Goal: Task Accomplishment & Management: Complete application form

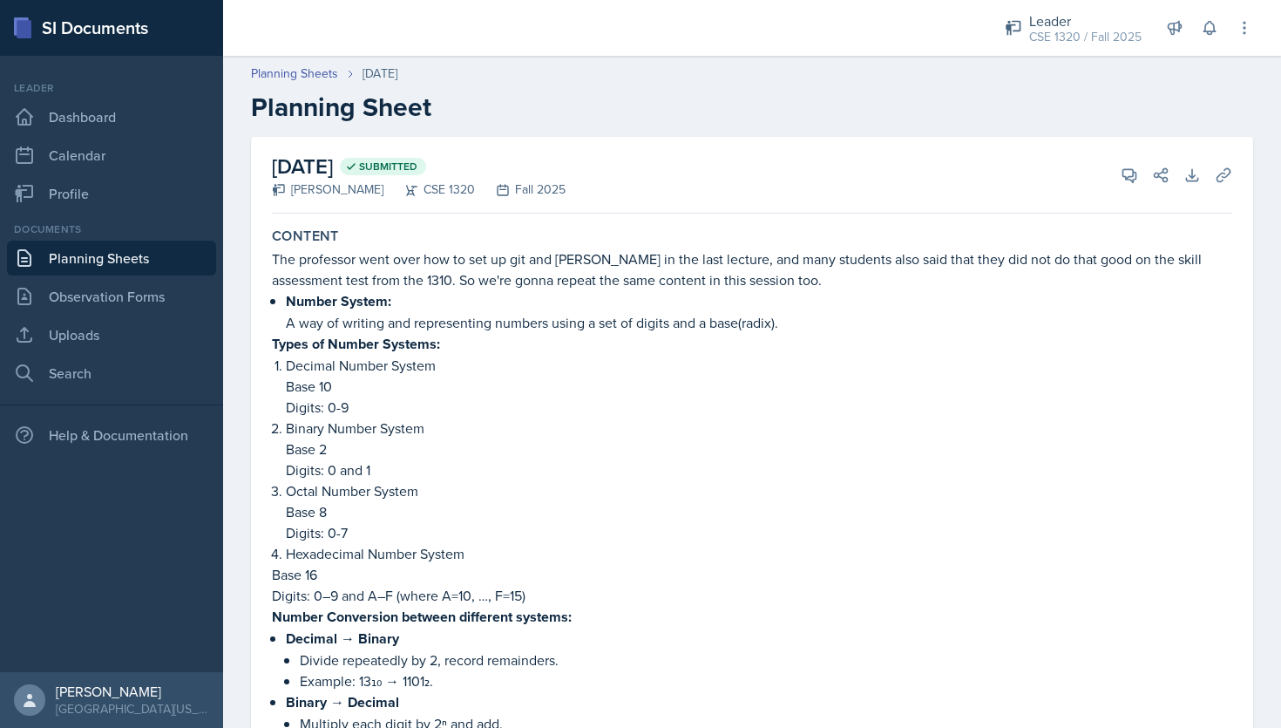
click at [127, 261] on link "Planning Sheets" at bounding box center [111, 258] width 209 height 35
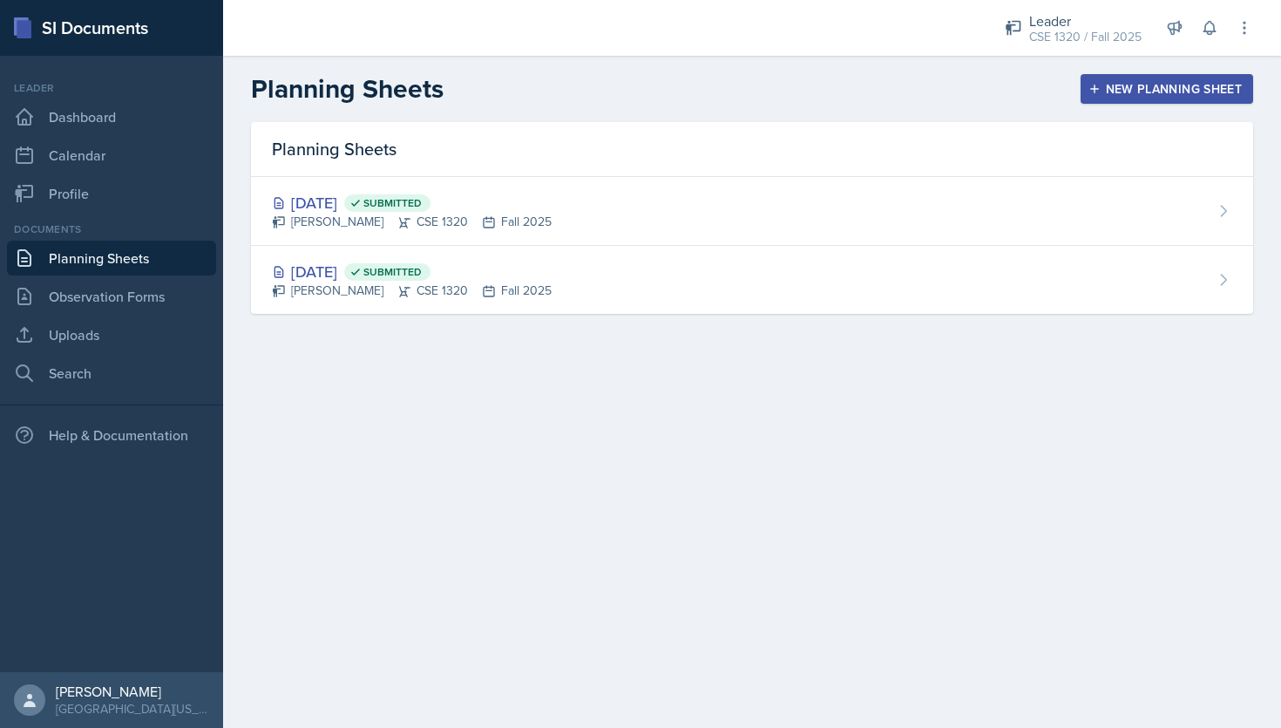
click at [1137, 76] on button "New Planning Sheet" at bounding box center [1167, 89] width 173 height 30
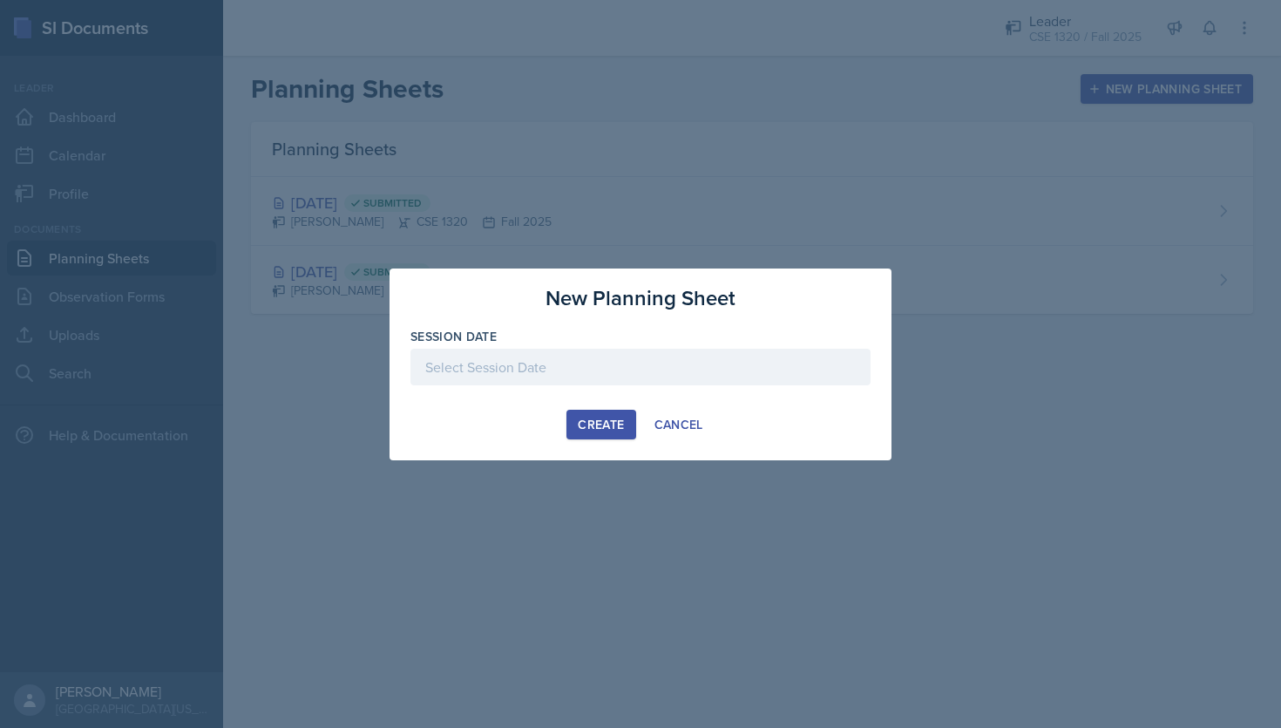
click at [541, 358] on div at bounding box center [641, 367] width 460 height 37
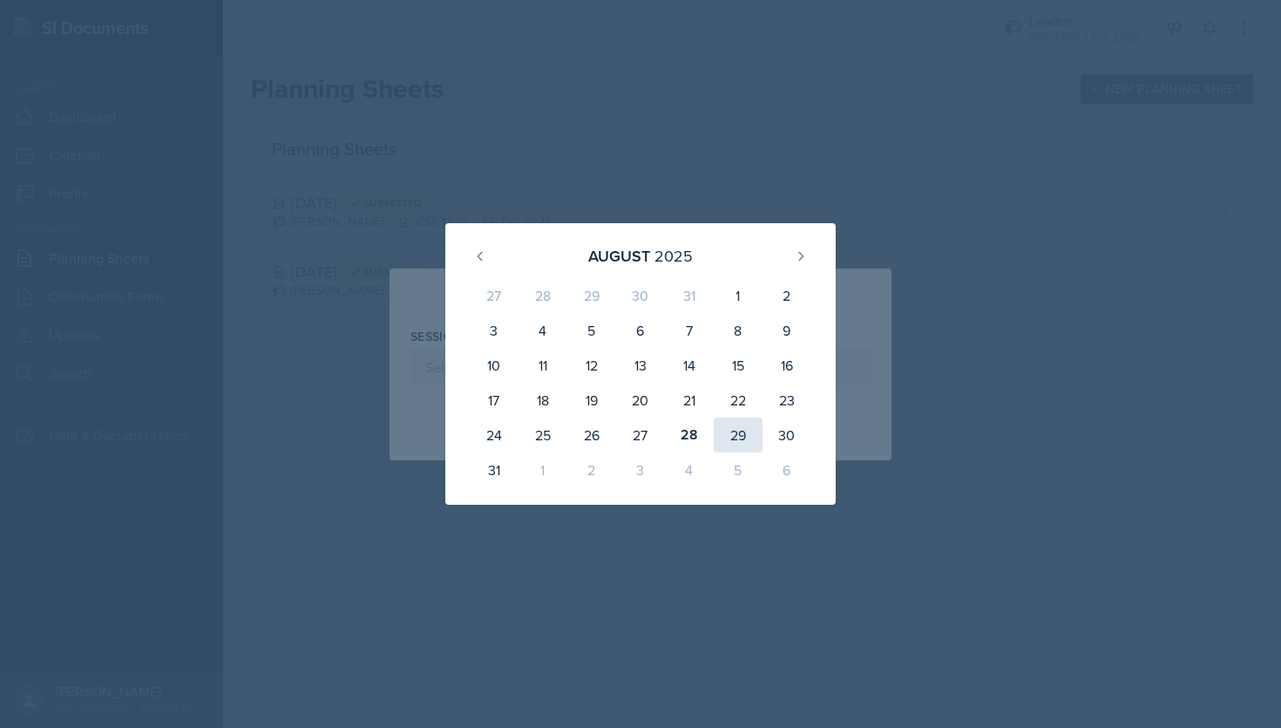
click at [743, 444] on div "29" at bounding box center [738, 434] width 49 height 35
type input "August 29th, 2025"
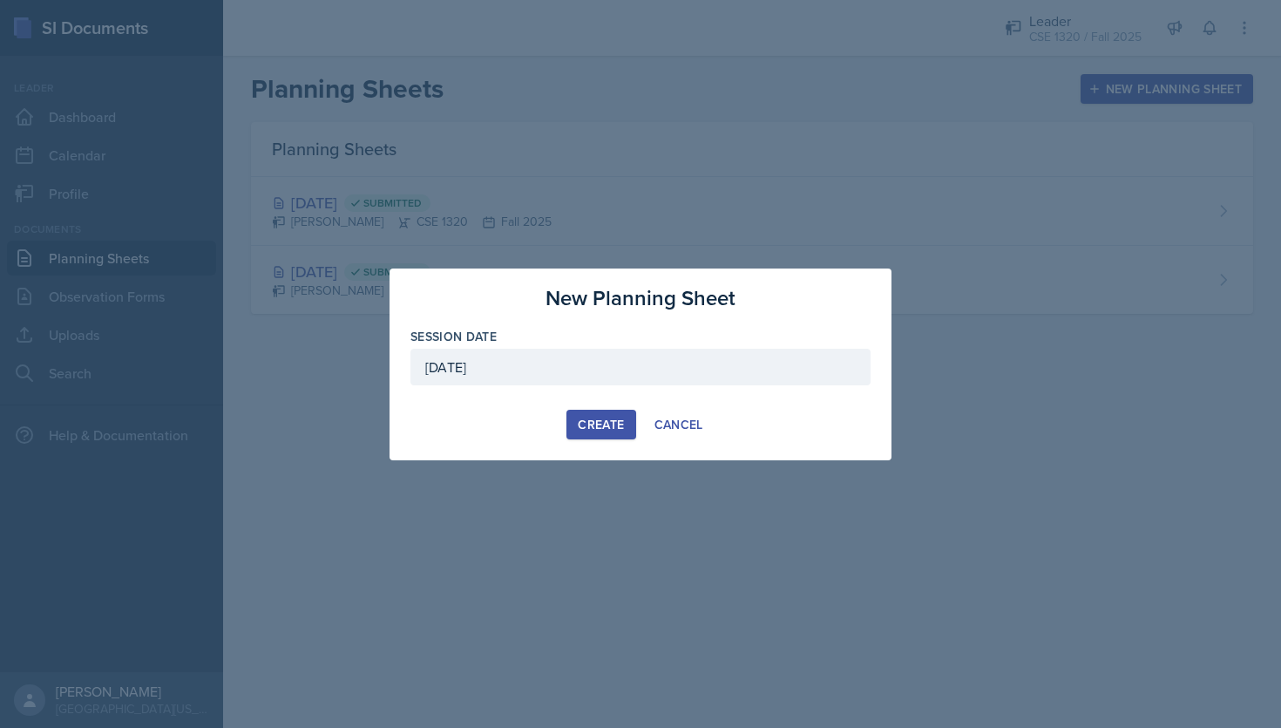
click at [605, 421] on div "Create" at bounding box center [601, 424] width 46 height 14
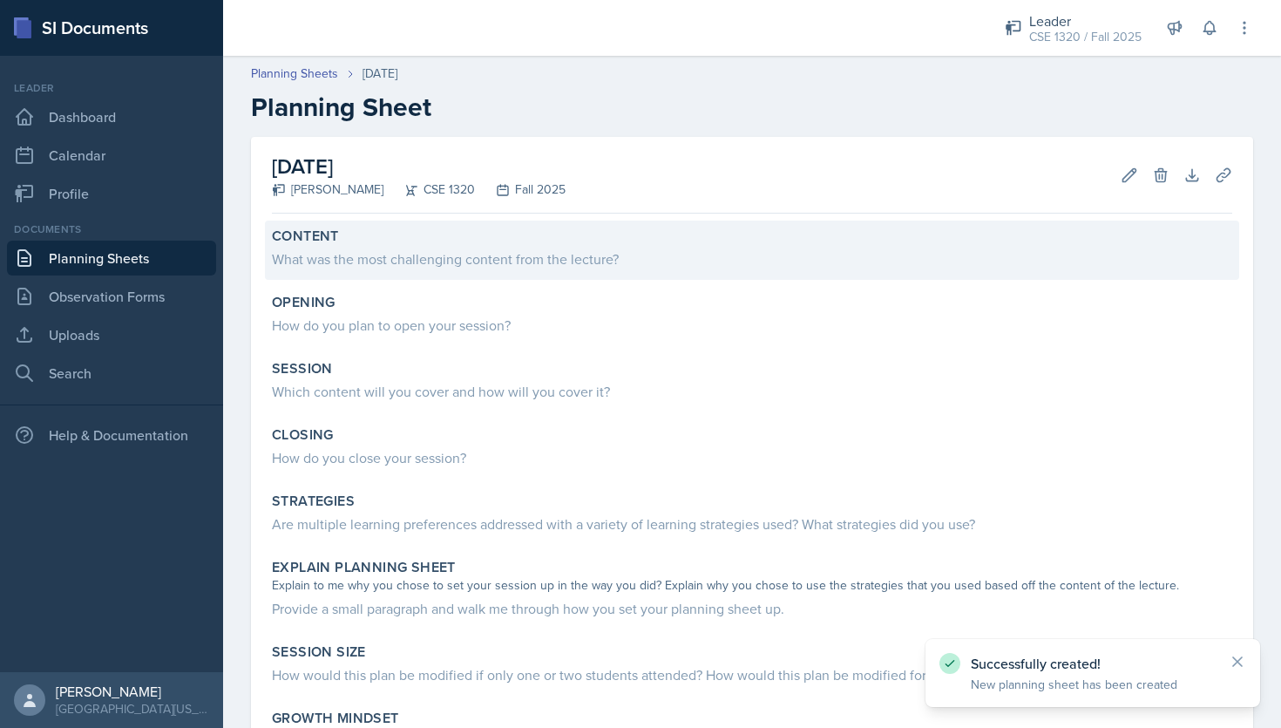
click at [480, 252] on div "What was the most challenging content from the lecture?" at bounding box center [752, 258] width 960 height 21
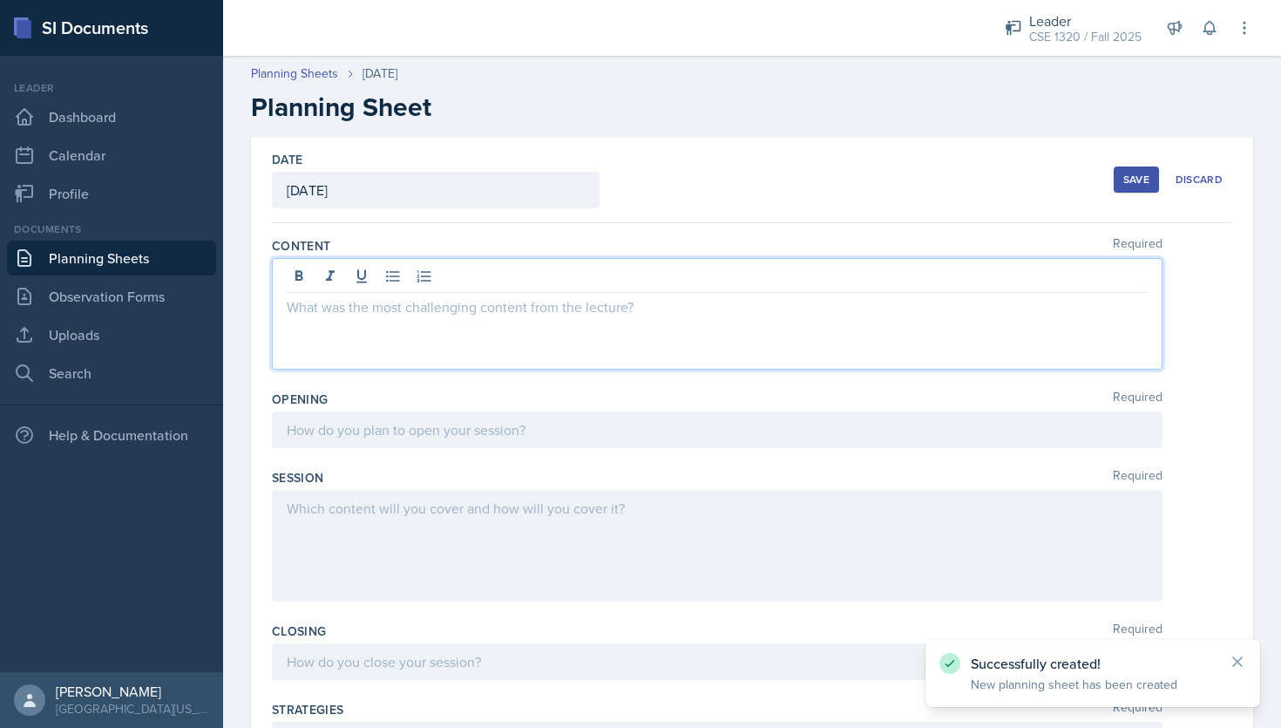
click at [496, 276] on div at bounding box center [717, 314] width 891 height 112
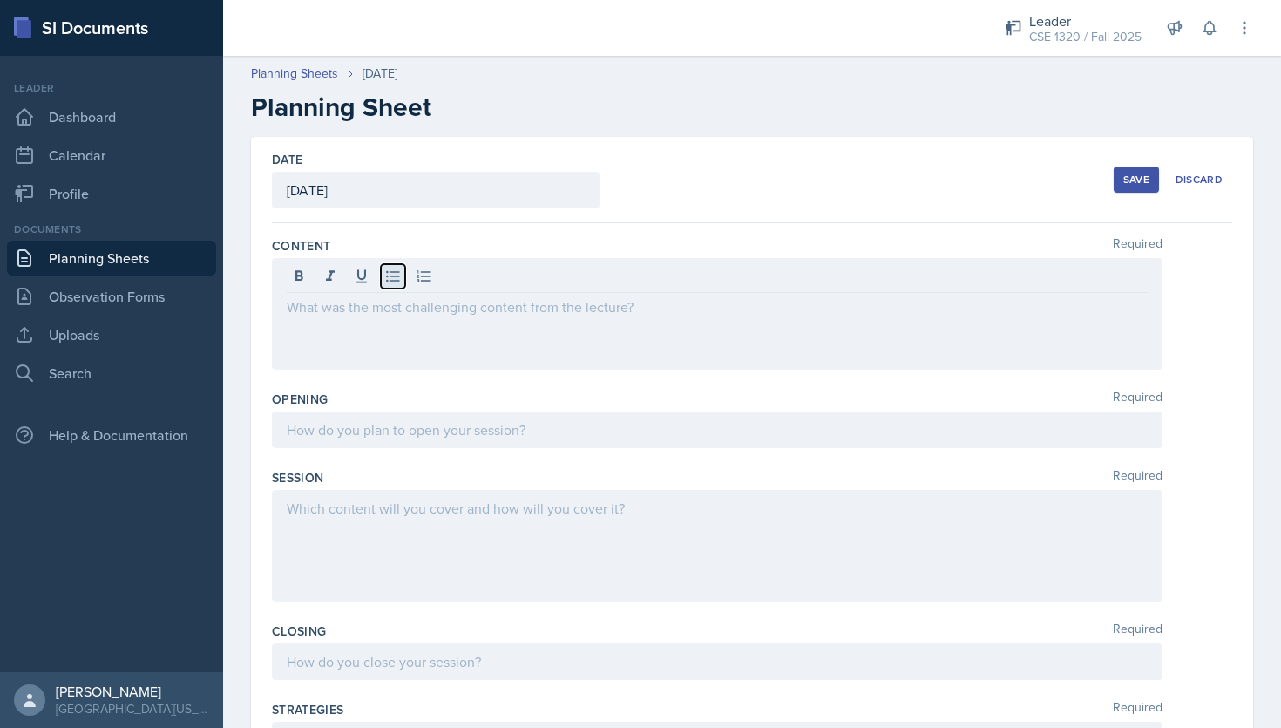
click at [397, 277] on icon at bounding box center [392, 276] width 17 height 17
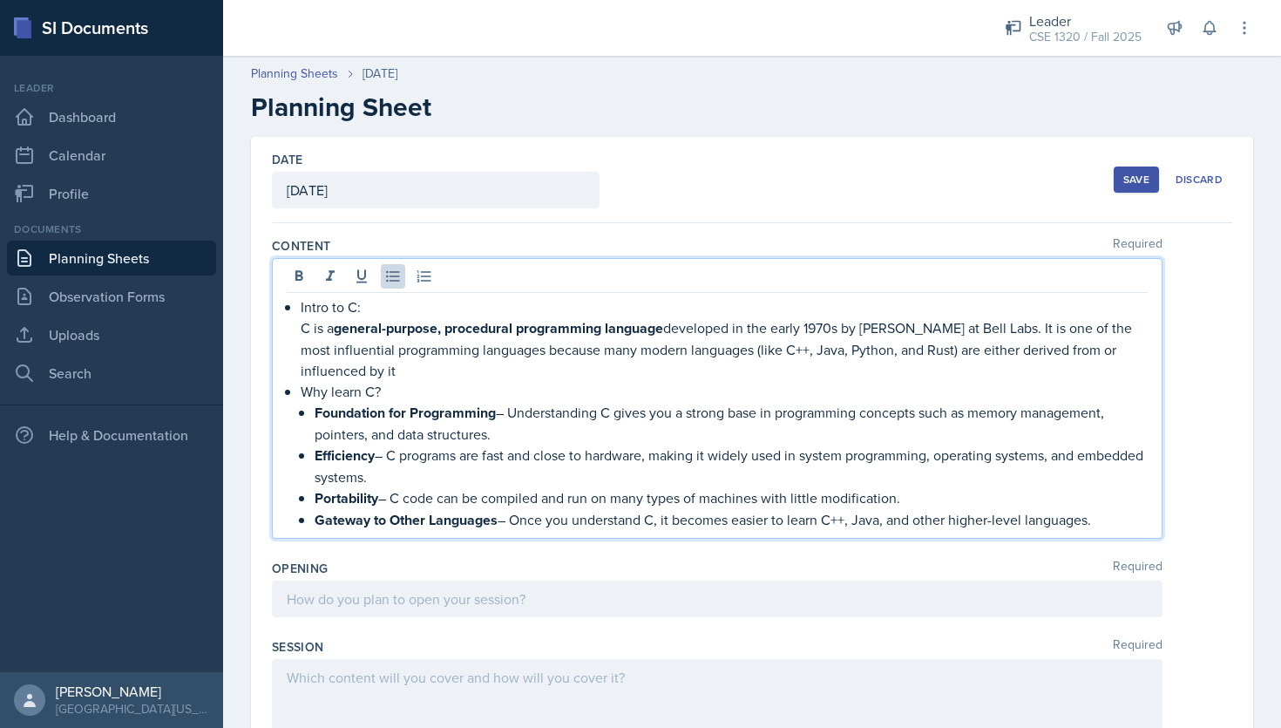
scroll to position [37, 0]
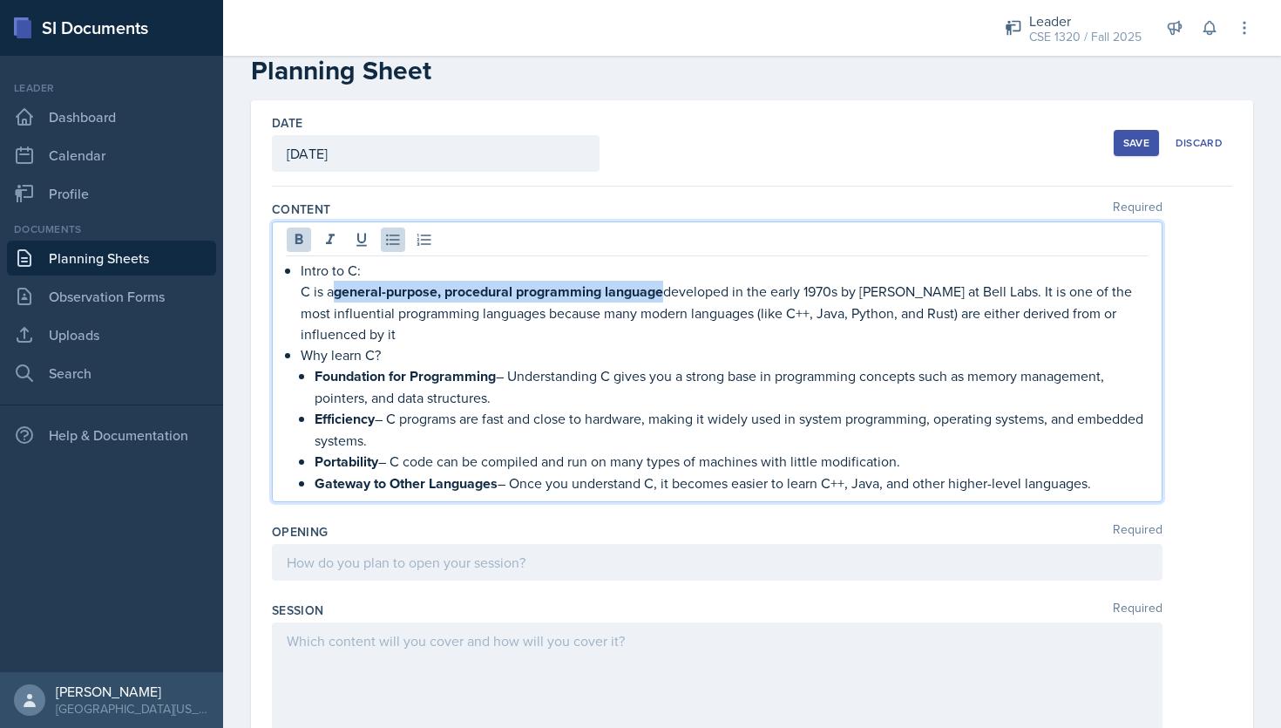
drag, startPoint x: 668, startPoint y: 290, endPoint x: 341, endPoint y: 294, distance: 326.8
click at [341, 294] on p "C is a general-purpose, procedural programming language developed in the early …" at bounding box center [724, 313] width 847 height 64
click at [292, 241] on icon at bounding box center [298, 239] width 17 height 17
click at [1097, 483] on p "Gateway to Other Languages – Once you understand C, it becomes easier to learn …" at bounding box center [731, 483] width 833 height 22
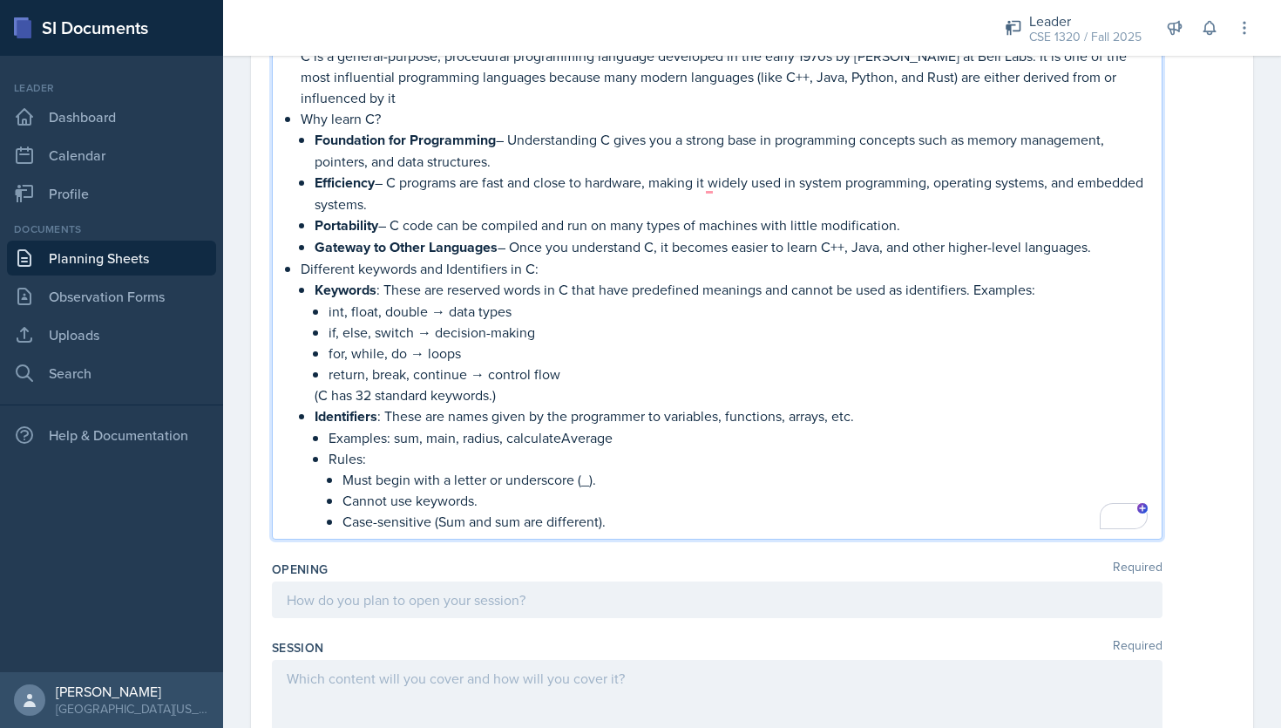
scroll to position [270, 0]
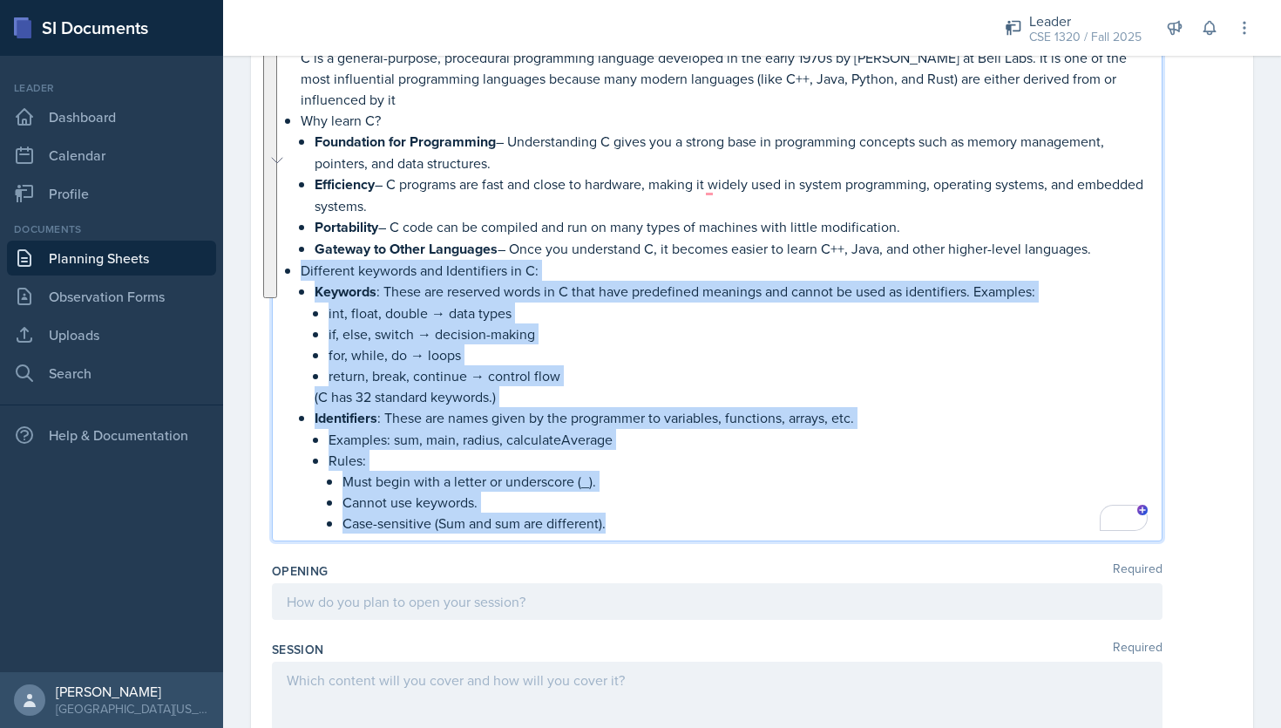
drag, startPoint x: 613, startPoint y: 519, endPoint x: 275, endPoint y: 269, distance: 419.9
click at [275, 269] on div "Intro to C: C is a general-purpose, procedural programming language developed i…" at bounding box center [717, 264] width 891 height 553
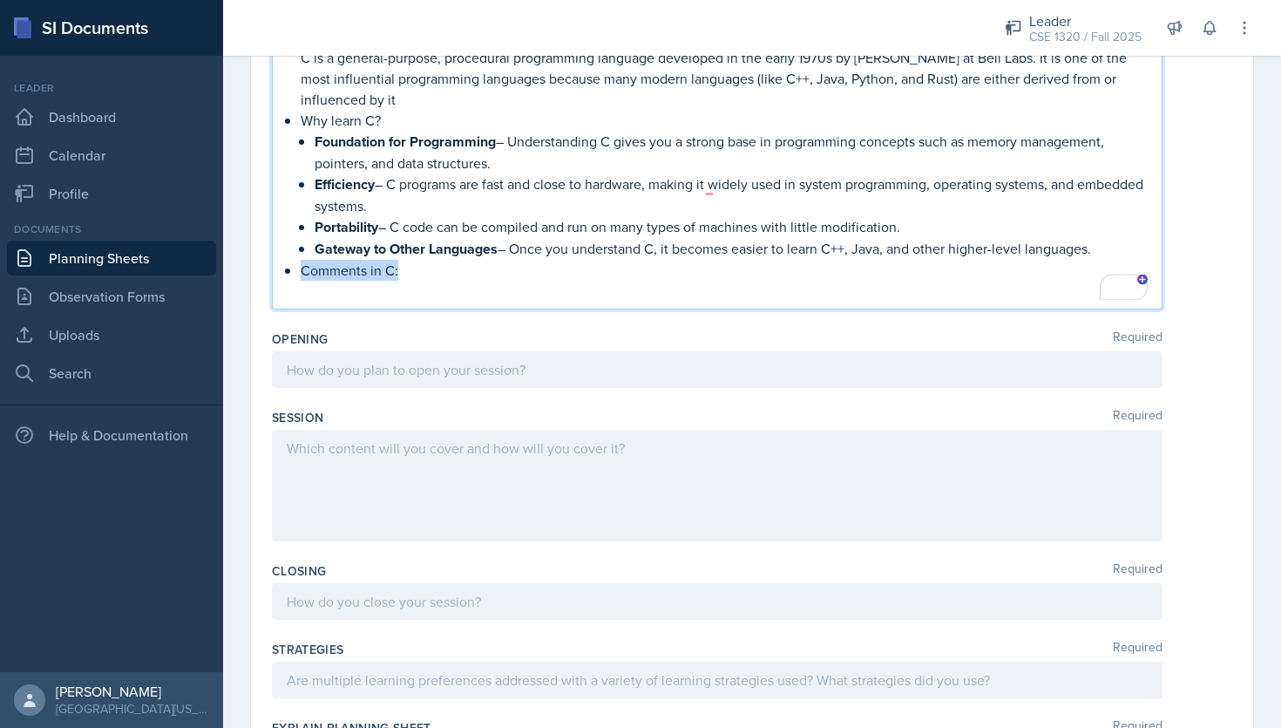
drag, startPoint x: 403, startPoint y: 268, endPoint x: 300, endPoint y: 269, distance: 102.8
click at [301, 269] on p "Comments in C:" at bounding box center [724, 270] width 847 height 21
copy p "Comments in C:"
click at [424, 283] on p "To enrich screen reader interactions, please activate Accessibility in Grammarl…" at bounding box center [724, 291] width 847 height 21
drag, startPoint x: 404, startPoint y: 268, endPoint x: 304, endPoint y: 268, distance: 99.4
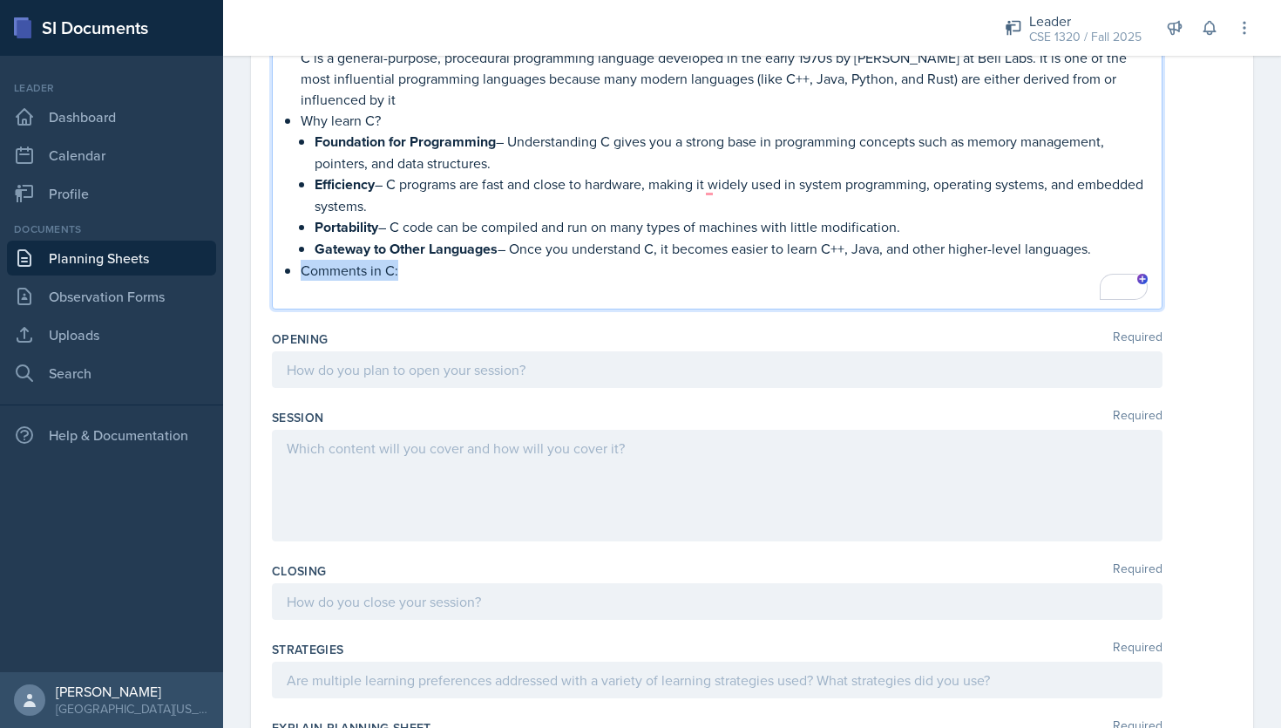
click at [304, 268] on p "Comments in C:" at bounding box center [724, 270] width 847 height 21
click at [437, 264] on p "Comments in C:" at bounding box center [724, 271] width 847 height 22
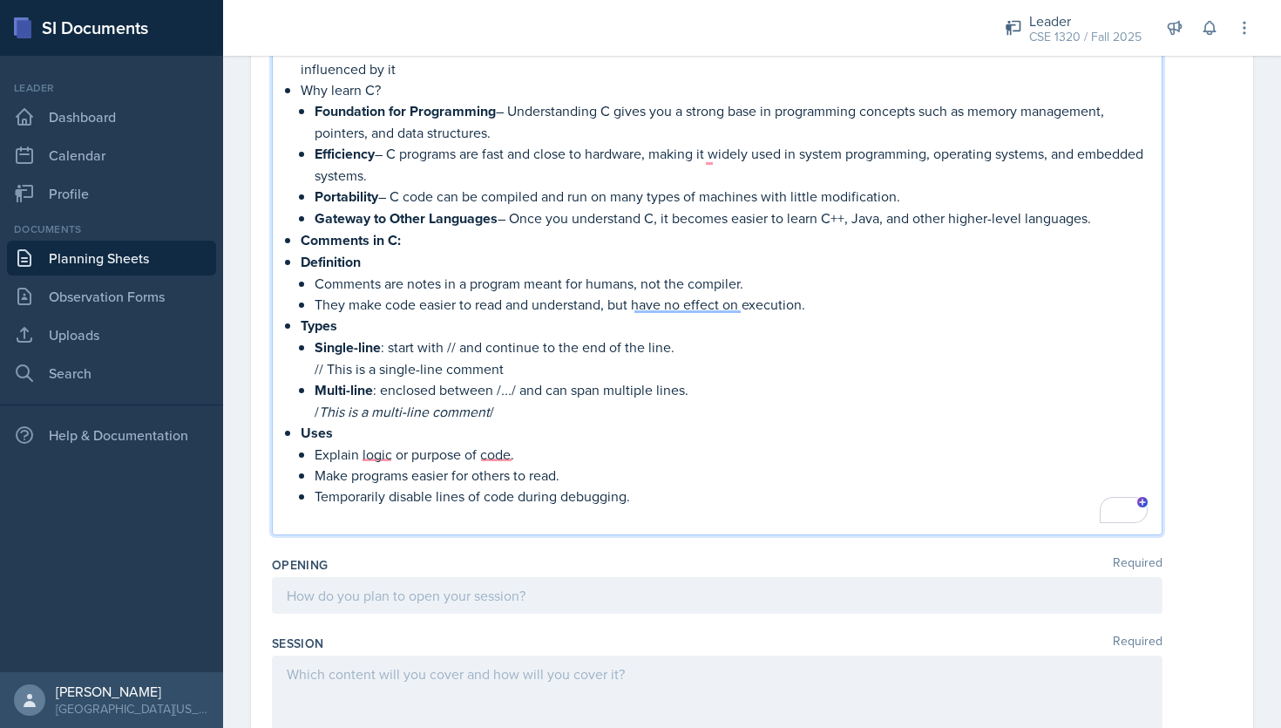
scroll to position [303, 0]
click at [502, 385] on em "..." at bounding box center [506, 386] width 10 height 19
click at [321, 406] on em "This is a multi-line comment" at bounding box center [404, 408] width 171 height 19
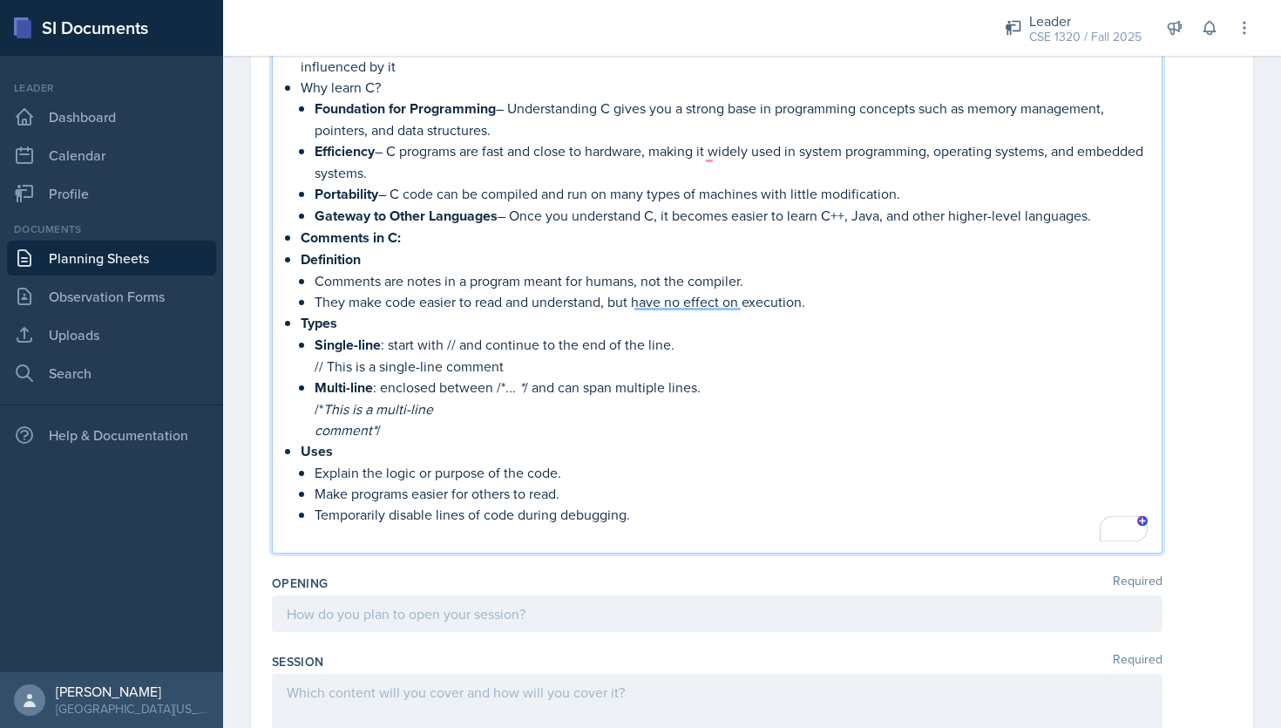
click at [659, 512] on p "Temporarily disable lines of code during debugging." at bounding box center [731, 514] width 833 height 21
click at [301, 261] on li "Definition Comments are notes in a program meant for humans, not the compiler. …" at bounding box center [724, 280] width 847 height 64
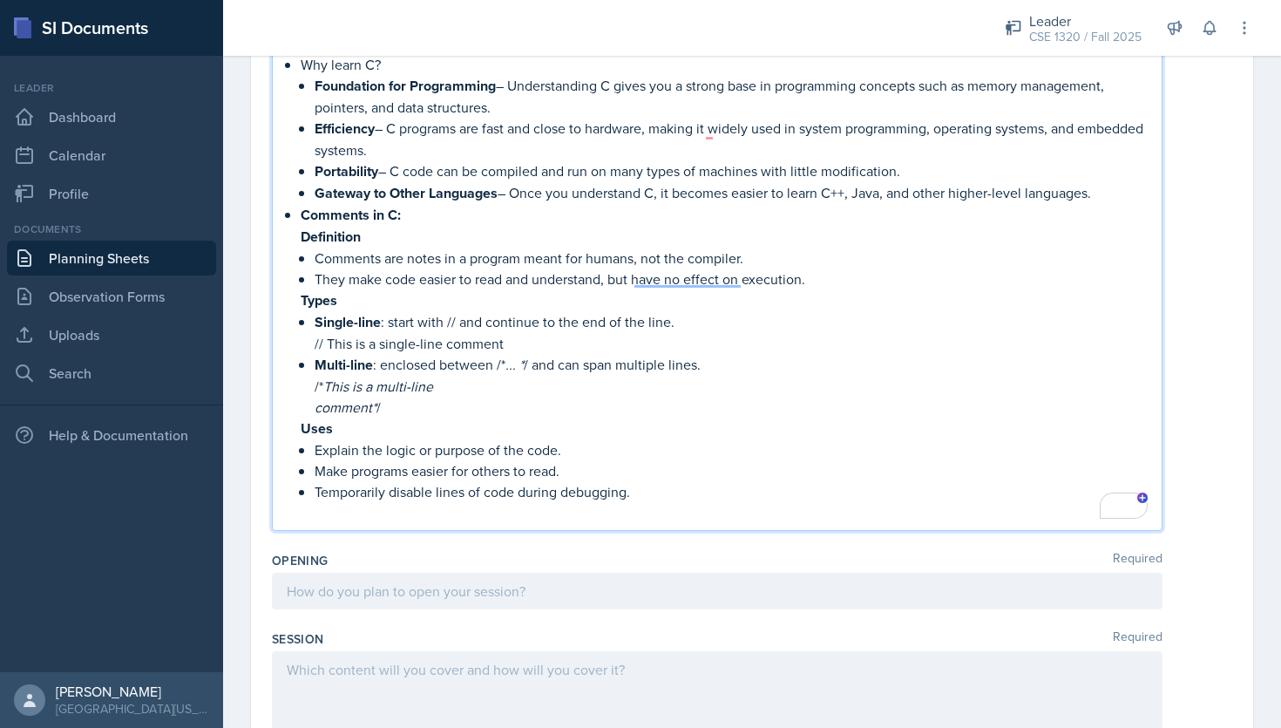
scroll to position [329, 0]
click at [750, 512] on p "To enrich screen reader interactions, please activate Accessibility in Grammarl…" at bounding box center [724, 509] width 847 height 21
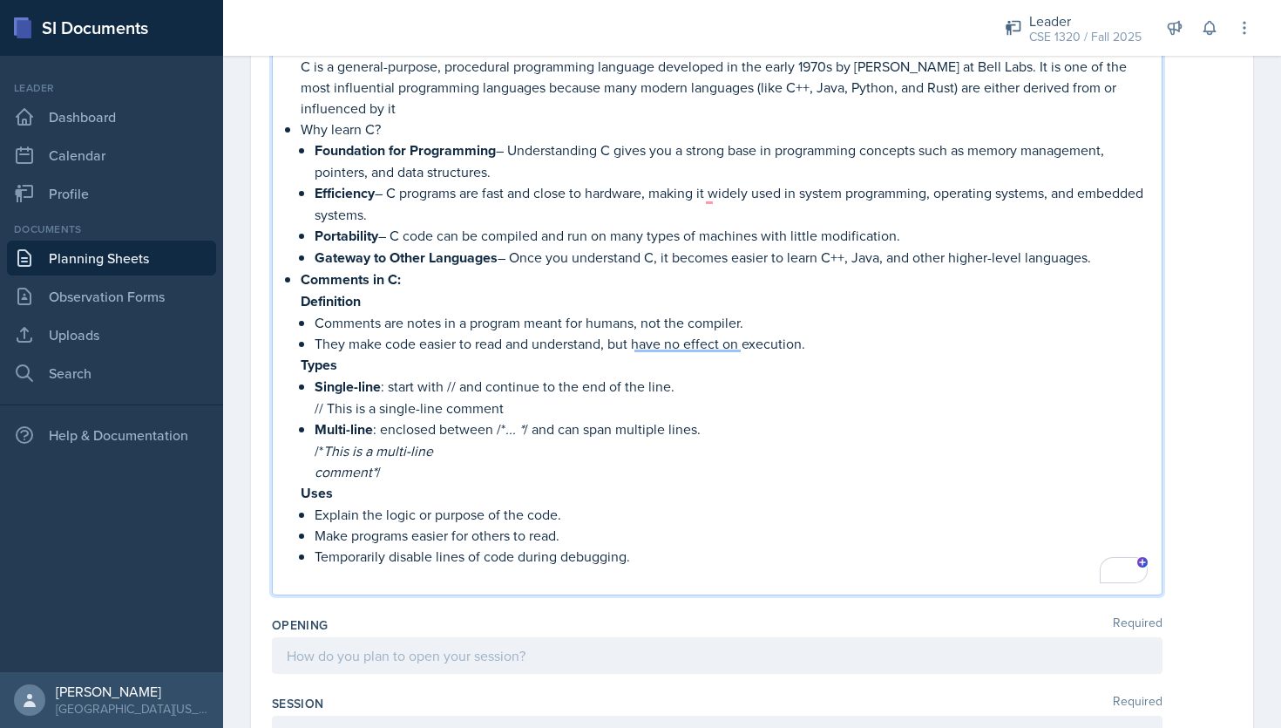
scroll to position [262, 0]
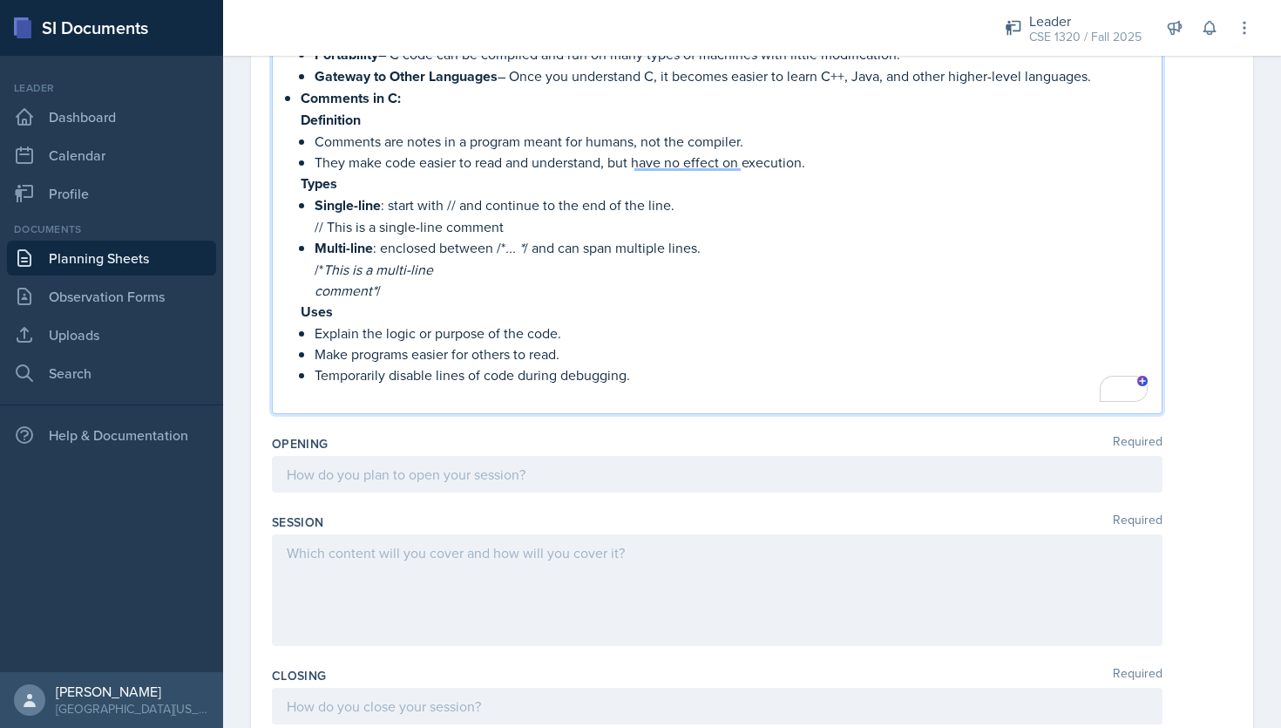
click at [595, 478] on p at bounding box center [717, 474] width 861 height 21
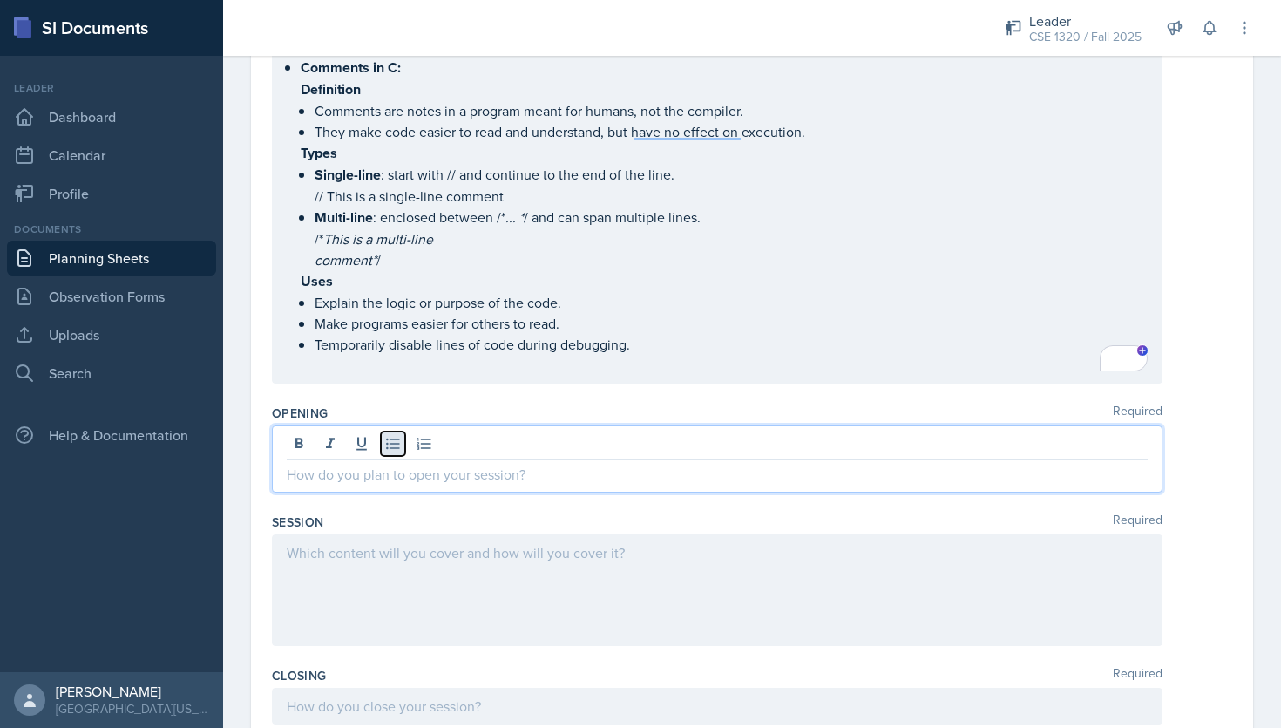
click at [397, 438] on icon at bounding box center [392, 443] width 17 height 17
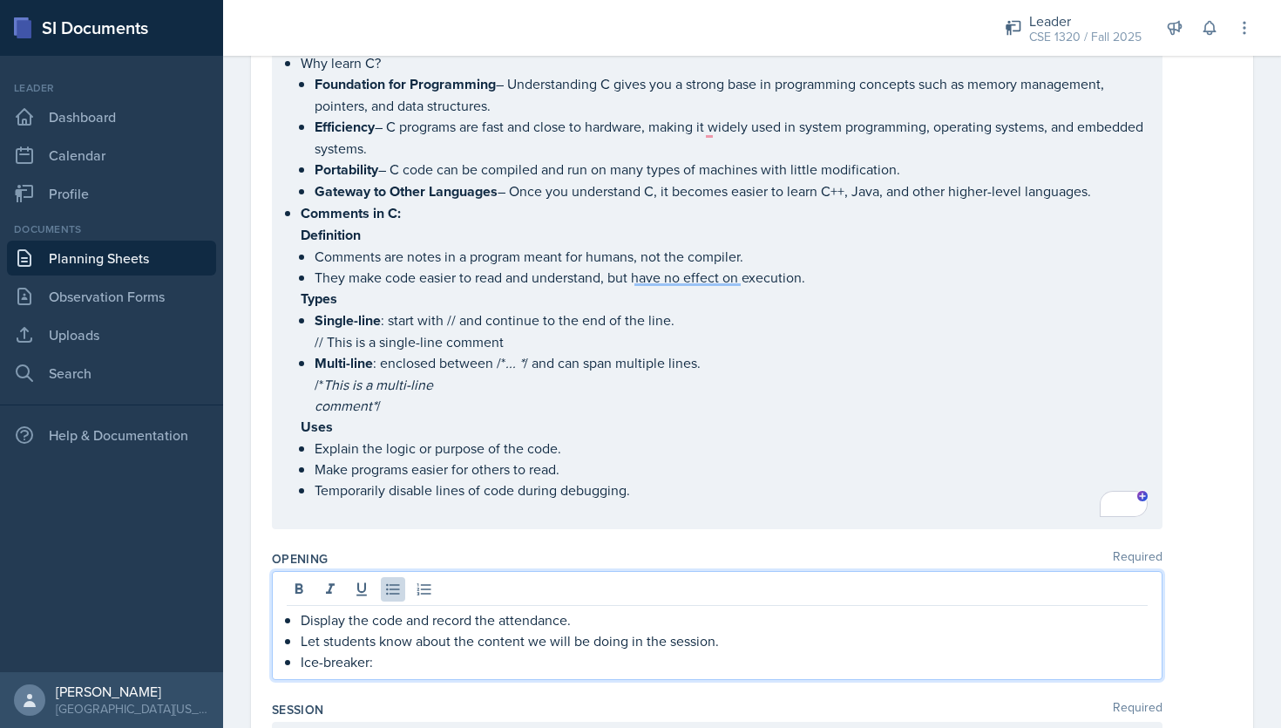
scroll to position [277, 0]
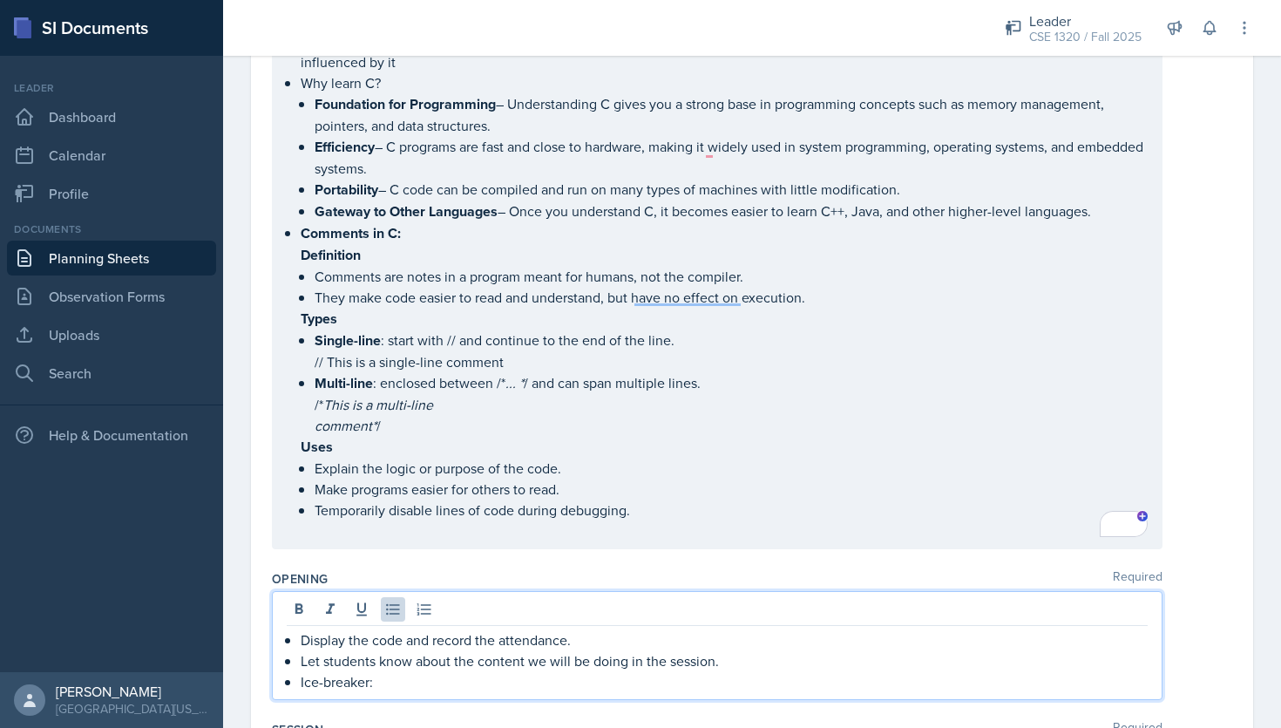
click at [639, 500] on p "Temporarily disable lines of code during debugging." at bounding box center [731, 509] width 833 height 21
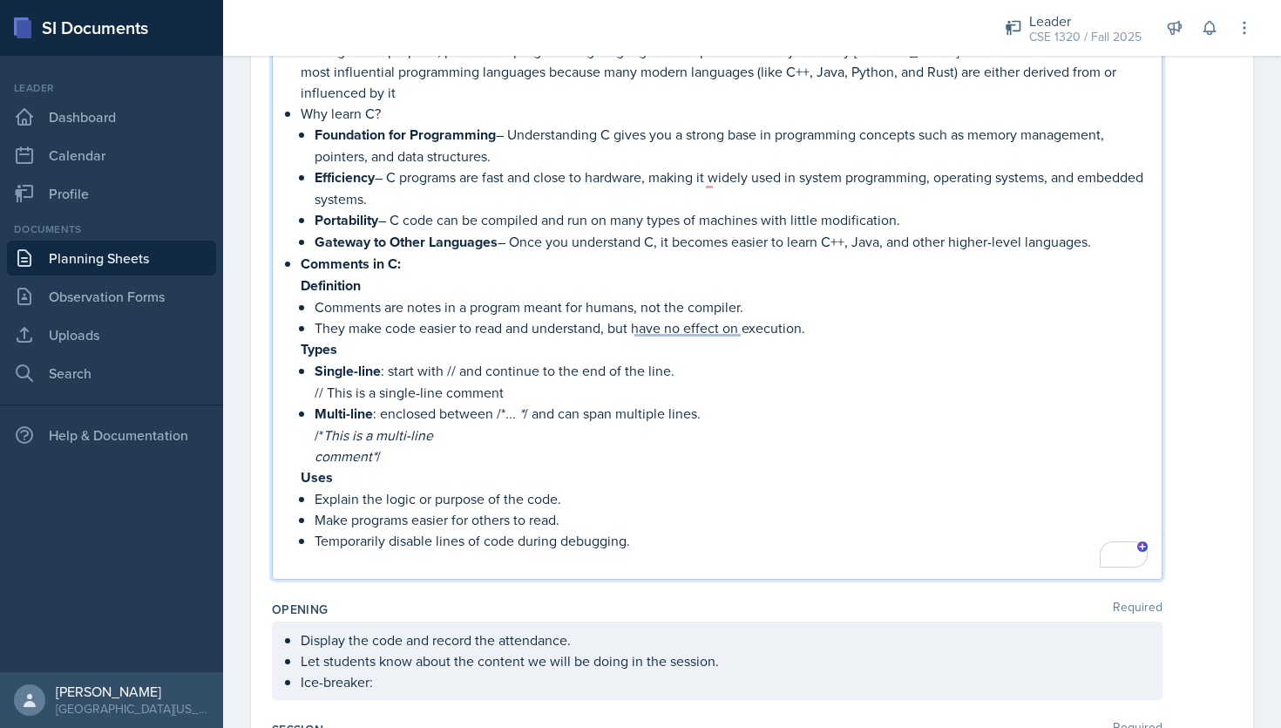
scroll to position [308, 0]
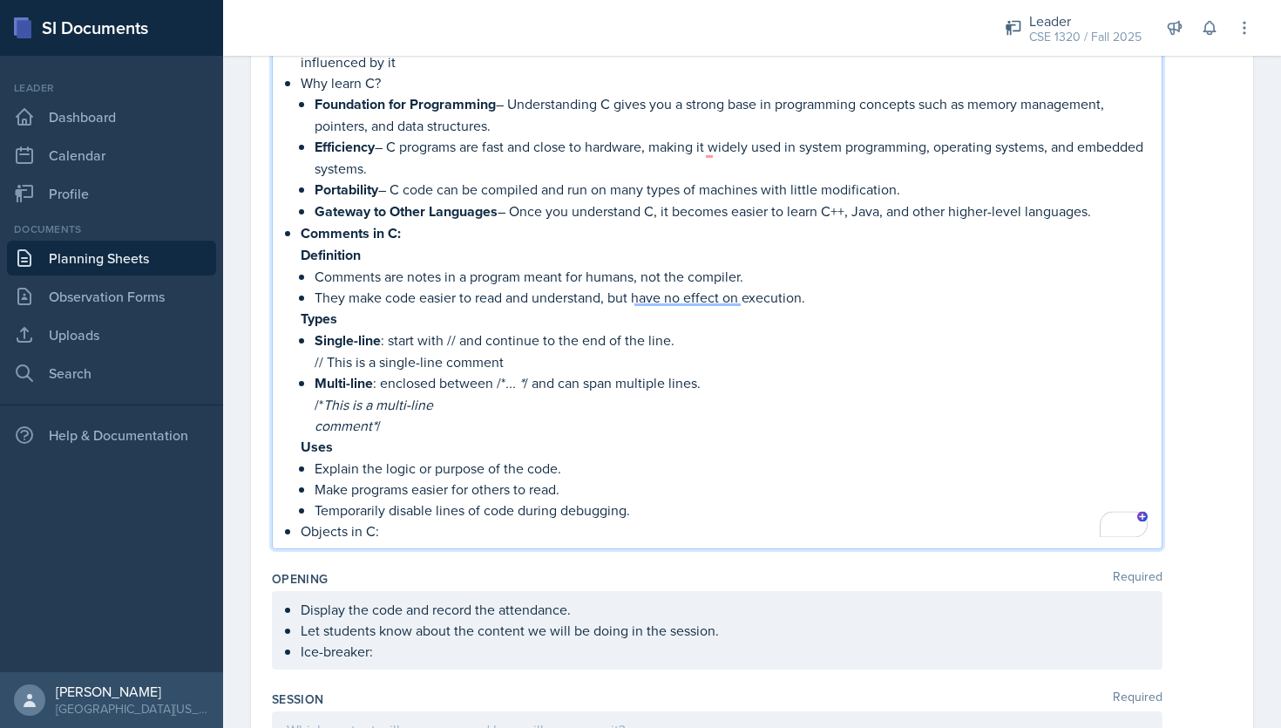
drag, startPoint x: 382, startPoint y: 523, endPoint x: 304, endPoint y: 526, distance: 77.6
click at [304, 526] on p "Objects in C:" at bounding box center [724, 530] width 847 height 21
click at [414, 527] on p "Objects in C:" at bounding box center [724, 531] width 847 height 22
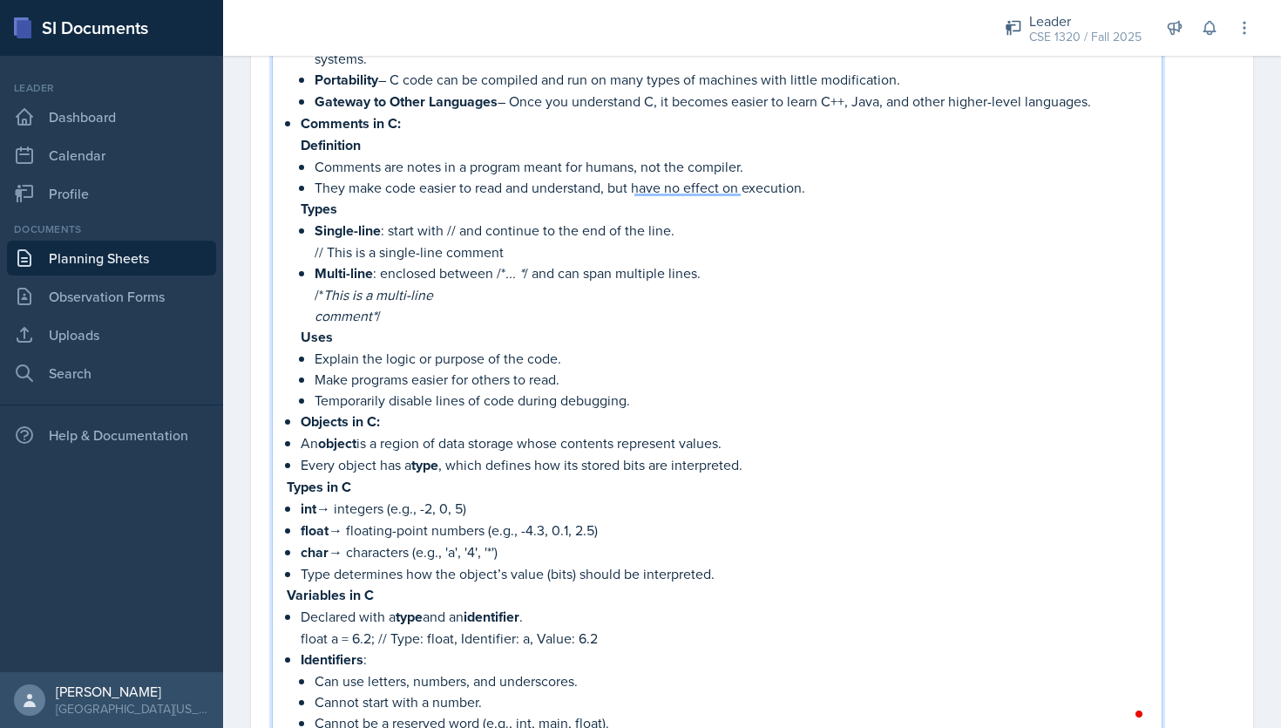
scroll to position [471, 0]
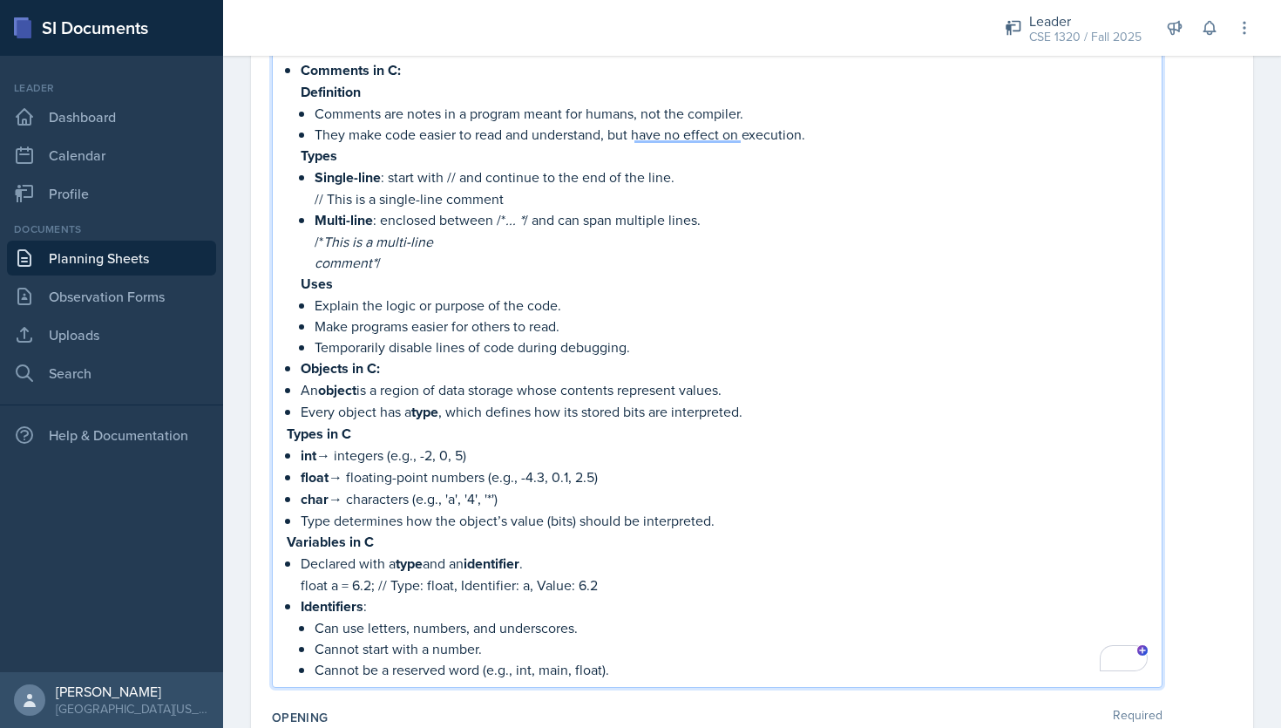
click at [296, 389] on div "Intro to C: C is a general-purpose, procedural programming language developed i…" at bounding box center [717, 253] width 861 height 854
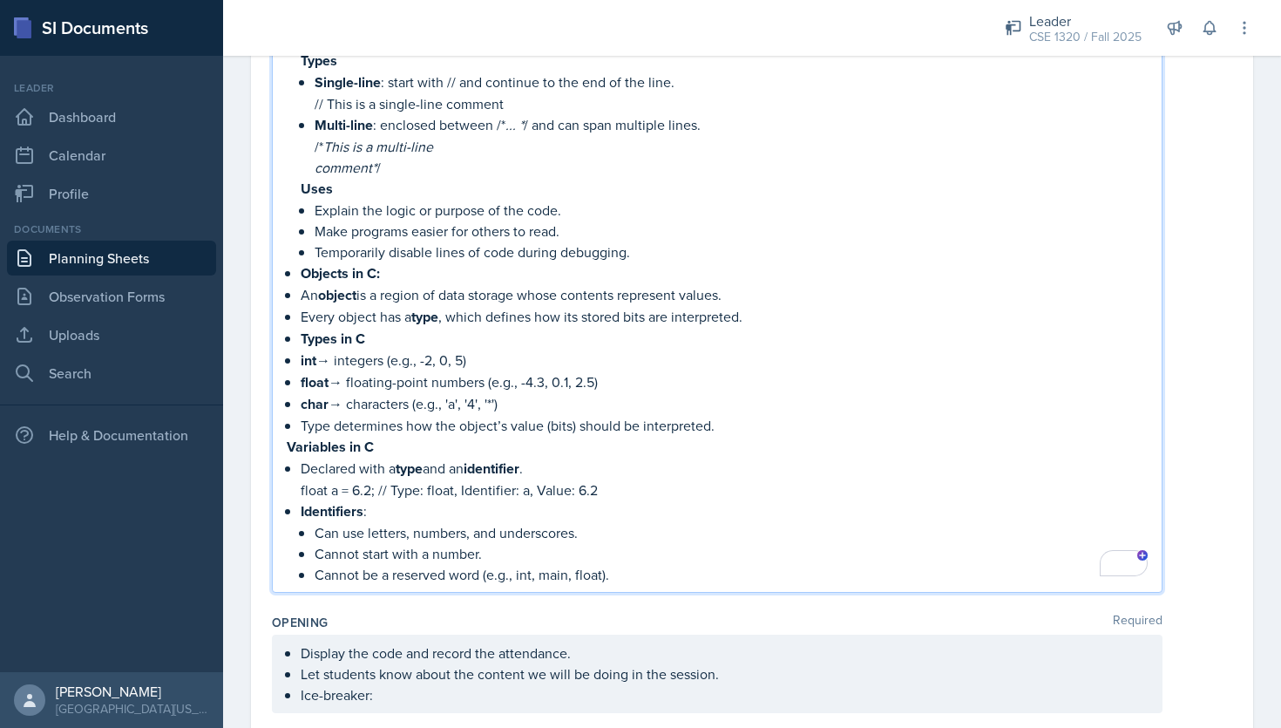
scroll to position [569, 0]
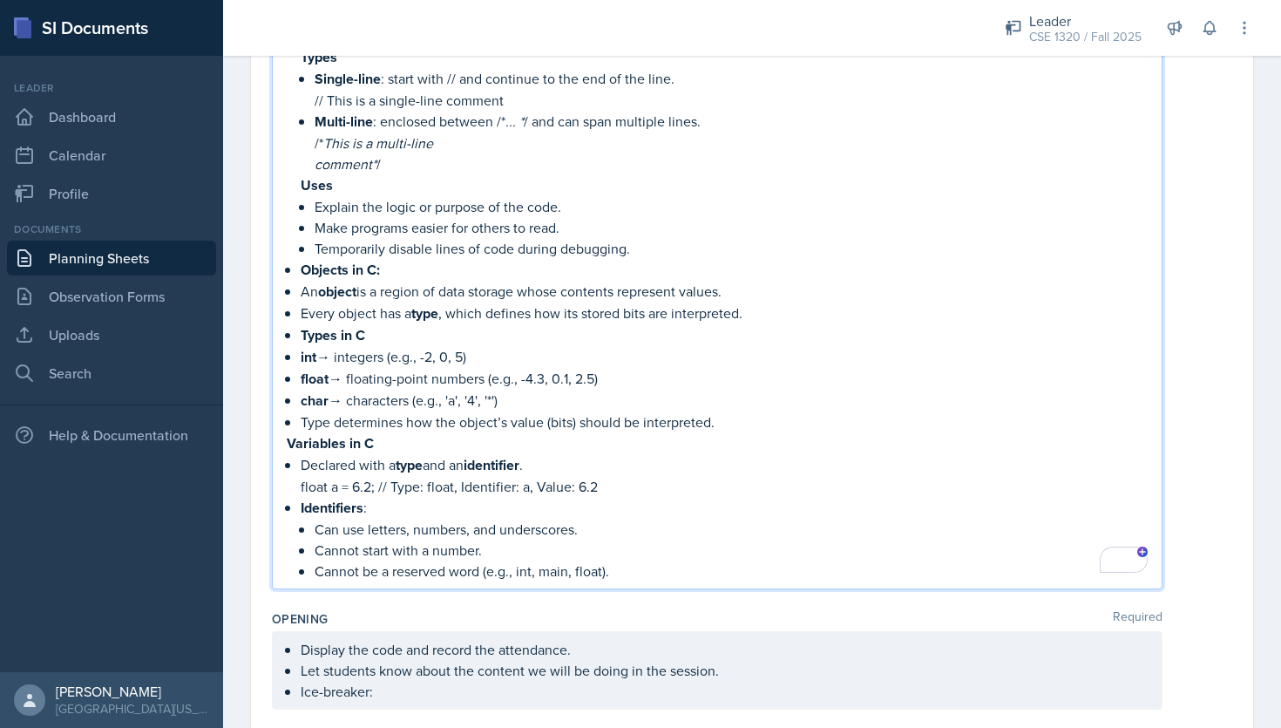
click at [287, 438] on strong "Variables in C" at bounding box center [330, 443] width 87 height 20
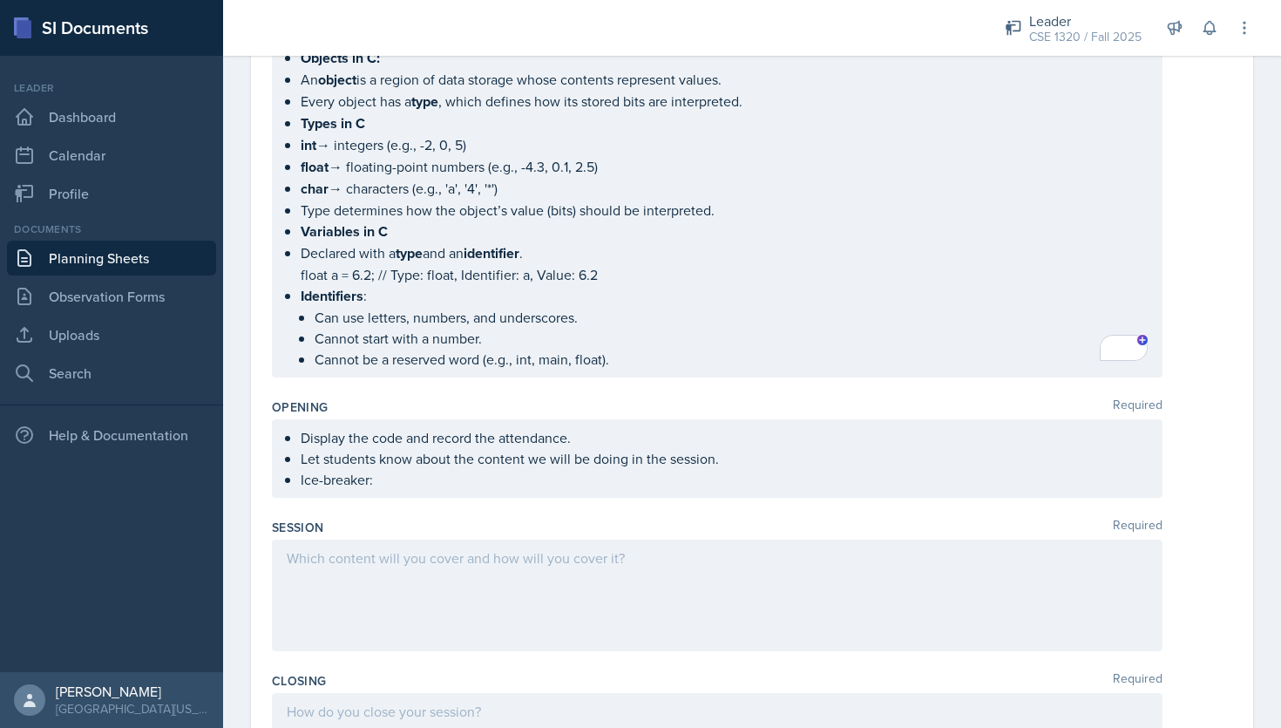
click at [379, 485] on div "Display the code and record the attendance. Let students know about the content…" at bounding box center [717, 458] width 891 height 78
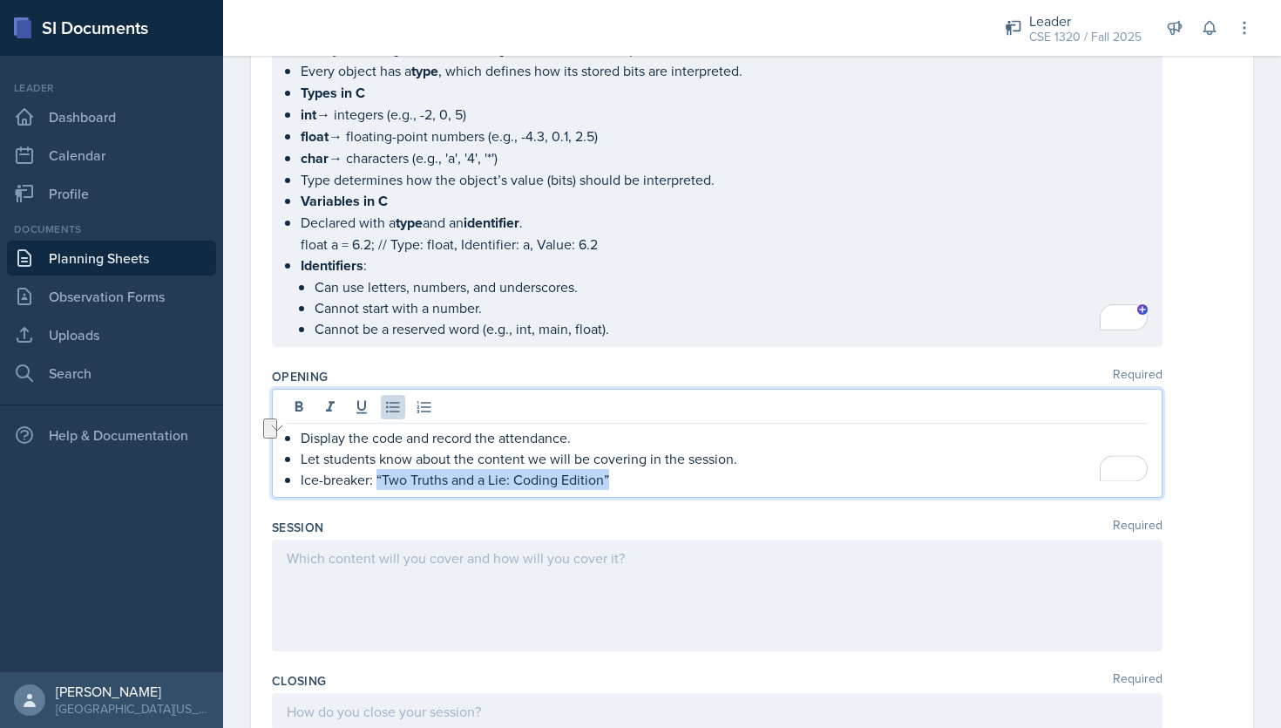
drag, startPoint x: 616, startPoint y: 470, endPoint x: 379, endPoint y: 467, distance: 237.1
click at [379, 469] on p "Ice-breaker: “Two Truths and a Lie: Coding Edition”" at bounding box center [724, 479] width 847 height 21
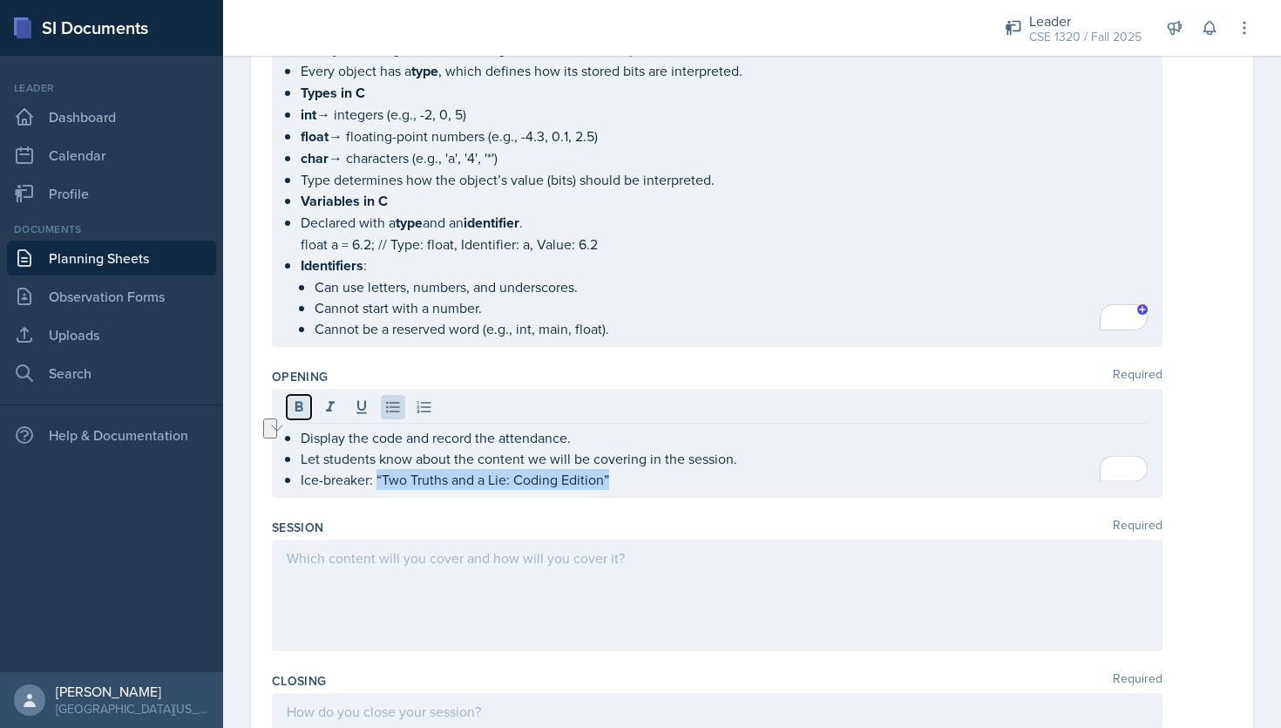
click at [302, 398] on icon at bounding box center [298, 406] width 17 height 17
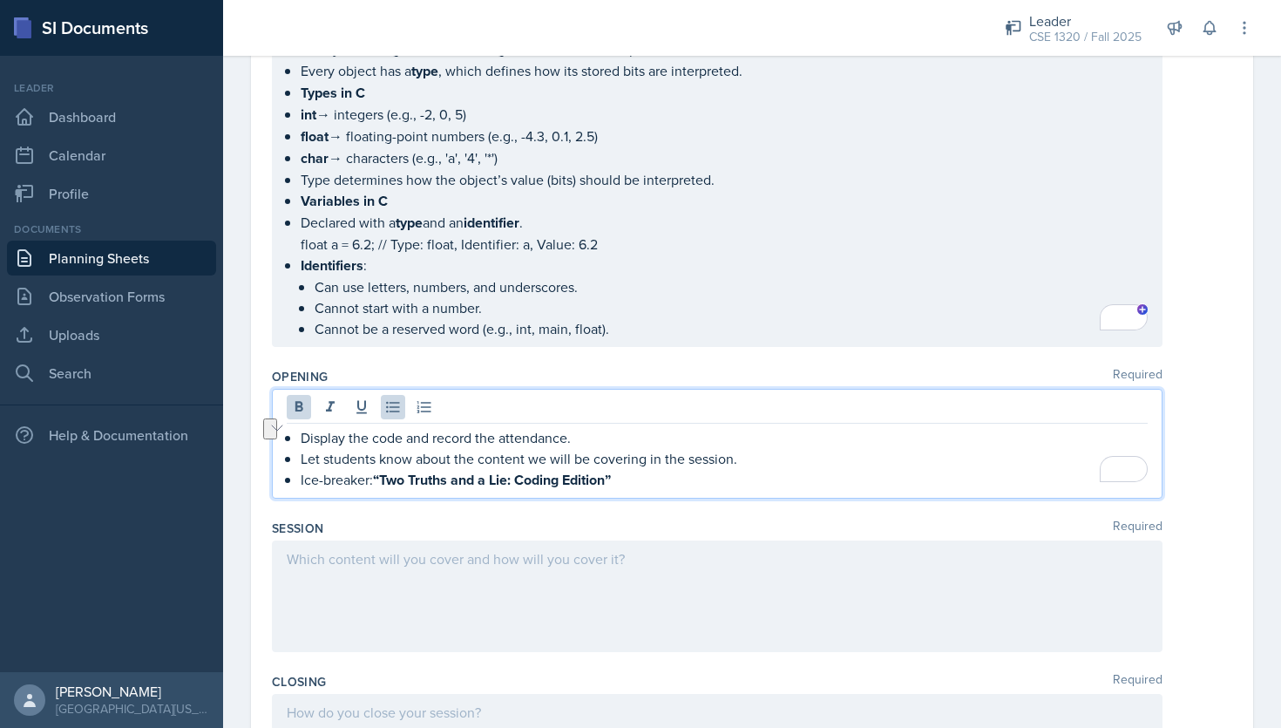
click at [640, 478] on p "Ice-breaker: “Two Truths and a Lie: Coding Edition”" at bounding box center [724, 480] width 847 height 22
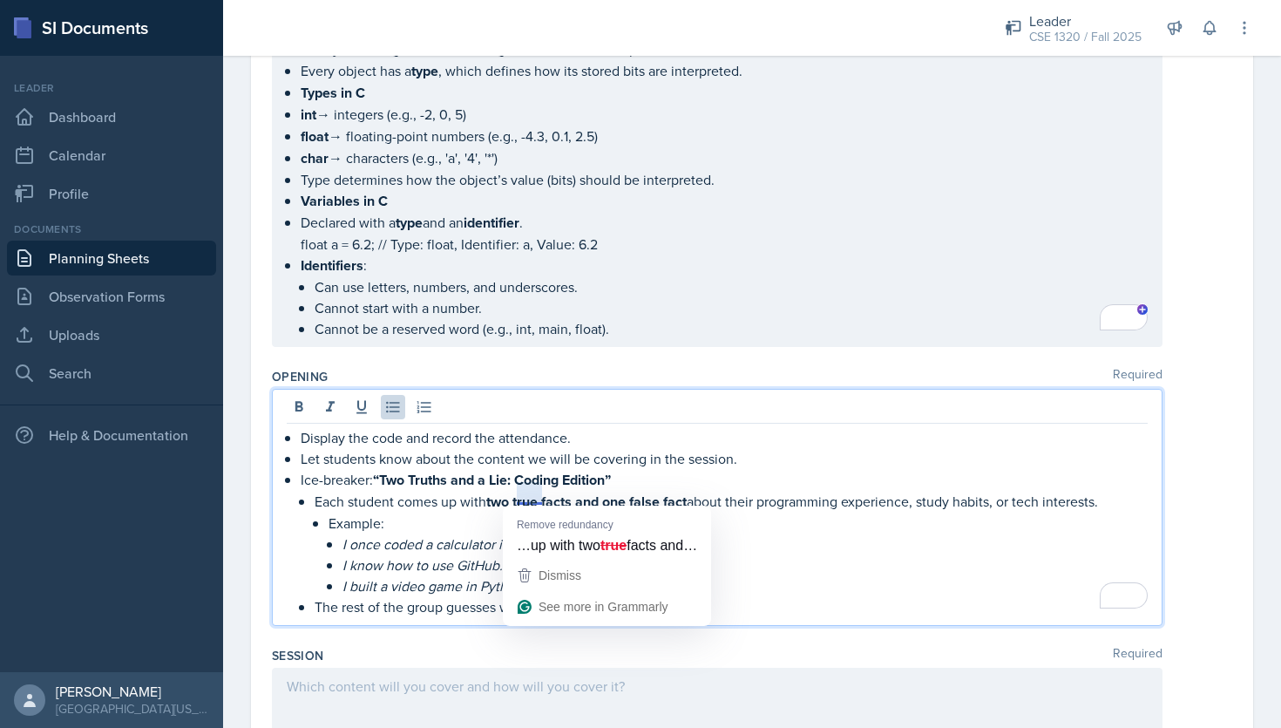
click at [834, 554] on p "I know how to use GitHub." at bounding box center [745, 564] width 805 height 21
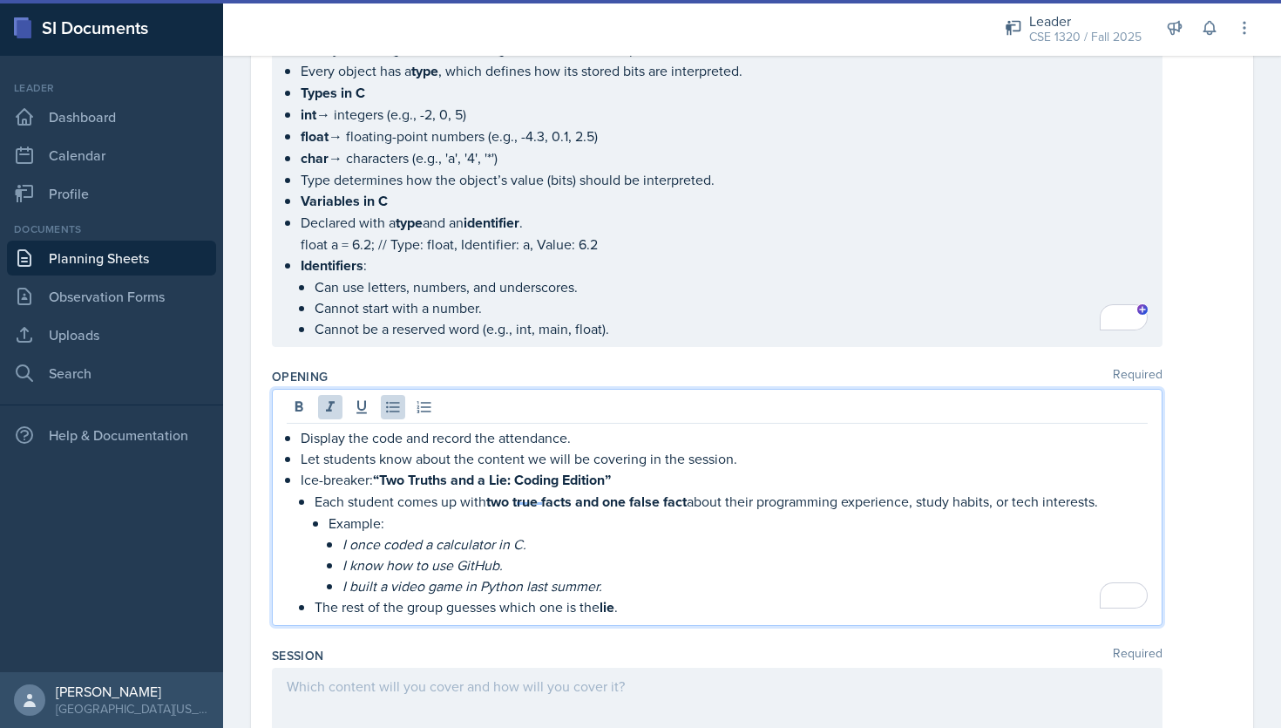
click at [310, 492] on li "Ice-breaker: “Two Truths and a Lie: Coding Edition” Each student comes up with …" at bounding box center [724, 543] width 847 height 149
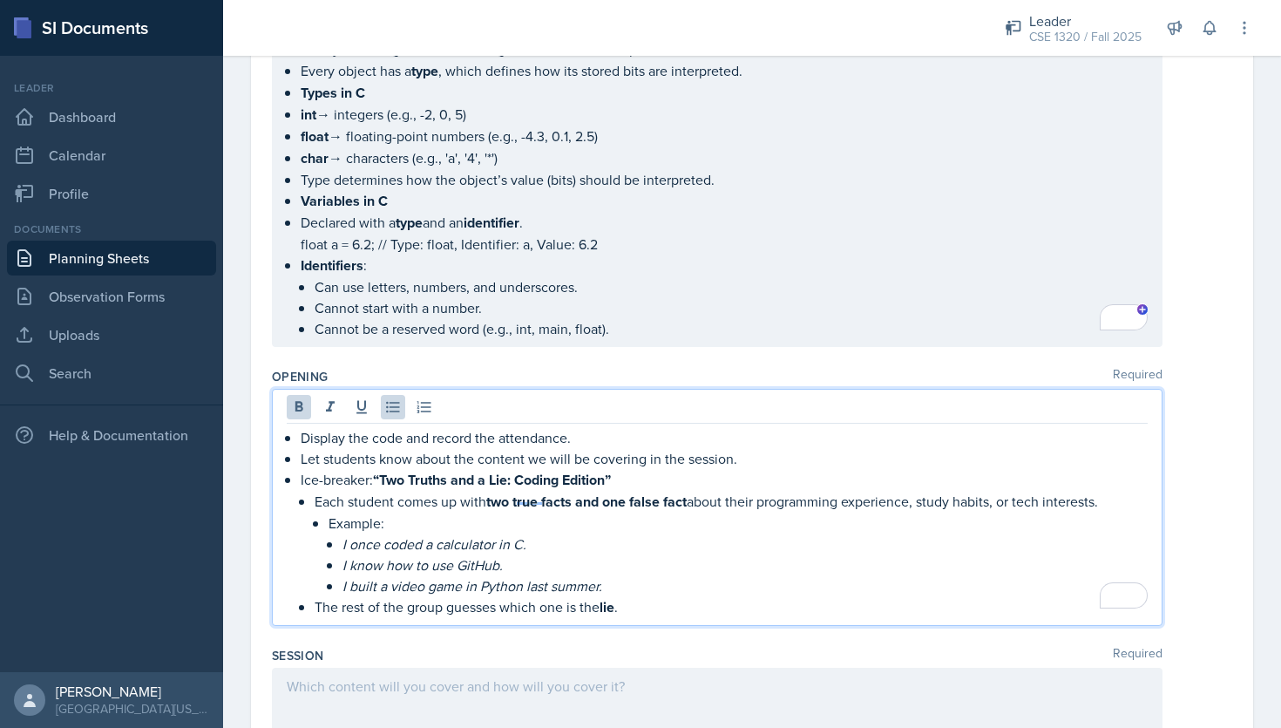
click at [311, 490] on li "Ice-breaker: “Two Truths and a Lie: Coding Edition” Each student comes up with …" at bounding box center [724, 543] width 847 height 149
drag, startPoint x: 620, startPoint y: 599, endPoint x: 606, endPoint y: 600, distance: 14.0
click at [606, 600] on p "The rest of the group guesses which one is the lie ." at bounding box center [731, 607] width 833 height 22
click at [298, 401] on icon at bounding box center [299, 406] width 8 height 10
click at [299, 402] on icon at bounding box center [299, 406] width 8 height 10
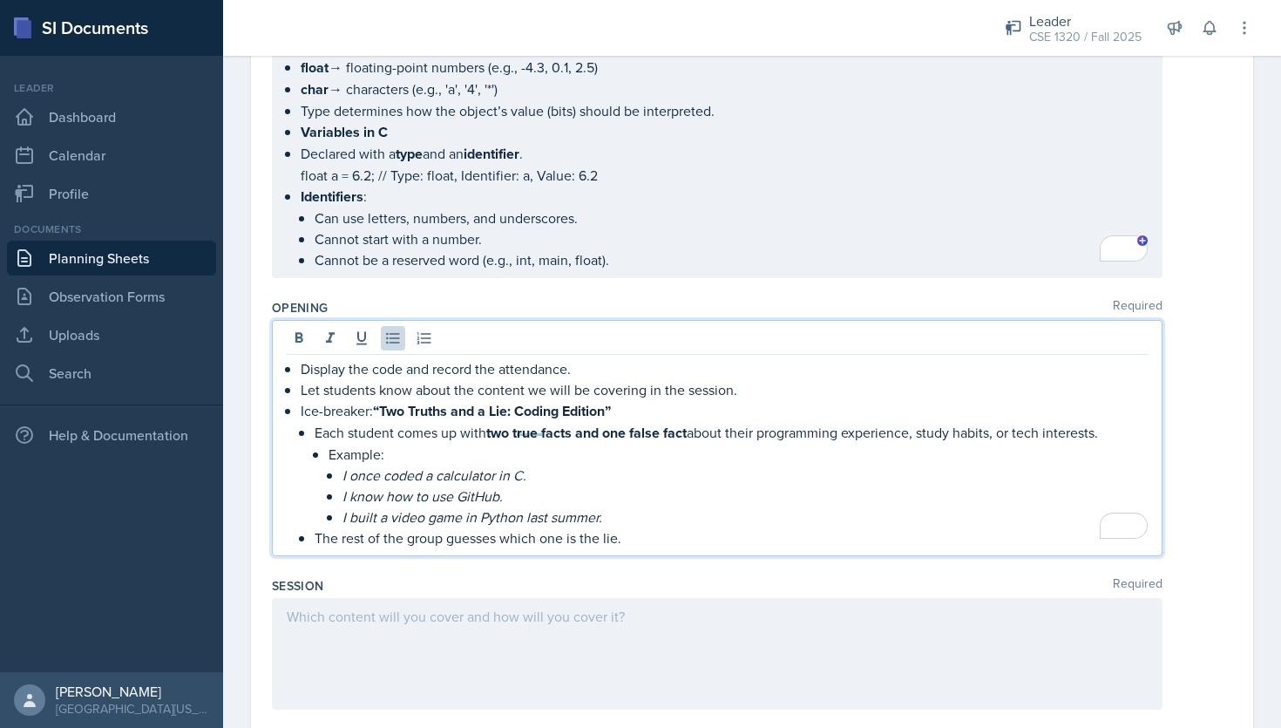
scroll to position [852, 0]
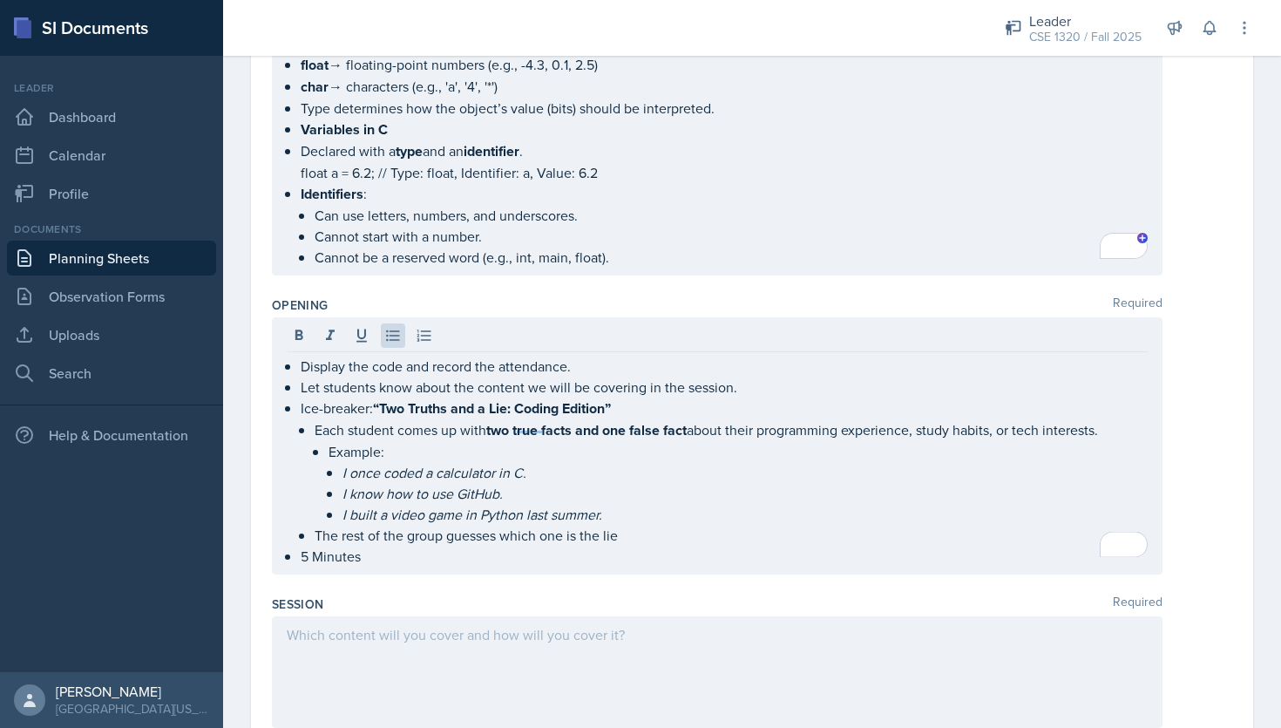
click at [678, 646] on div at bounding box center [717, 672] width 891 height 112
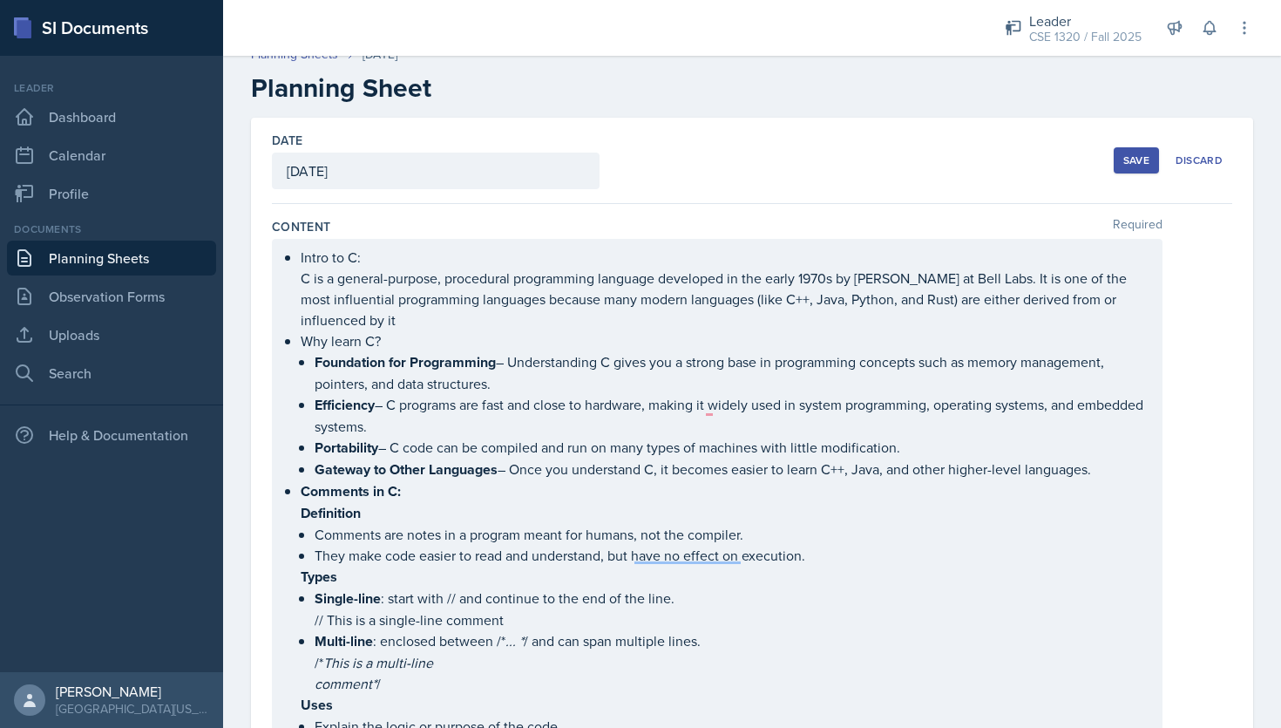
scroll to position [0, 0]
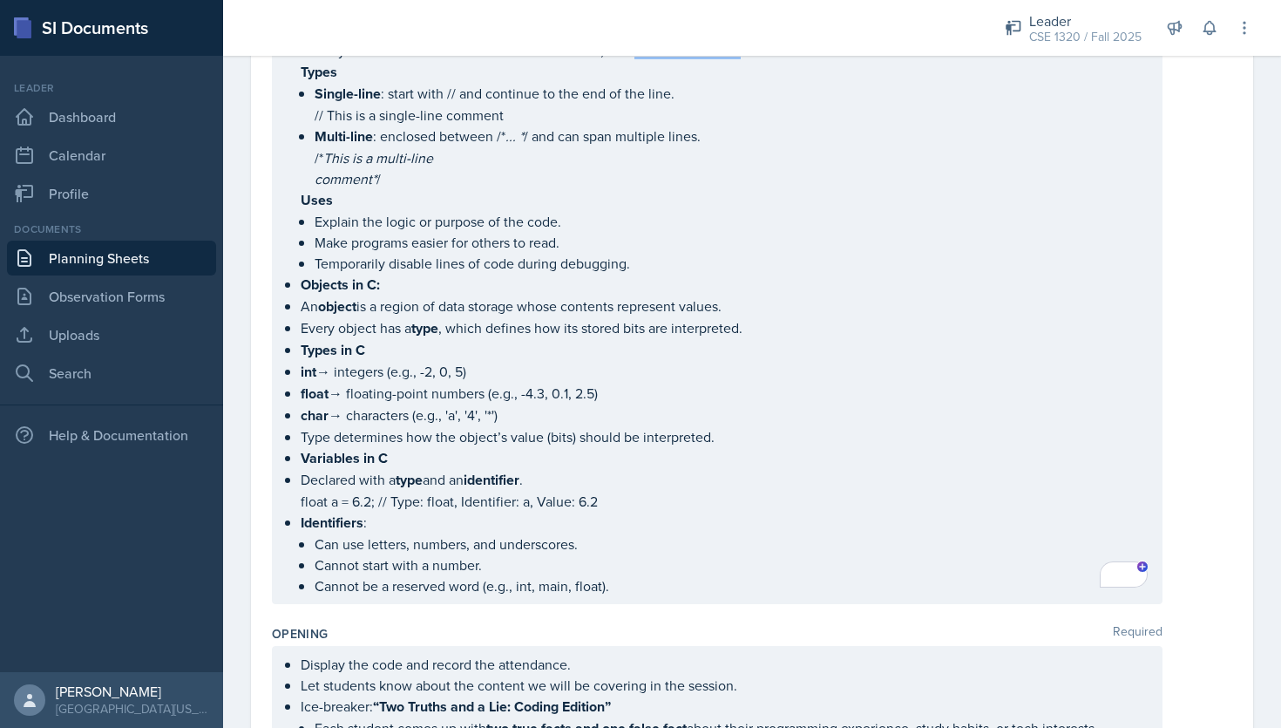
drag, startPoint x: 284, startPoint y: 269, endPoint x: 607, endPoint y: 578, distance: 446.9
click at [607, 578] on div "Intro to C: C is a general-purpose, procedural programming language developed i…" at bounding box center [717, 169] width 891 height 870
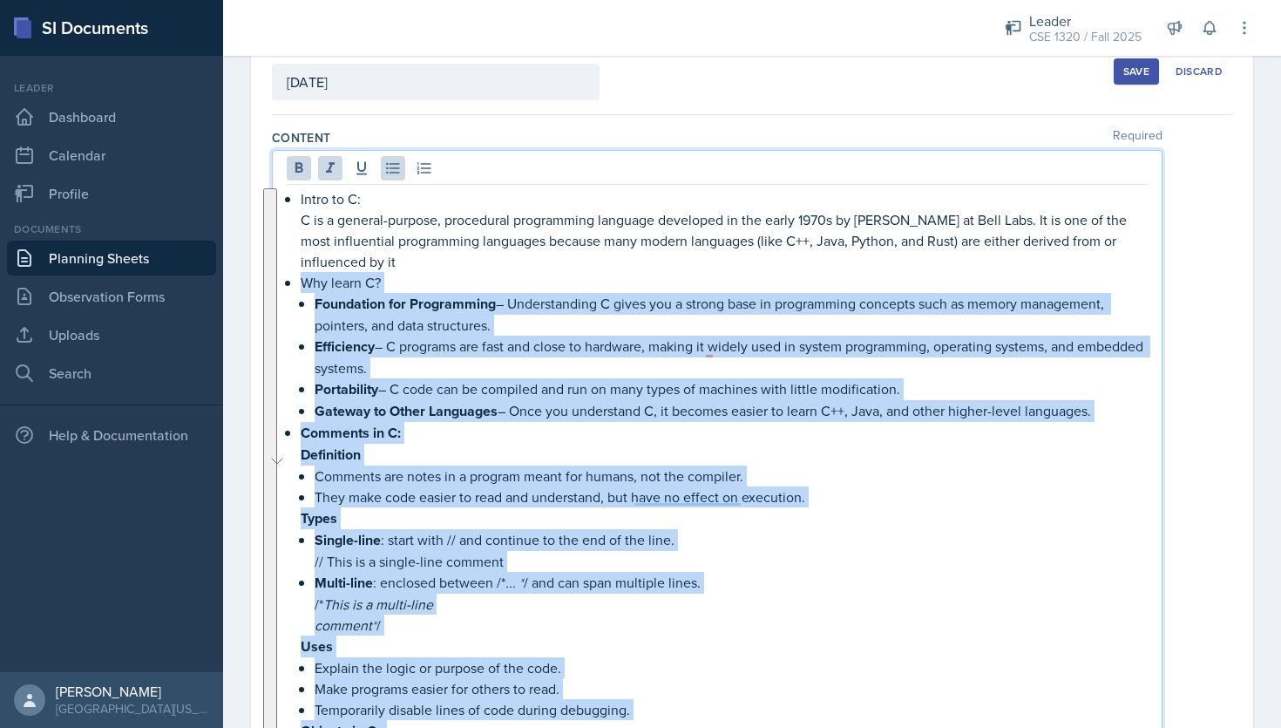
scroll to position [101, 0]
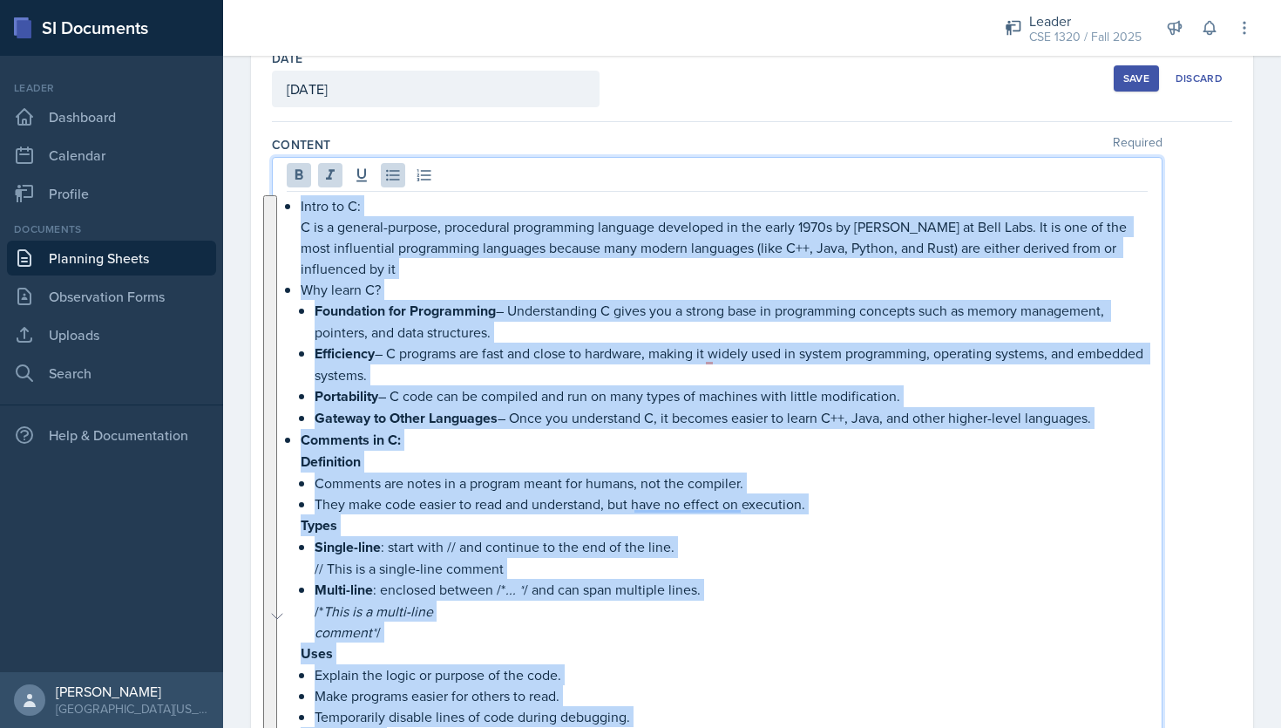
drag, startPoint x: 607, startPoint y: 578, endPoint x: 282, endPoint y: 189, distance: 506.7
click at [282, 189] on div "Intro to C: C is a general-purpose, procedural programming language developed i…" at bounding box center [717, 607] width 891 height 900
copy ul "Intro to C: C is a general-purpose, procedural programming language developed i…"
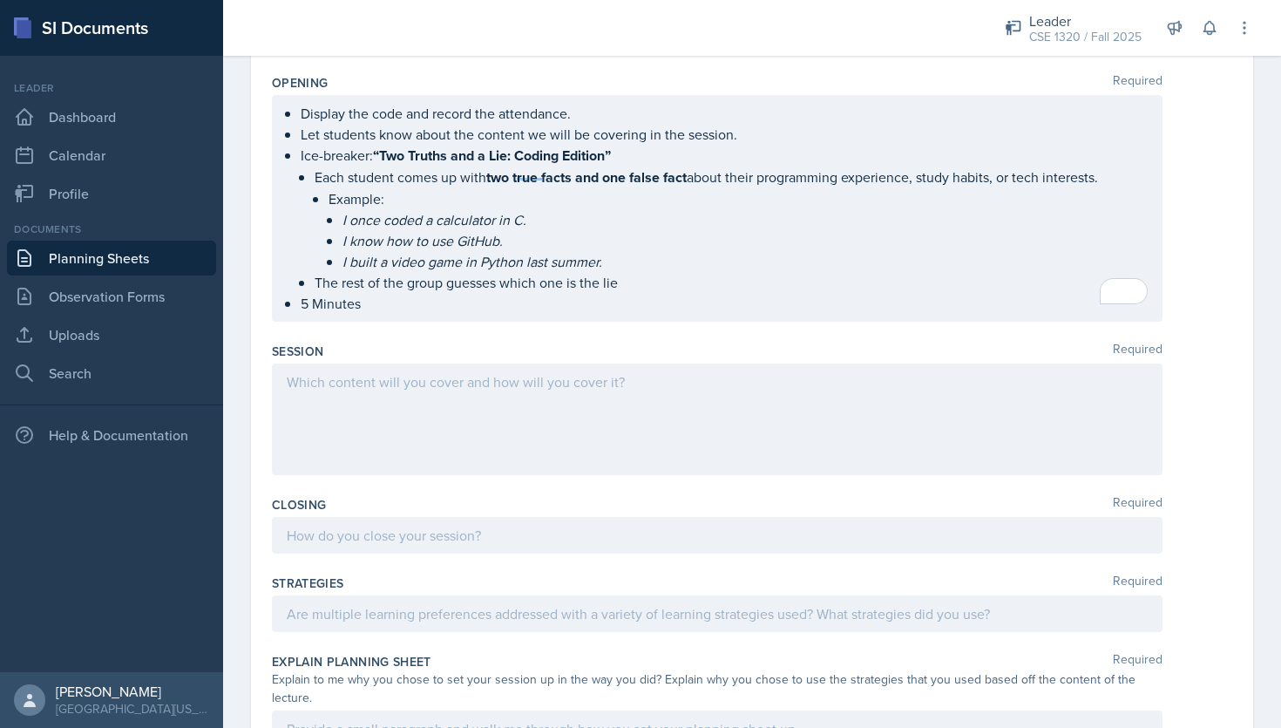
click at [453, 390] on div at bounding box center [717, 419] width 891 height 112
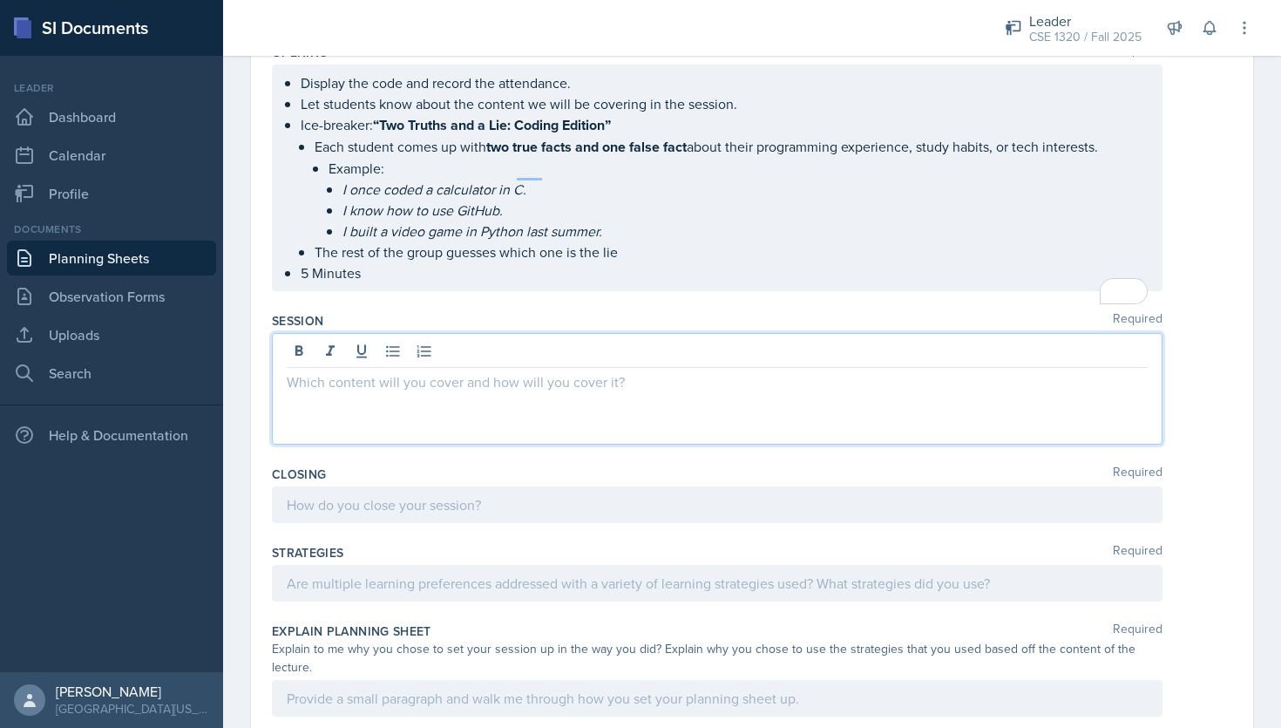
scroll to position [1136, 0]
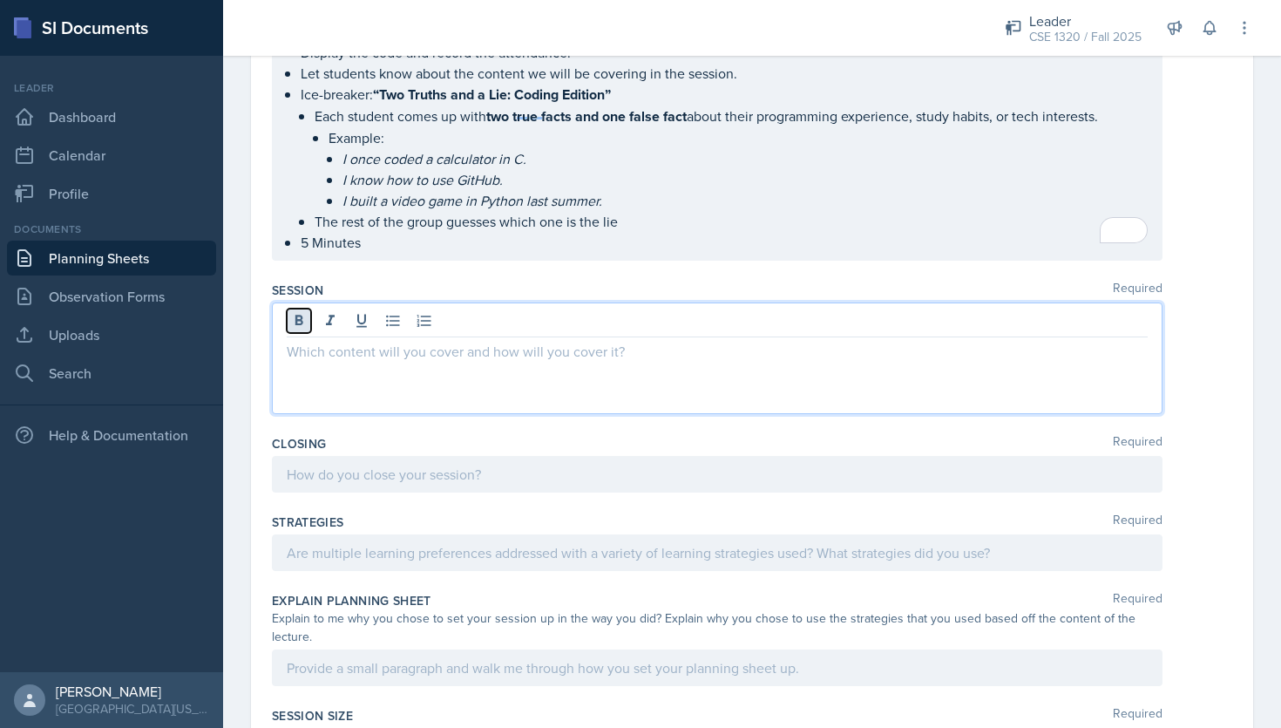
click at [304, 316] on icon at bounding box center [298, 320] width 17 height 17
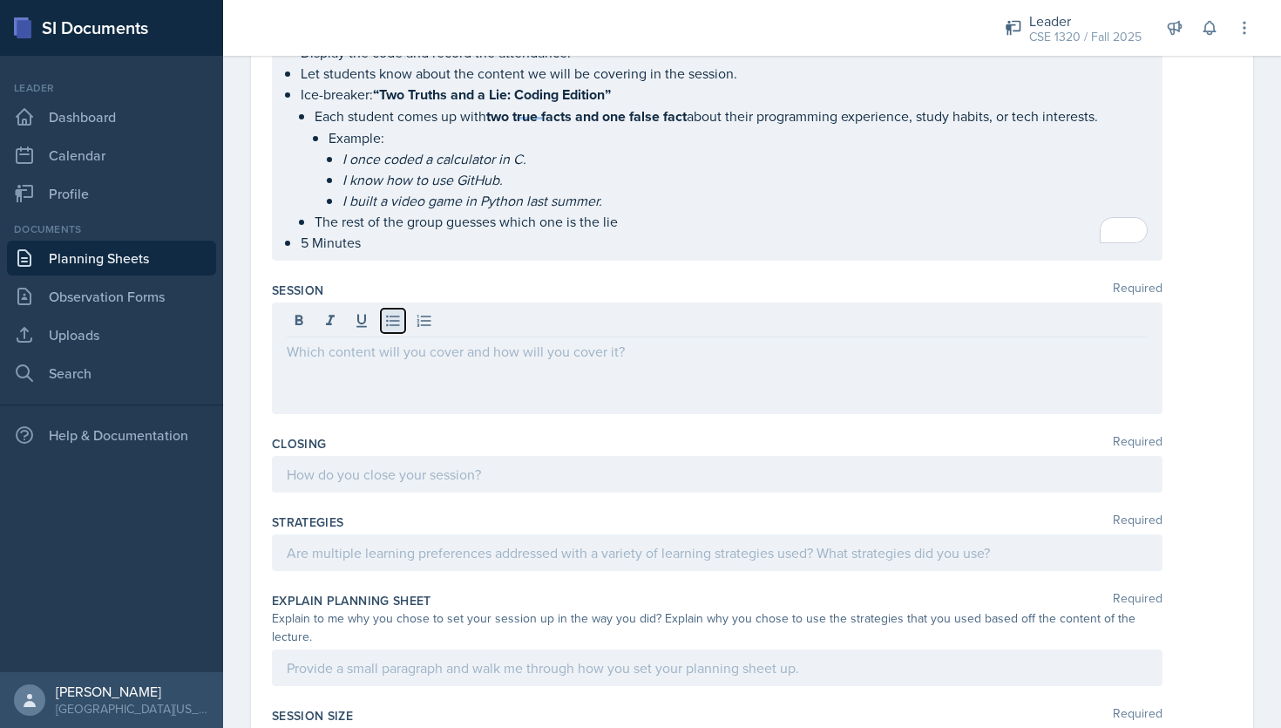
click at [395, 313] on icon at bounding box center [392, 320] width 17 height 17
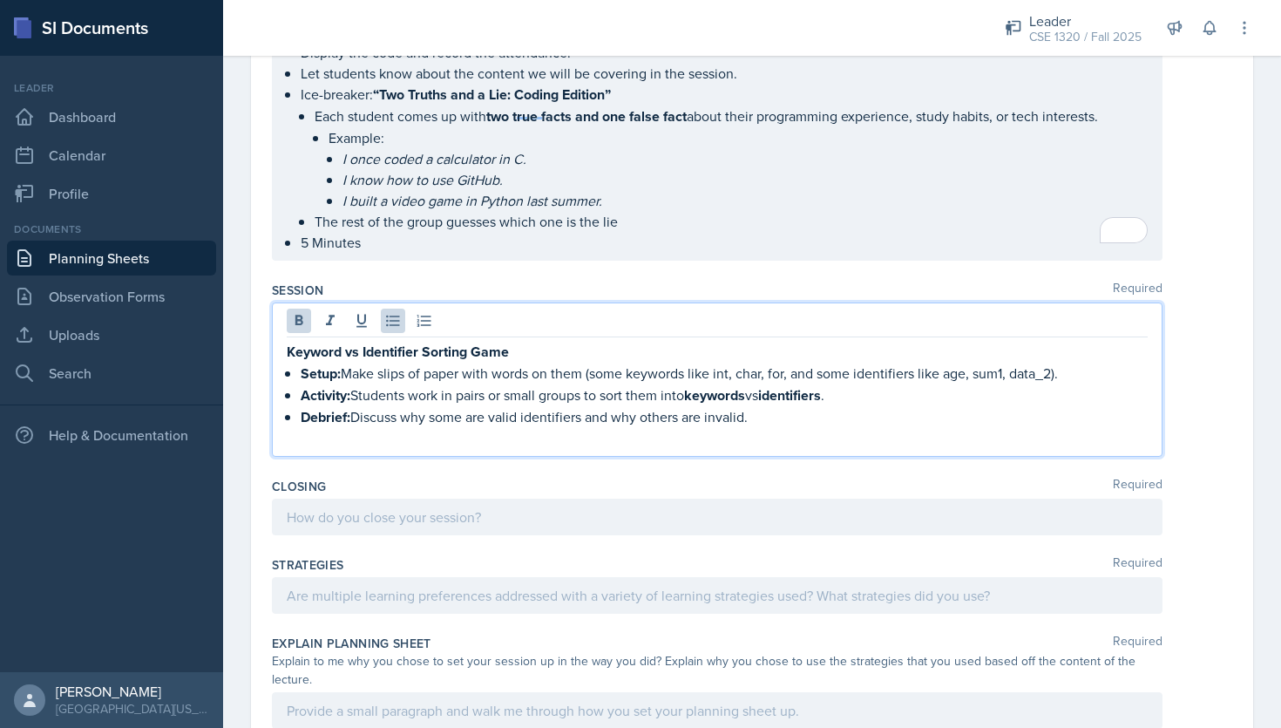
click at [340, 367] on strong "Setup:" at bounding box center [321, 373] width 40 height 20
click at [287, 342] on strong "Keyword vs Identifier Sorting Game" at bounding box center [398, 352] width 222 height 20
click at [384, 312] on icon at bounding box center [392, 320] width 17 height 17
click at [748, 410] on p "Students explain why some are valid identifiers and why others are invalid." at bounding box center [717, 415] width 861 height 21
click at [289, 363] on p "Make slips of paper with words on them (some keywords like int, char, for, and …" at bounding box center [717, 373] width 861 height 21
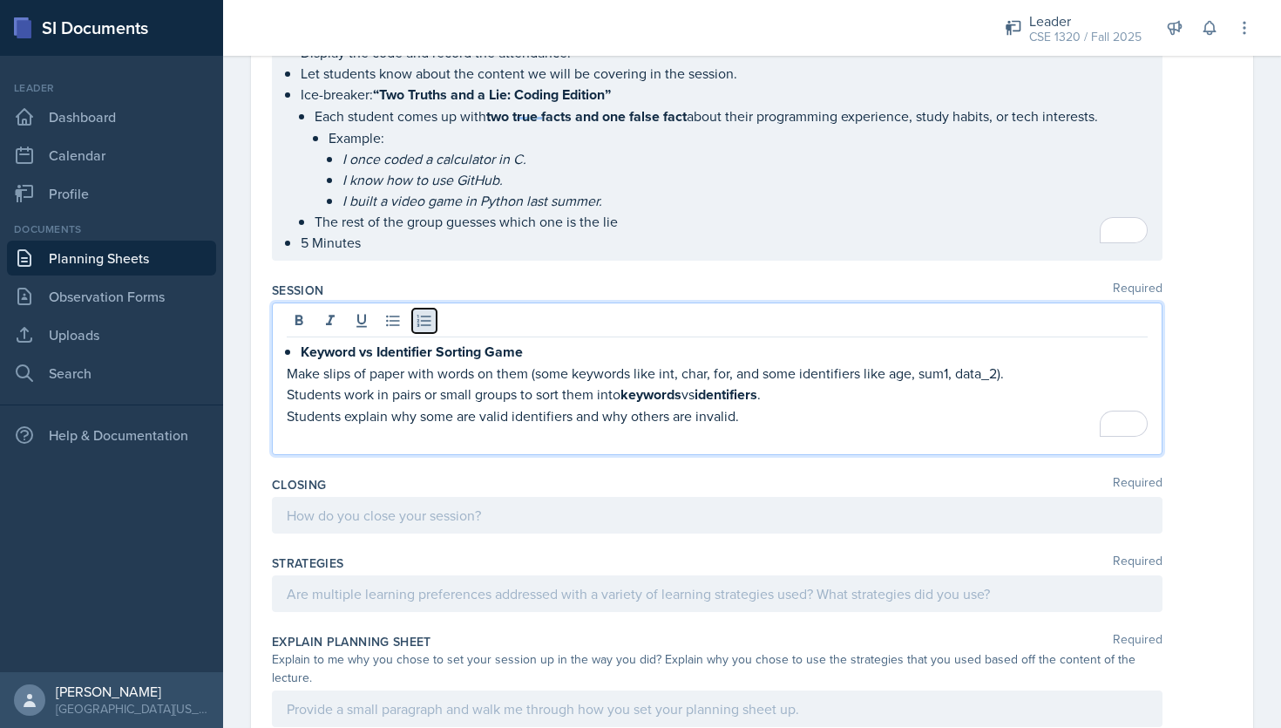
click at [419, 318] on icon at bounding box center [424, 320] width 17 height 17
click at [289, 385] on p "Students work in pairs or small groups to sort them into keywords vs identifier…" at bounding box center [717, 394] width 861 height 22
click at [423, 314] on icon at bounding box center [424, 320] width 17 height 17
click at [432, 312] on icon at bounding box center [424, 320] width 17 height 17
click at [422, 312] on icon at bounding box center [424, 320] width 17 height 17
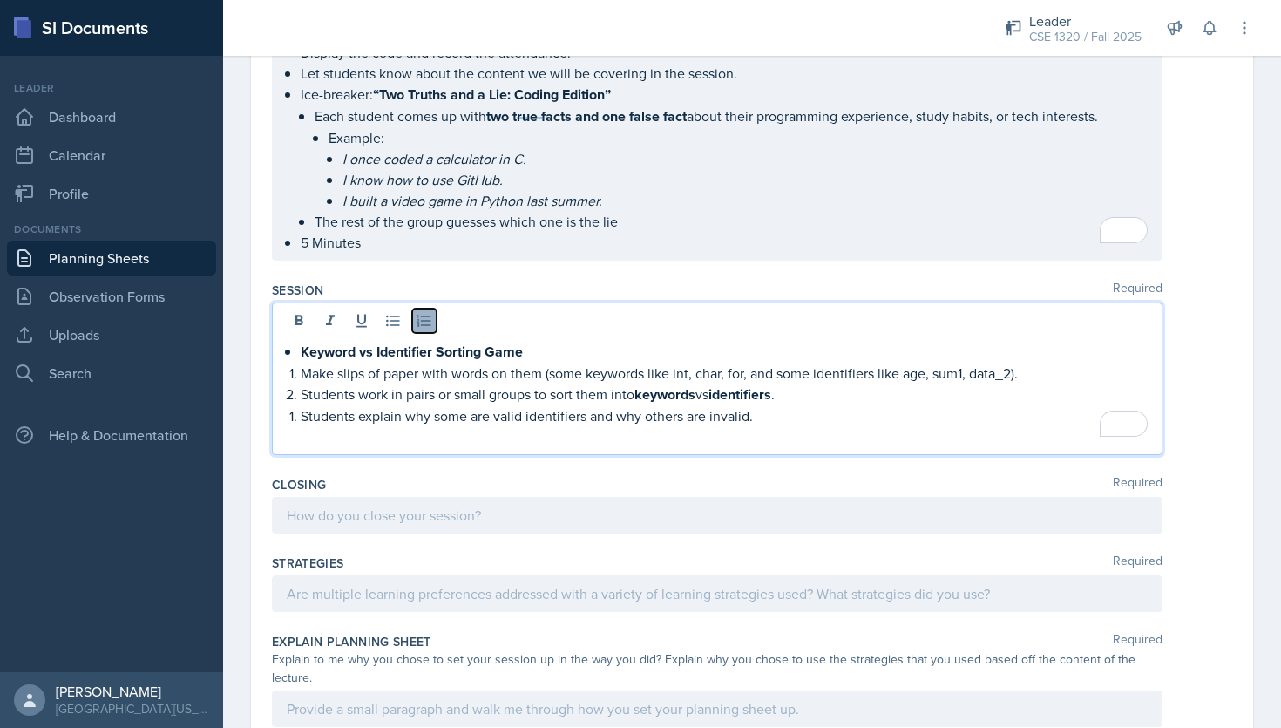
click at [422, 312] on icon at bounding box center [424, 320] width 17 height 17
click at [775, 413] on p "Students explain why some are valid identifiers and why others are invalid." at bounding box center [724, 415] width 847 height 21
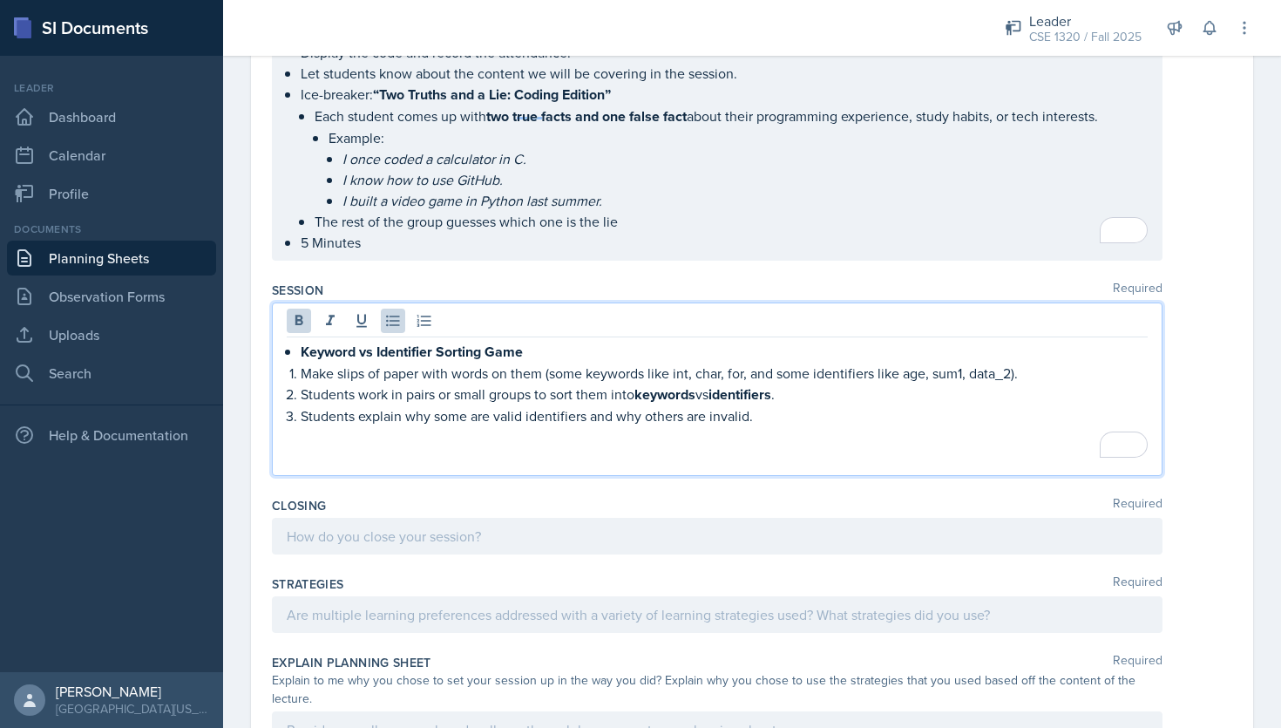
click at [526, 348] on p "Keyword vs Identifier Sorting Game" at bounding box center [724, 352] width 847 height 22
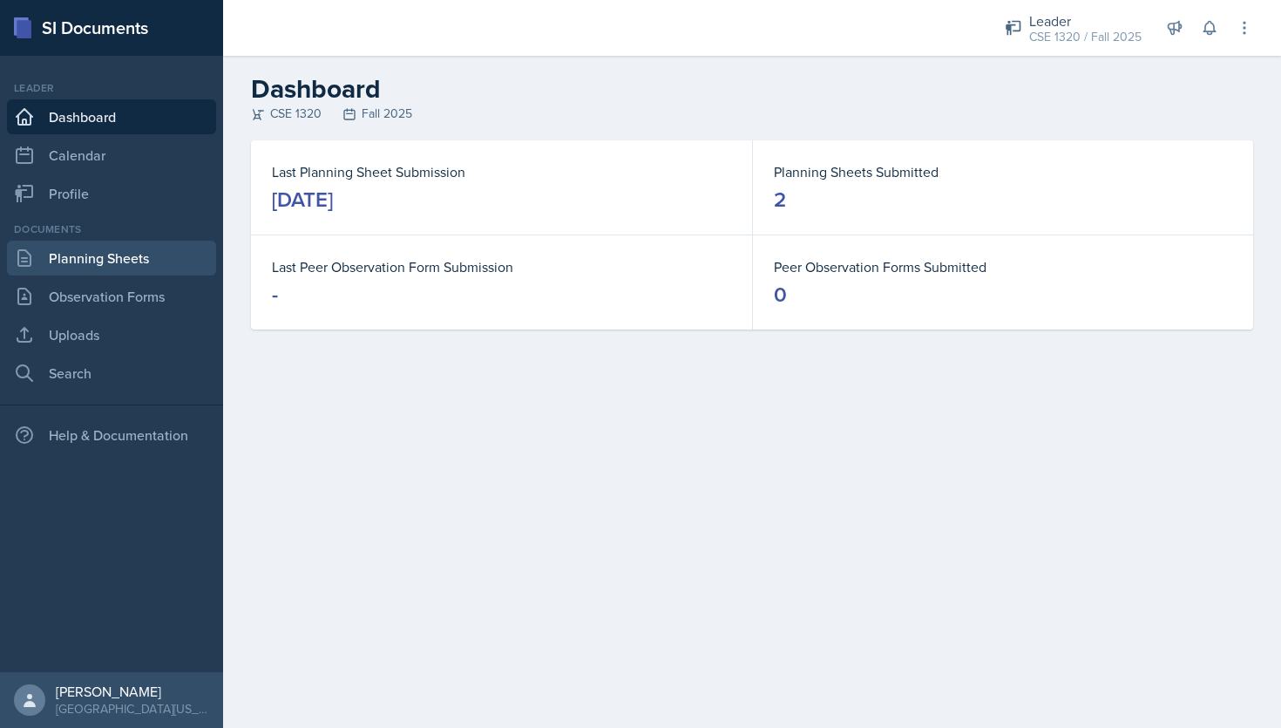
click at [146, 255] on link "Planning Sheets" at bounding box center [111, 258] width 209 height 35
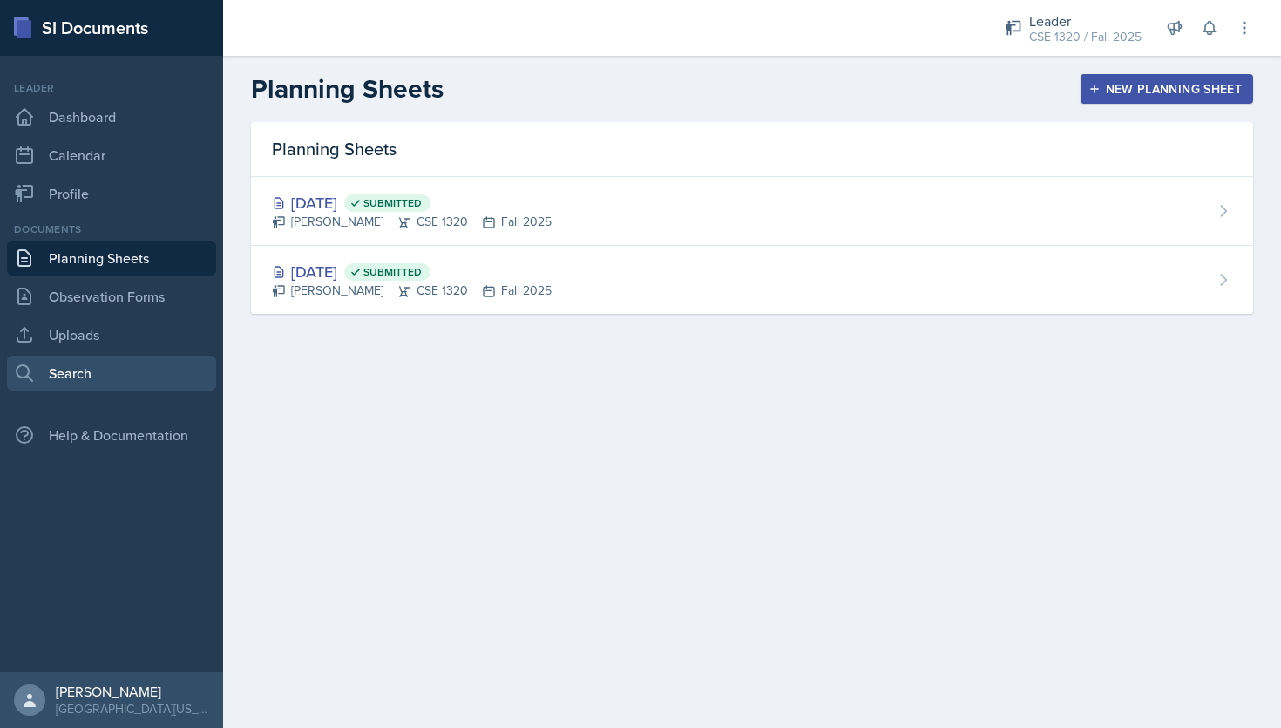
click at [72, 380] on link "Search" at bounding box center [111, 373] width 209 height 35
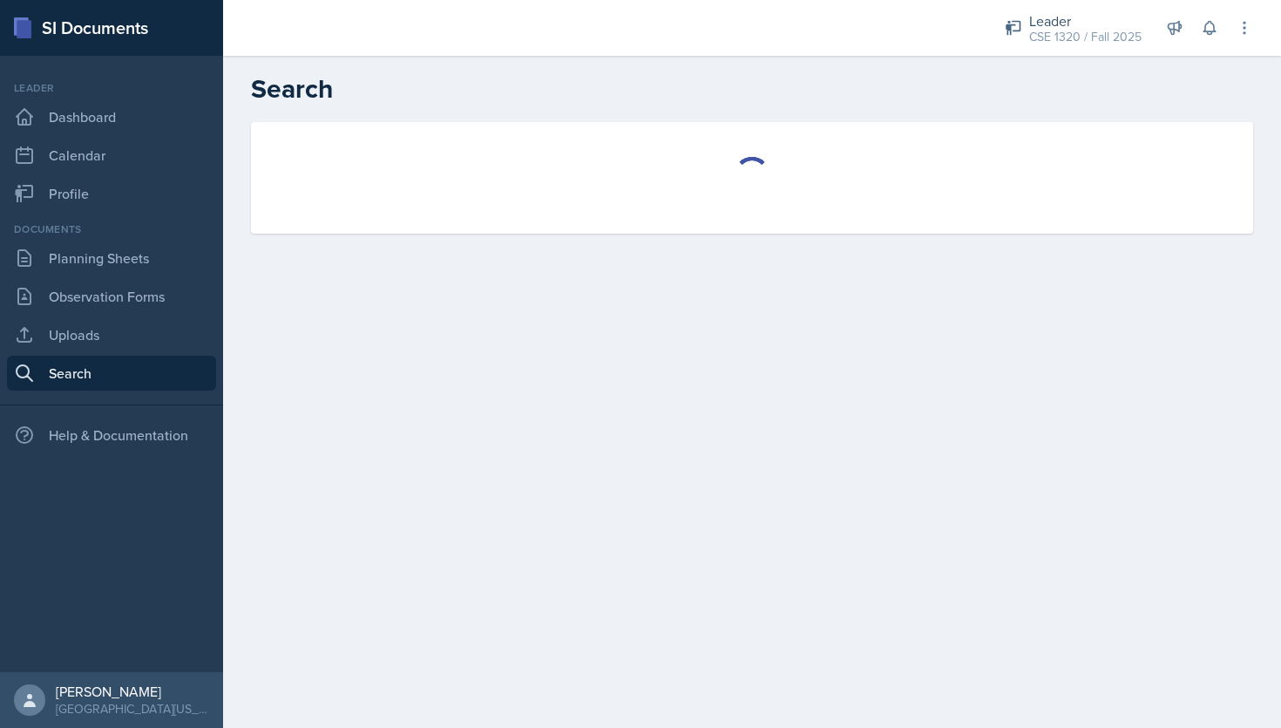
select select "all"
select select "1"
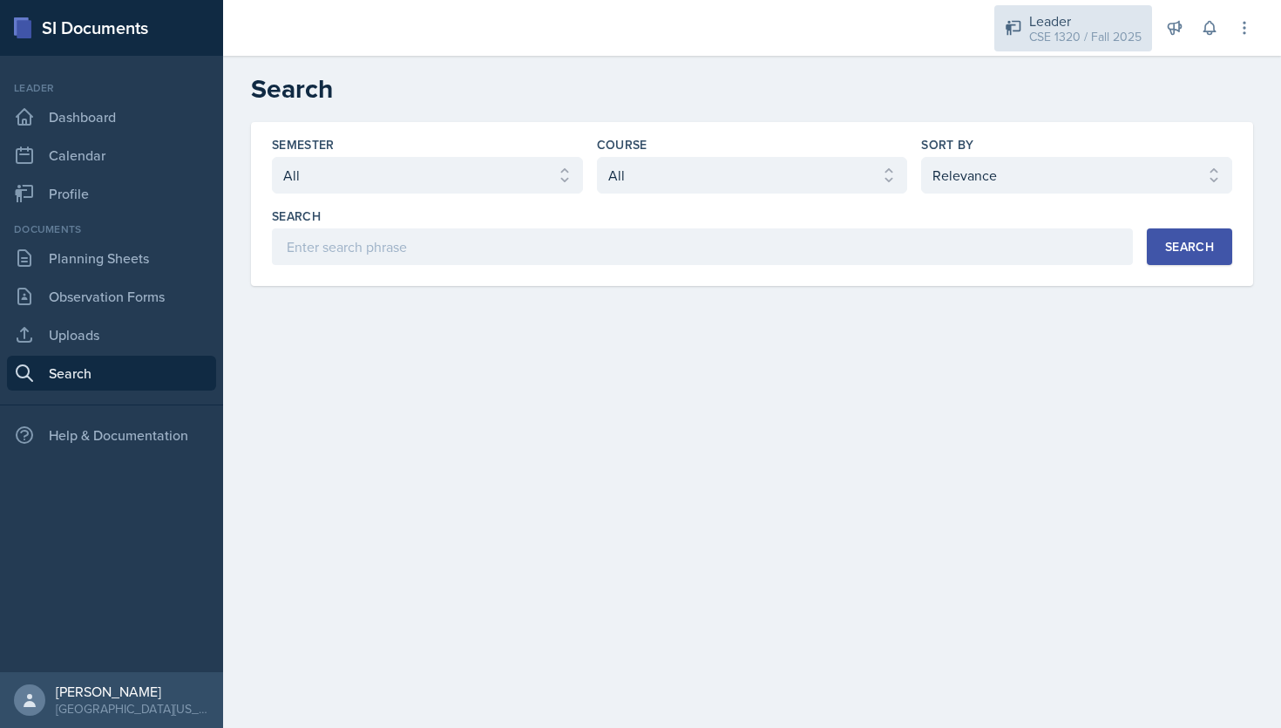
click at [1086, 40] on div "CSE 1320 / Fall 2025" at bounding box center [1085, 37] width 112 height 18
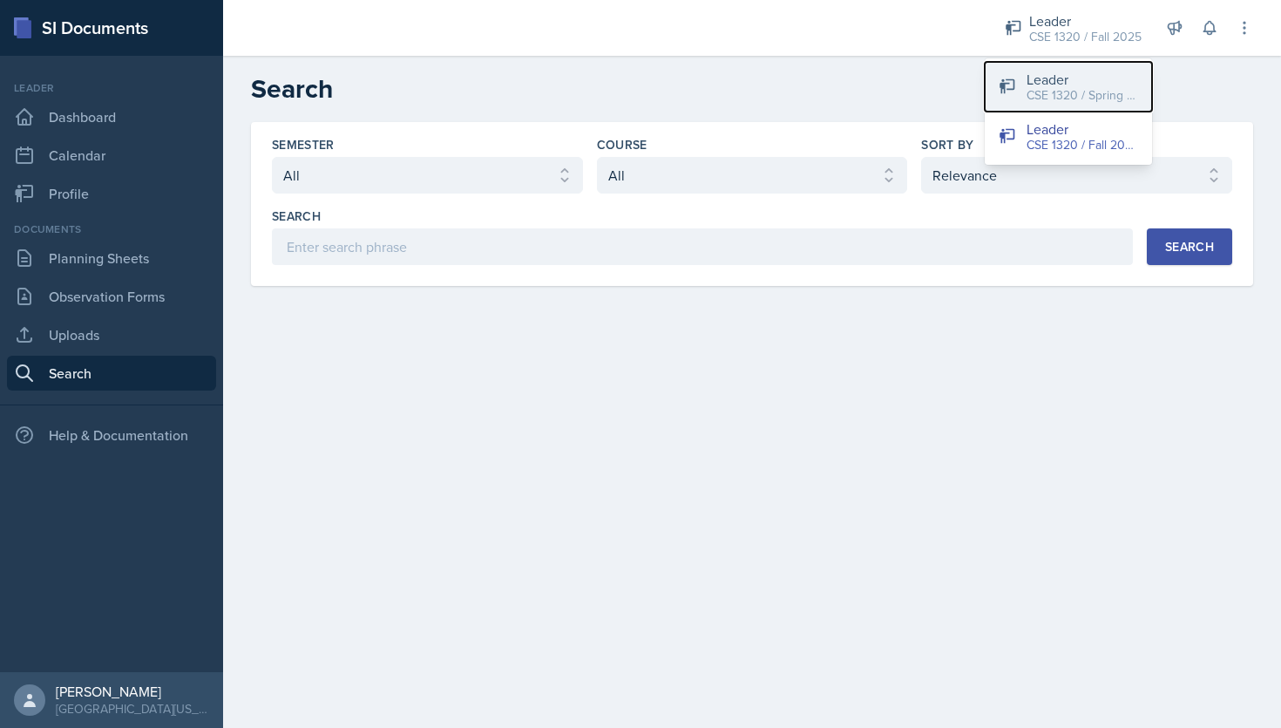
click at [1076, 81] on div "Leader" at bounding box center [1083, 79] width 112 height 21
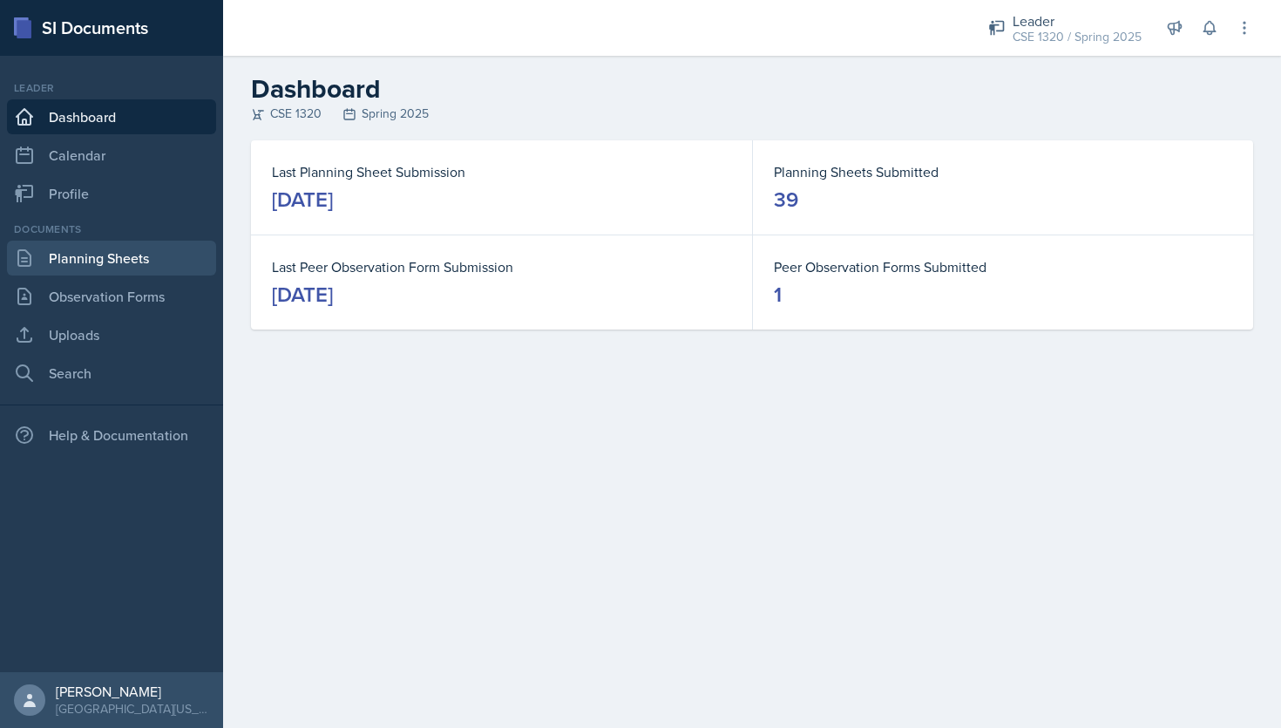
click at [91, 272] on link "Planning Sheets" at bounding box center [111, 258] width 209 height 35
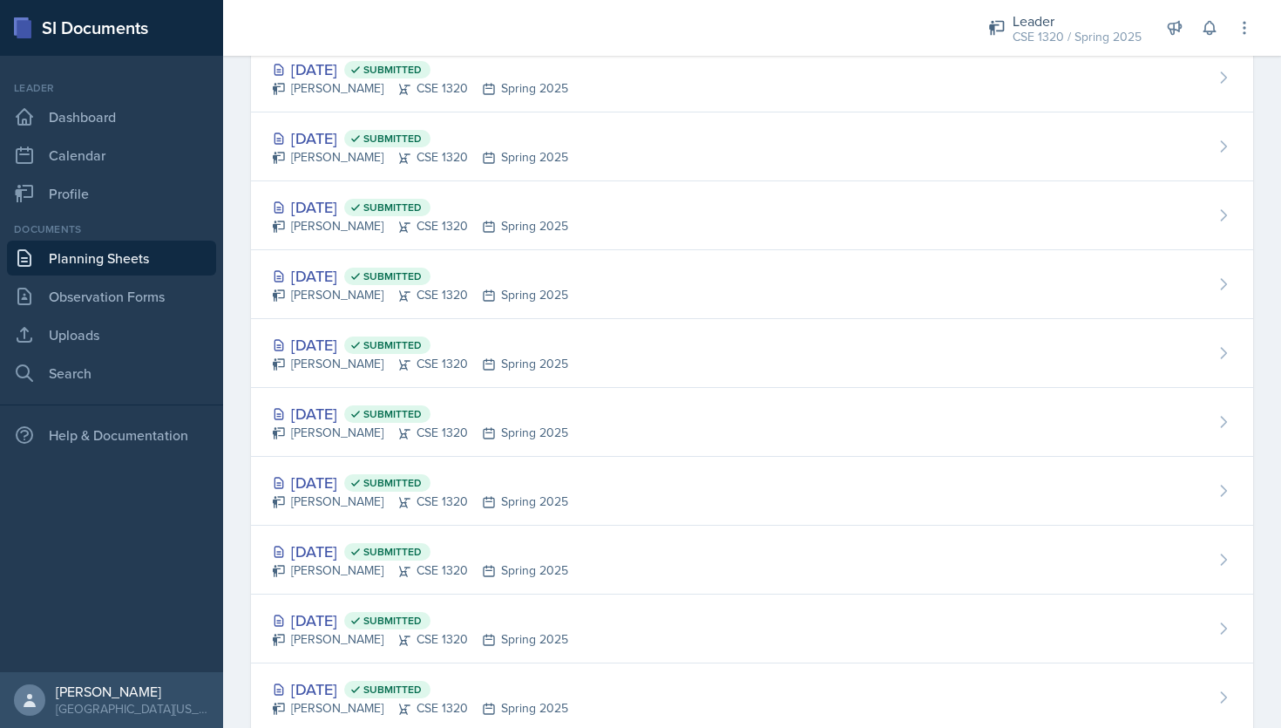
scroll to position [2244, 0]
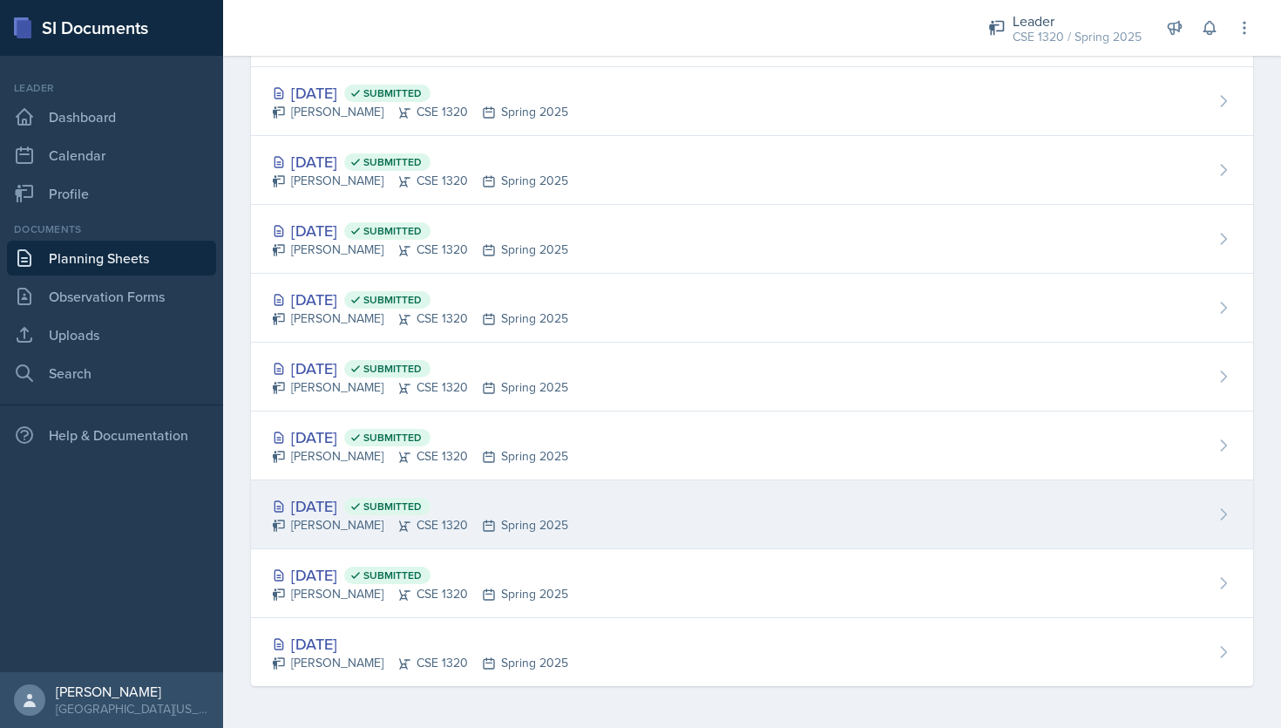
click at [652, 539] on div "Jan 24th, 2025 Submitted Nishan Koirala CSE 1320 Spring 2025" at bounding box center [752, 514] width 1002 height 69
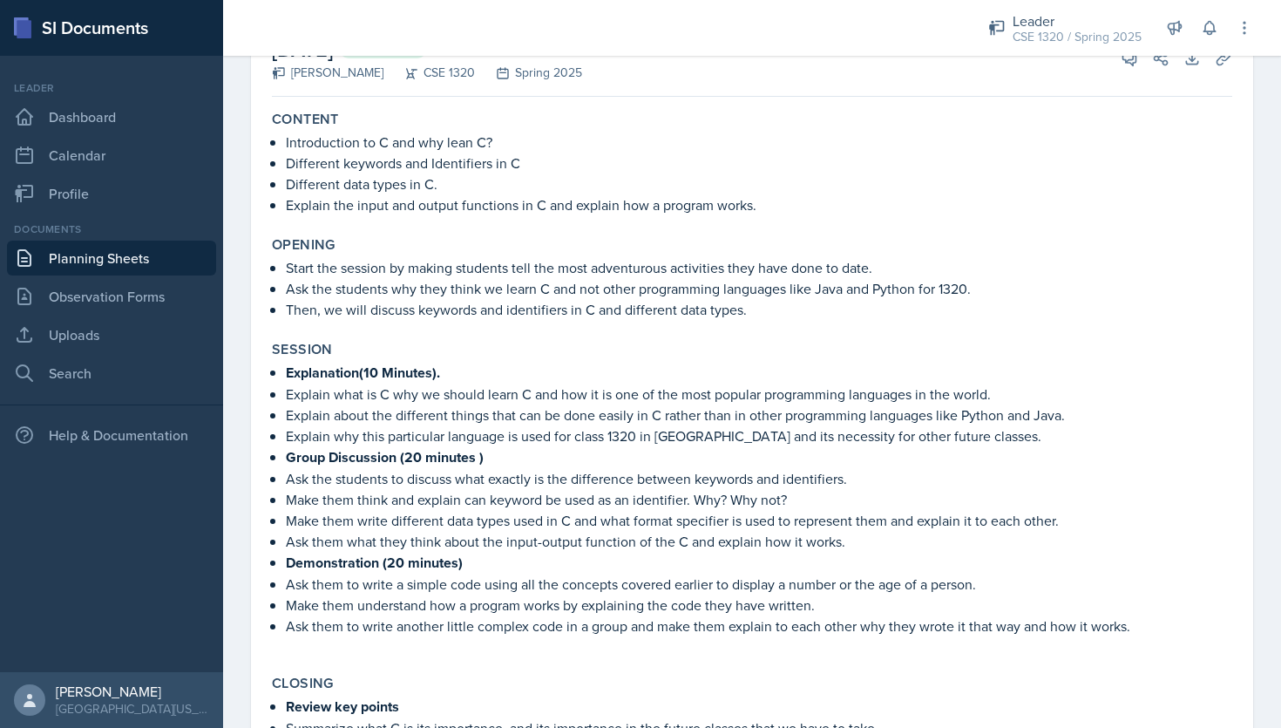
scroll to position [123, 0]
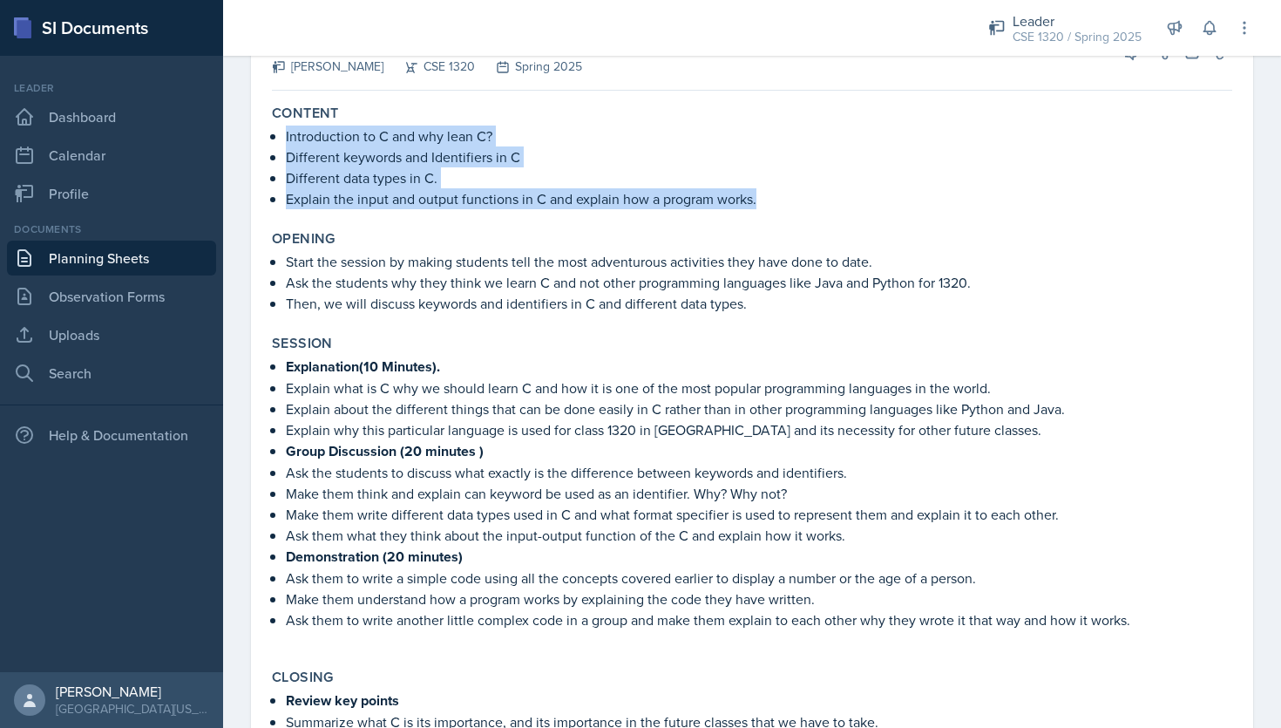
drag, startPoint x: 758, startPoint y: 200, endPoint x: 286, endPoint y: 135, distance: 476.8
click at [286, 135] on ul "Introduction to C and why lean C? Different keywords and Identifiers in C Diffe…" at bounding box center [759, 168] width 947 height 84
copy ul "Introduction to C and why lean C? Different keywords and Identifiers in C Diffe…"
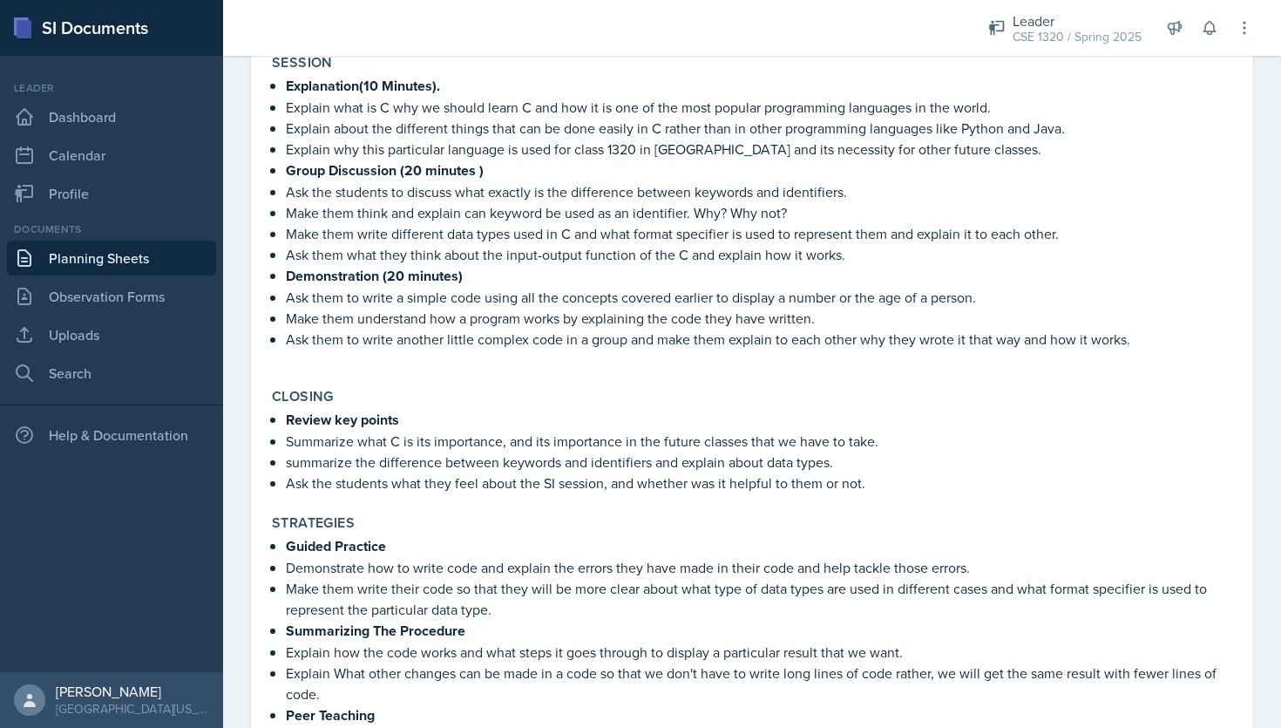
scroll to position [403, 0]
click at [526, 417] on p "Review key points" at bounding box center [759, 421] width 947 height 22
click at [126, 267] on link "Planning Sheets" at bounding box center [111, 258] width 209 height 35
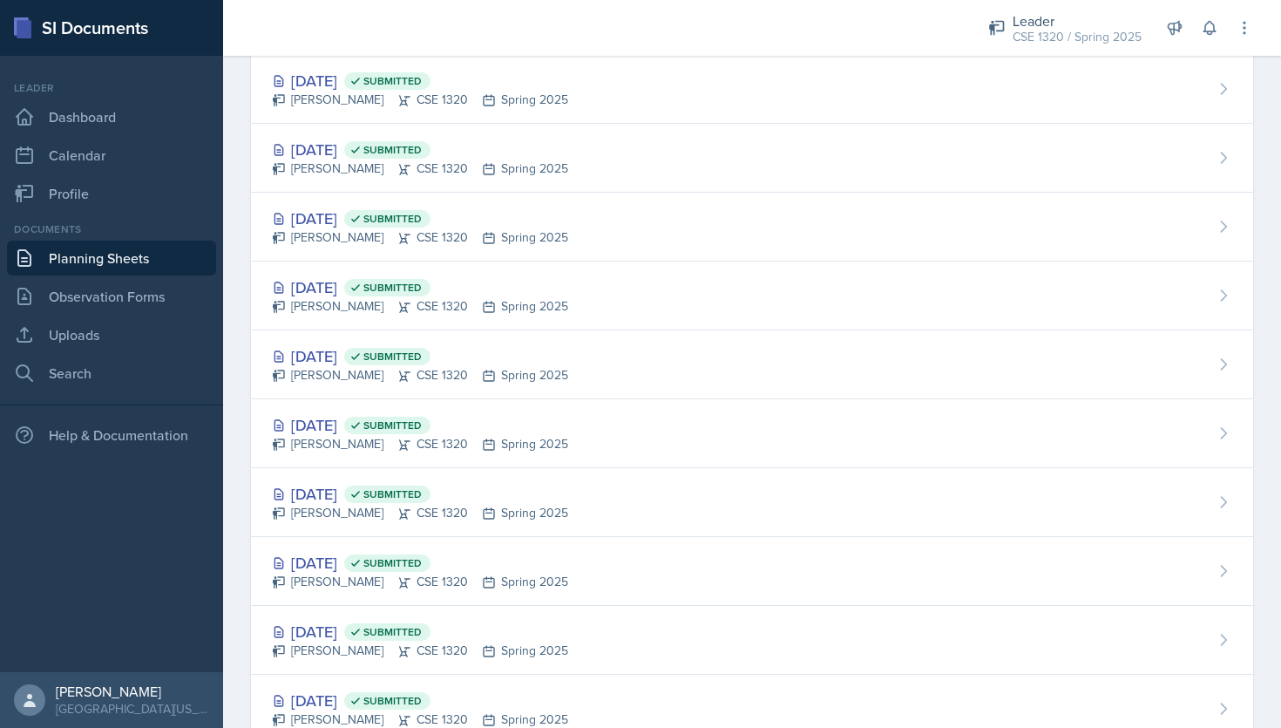
scroll to position [766, 0]
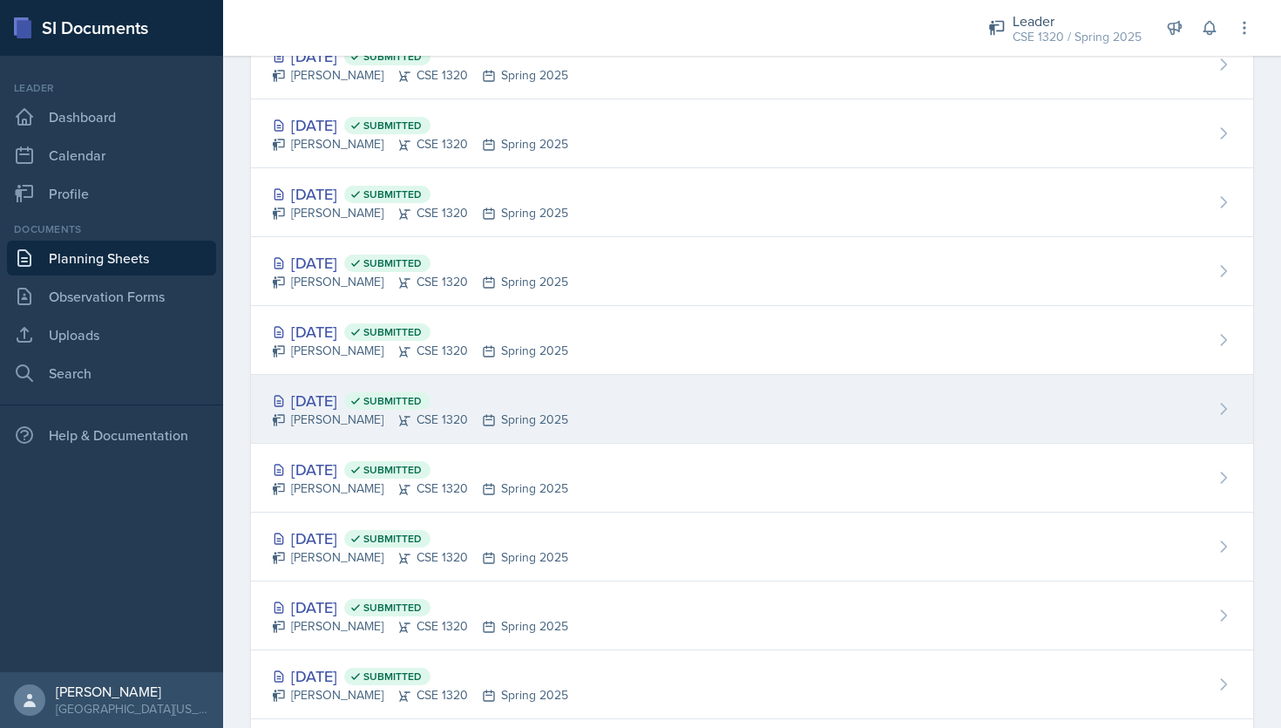
click at [712, 438] on div "Mar 26th, 2025 Submitted Nishan Koirala CSE 1320 Spring 2025" at bounding box center [752, 409] width 1002 height 69
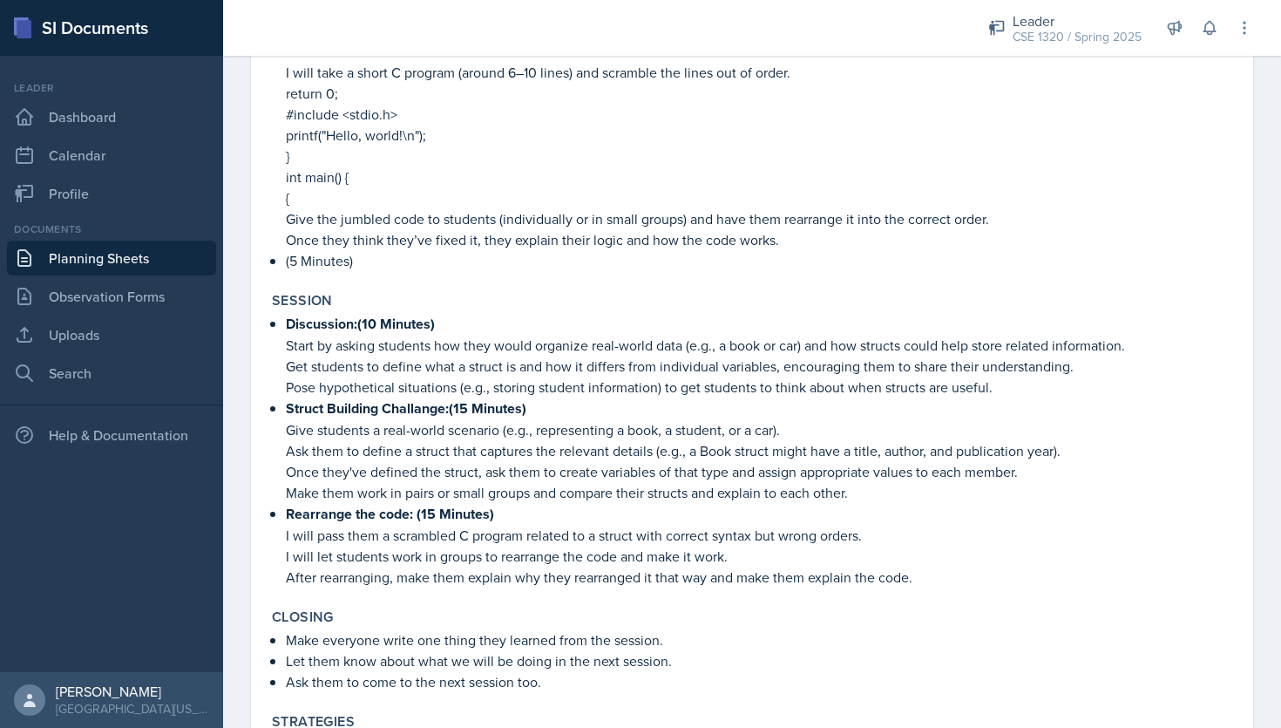
scroll to position [773, 0]
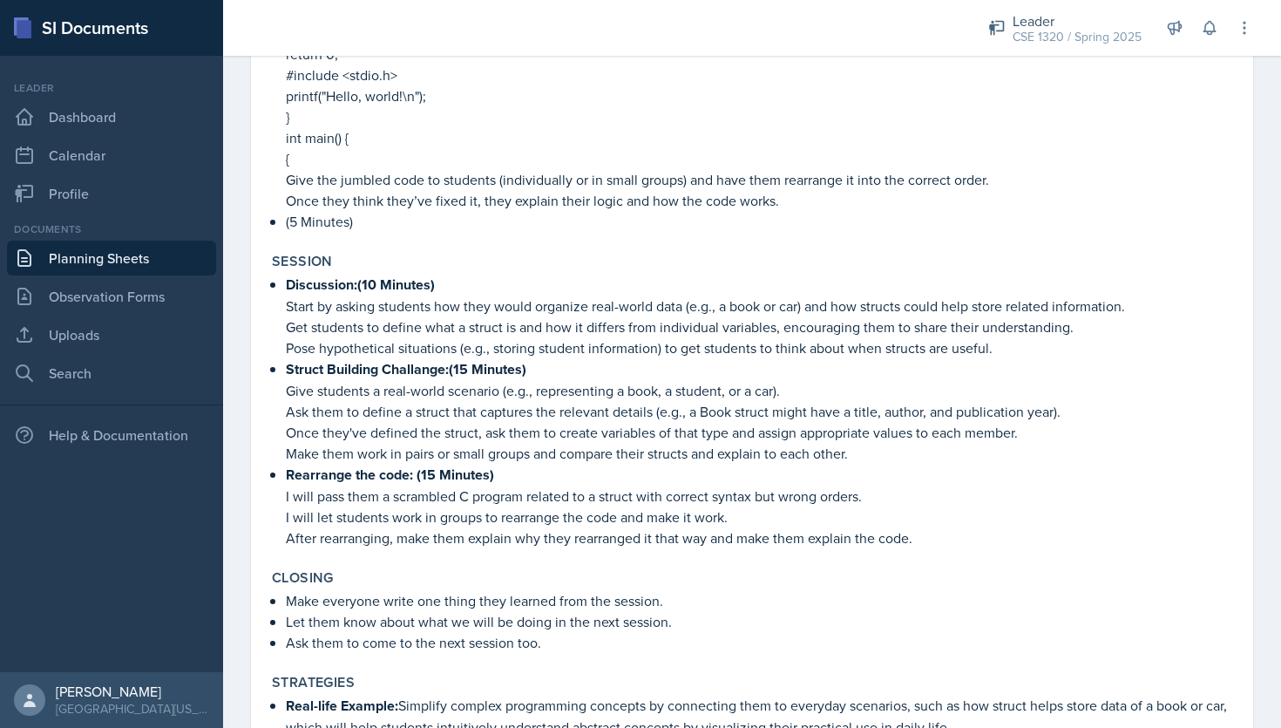
click at [165, 254] on link "Planning Sheets" at bounding box center [111, 258] width 209 height 35
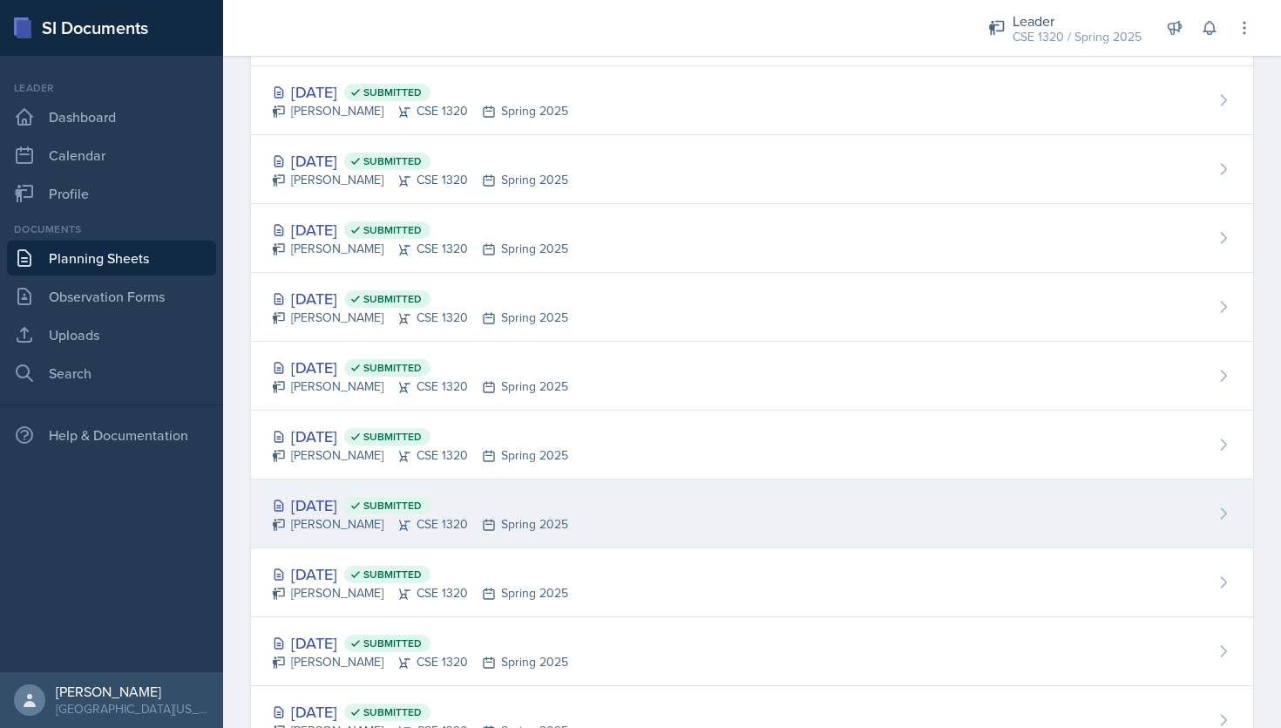
scroll to position [798, 0]
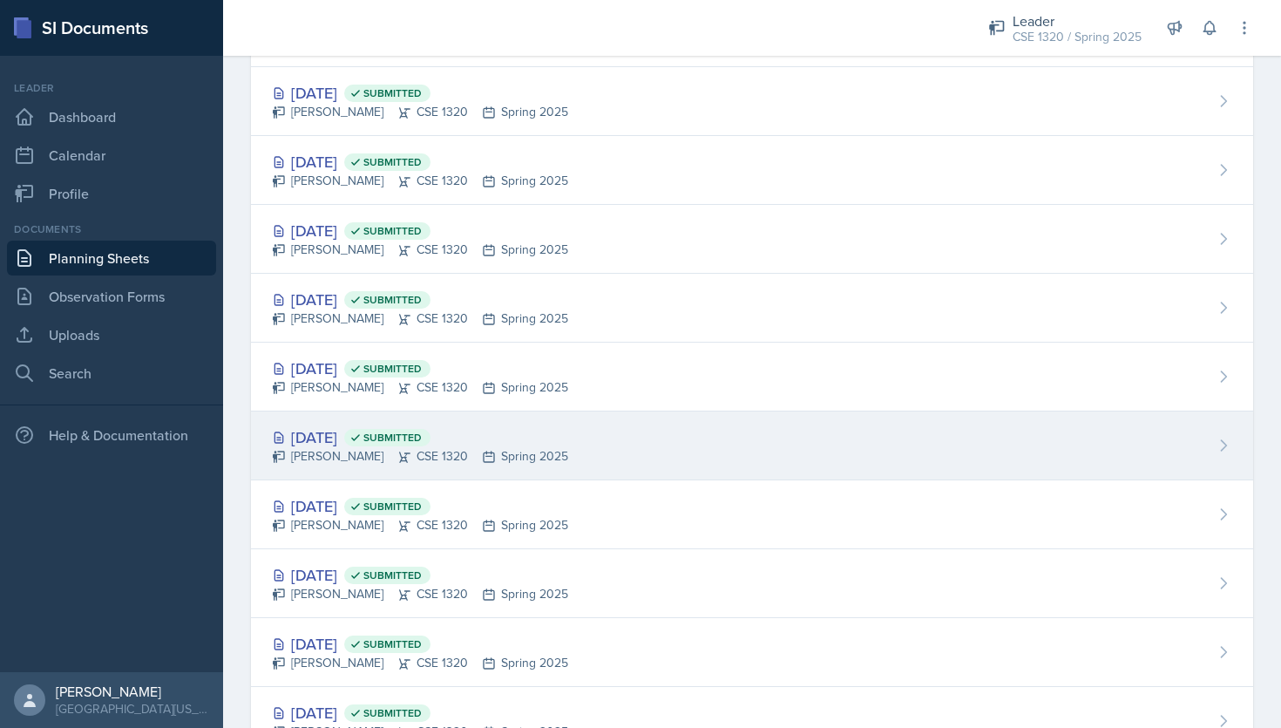
click at [680, 459] on div "Mar 24th, 2025 Submitted Nishan Koirala CSE 1320 Spring 2025" at bounding box center [752, 445] width 1002 height 69
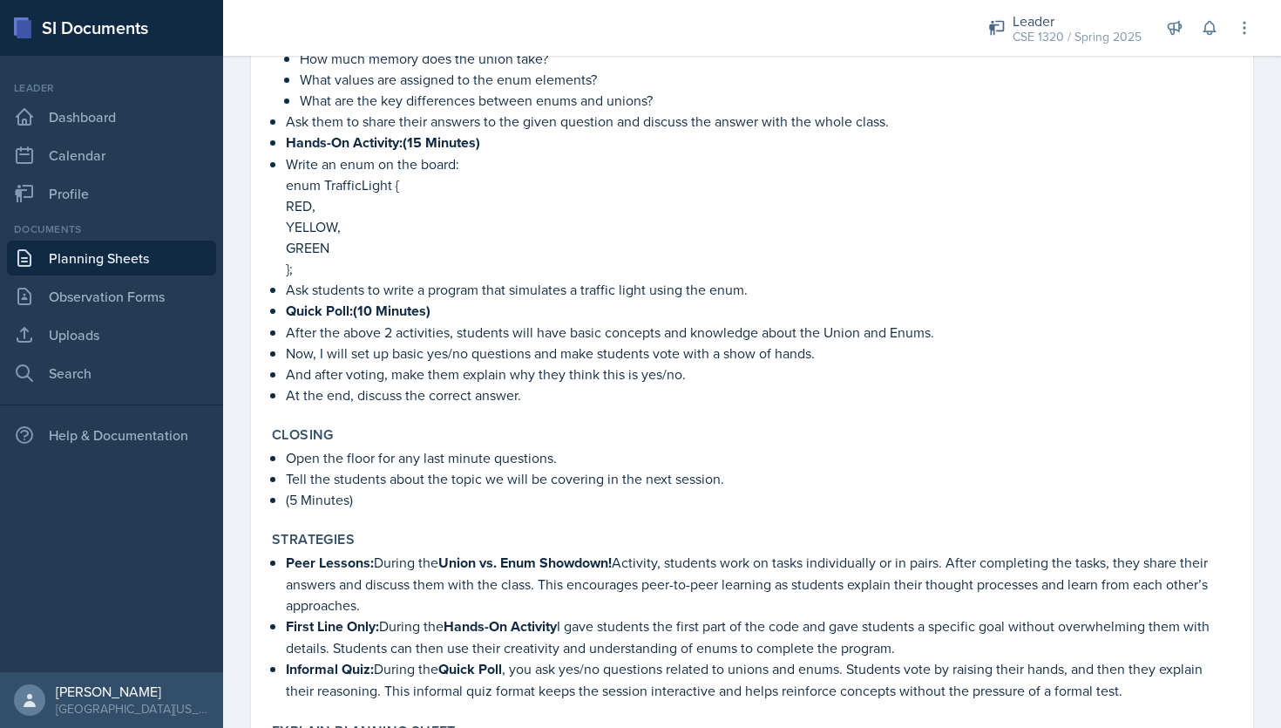
scroll to position [907, 0]
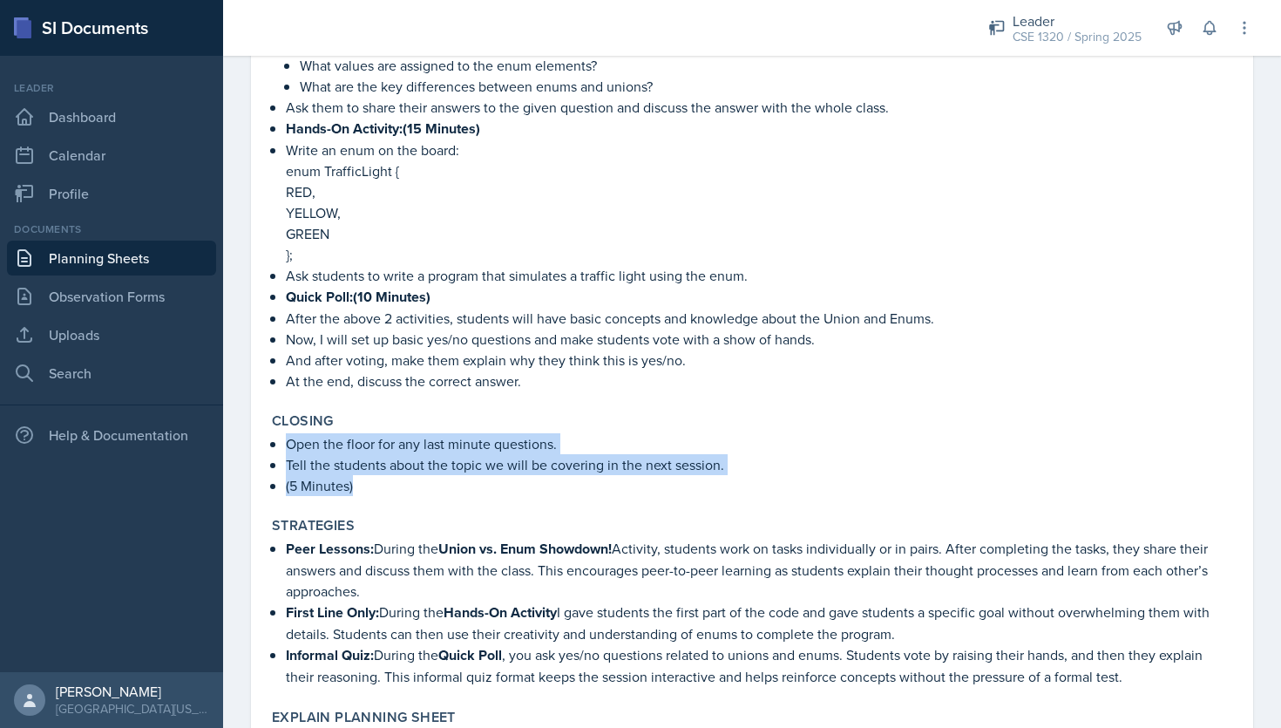
drag, startPoint x: 369, startPoint y: 488, endPoint x: 279, endPoint y: 437, distance: 103.5
click at [279, 437] on div "Open the floor for any last minute questions. Tell the students about the topic…" at bounding box center [752, 464] width 960 height 63
copy ul "Open the floor for any last minute questions. Tell the students about the topic…"
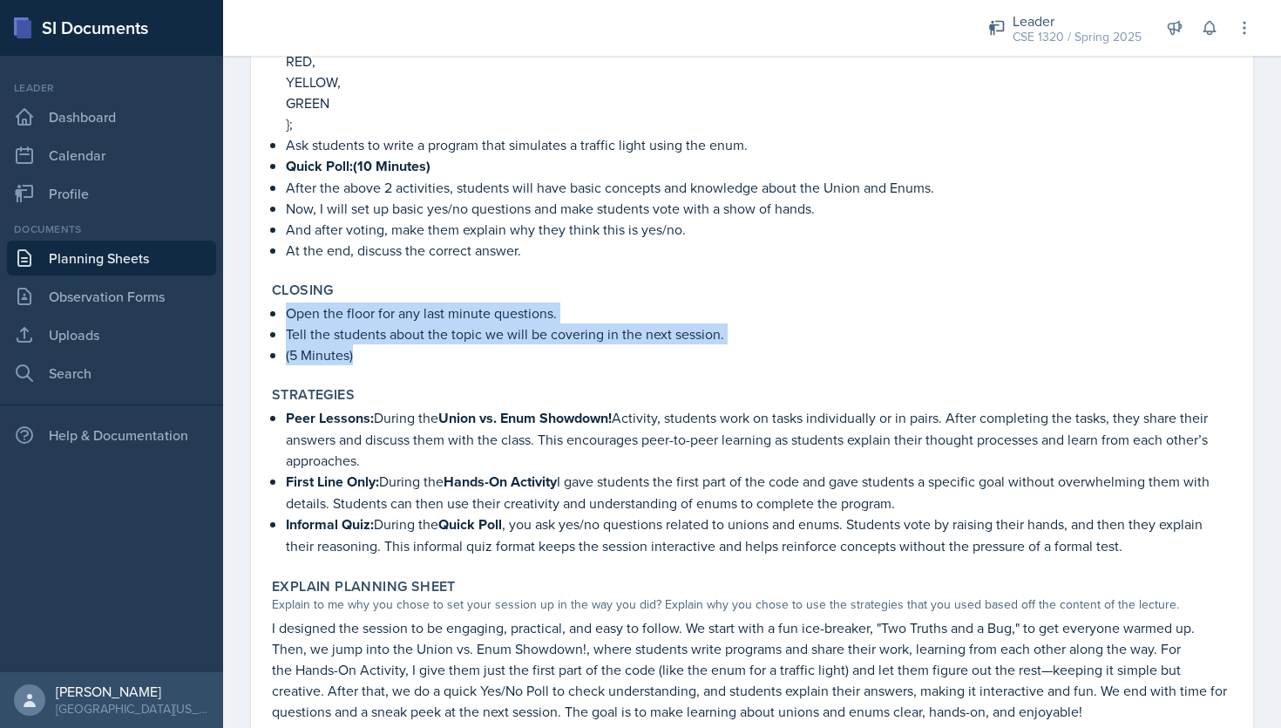
scroll to position [1053, 0]
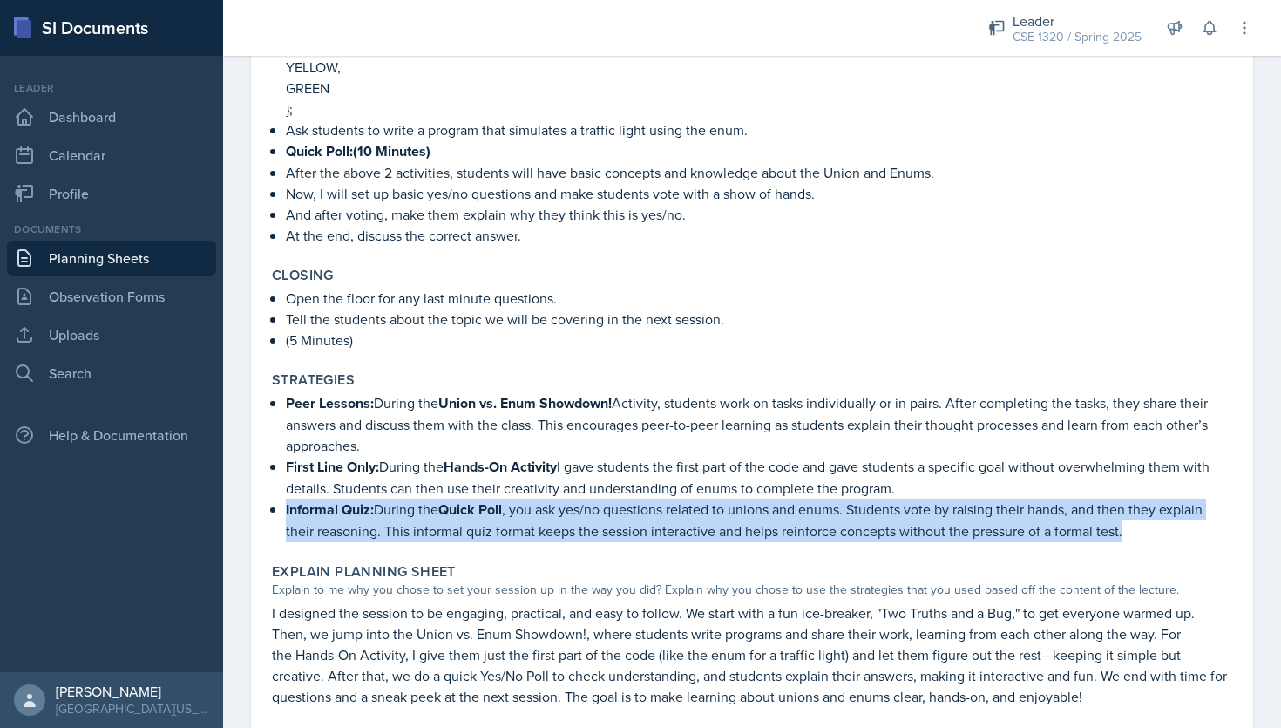
drag, startPoint x: 1128, startPoint y: 521, endPoint x: 286, endPoint y: 505, distance: 842.1
click at [286, 505] on p "Informal Quiz: During the Quick Poll , you ask yes/no questions related to unio…" at bounding box center [759, 521] width 947 height 44
copy p "Informal Quiz: During the Quick Poll , you ask yes/no questions related to unio…"
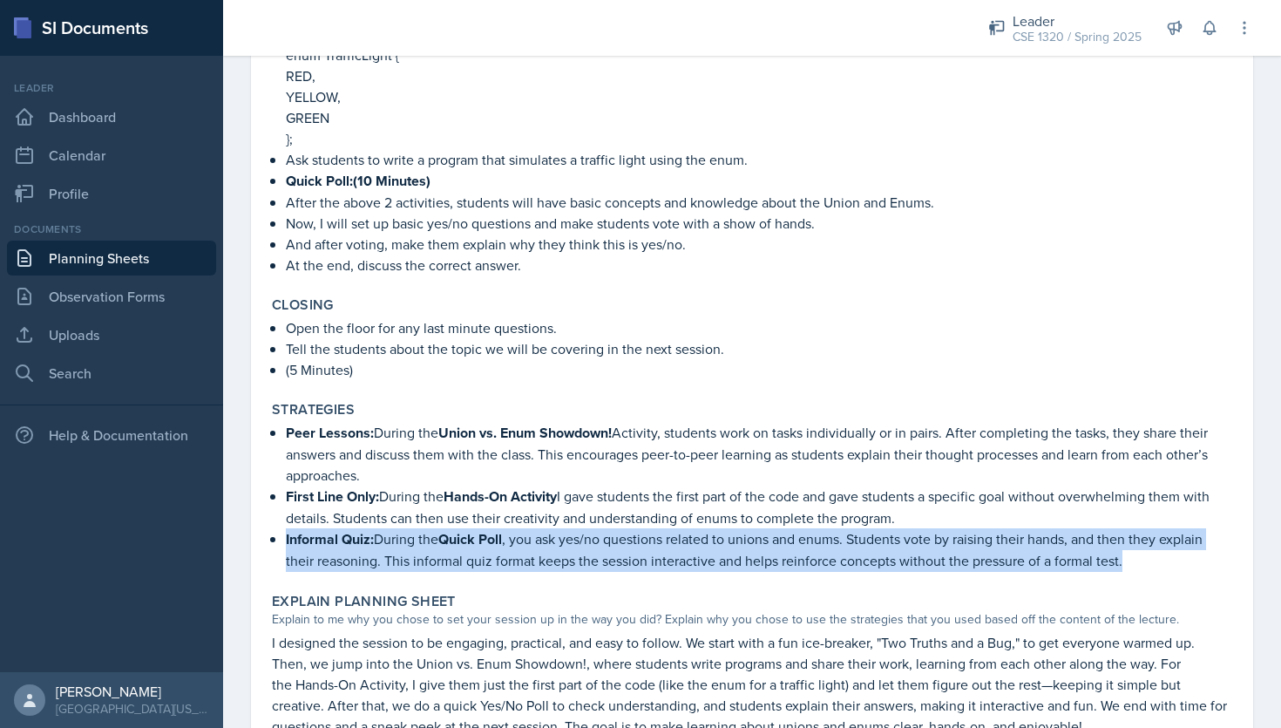
scroll to position [1017, 0]
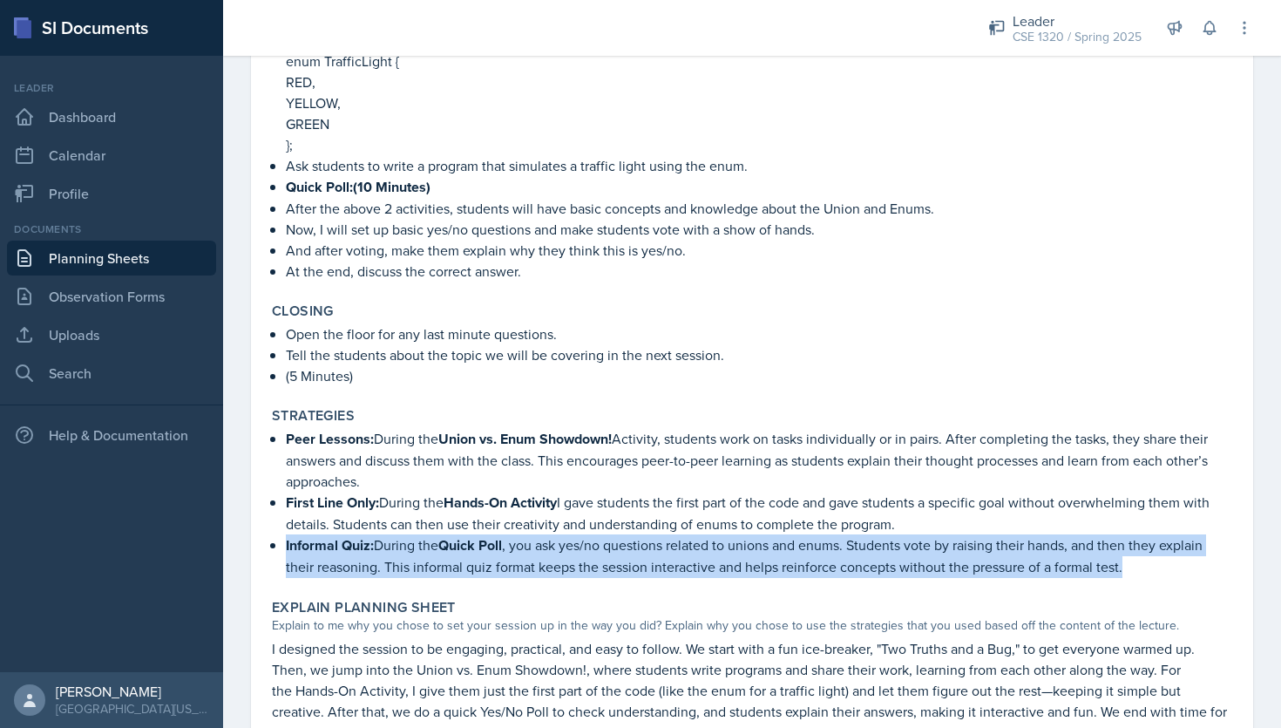
click at [84, 251] on link "Planning Sheets" at bounding box center [111, 258] width 209 height 35
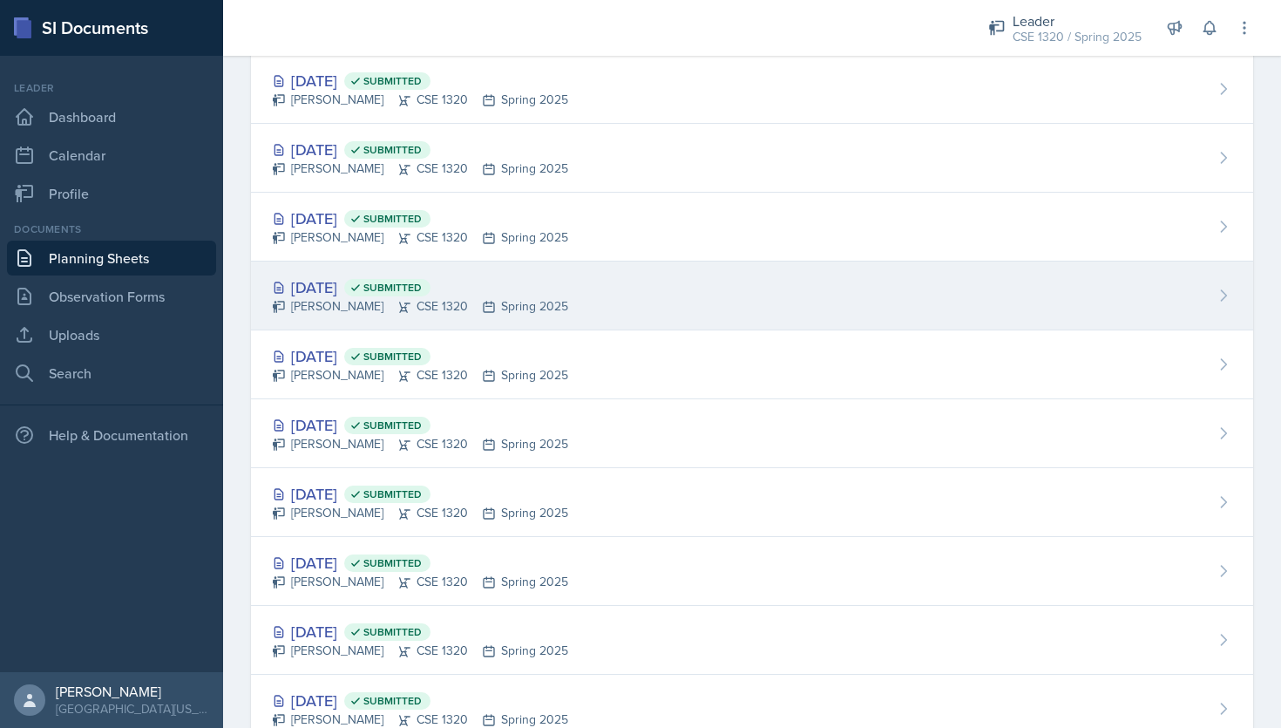
click at [794, 306] on div "Mar 21st, 2025 Submitted Nishan Koirala CSE 1320 Spring 2025" at bounding box center [752, 295] width 1002 height 69
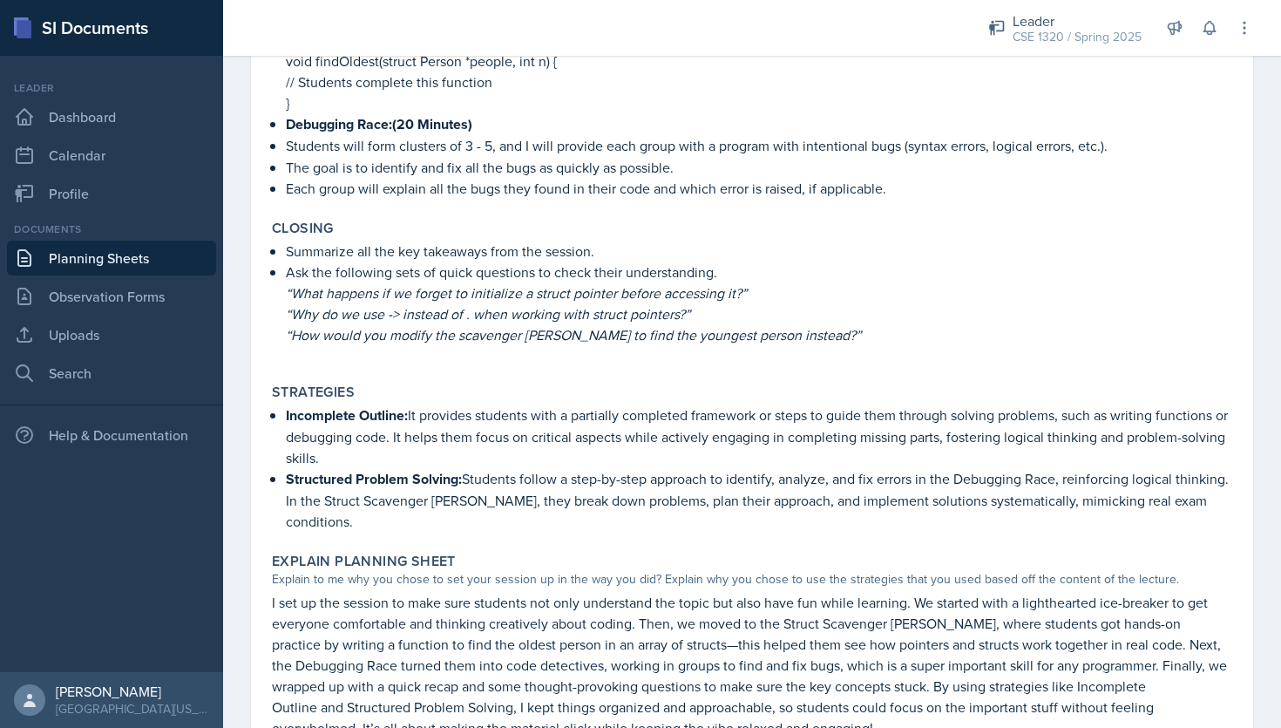
scroll to position [1268, 0]
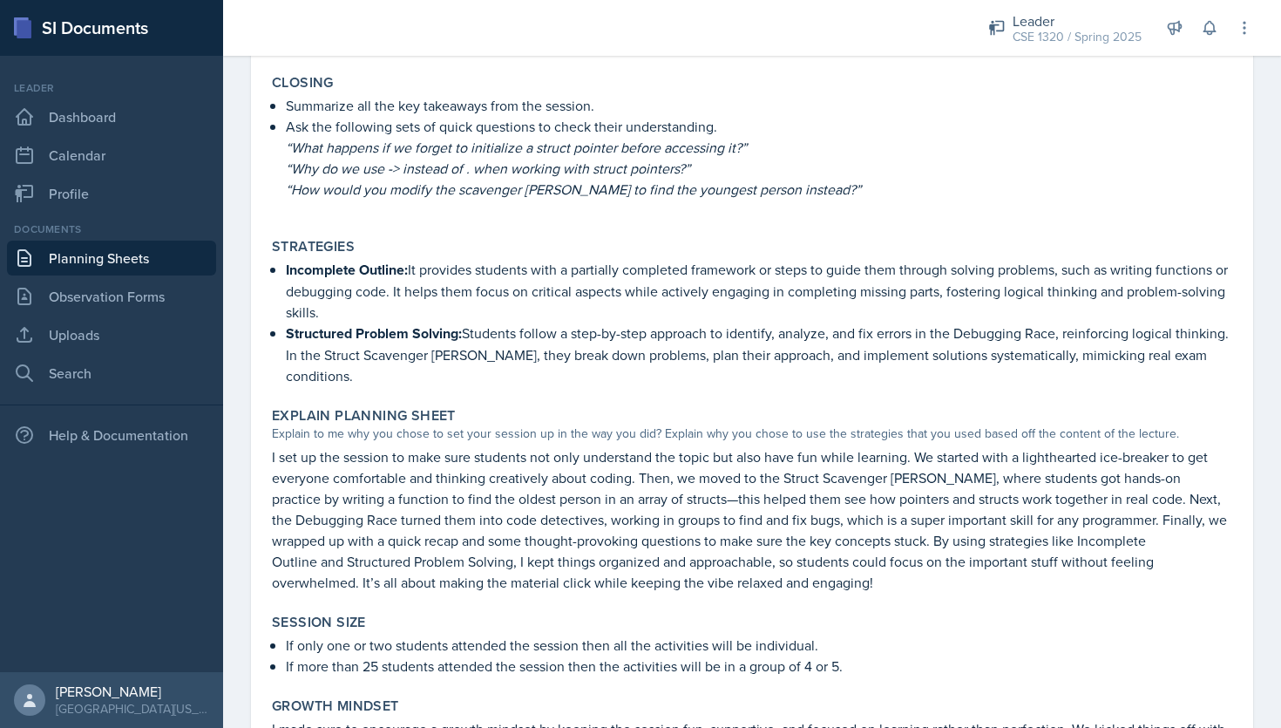
click at [151, 261] on link "Planning Sheets" at bounding box center [111, 258] width 209 height 35
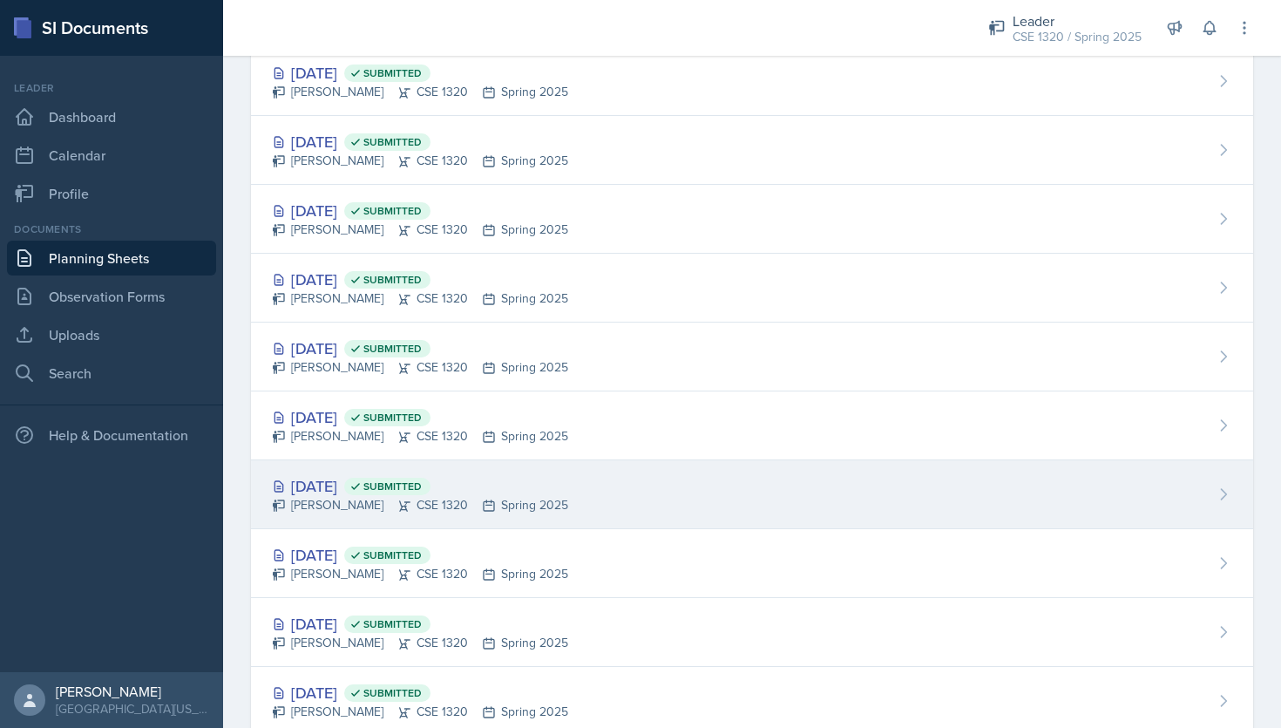
scroll to position [1018, 0]
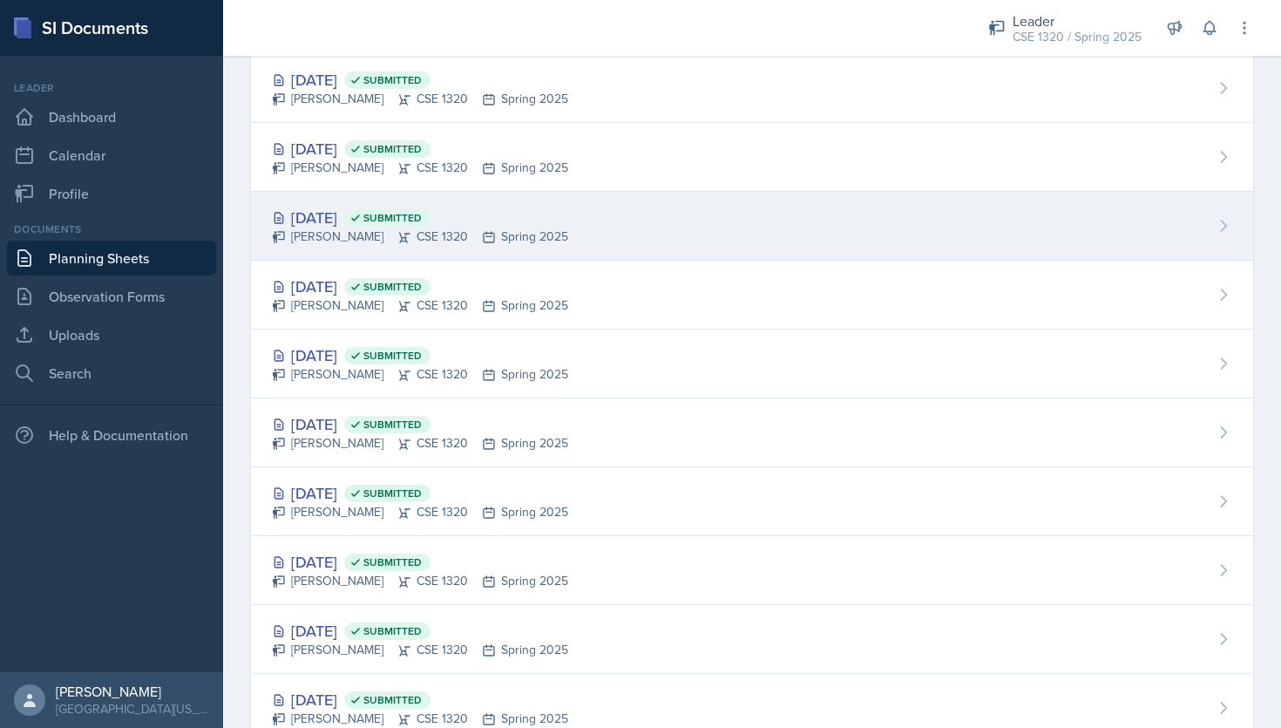
click at [700, 254] on div "Mar 24th, 2025 Submitted Nishan Koirala CSE 1320 Spring 2025" at bounding box center [752, 226] width 1002 height 69
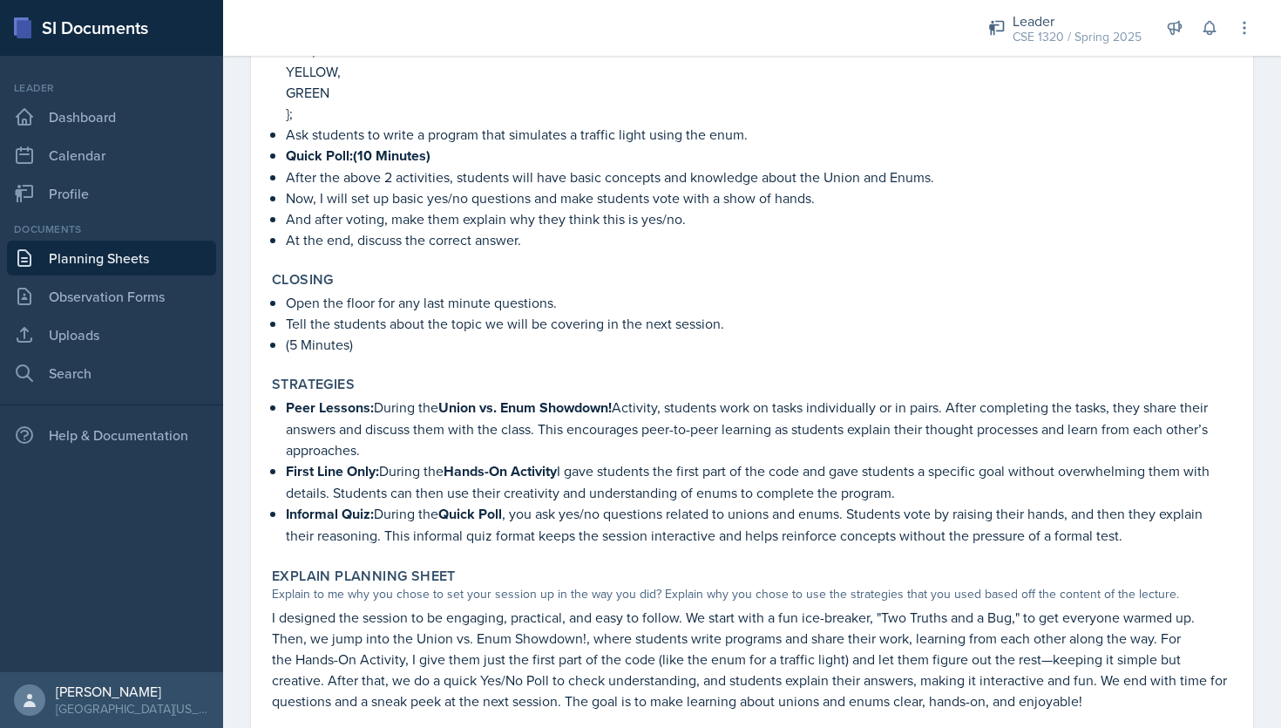
scroll to position [1050, 0]
click at [156, 261] on link "Planning Sheets" at bounding box center [111, 258] width 209 height 35
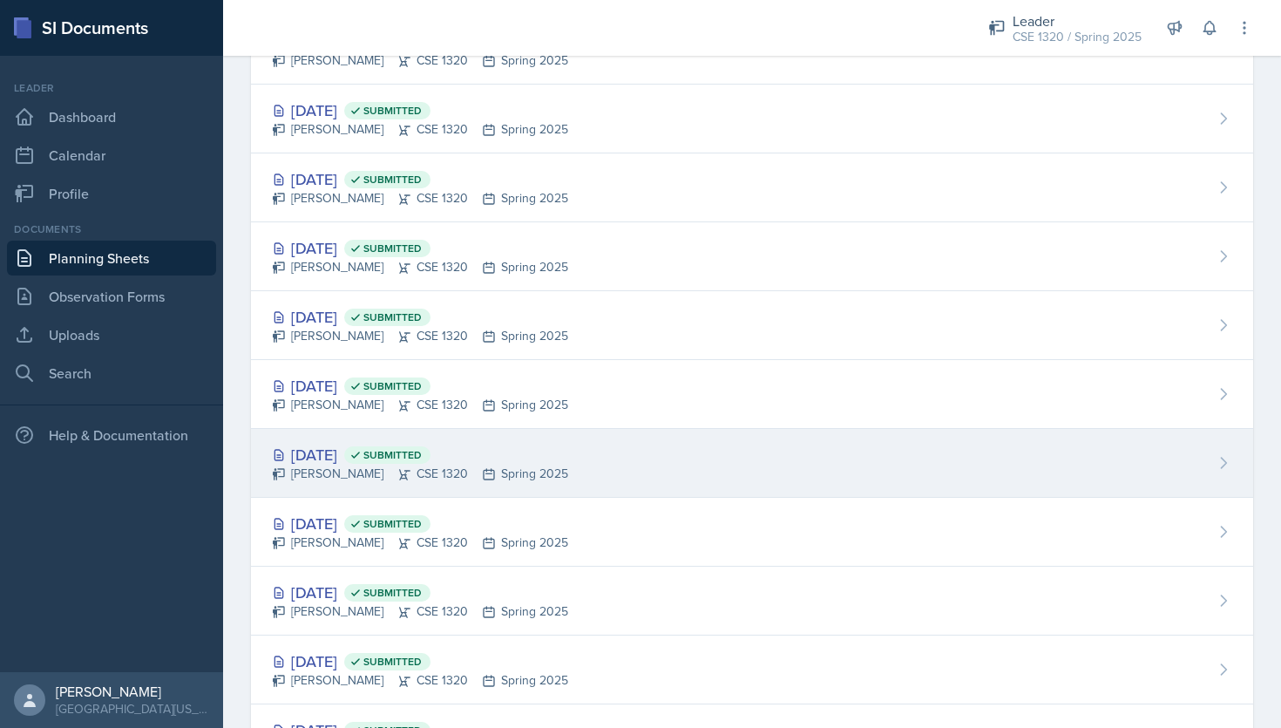
scroll to position [808, 0]
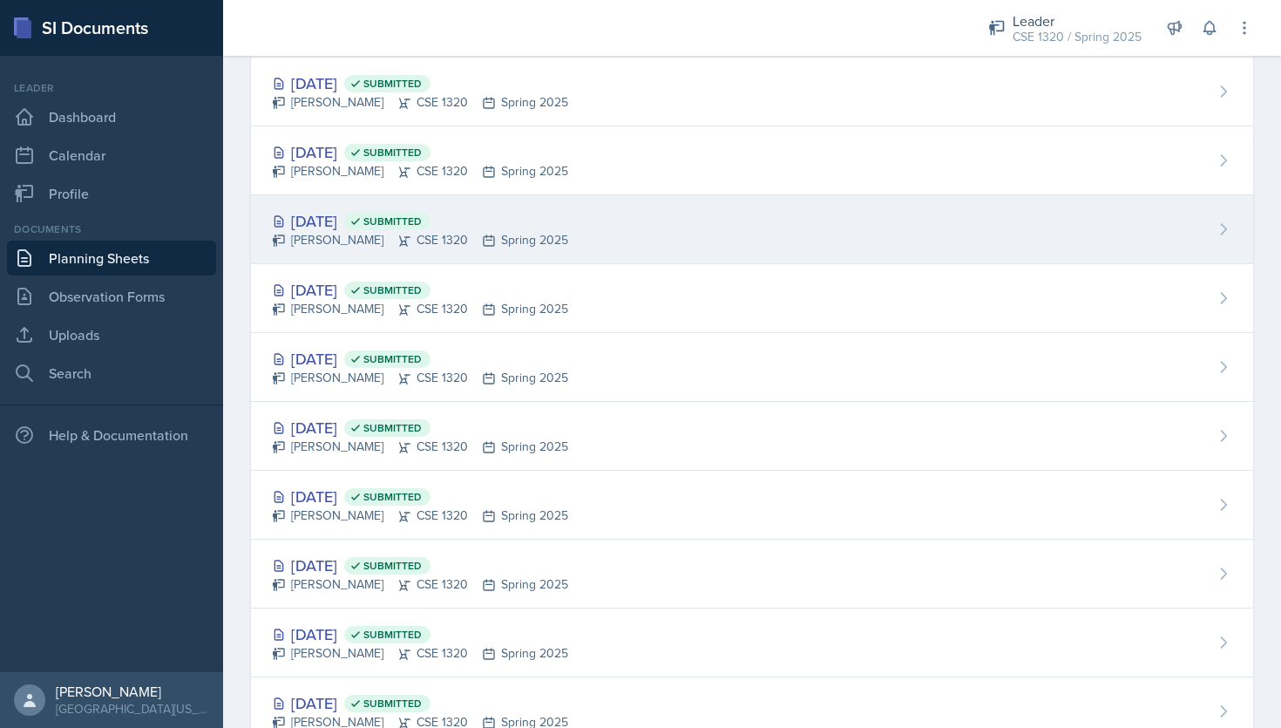
click at [753, 219] on div "Mar 31st, 2025 Submitted Nishan Koirala CSE 1320 Spring 2025" at bounding box center [752, 229] width 1002 height 69
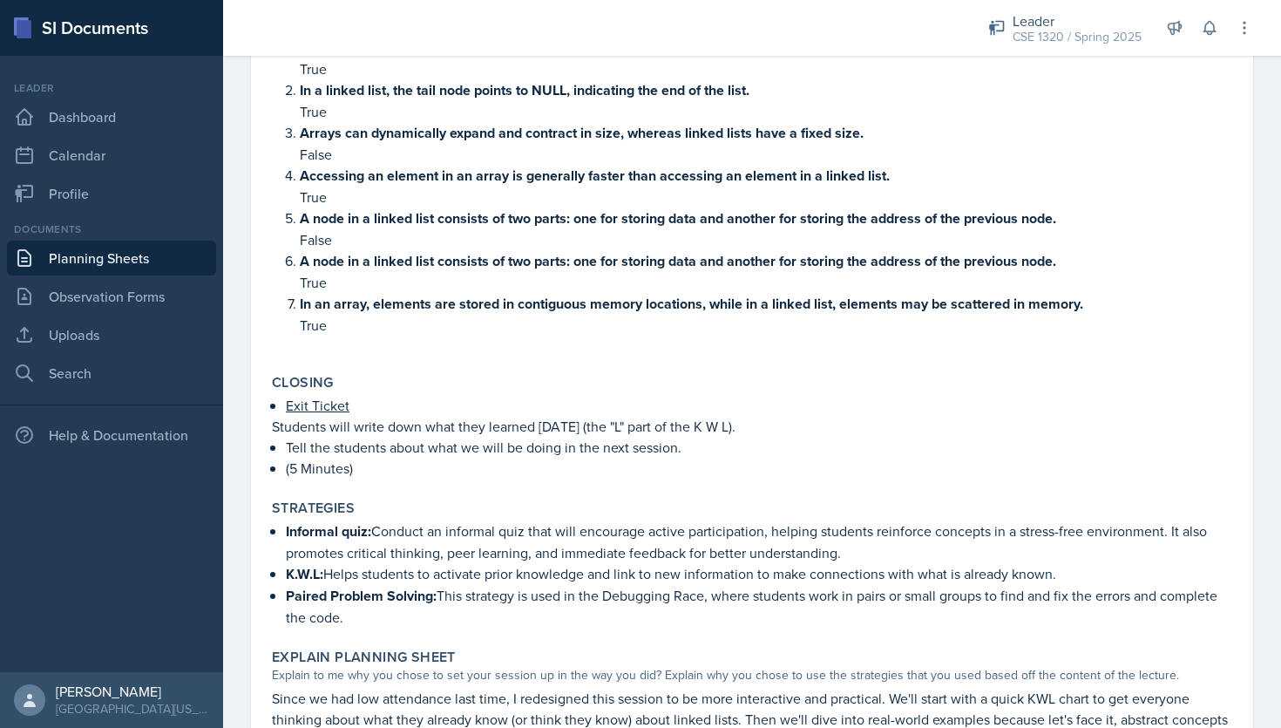
scroll to position [866, 0]
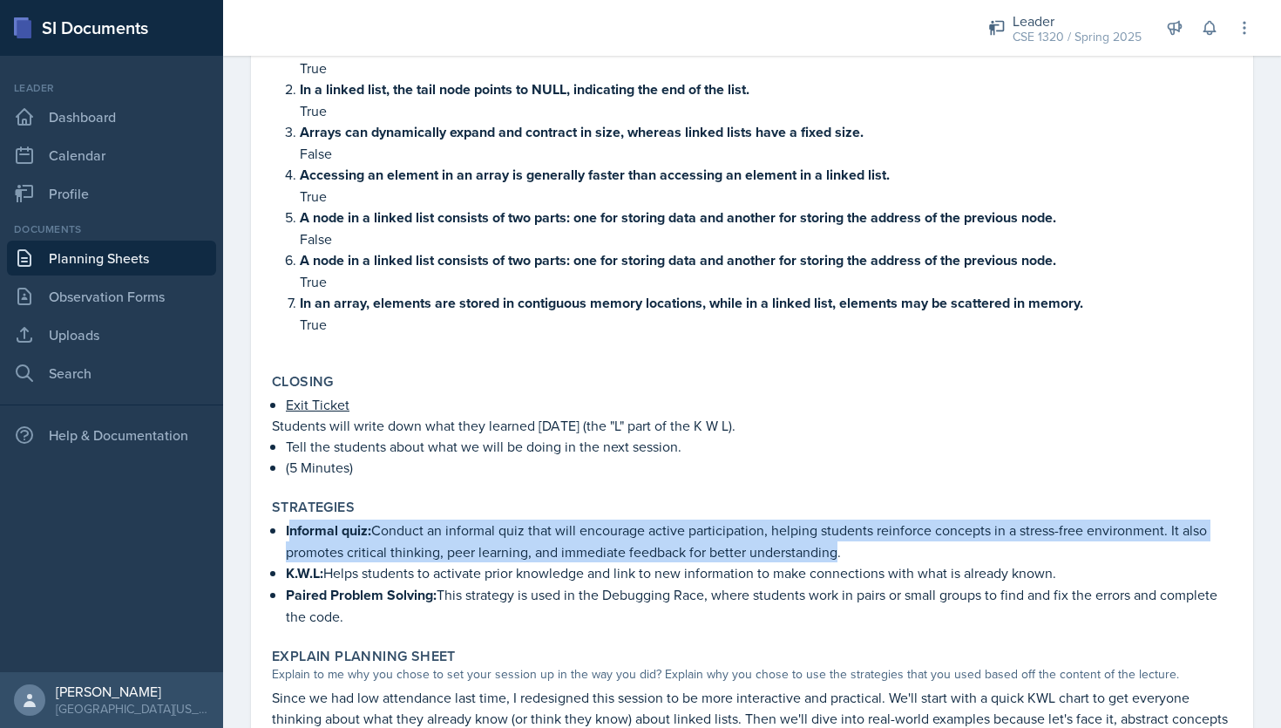
drag, startPoint x: 838, startPoint y: 540, endPoint x: 288, endPoint y: 513, distance: 551.5
click at [288, 519] on p "Informal quiz: Conduct an informal quiz that will encourage active participatio…" at bounding box center [759, 540] width 947 height 43
copy p "nformal quiz: Conduct an informal quiz that will encourage active participation…"
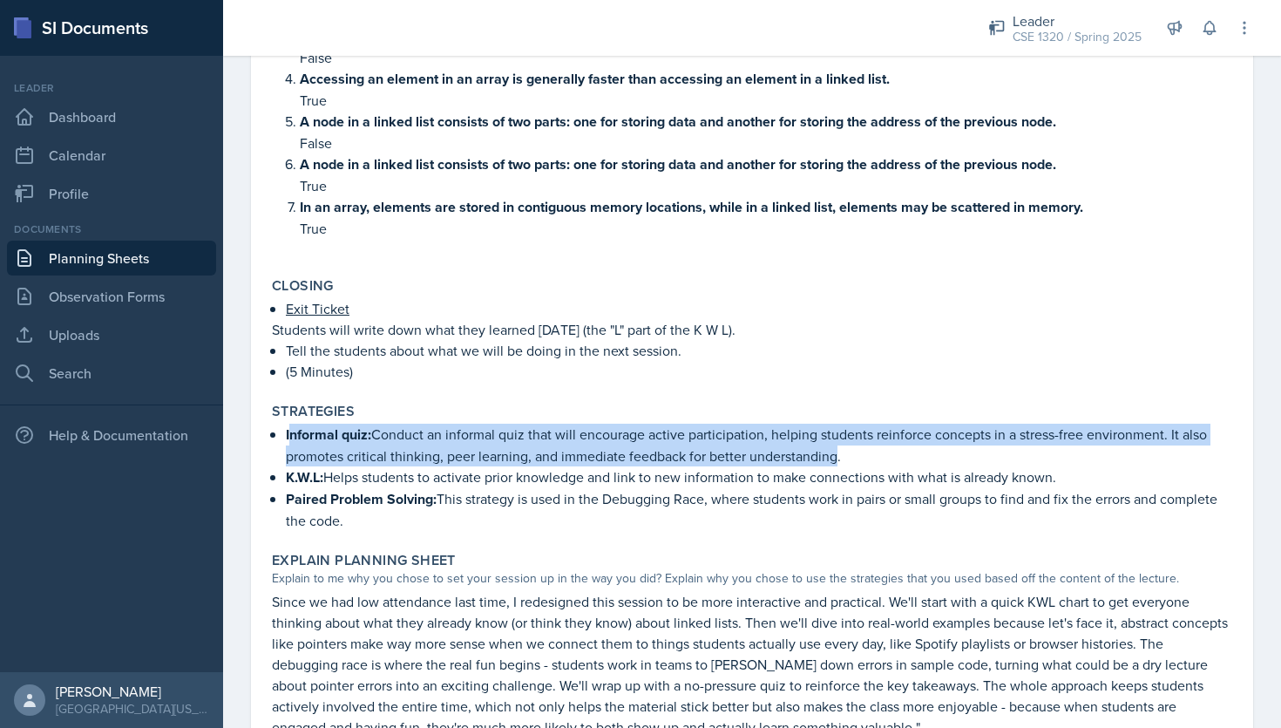
scroll to position [974, 0]
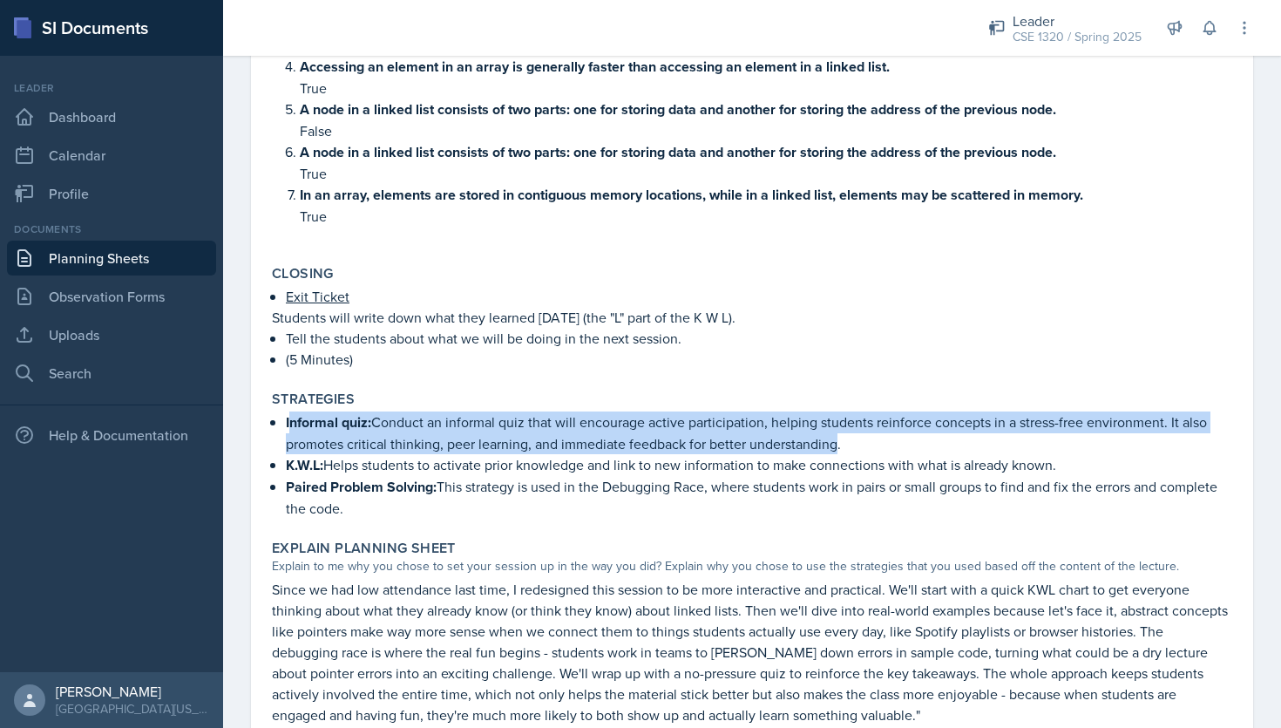
click at [146, 255] on link "Planning Sheets" at bounding box center [111, 258] width 209 height 35
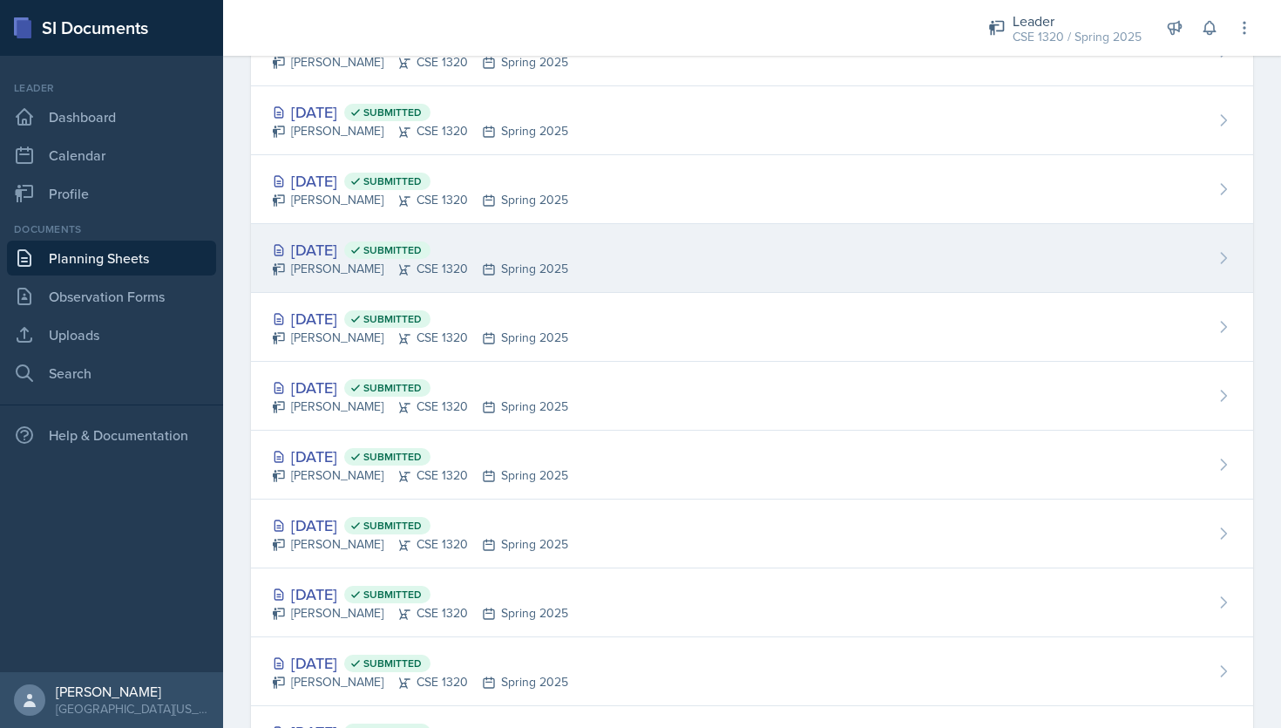
scroll to position [1586, 0]
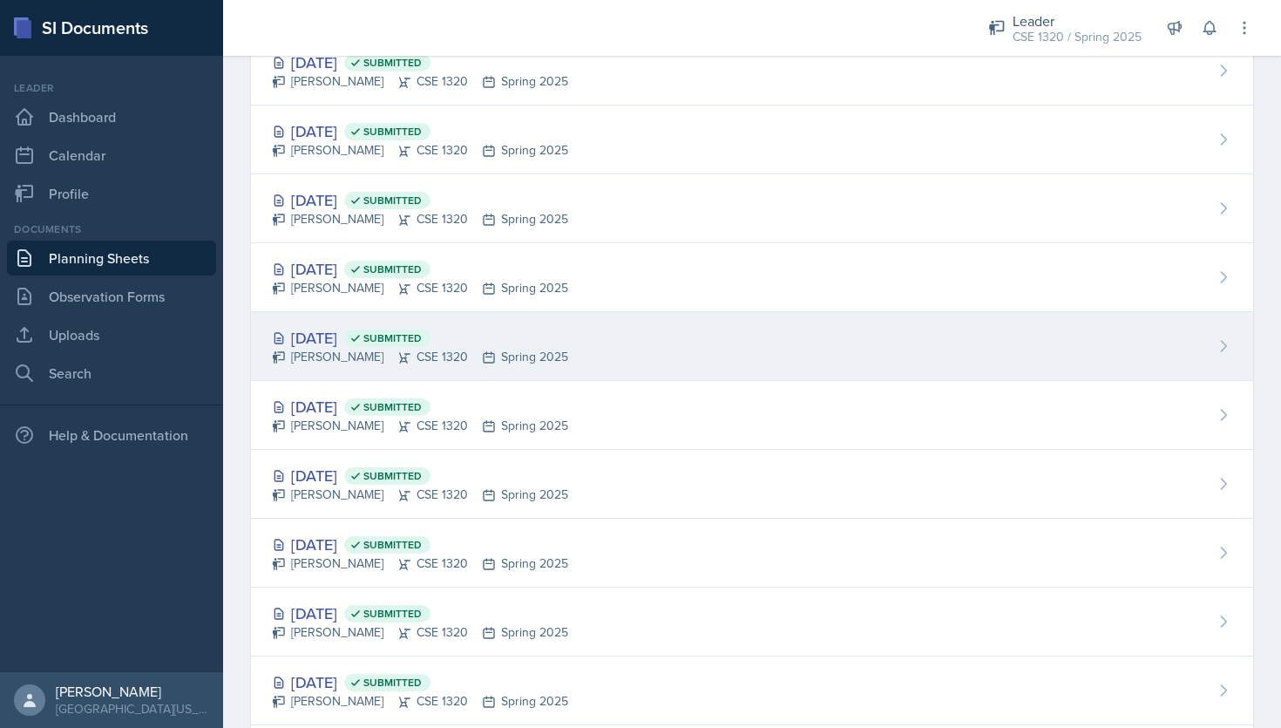
click at [655, 363] on div "Feb 21st, 2025 Submitted Nishan Koirala CSE 1320 Spring 2025" at bounding box center [752, 346] width 1002 height 69
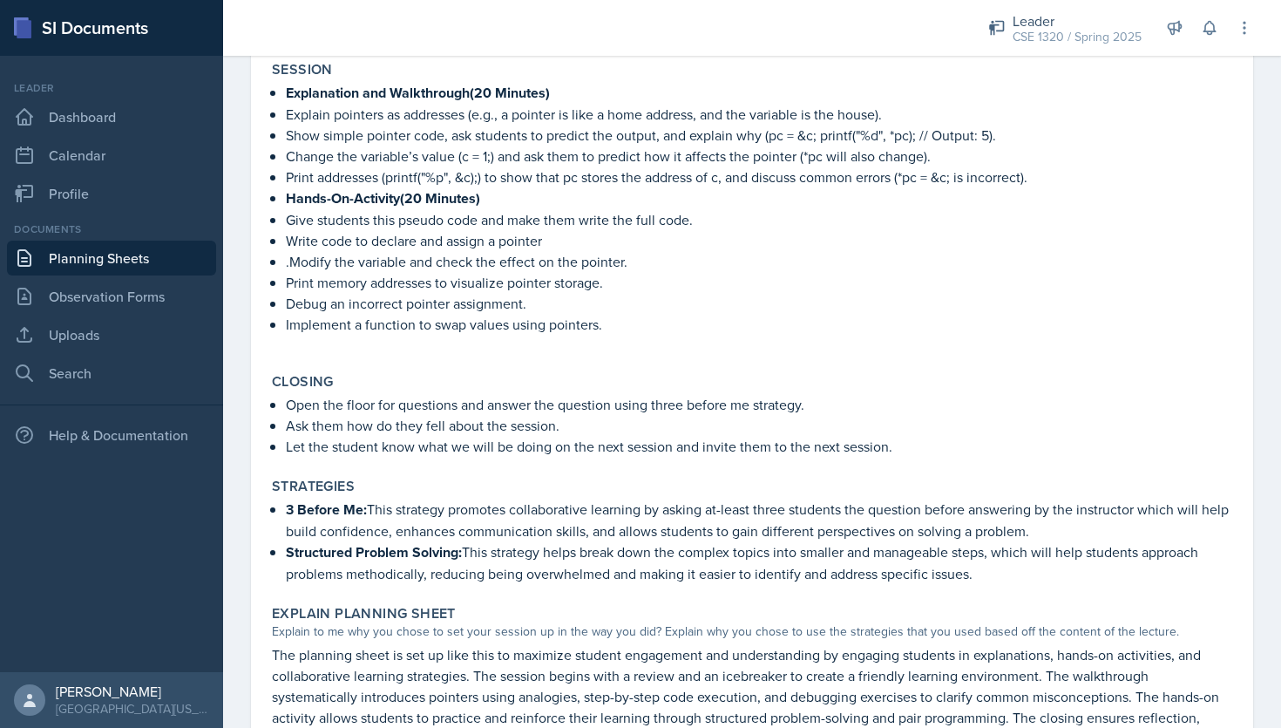
scroll to position [694, 0]
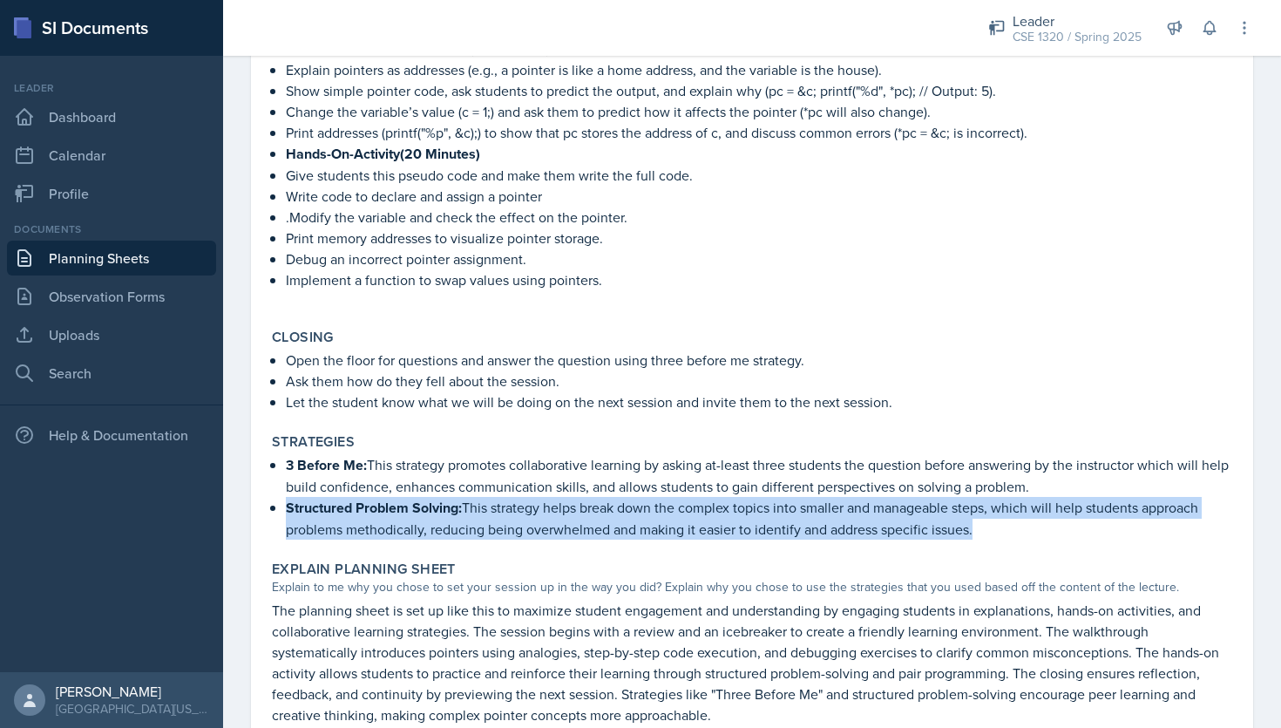
drag, startPoint x: 981, startPoint y: 523, endPoint x: 267, endPoint y: 506, distance: 714.9
click at [267, 506] on div "Strategies 3 Before Me: This strategy promotes collaborative learning by asking…" at bounding box center [752, 486] width 974 height 120
copy p "Structured Problem Solving: This strategy helps break down the complex topics i…"
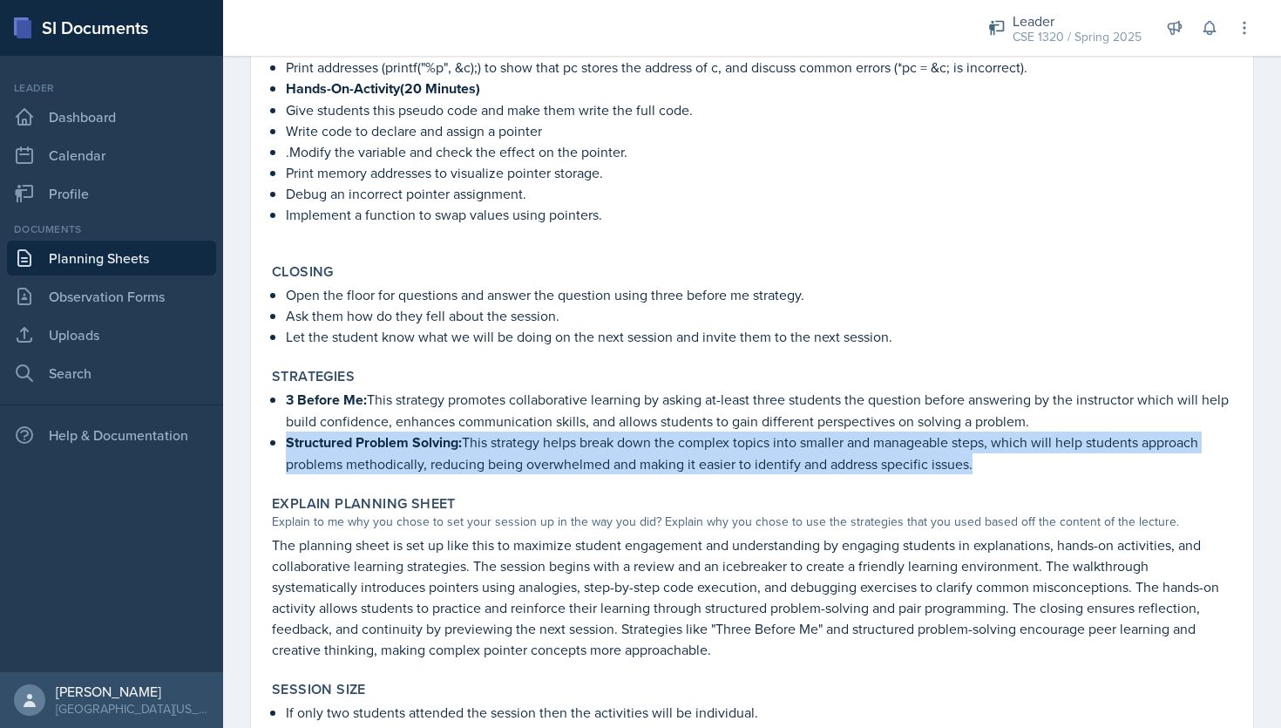
scroll to position [791, 0]
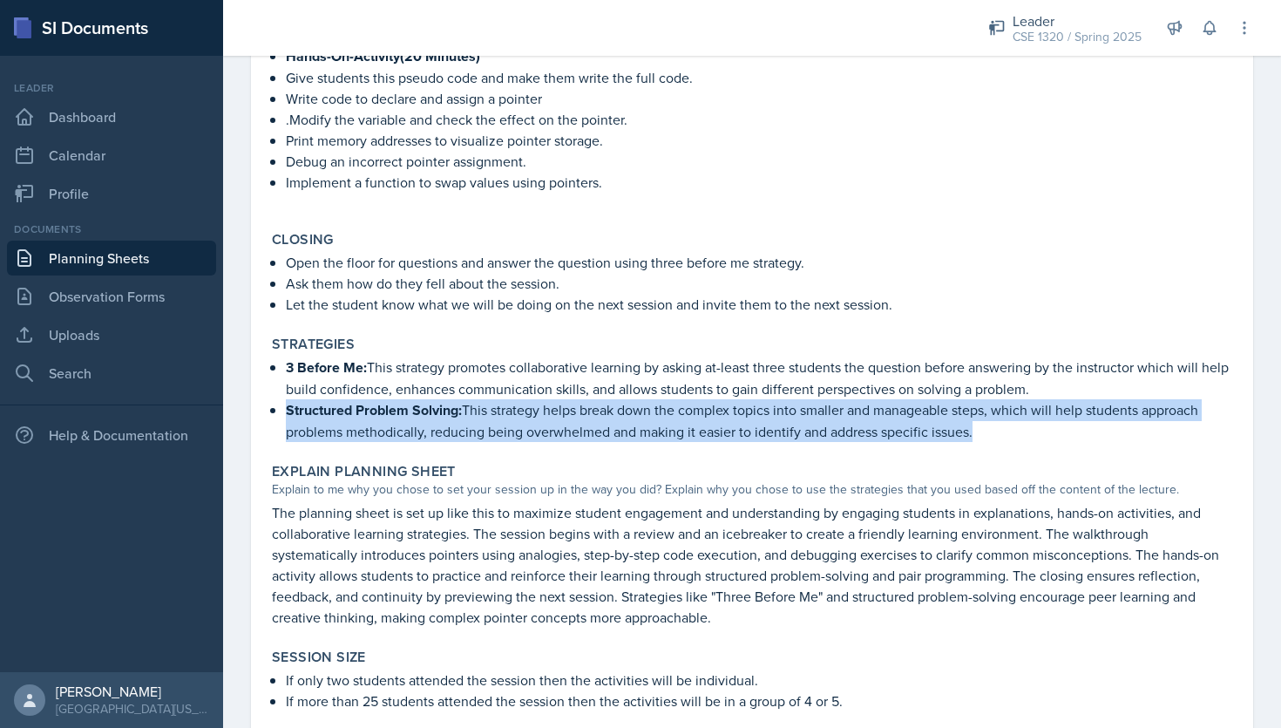
click at [123, 261] on link "Planning Sheets" at bounding box center [111, 258] width 209 height 35
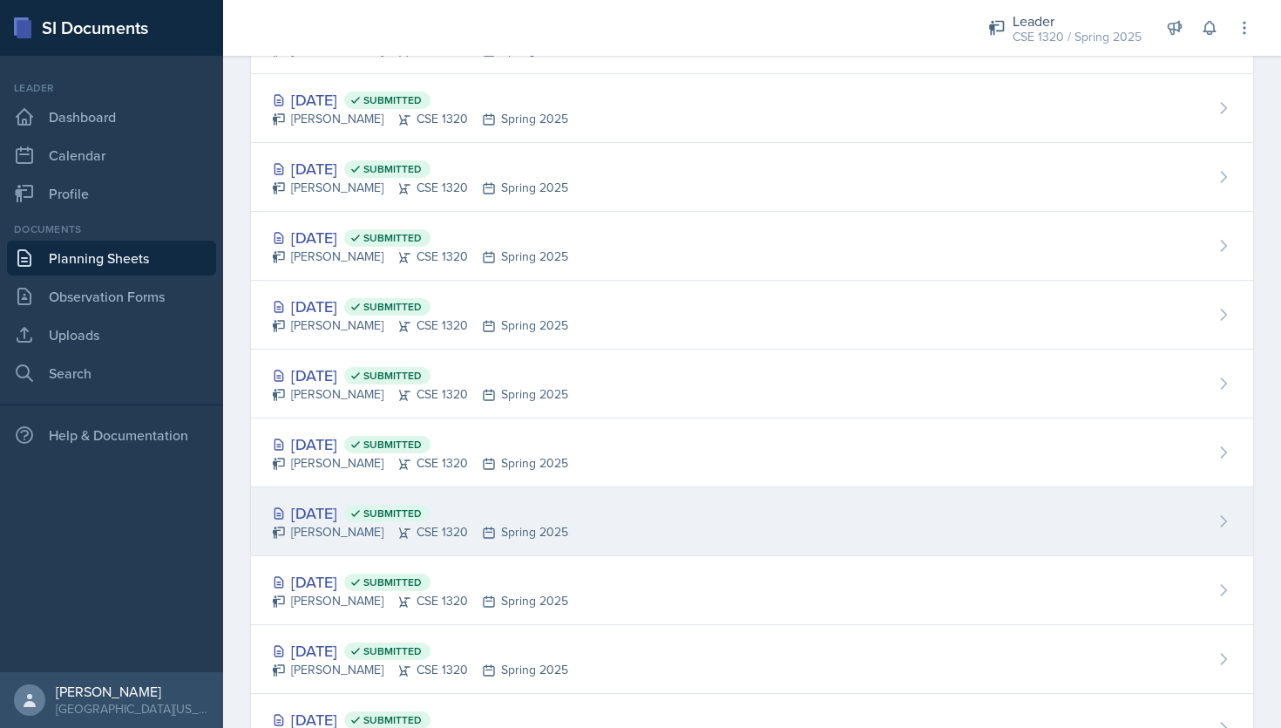
click at [738, 493] on div "Mar 21st, 2025 Submitted Nishan Koirala CSE 1320 Spring 2025" at bounding box center [752, 521] width 1002 height 69
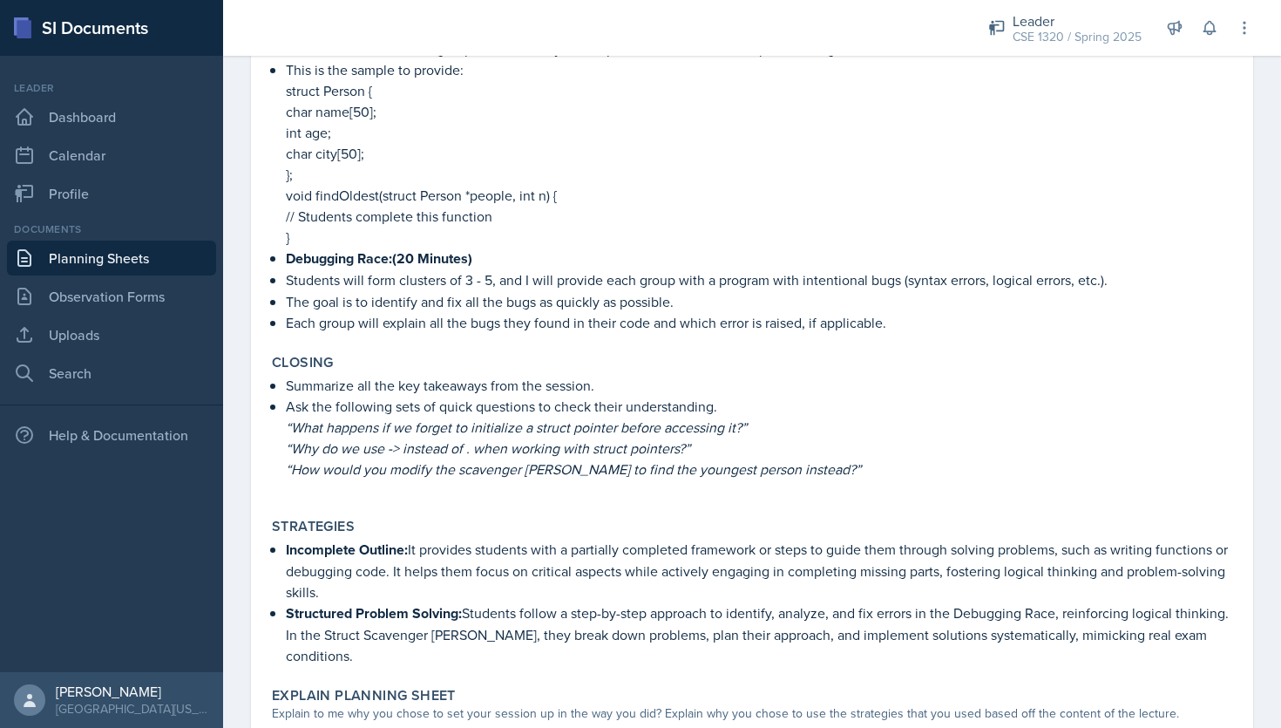
scroll to position [993, 0]
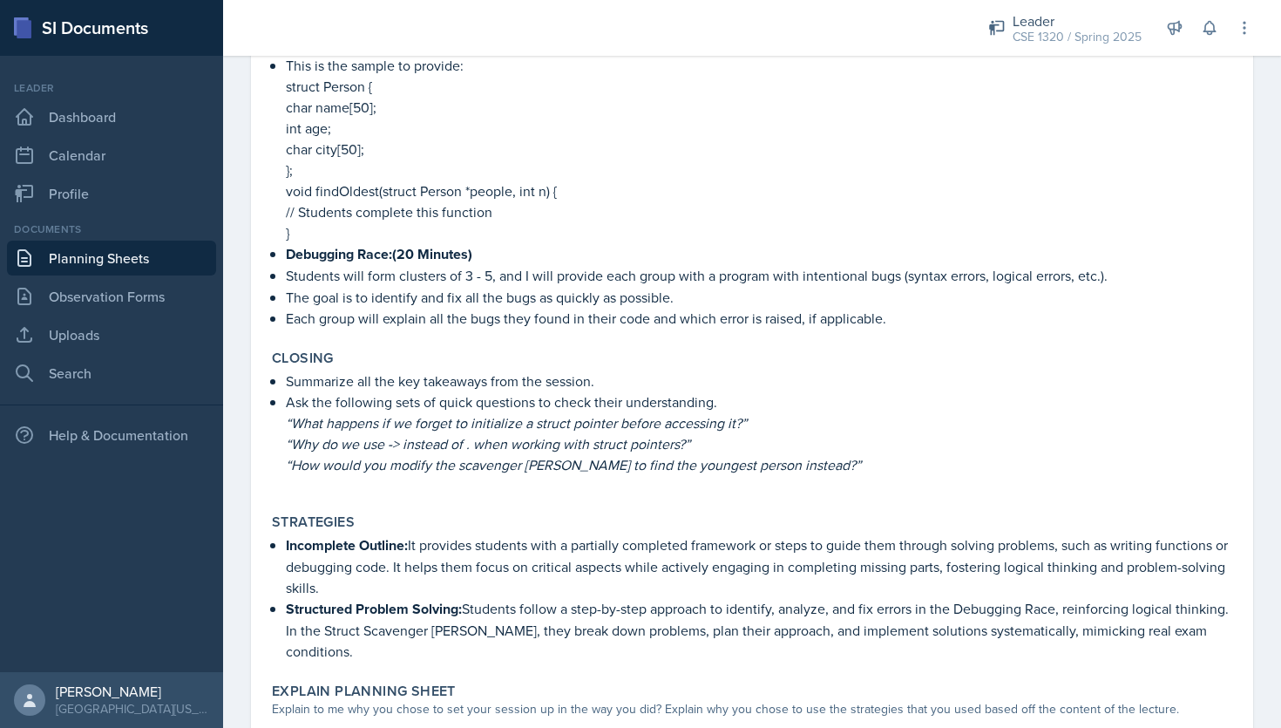
click at [140, 260] on link "Planning Sheets" at bounding box center [111, 258] width 209 height 35
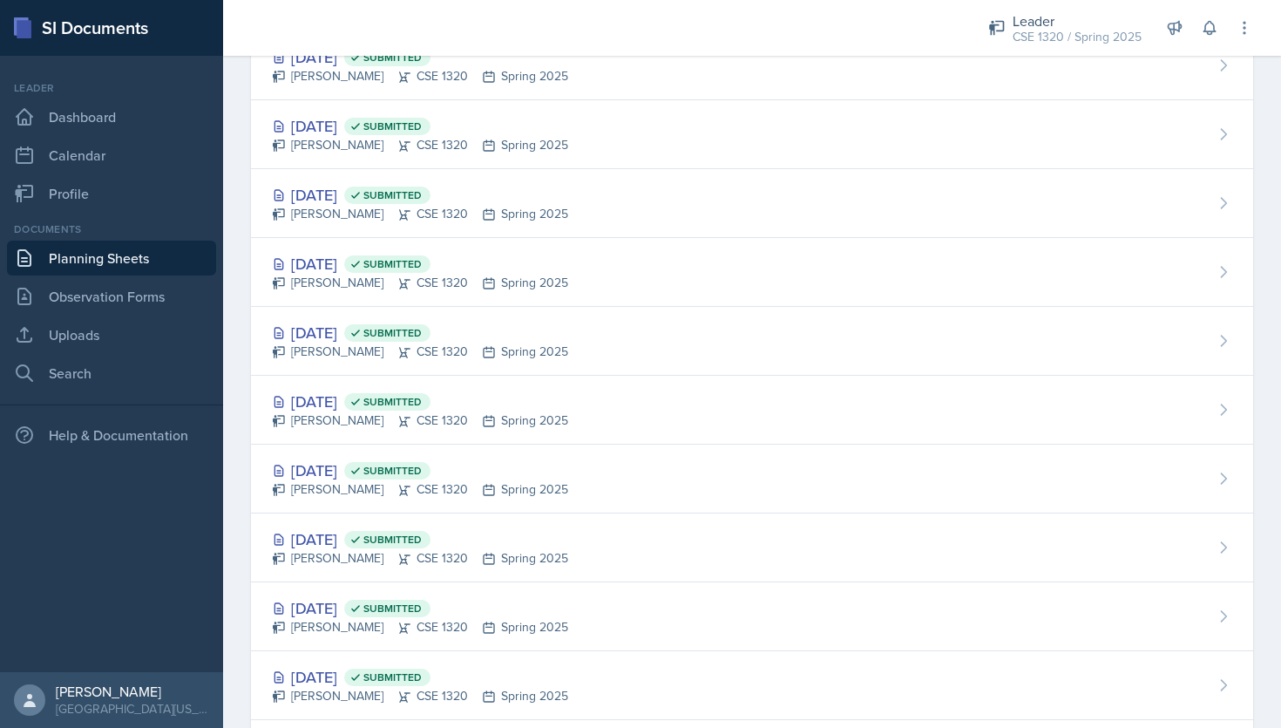
scroll to position [1878, 0]
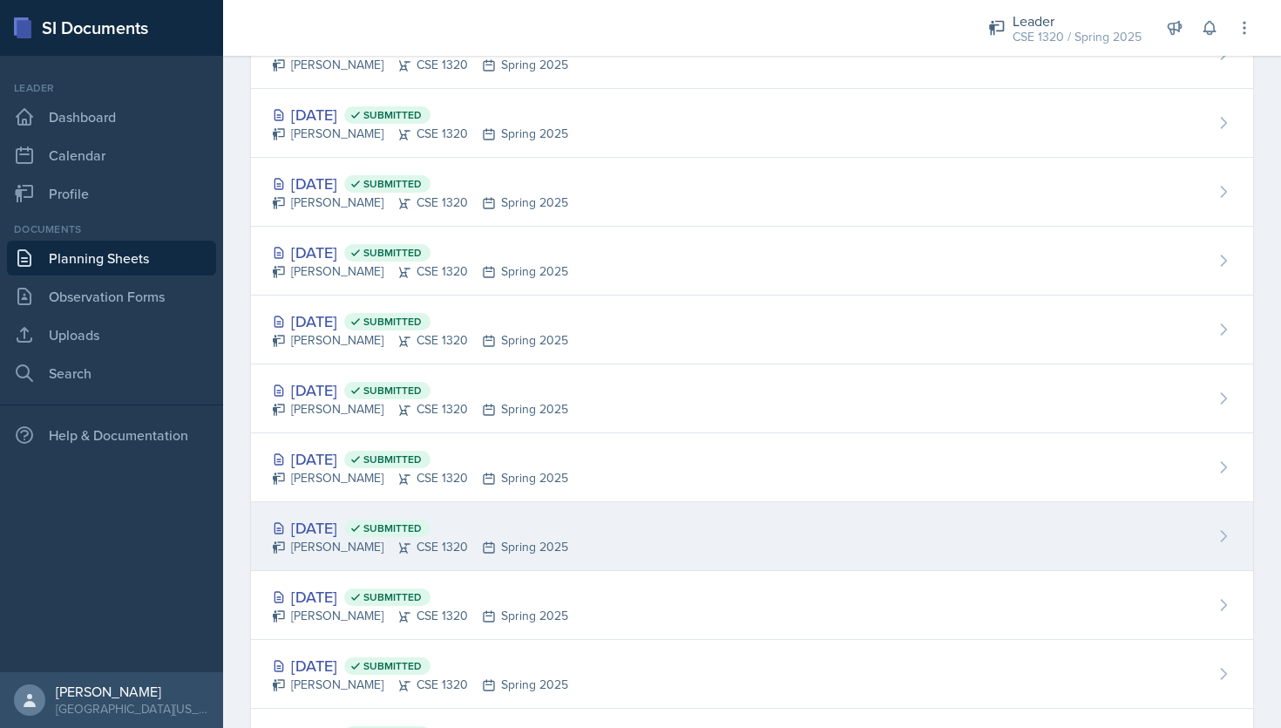
click at [732, 537] on div "Feb 5th, 2025 Submitted Nishan Koirala CSE 1320 Spring 2025" at bounding box center [752, 536] width 1002 height 69
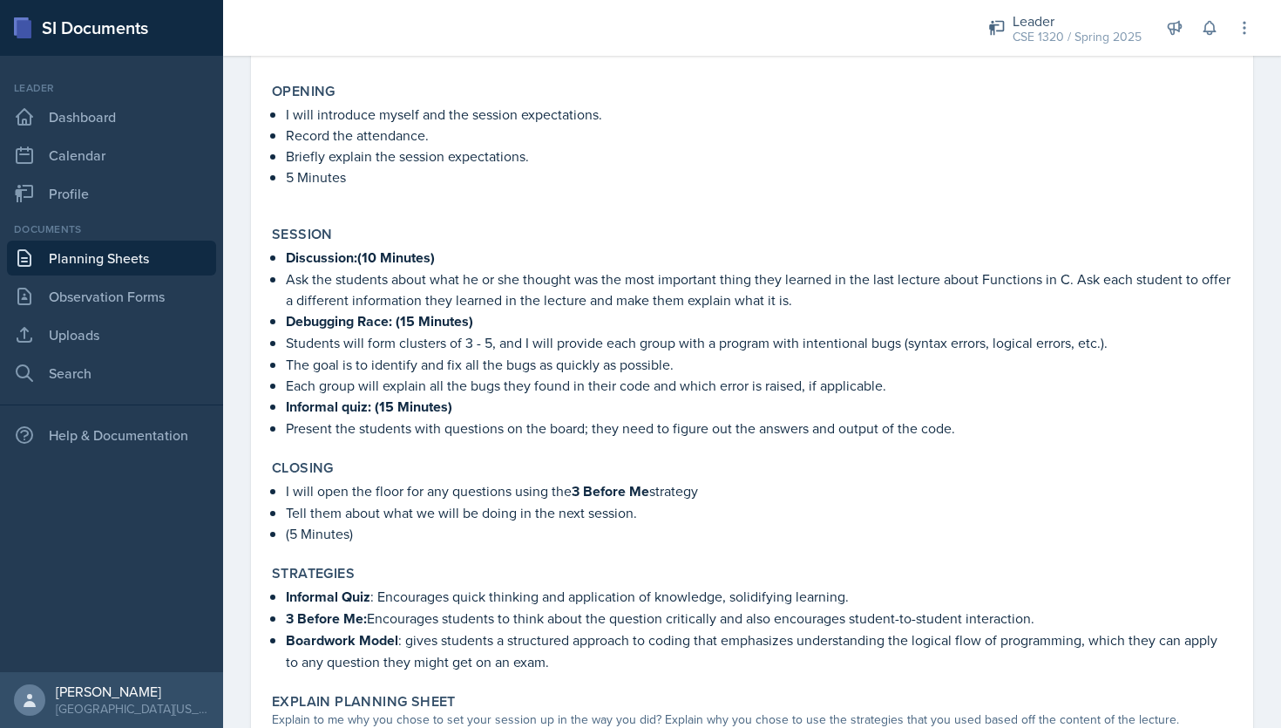
scroll to position [546, 0]
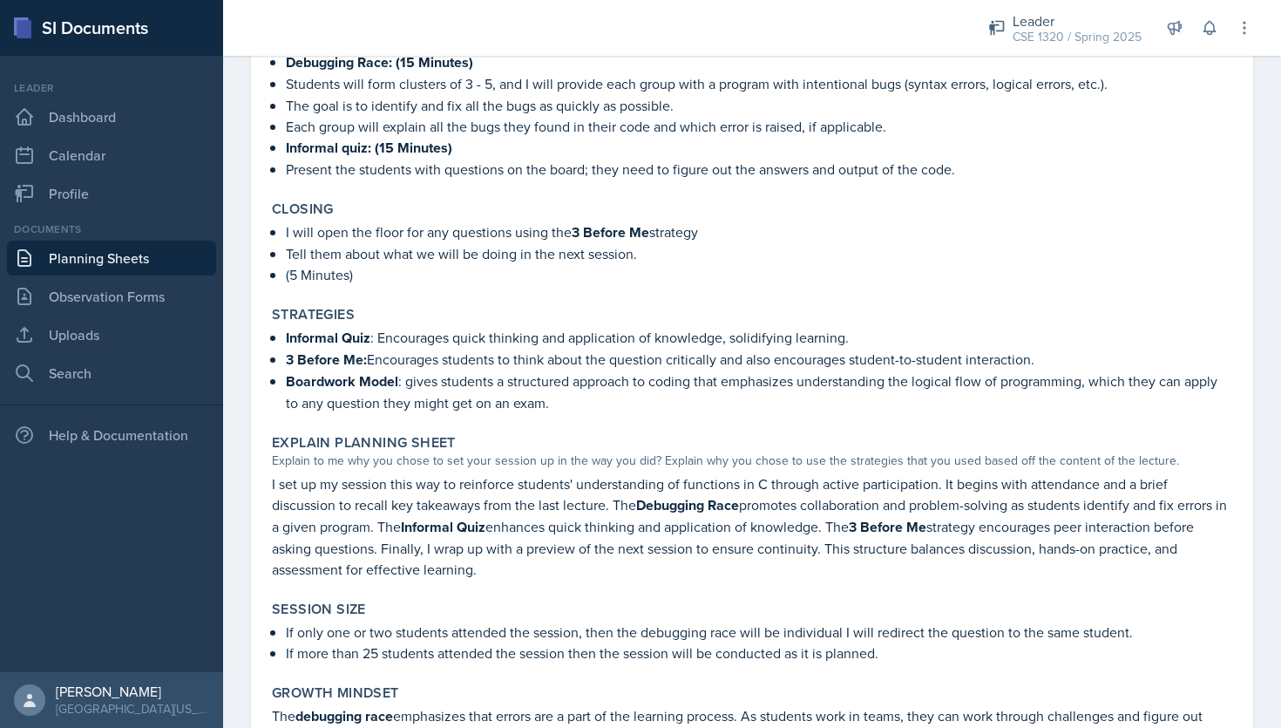
click at [123, 248] on link "Planning Sheets" at bounding box center [111, 258] width 209 height 35
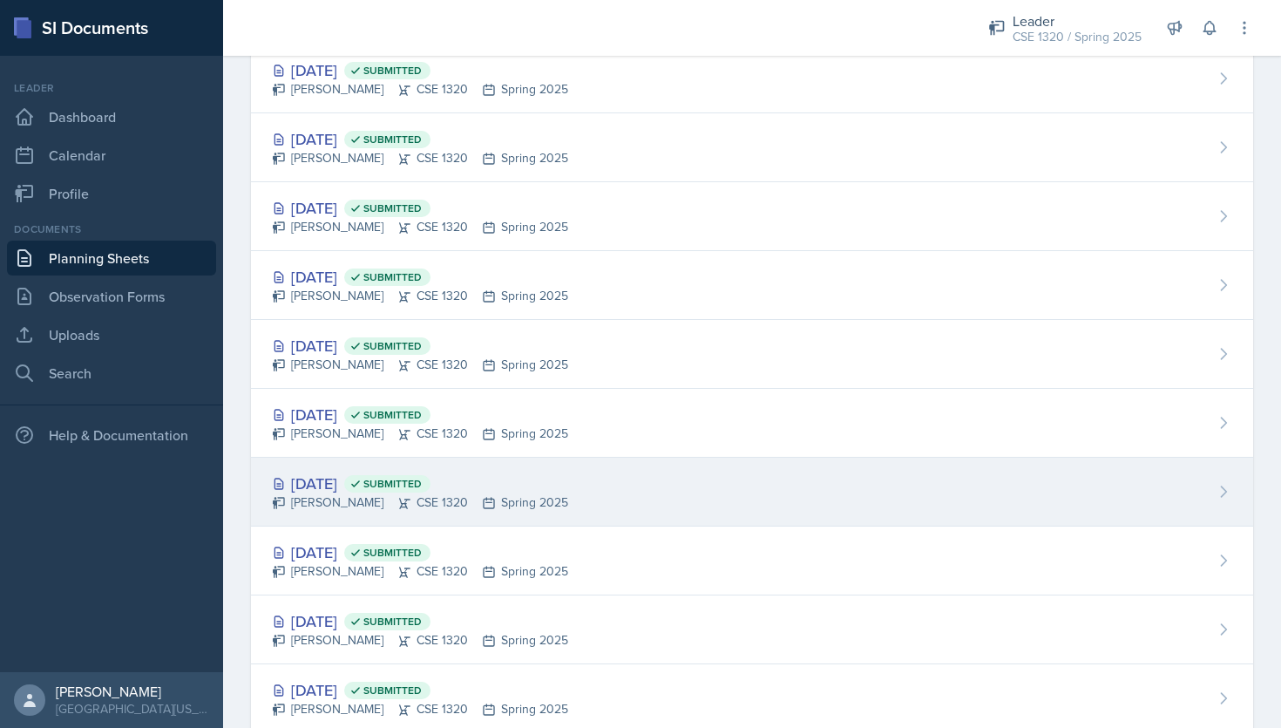
click at [665, 470] on div "Mar 31st, 2025 Submitted Nishan Koirala CSE 1320 Spring 2025" at bounding box center [752, 492] width 1002 height 69
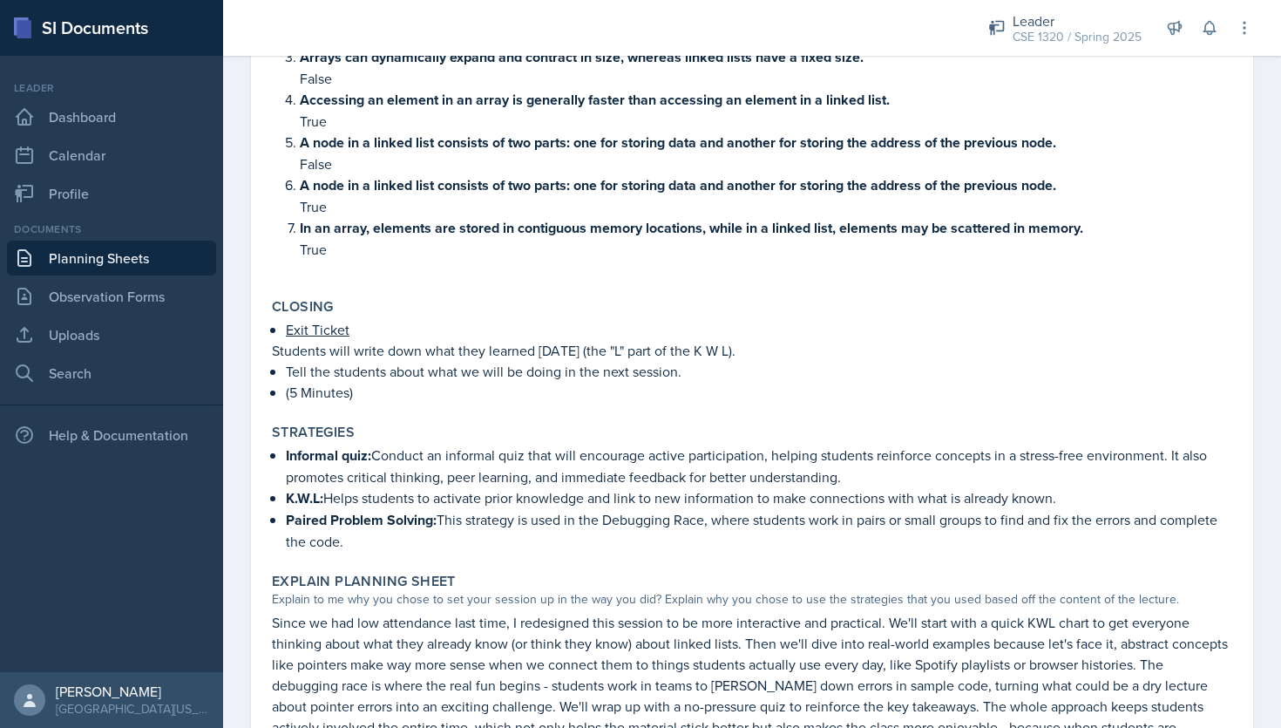
scroll to position [944, 0]
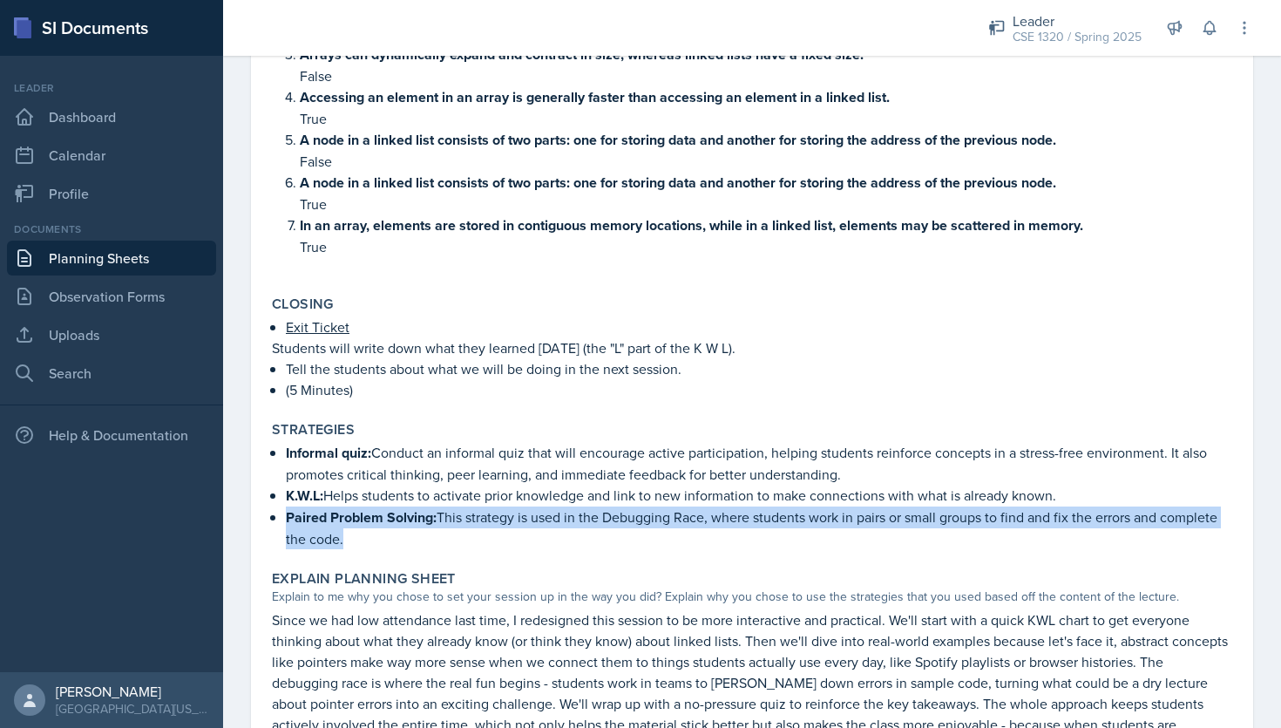
drag, startPoint x: 345, startPoint y: 533, endPoint x: 285, endPoint y: 507, distance: 65.2
click at [285, 507] on div "Informal quiz: Conduct an informal quiz that will encourage active participatio…" at bounding box center [752, 495] width 960 height 107
copy p "Paired Problem Solving: This strategy is used in the Debugging Race, where stud…"
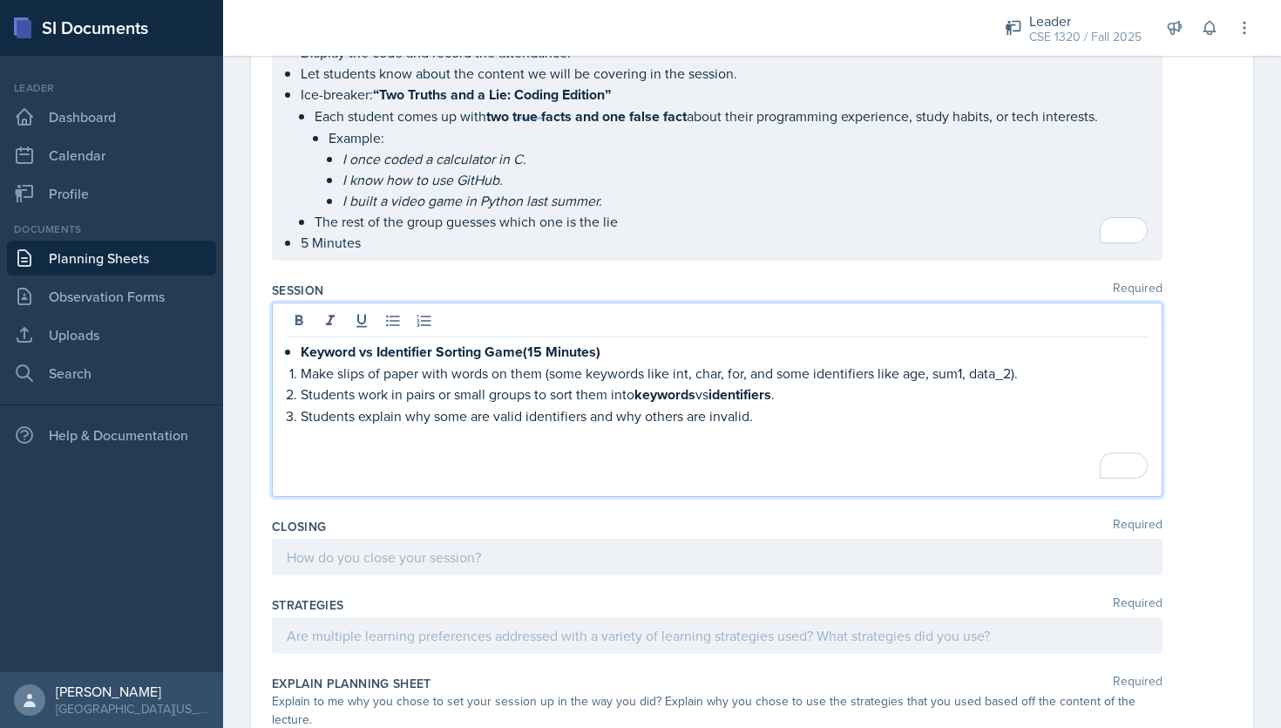
scroll to position [1133, 0]
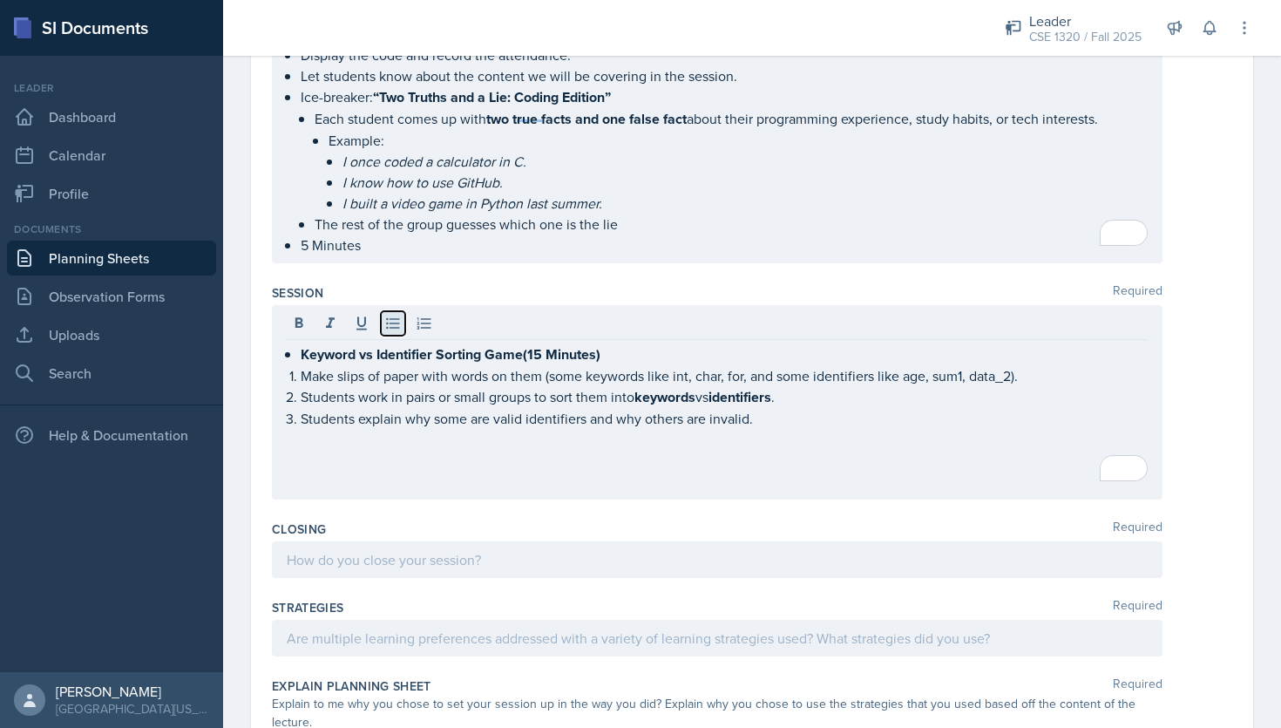
click at [391, 315] on icon at bounding box center [392, 323] width 17 height 17
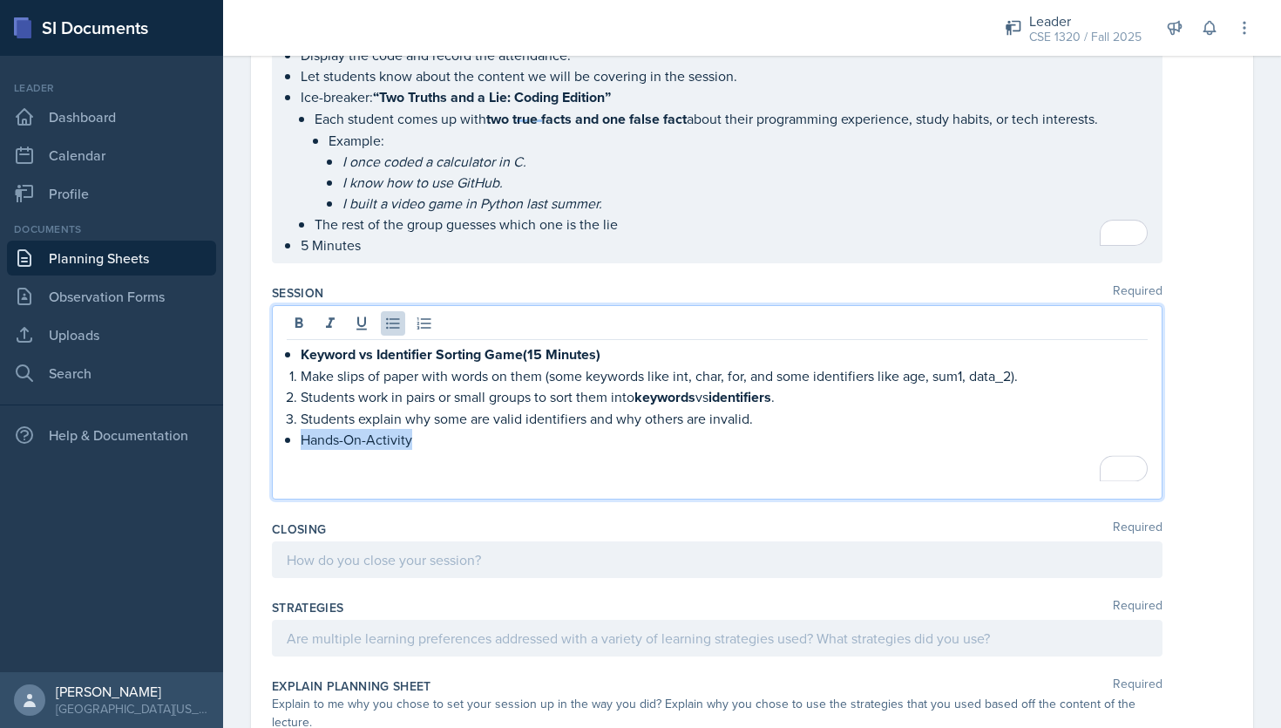
drag, startPoint x: 419, startPoint y: 433, endPoint x: 300, endPoint y: 432, distance: 119.4
click at [300, 432] on div "Keyword vs Identifier Sorting Game(15 Minutes) Make slips of paper with words o…" at bounding box center [717, 417] width 861 height 148
click at [295, 317] on icon at bounding box center [299, 322] width 8 height 10
click at [424, 438] on p "Hands-On-Activity" at bounding box center [724, 440] width 847 height 22
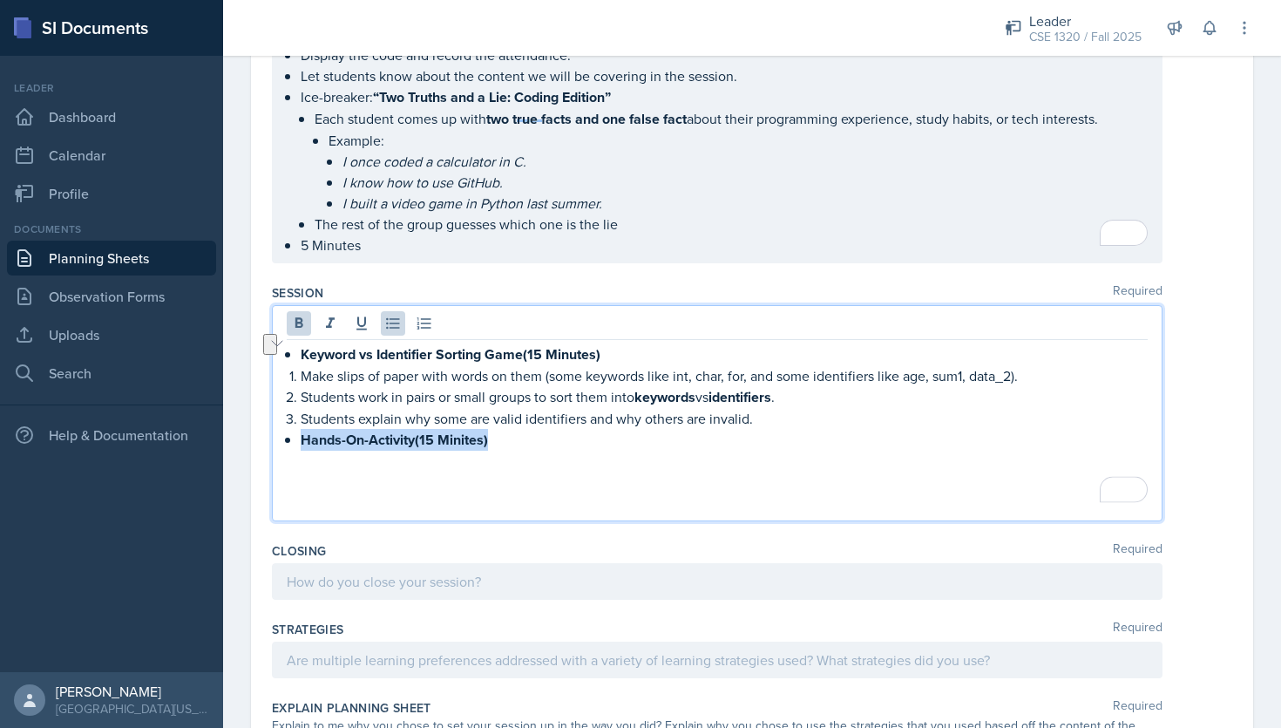
drag, startPoint x: 500, startPoint y: 432, endPoint x: 304, endPoint y: 432, distance: 196.1
click at [304, 432] on p "Hands-On-Activity(15 Minites)" at bounding box center [724, 440] width 847 height 22
copy strong "Hands-On-Activity(15 Minites)"
click at [514, 434] on p "Hands-On-Activity(15 Minites)" at bounding box center [724, 440] width 847 height 22
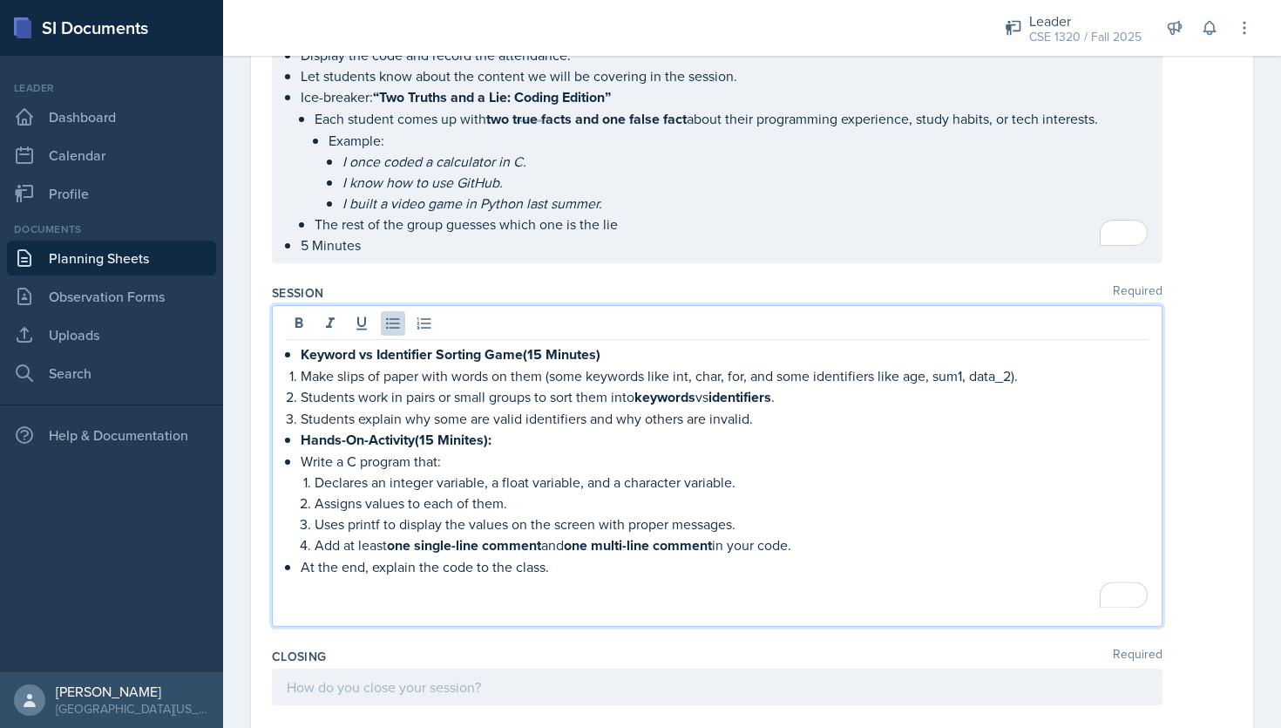
click at [557, 557] on p "At the end, explain the code to the class." at bounding box center [724, 566] width 847 height 21
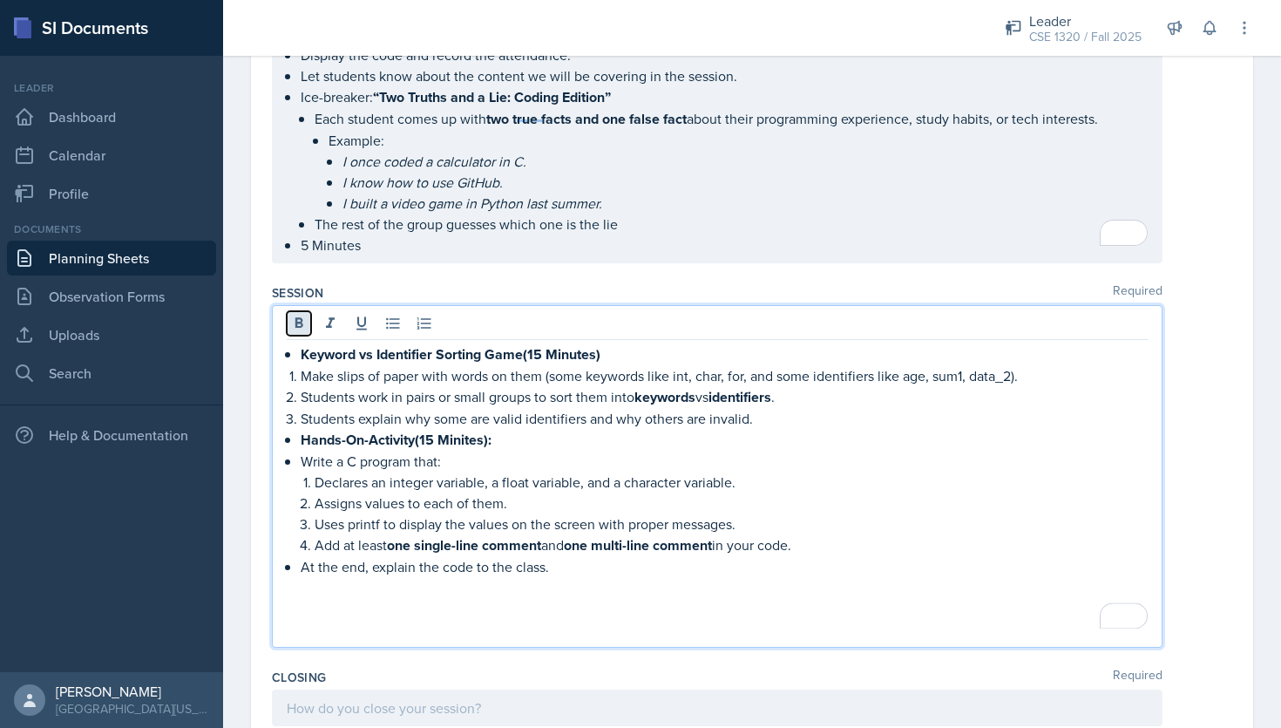
click at [299, 319] on icon at bounding box center [298, 323] width 17 height 17
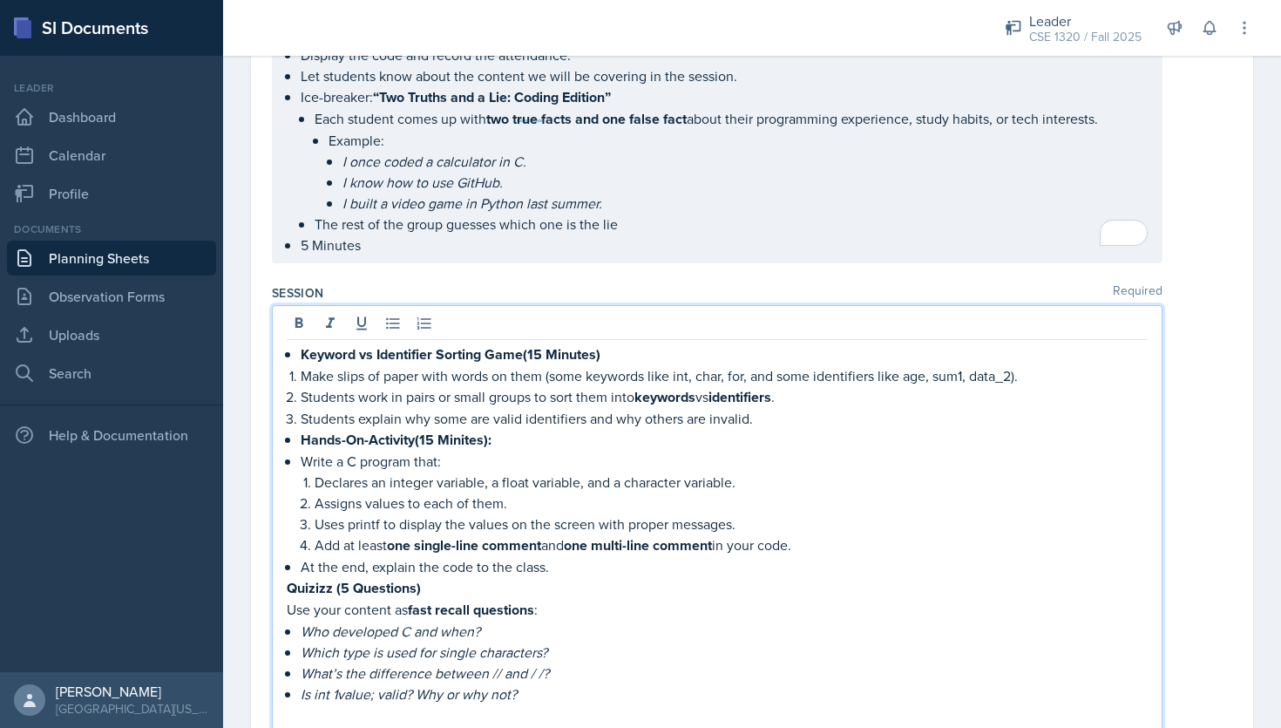
click at [287, 579] on strong "Quizizz (5 Questions)" at bounding box center [354, 588] width 134 height 20
click at [389, 316] on icon at bounding box center [392, 323] width 17 height 17
click at [438, 581] on p "Quizizz (5 Questions)" at bounding box center [724, 588] width 847 height 22
drag, startPoint x: 550, startPoint y: 597, endPoint x: 287, endPoint y: 604, distance: 263.3
click at [287, 604] on main "Planning Sheets [DATE] Planning Sheet Date [DATE] [DATE] 27 28 29 30 31 1 2 3 4…" at bounding box center [752, 392] width 1058 height 672
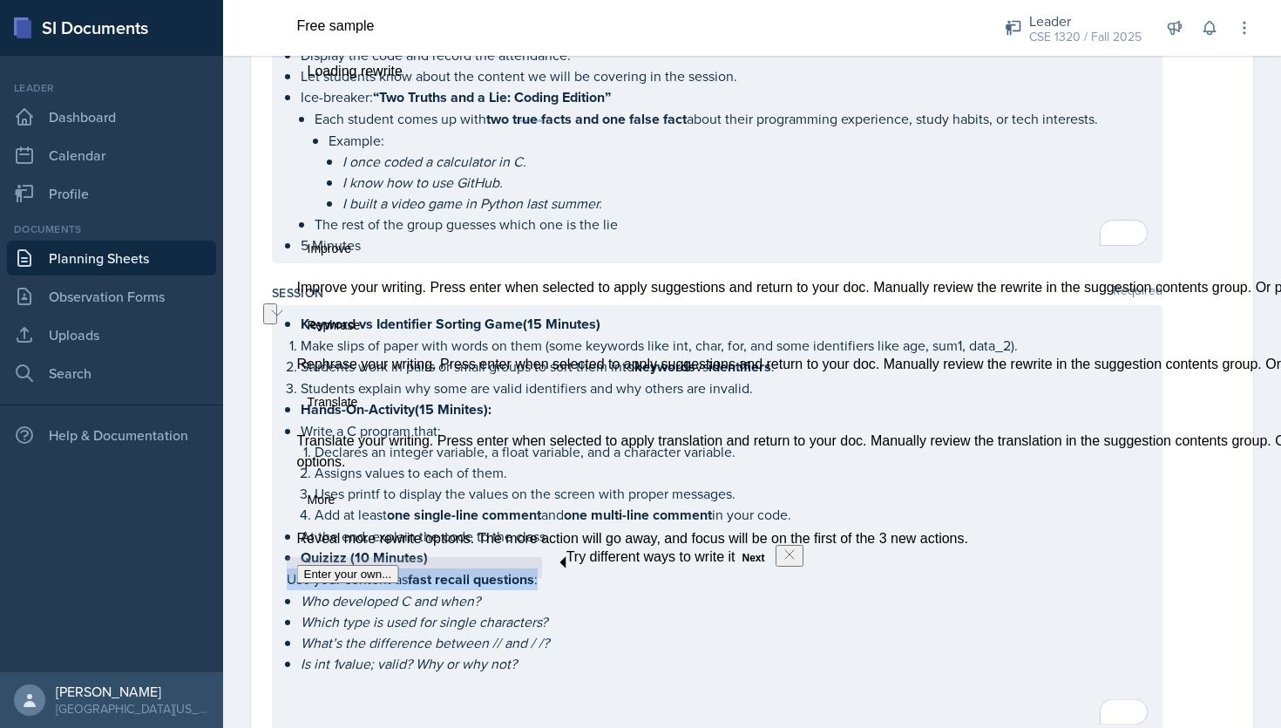
scroll to position [1103, 0]
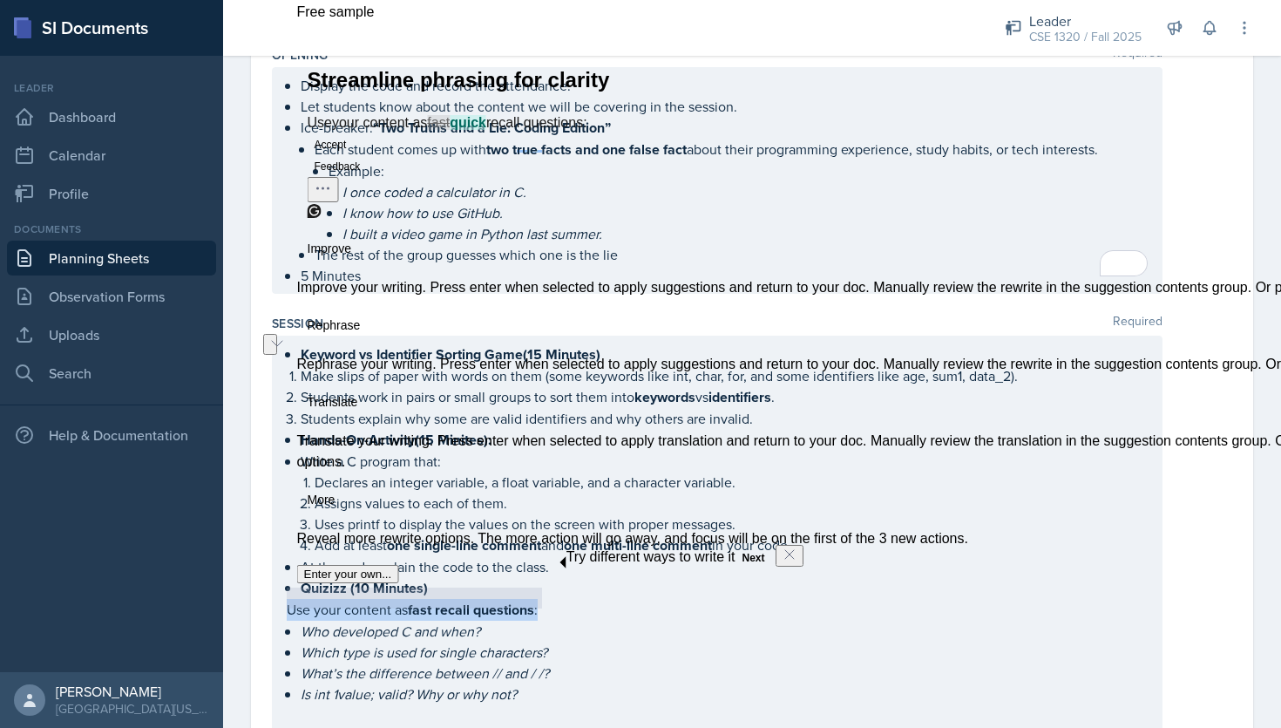
click at [667, 630] on div "Keyword vs Identifier Sorting Game(15 Minutes) Make slips of paper with words o…" at bounding box center [717, 555] width 861 height 424
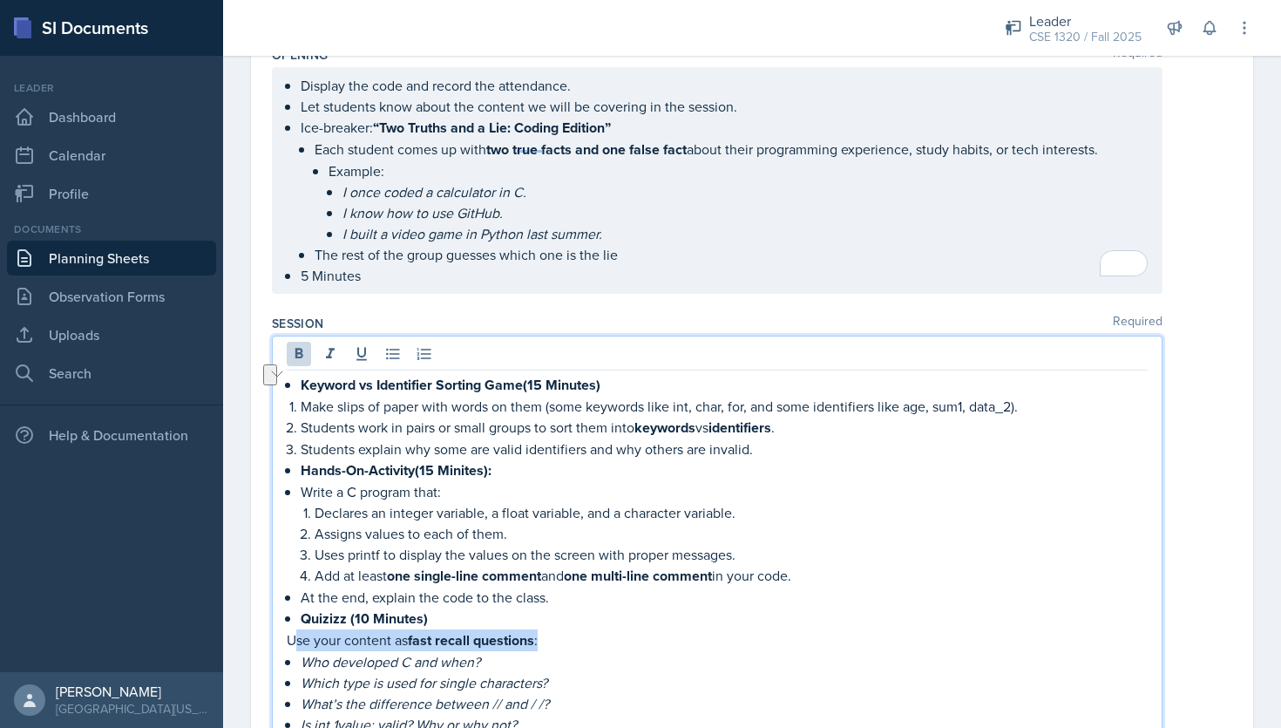
drag, startPoint x: 546, startPoint y: 634, endPoint x: 294, endPoint y: 630, distance: 252.8
click at [294, 630] on p "Use your content as fast recall questions :" at bounding box center [717, 640] width 861 height 22
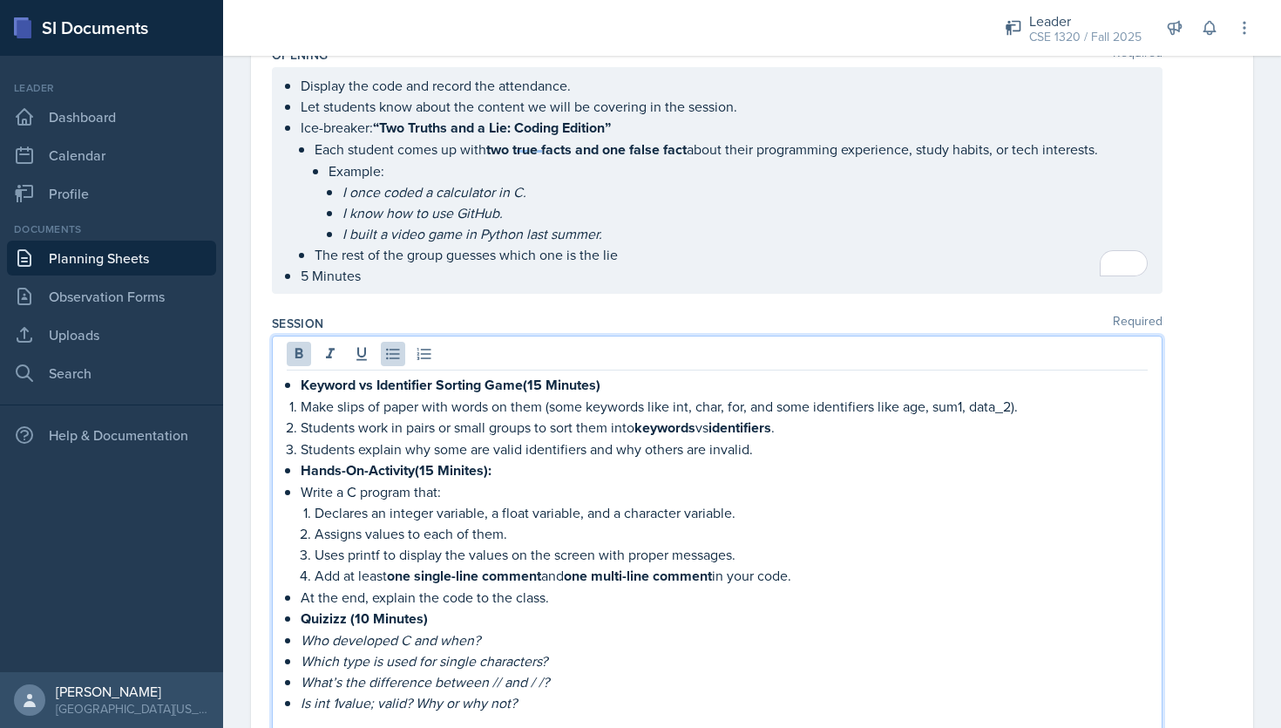
click at [488, 630] on p "Who developed C and when?" at bounding box center [724, 639] width 847 height 21
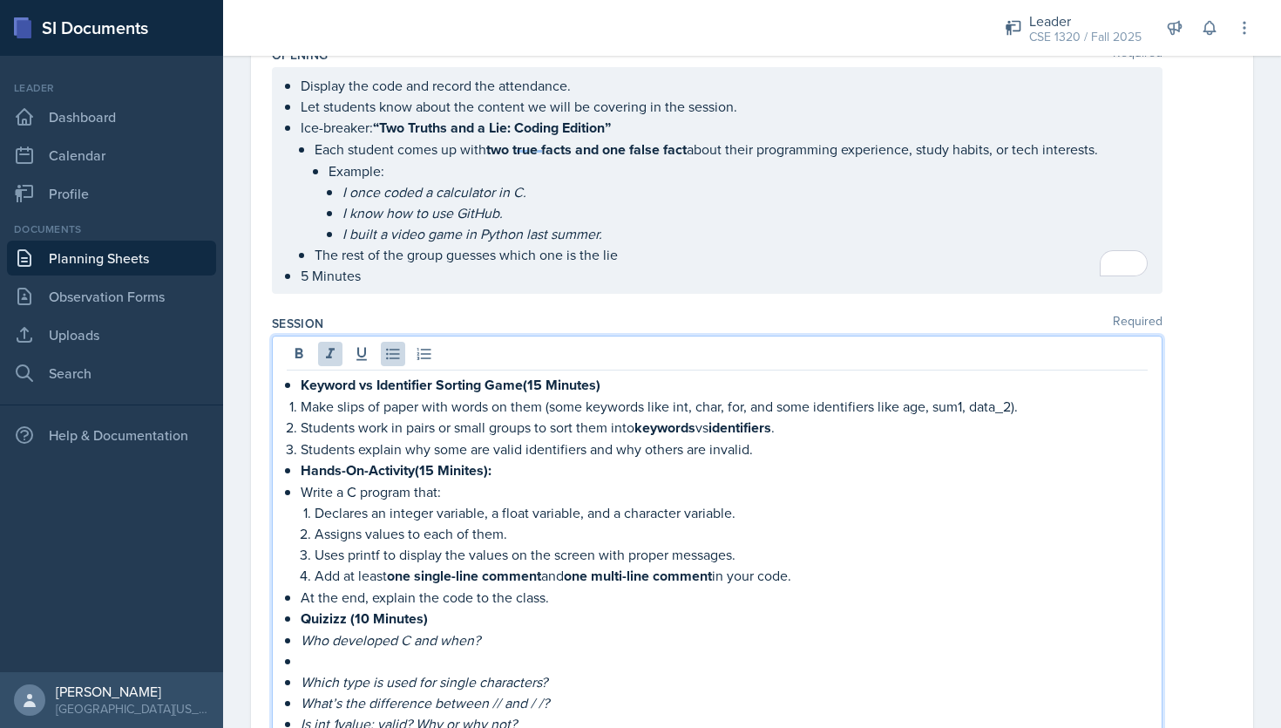
click at [564, 675] on p "Which type is used for single characters?" at bounding box center [724, 681] width 847 height 21
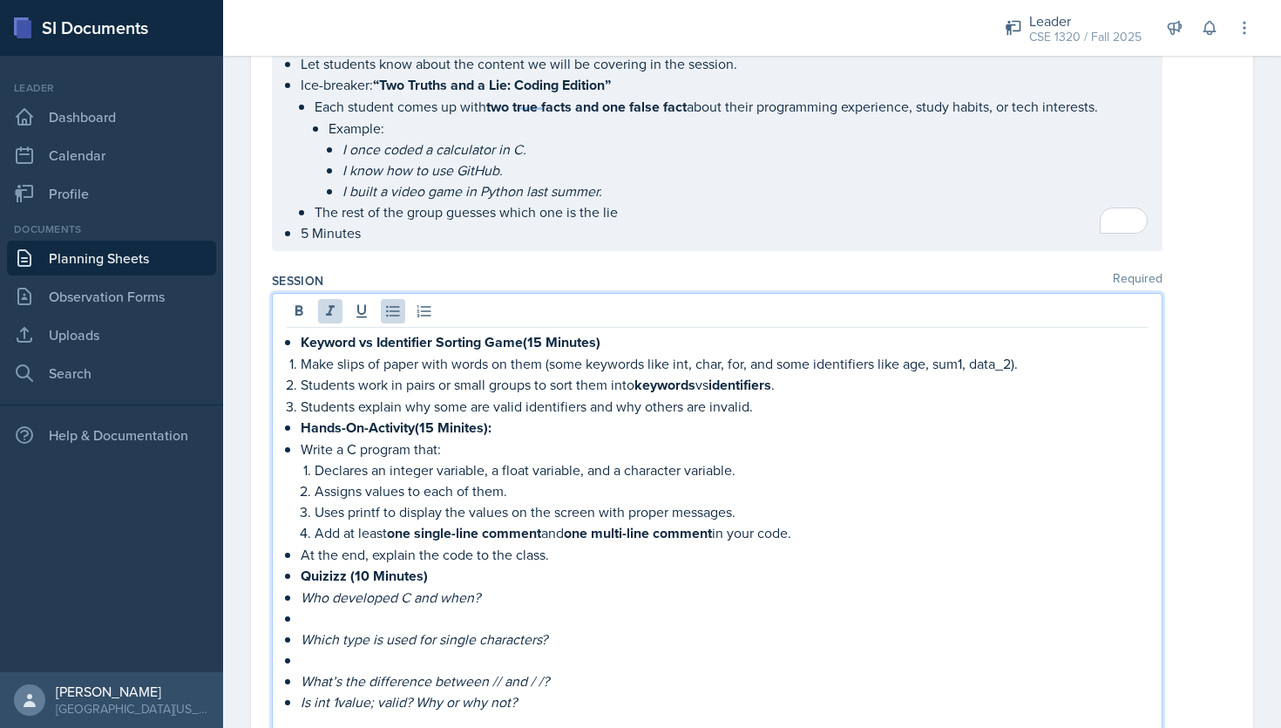
click at [562, 670] on p "What’s the difference between // and / /?" at bounding box center [724, 680] width 847 height 21
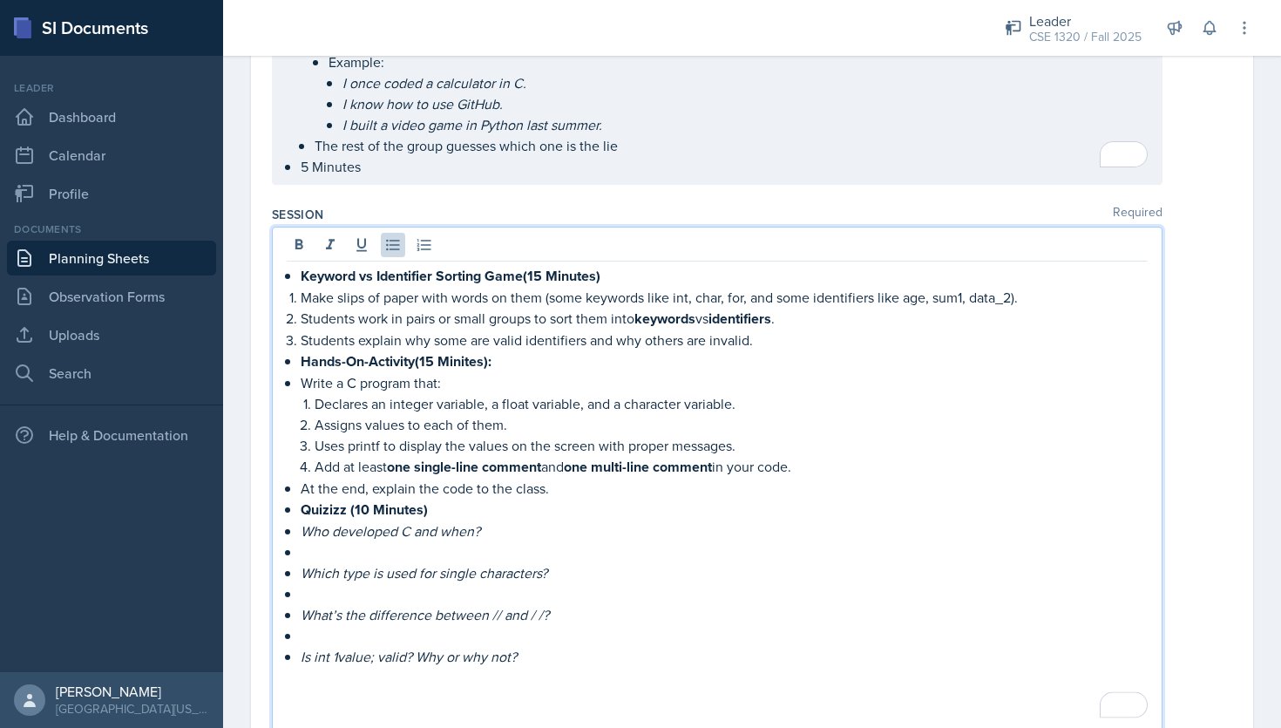
scroll to position [1216, 0]
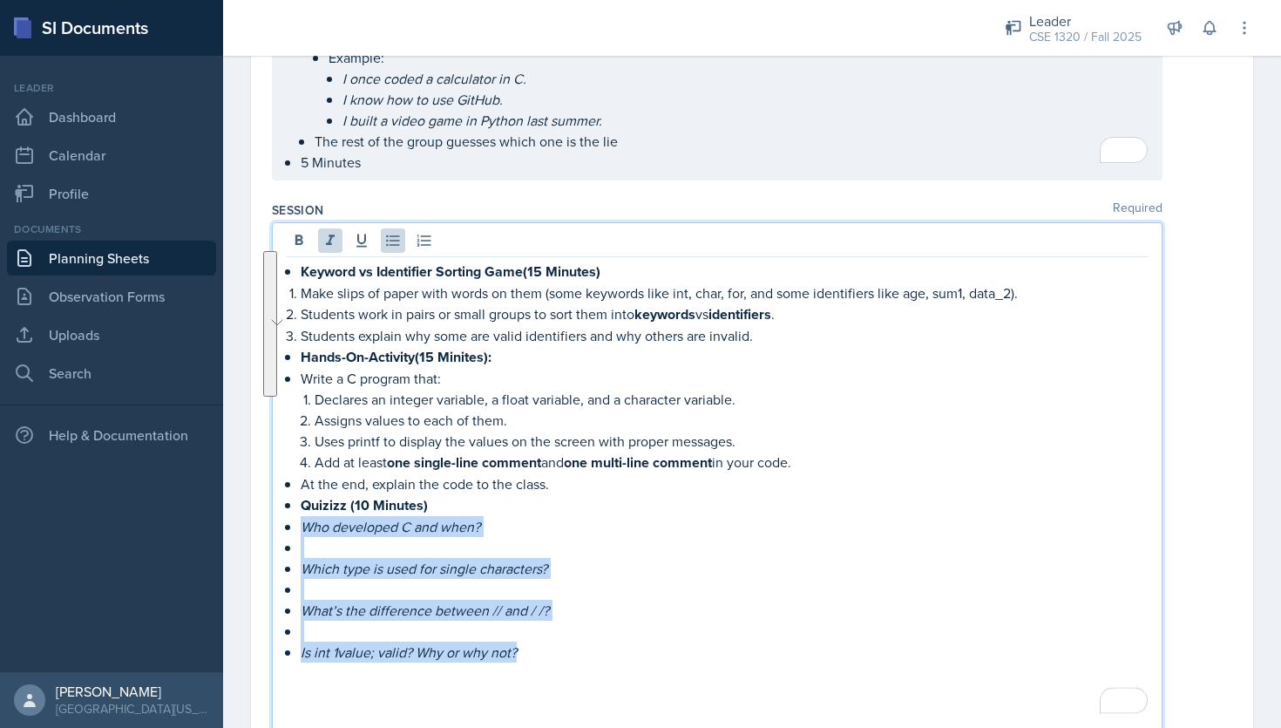
drag, startPoint x: 529, startPoint y: 639, endPoint x: 305, endPoint y: 511, distance: 258.0
click at [305, 511] on ul "Quizizz (10 Minutes) Who developed C and when? Which type is used for single ch…" at bounding box center [724, 578] width 847 height 168
copy ul "Who developed C and when? Which type is used for single characters? What’s the …"
click at [417, 537] on p "To enrich screen reader interactions, please activate Accessibility in Grammarl…" at bounding box center [724, 547] width 847 height 21
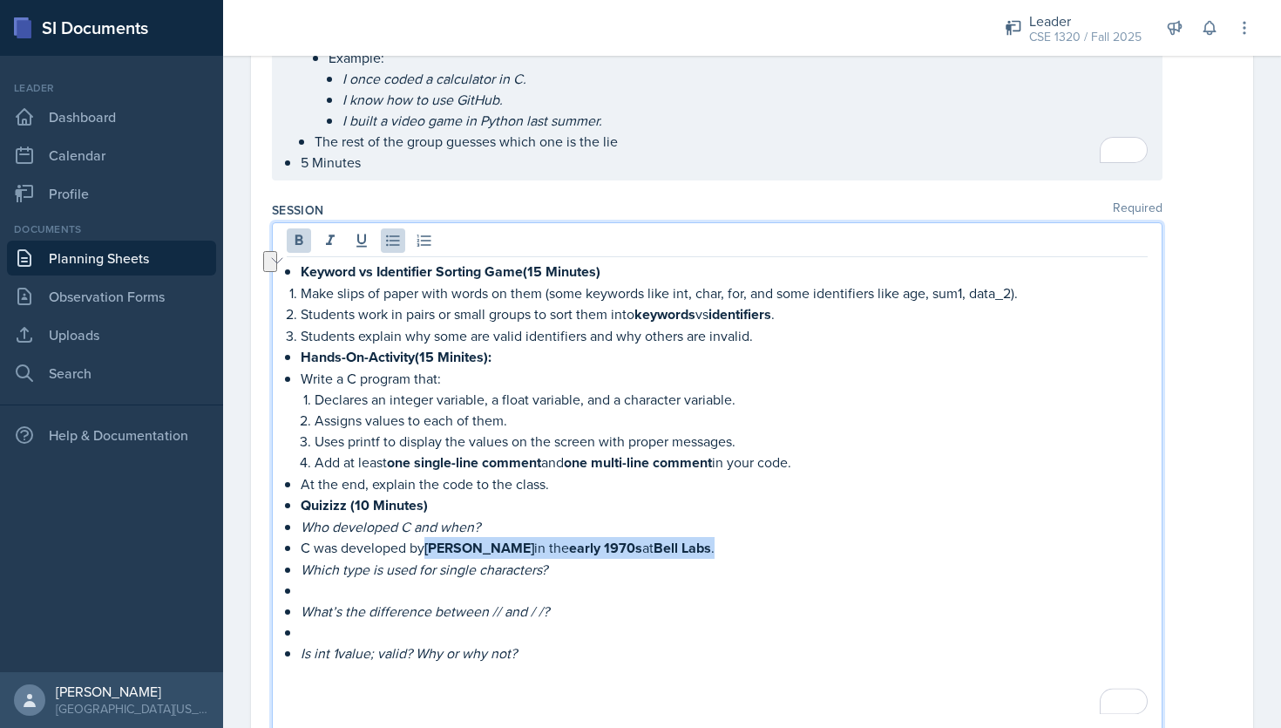
drag, startPoint x: 719, startPoint y: 537, endPoint x: 430, endPoint y: 539, distance: 289.4
click at [430, 539] on p "C was developed by Dennis Ritchie in the early 1970s at Bell Labs ." at bounding box center [724, 548] width 847 height 22
click at [296, 234] on icon at bounding box center [299, 239] width 8 height 10
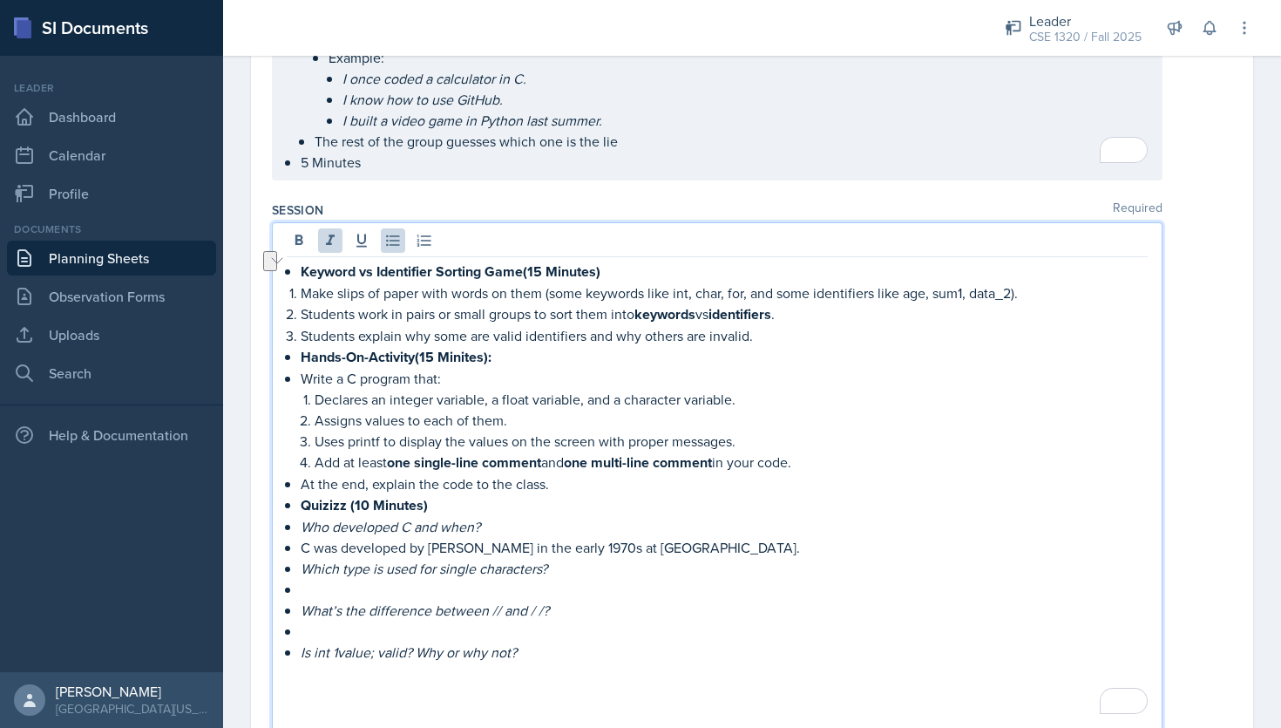
click at [758, 558] on p "Which type is used for single characters?" at bounding box center [724, 568] width 847 height 21
drag, startPoint x: 356, startPoint y: 579, endPoint x: 340, endPoint y: 579, distance: 15.7
click at [340, 579] on p "The char type is used to store single characters (e.g., 'a', '5', '*')." at bounding box center [724, 590] width 847 height 22
click at [580, 600] on p "What’s the difference between // and / /?" at bounding box center [724, 610] width 847 height 21
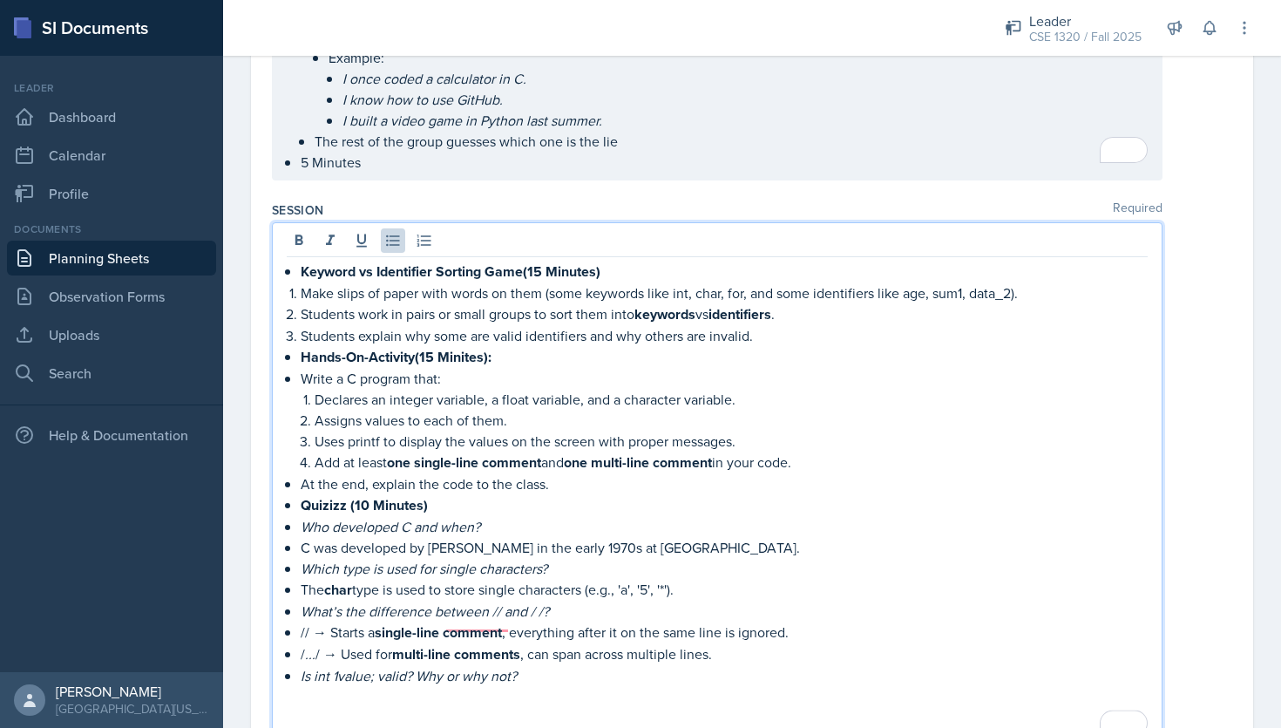
click at [534, 601] on em "What’s the difference between // and / /?" at bounding box center [425, 610] width 248 height 19
click at [305, 644] on em "..." at bounding box center [310, 653] width 10 height 19
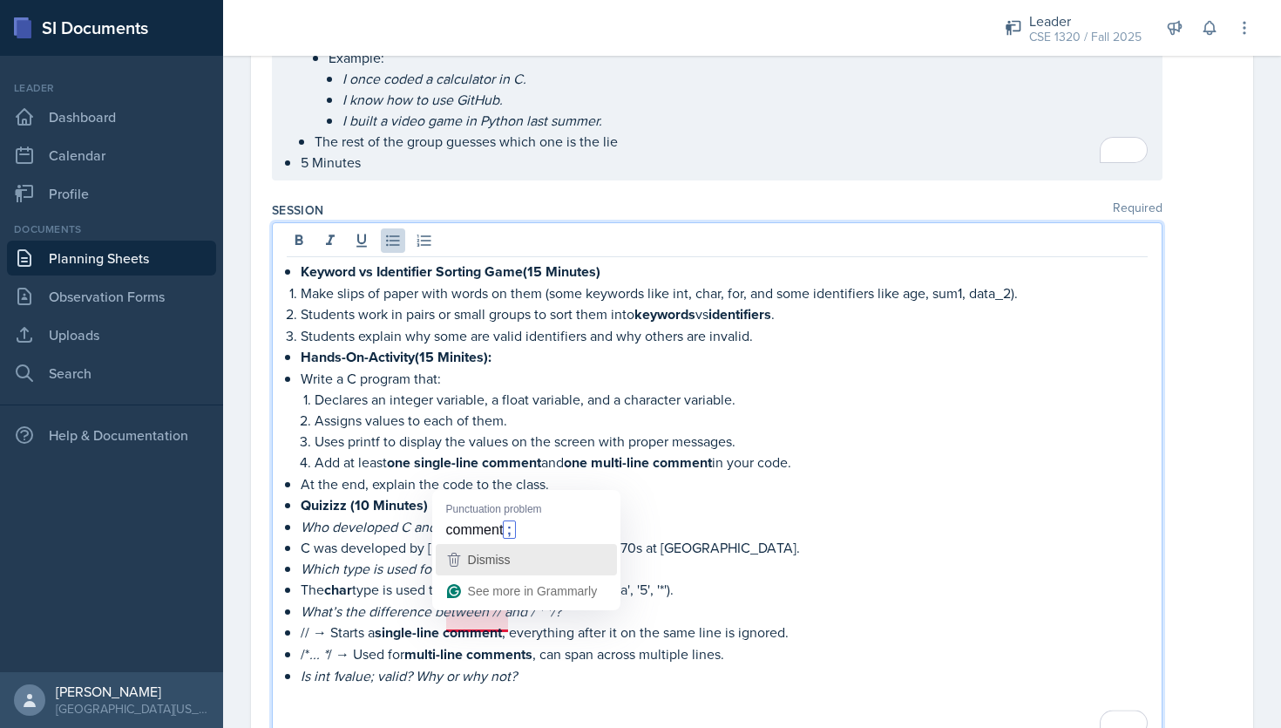
click at [503, 557] on span "Dismiss" at bounding box center [489, 560] width 43 height 14
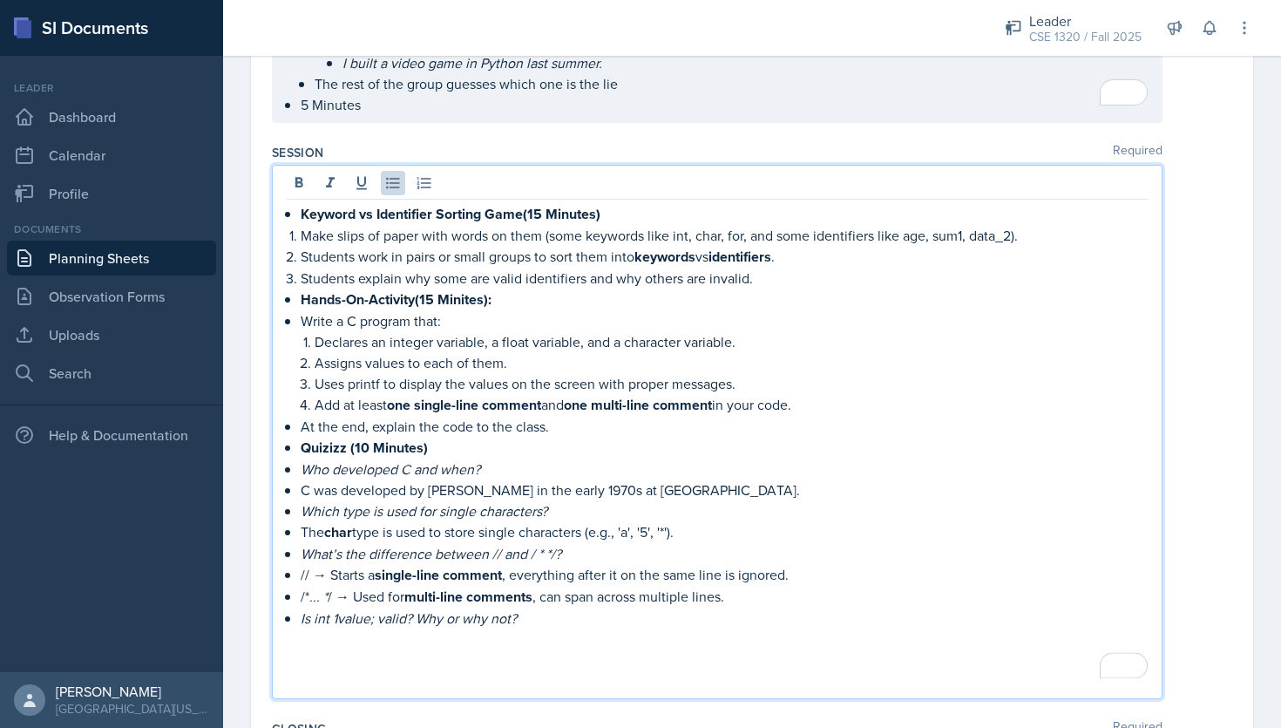
scroll to position [1272, 0]
click at [528, 613] on p "Is int 1value; valid? Why or why not?" at bounding box center [724, 618] width 847 height 21
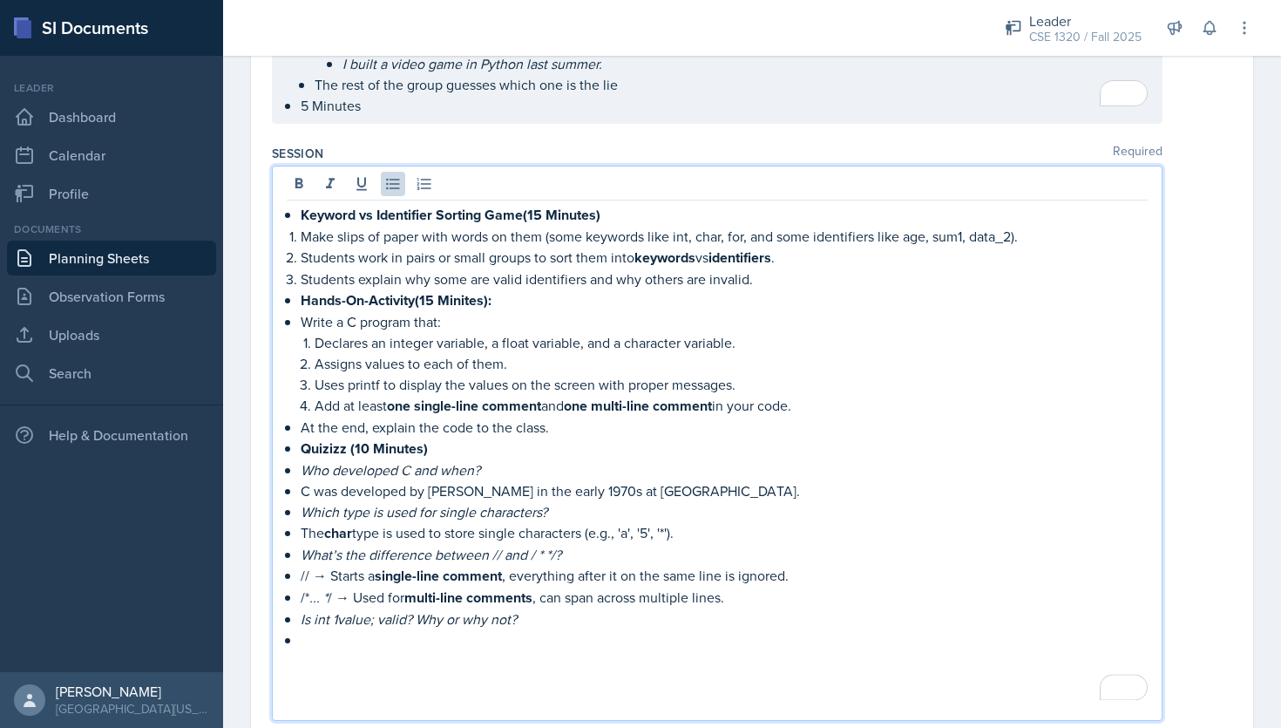
click at [294, 562] on div "Keyword vs Identifier Sorting Game(15 Minutes) Make slips of paper with words o…" at bounding box center [717, 458] width 861 height 509
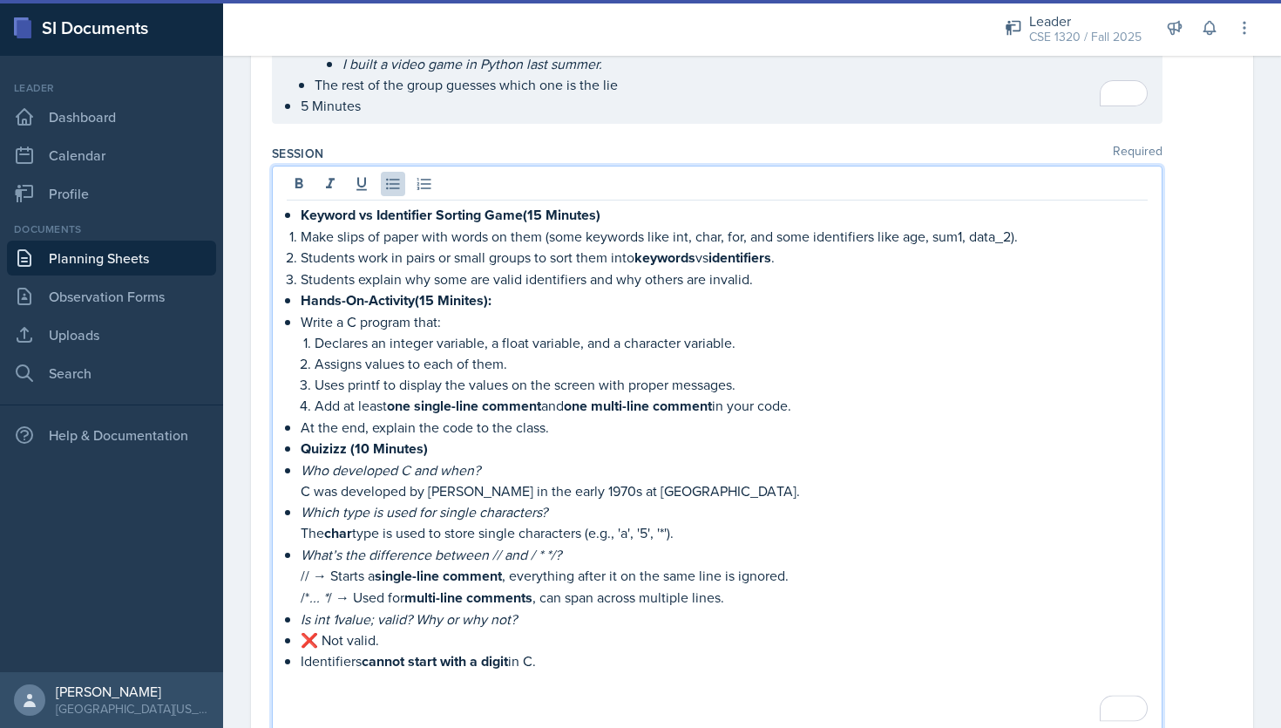
click at [302, 629] on p "❌ Not valid." at bounding box center [724, 639] width 847 height 21
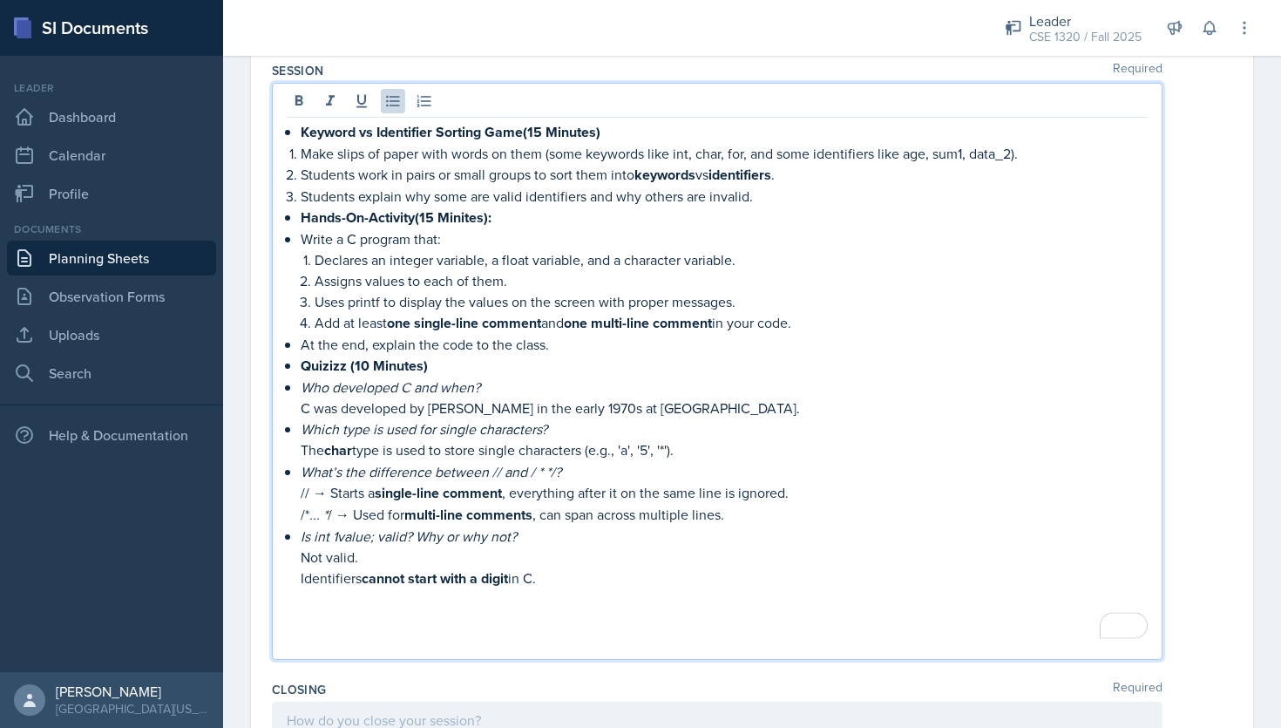
scroll to position [1316, 0]
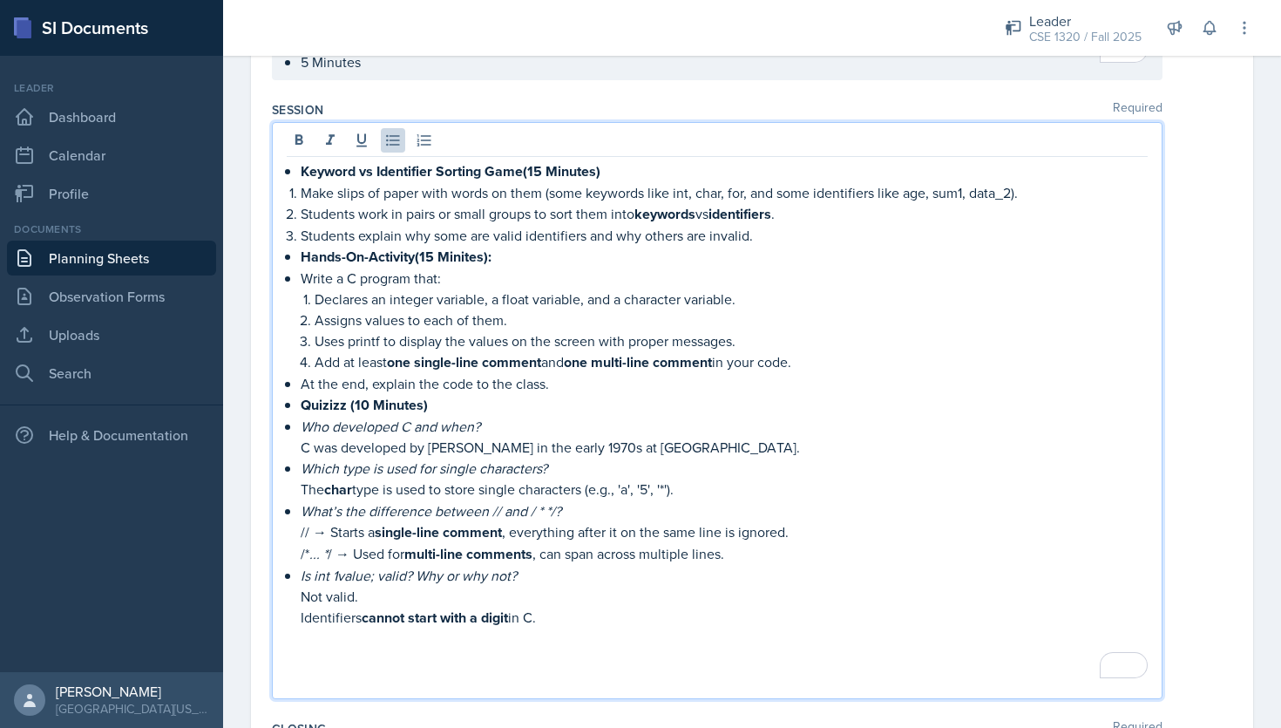
click at [348, 401] on strong "Quizizz (10 Minutes)" at bounding box center [364, 405] width 127 height 20
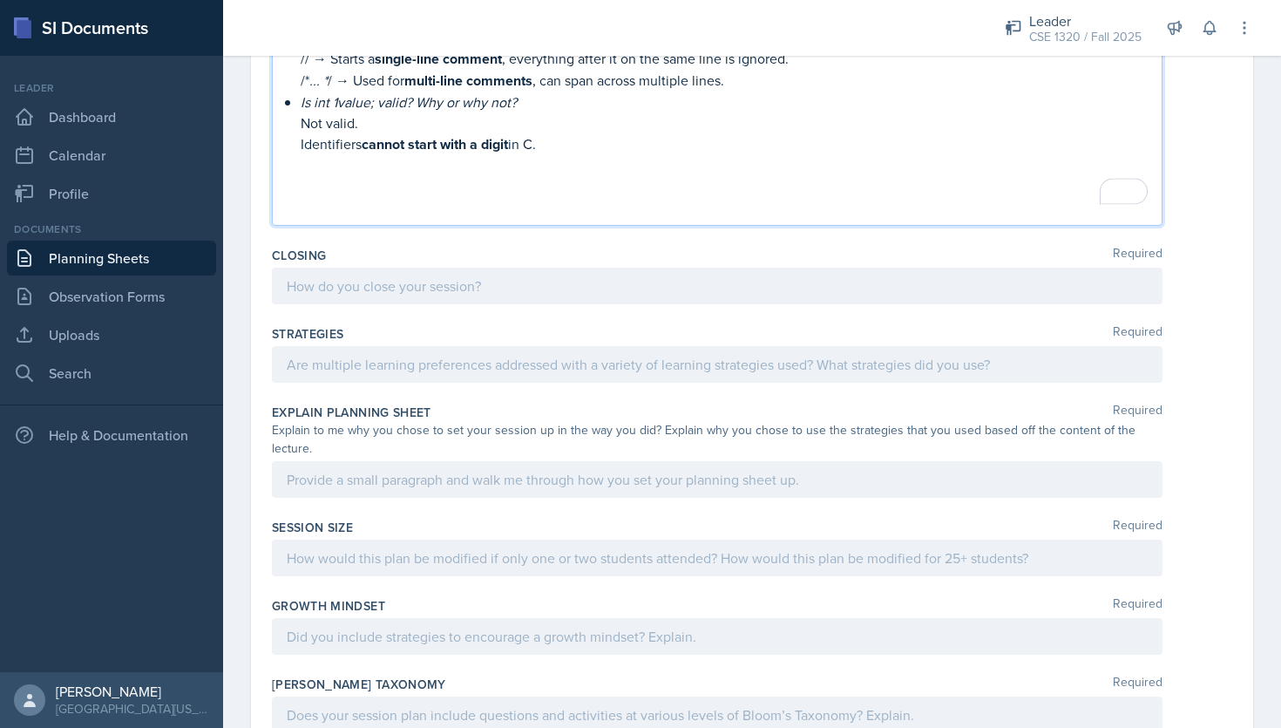
click at [438, 275] on p at bounding box center [717, 285] width 861 height 21
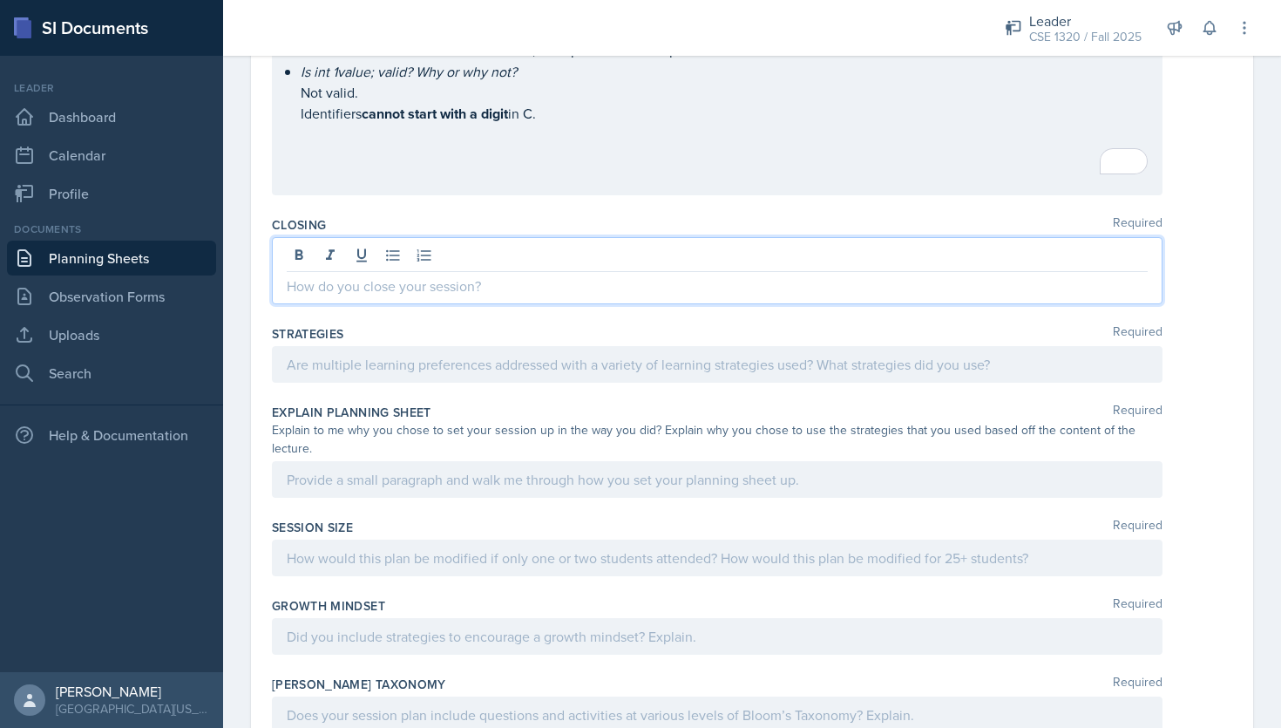
scroll to position [1738, 0]
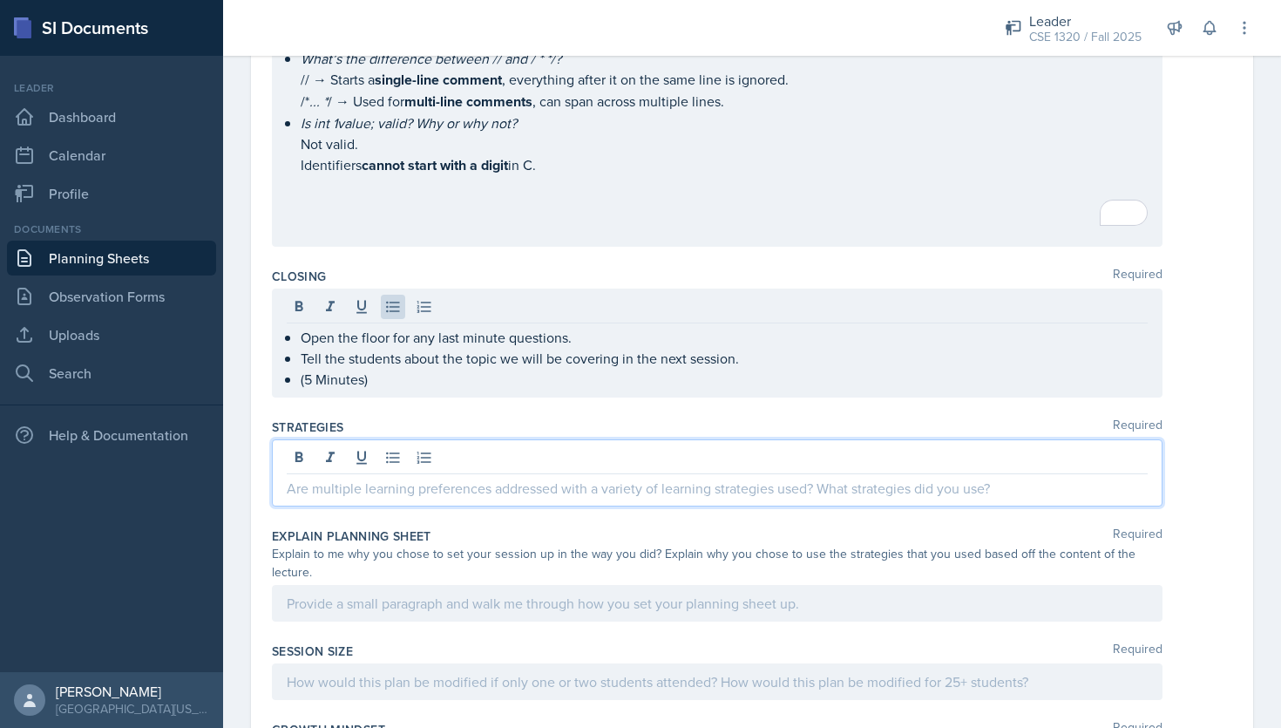
click at [502, 448] on div at bounding box center [717, 472] width 891 height 67
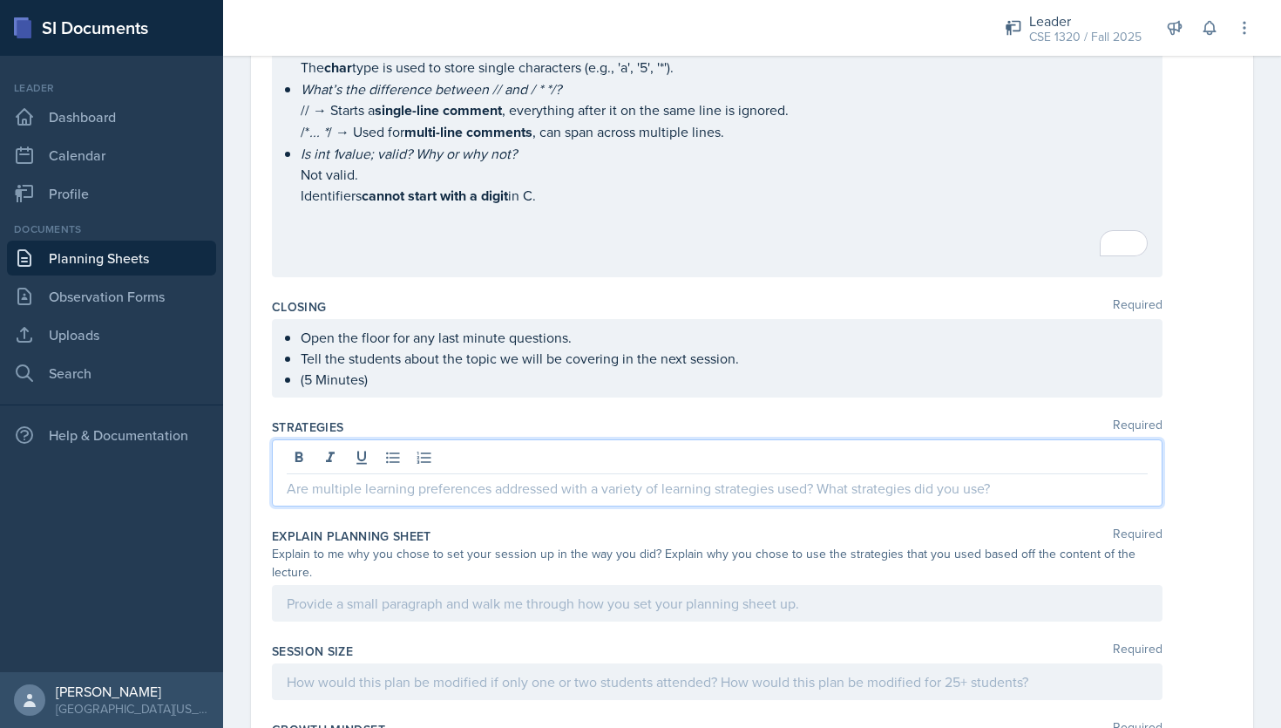
click at [354, 478] on p at bounding box center [717, 488] width 861 height 21
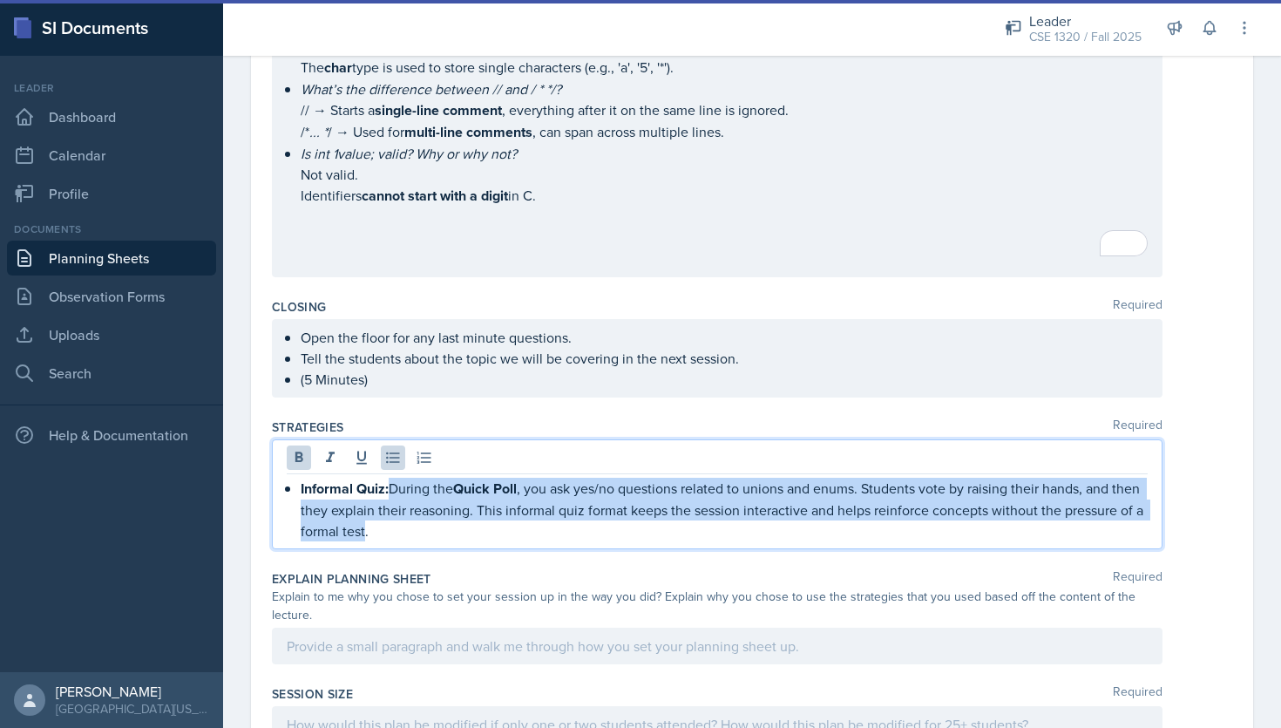
drag, startPoint x: 448, startPoint y: 516, endPoint x: 396, endPoint y: 471, distance: 69.2
click at [396, 478] on p "Informal Quiz: During the Quick Poll , you ask yes/no questions related to unio…" at bounding box center [724, 510] width 847 height 64
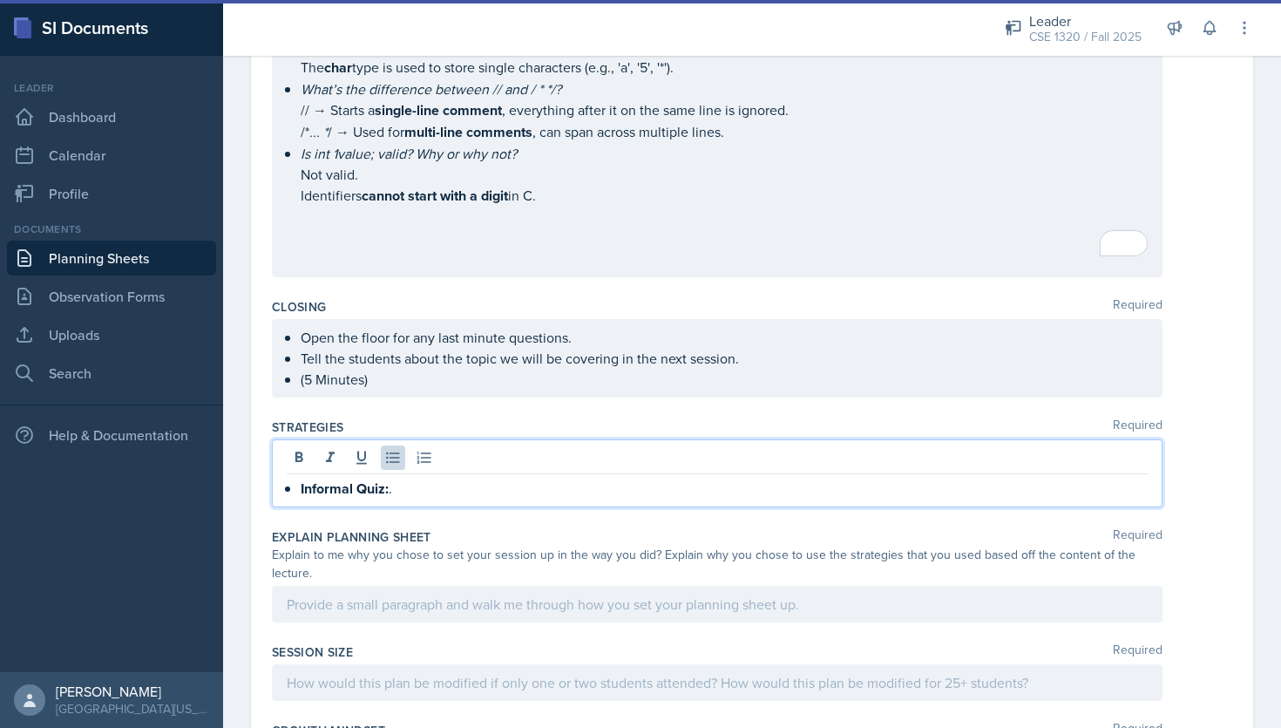
scroll to position [1545, 0]
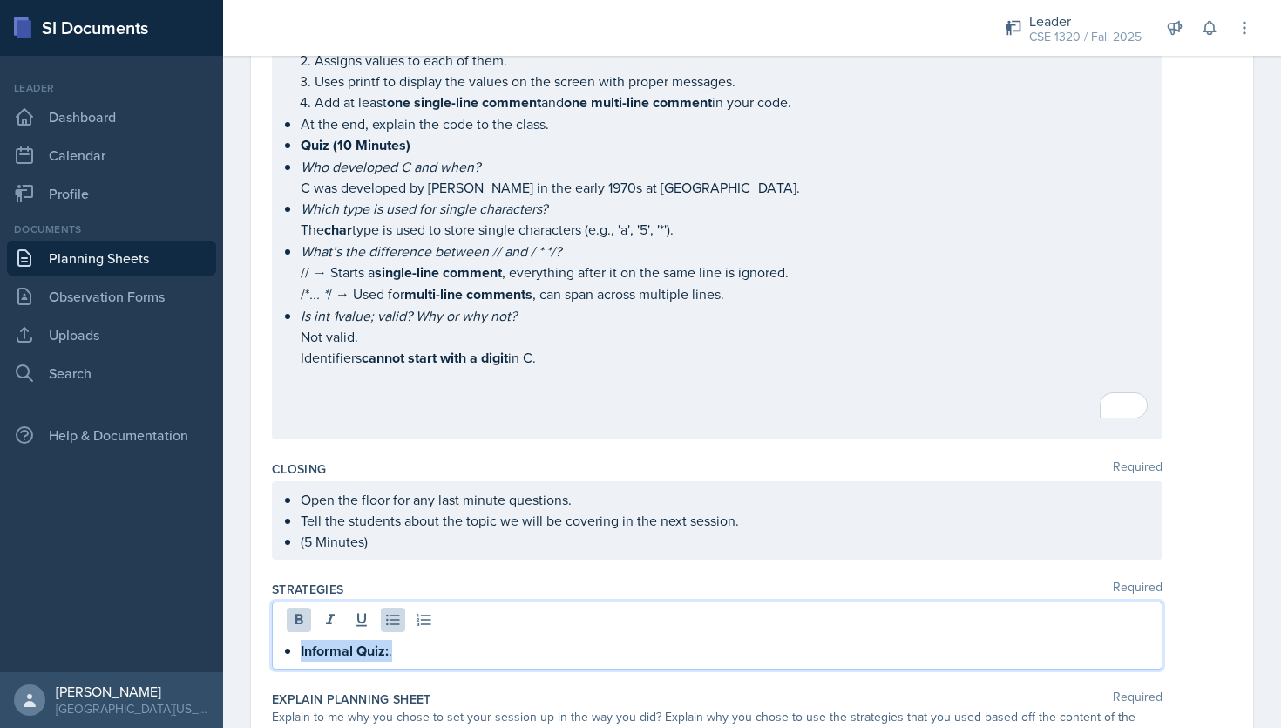
drag, startPoint x: 413, startPoint y: 643, endPoint x: 299, endPoint y: 637, distance: 114.3
click at [299, 640] on div "Informal Quiz: ." at bounding box center [717, 651] width 861 height 22
copy p "Informal Quiz: ."
click at [525, 646] on p "Informal Quiz: ." at bounding box center [724, 651] width 847 height 22
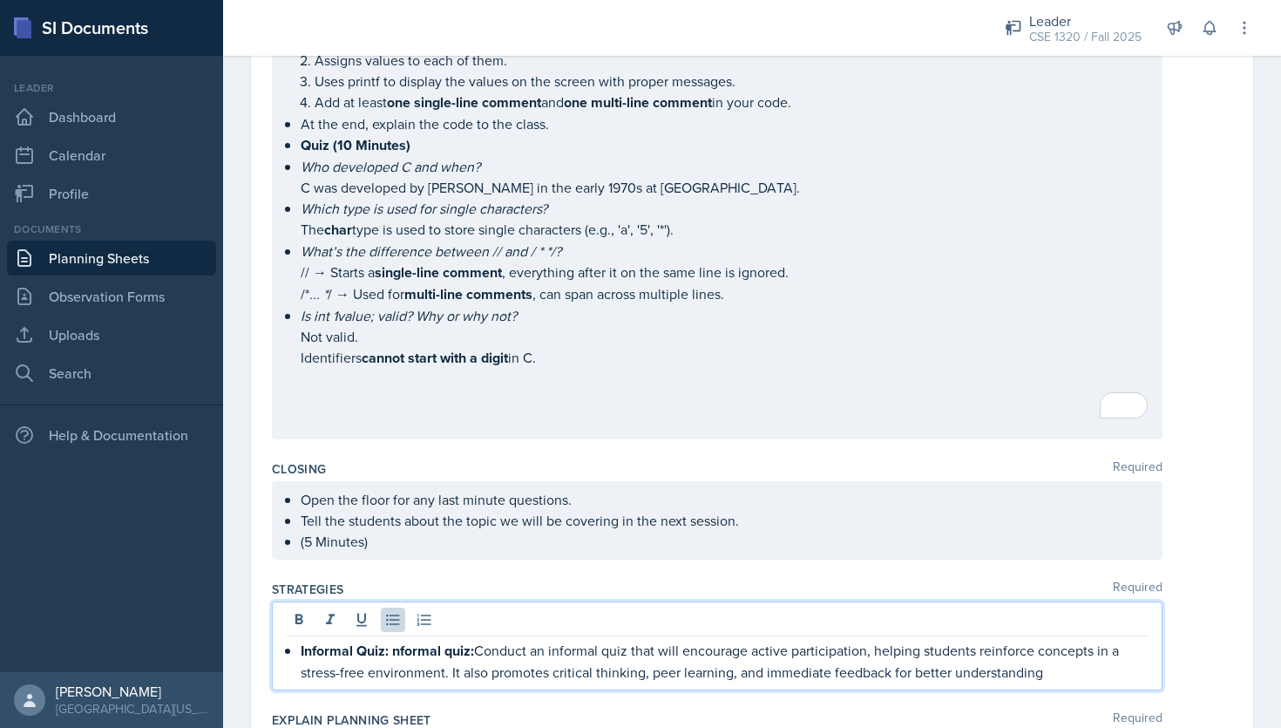
click at [474, 641] on strong "Informal Quiz: nformal quiz:" at bounding box center [387, 651] width 173 height 20
click at [987, 668] on div "Informal Quiz: Conduct an informal quiz that will encourage active participatio…" at bounding box center [717, 645] width 891 height 89
click at [980, 658] on p "Informal Quiz: Conduct an informal quiz that will encourage active participatio…" at bounding box center [724, 661] width 847 height 43
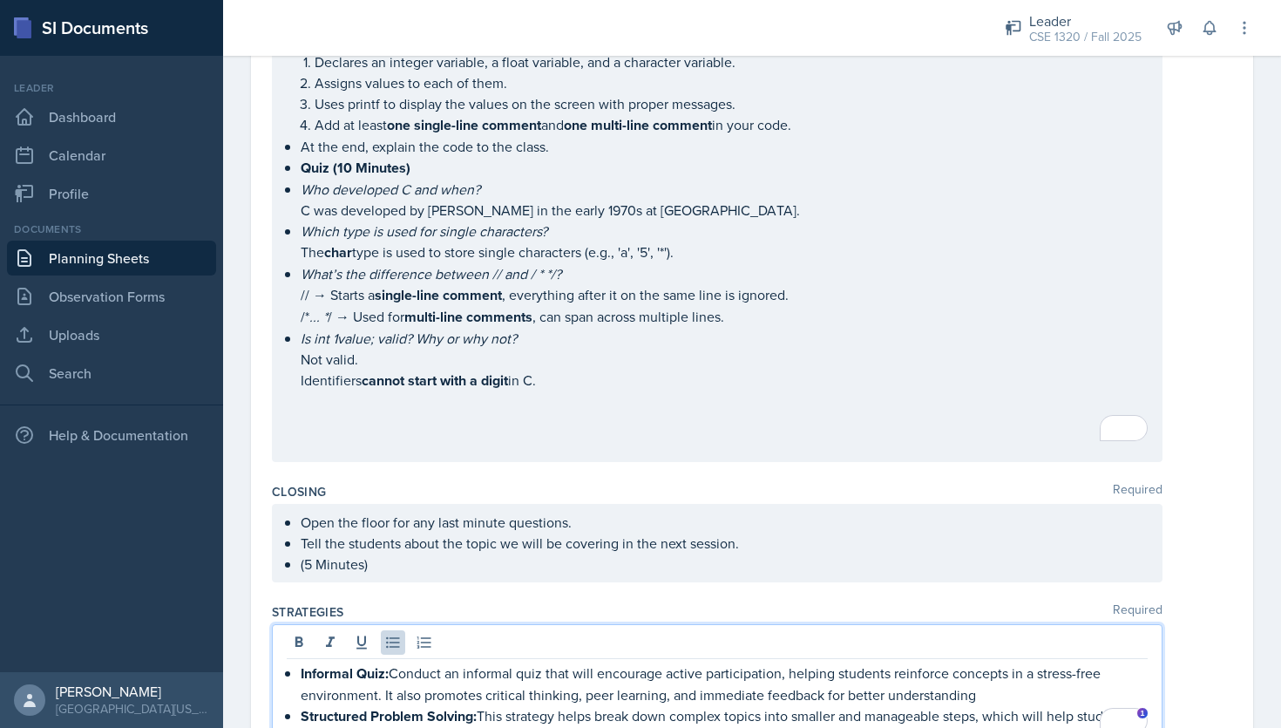
scroll to position [1567, 0]
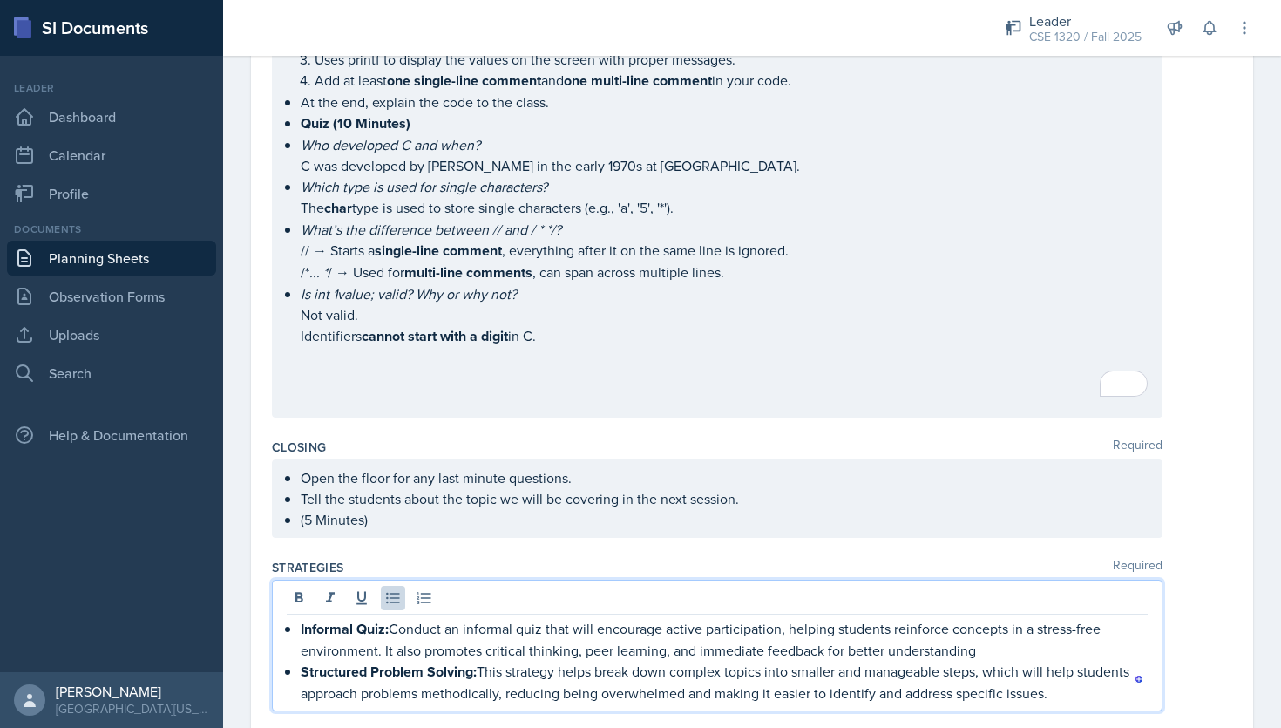
click at [1069, 684] on p "Structured Problem Solving: This strategy helps break down complex topics into …" at bounding box center [724, 682] width 847 height 43
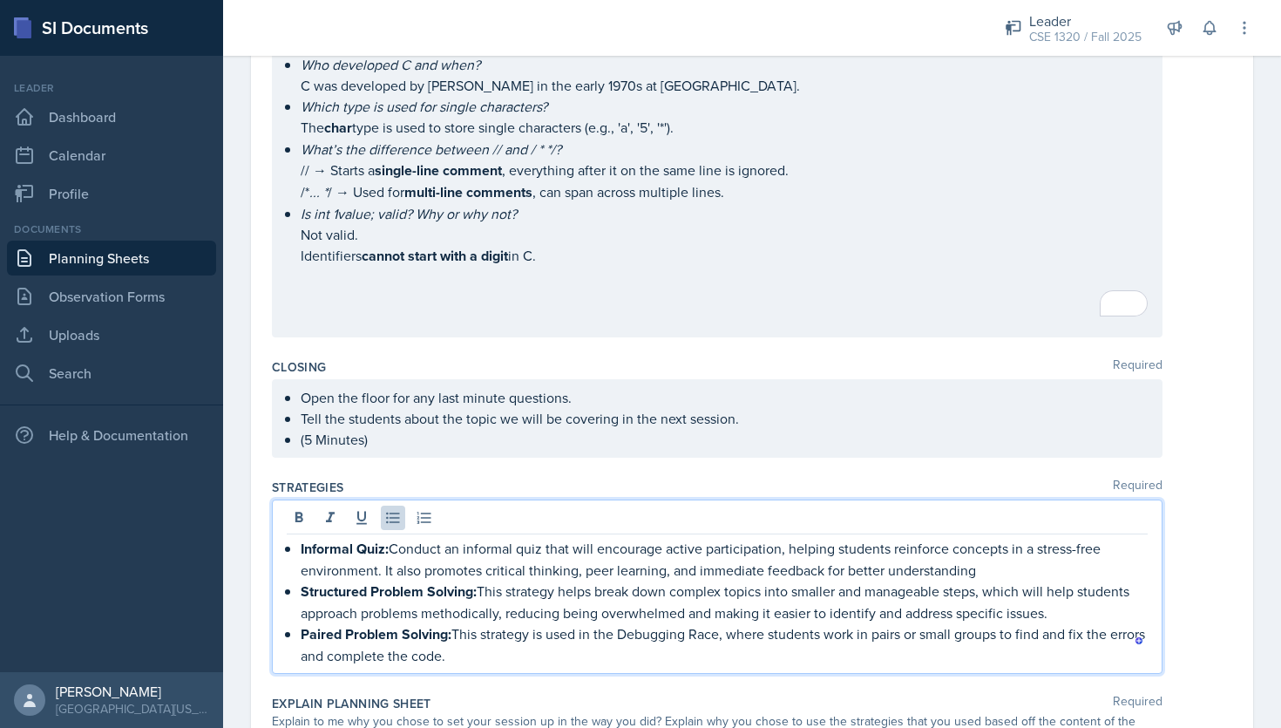
scroll to position [1683, 0]
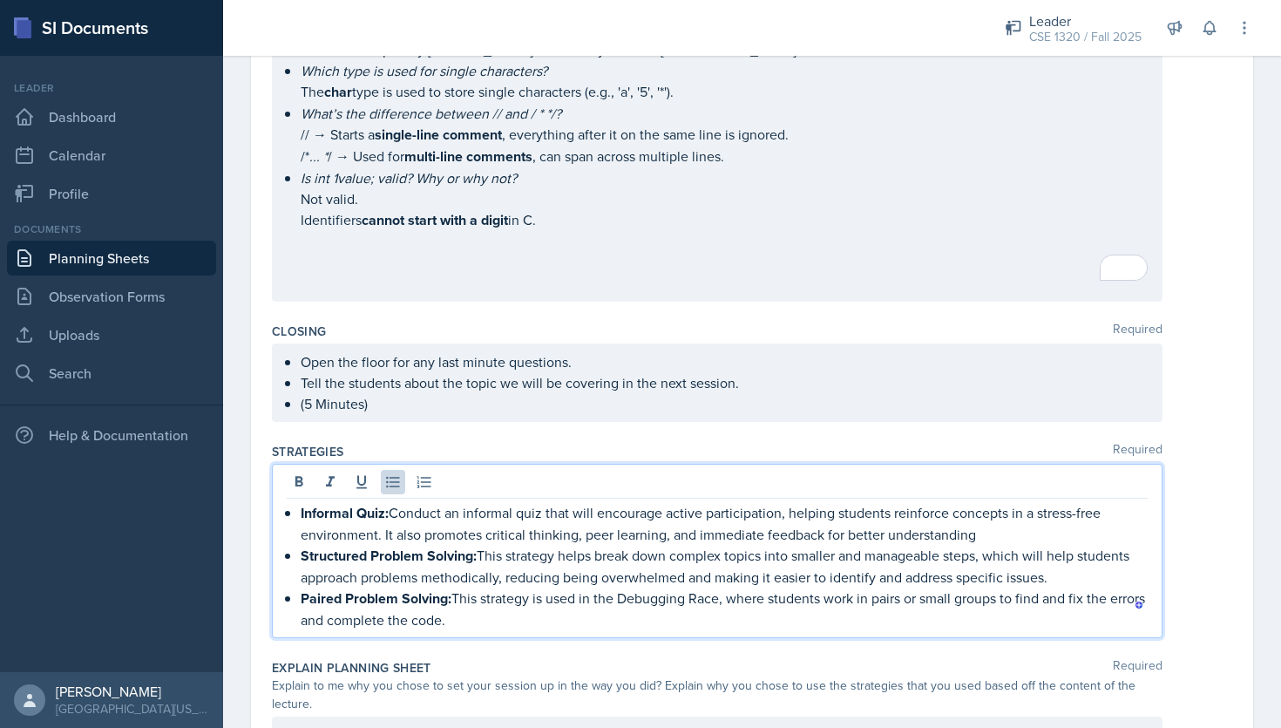
click at [723, 587] on p "Paired Problem Solving: This strategy is used in the Debugging Race, where stud…" at bounding box center [724, 608] width 847 height 43
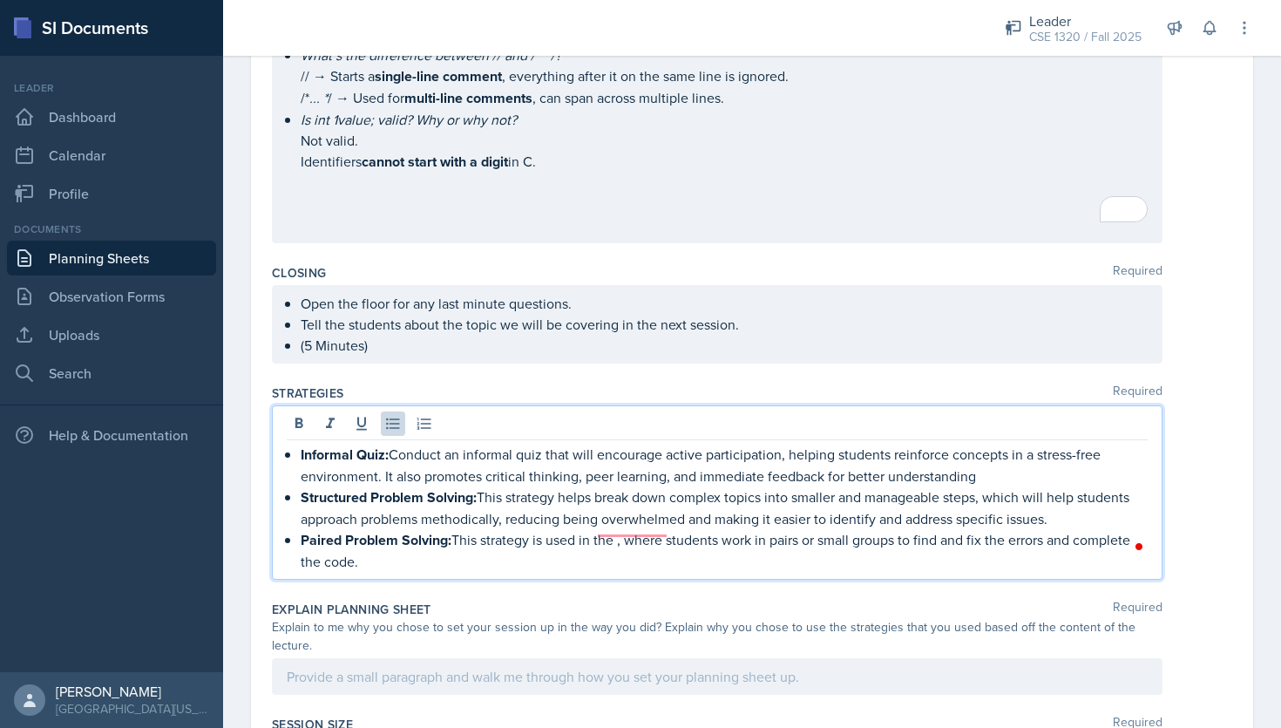
scroll to position [1745, 0]
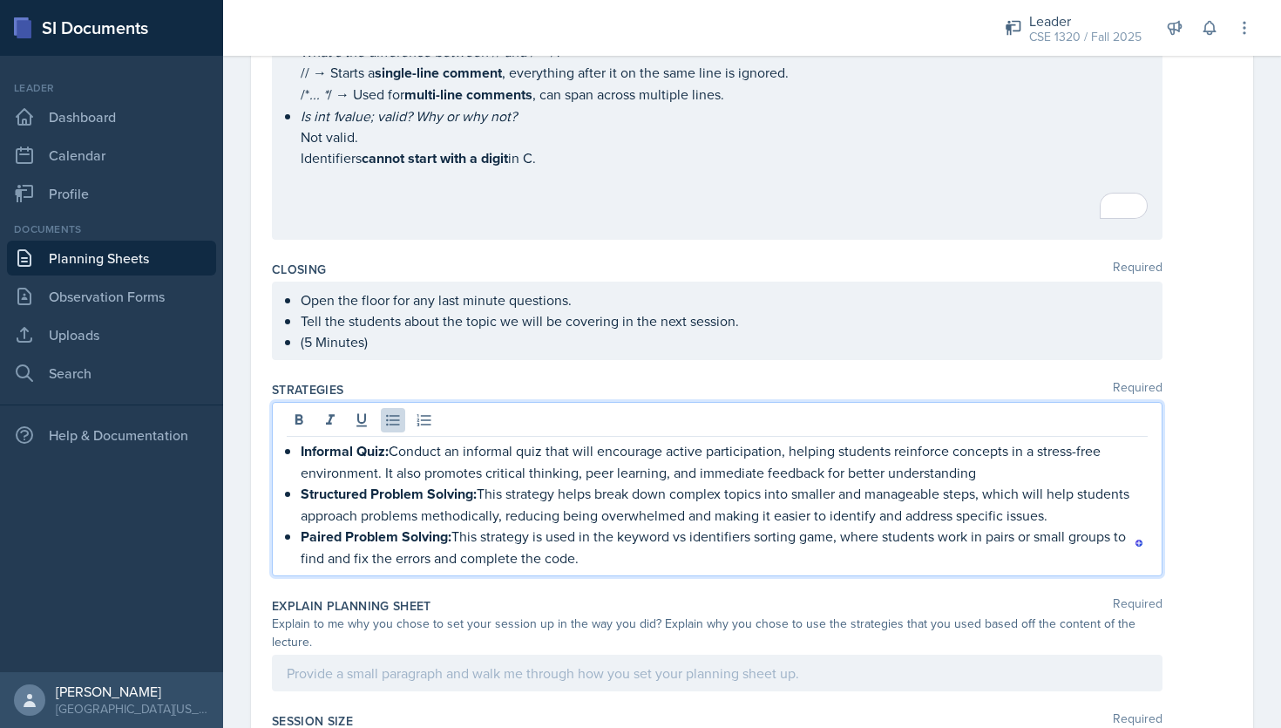
click at [576, 542] on p "Paired Problem Solving: This strategy is used in the keyword vs identifiers sor…" at bounding box center [724, 547] width 847 height 43
click at [689, 546] on p "Paired Problem Solving: This strategy is used in the keyword vs identifiers sor…" at bounding box center [724, 547] width 847 height 43
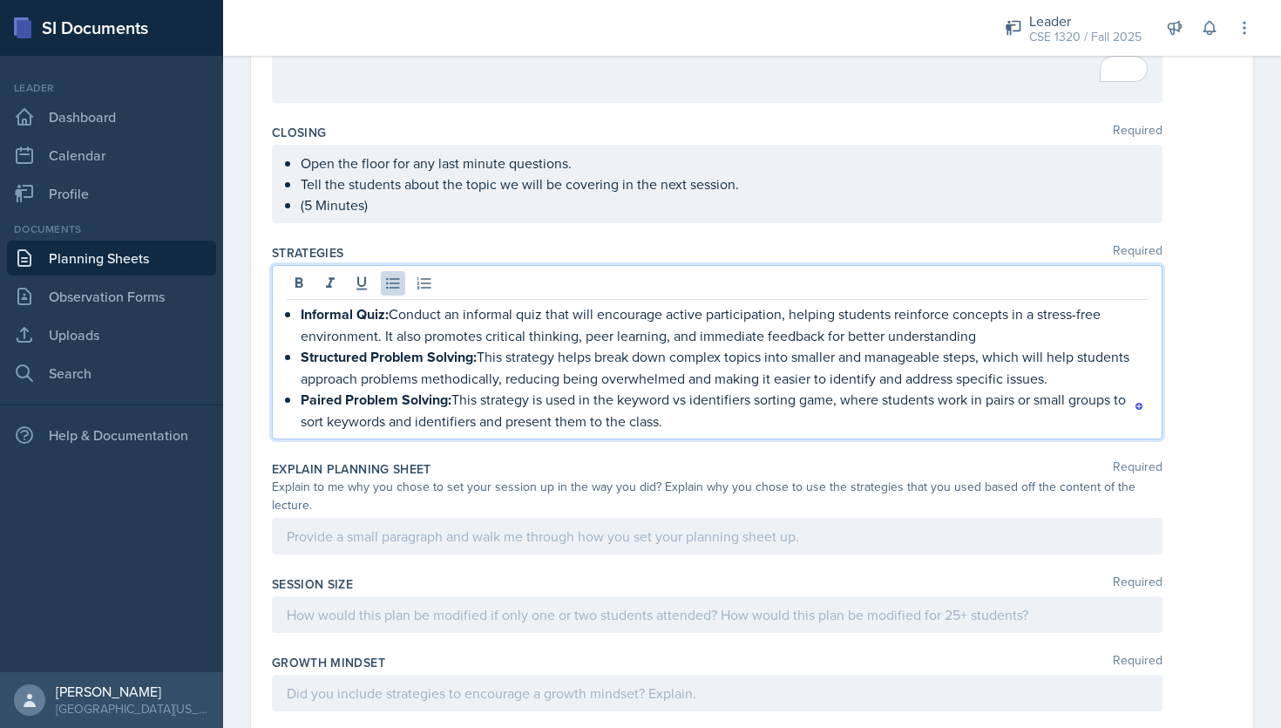
click at [647, 532] on p at bounding box center [717, 536] width 861 height 21
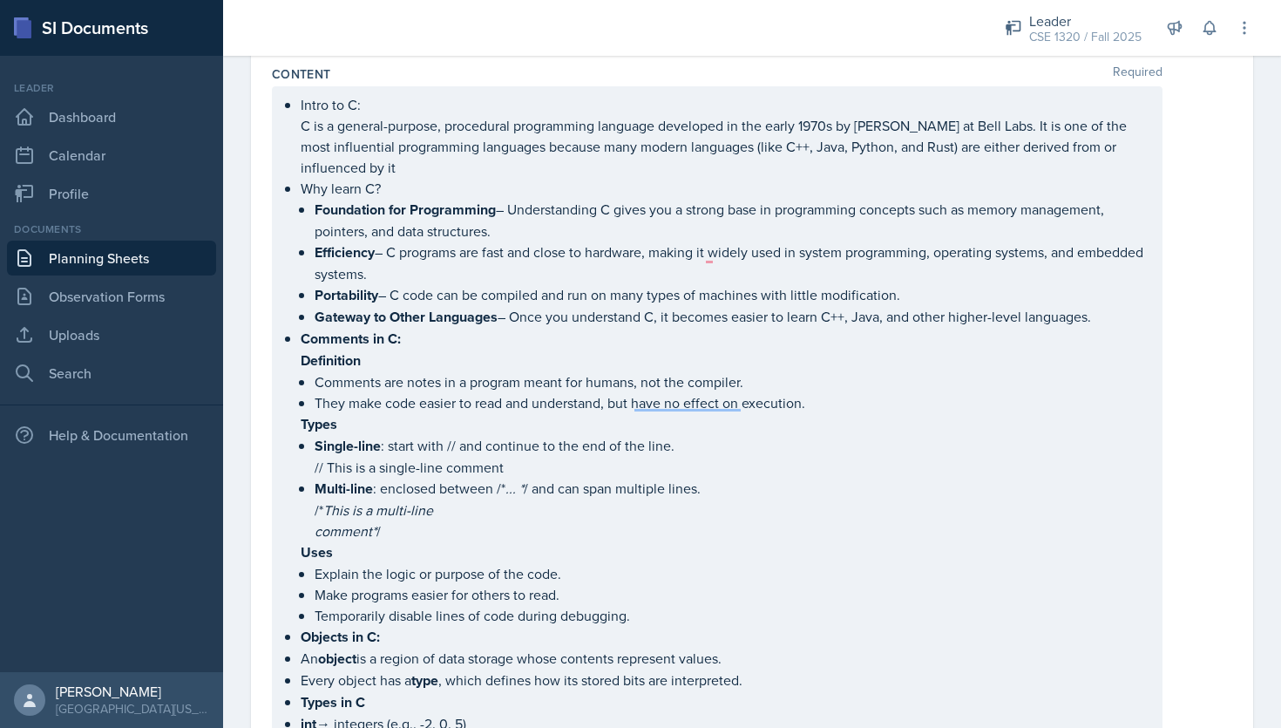
scroll to position [0, 0]
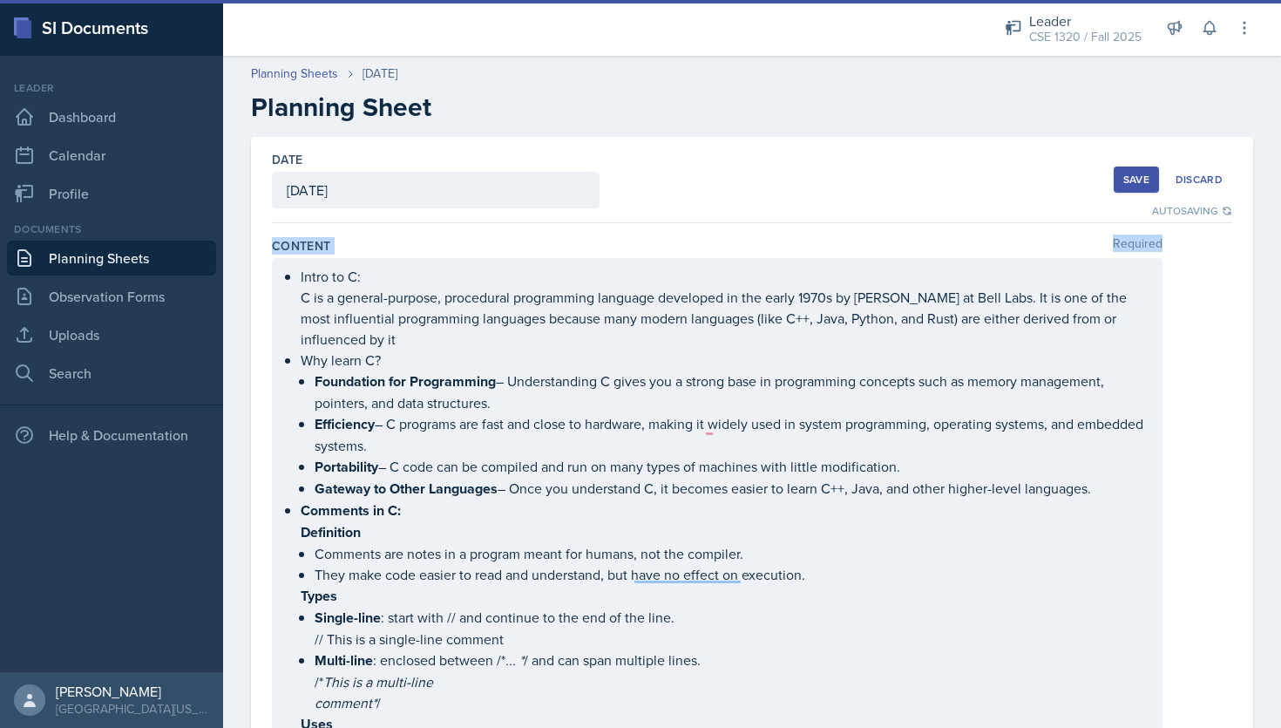
drag, startPoint x: 272, startPoint y: 236, endPoint x: 556, endPoint y: 416, distance: 336.1
click at [521, 413] on div "Content Required Intro to C: C is a general-purpose, procedural programming lan…" at bounding box center [752, 686] width 960 height 912
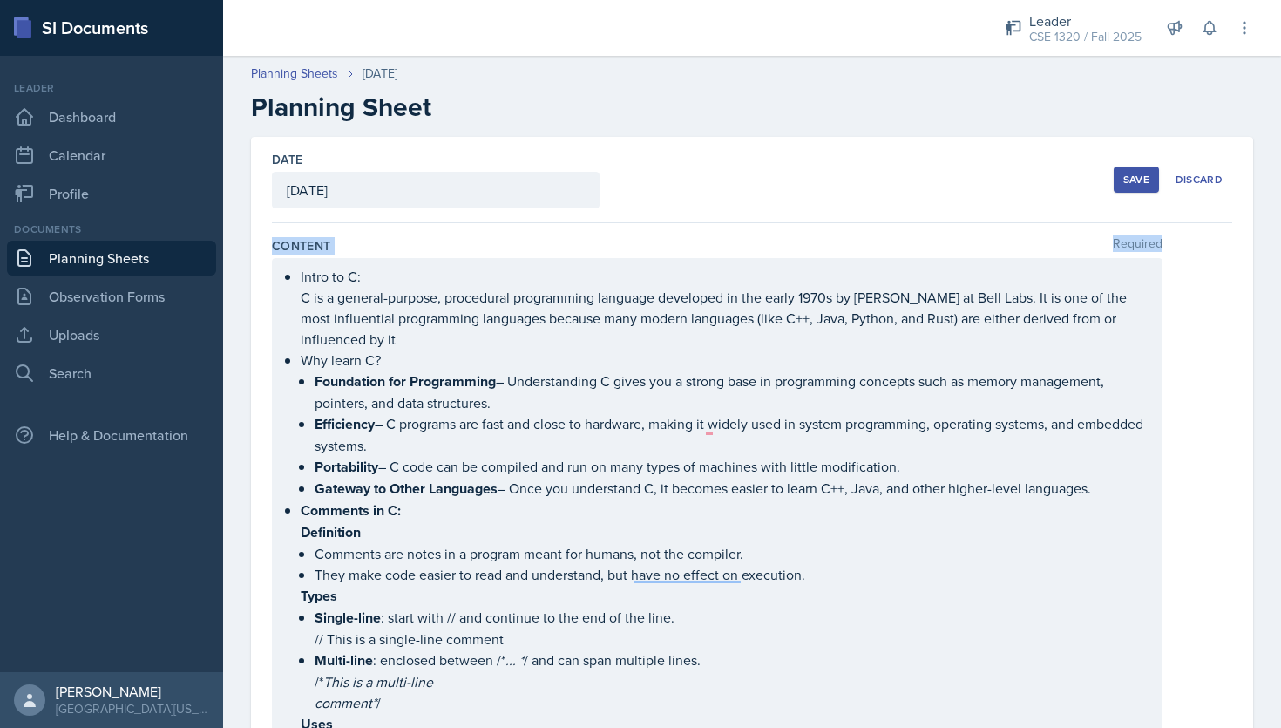
click at [378, 245] on div "Content Required" at bounding box center [752, 245] width 960 height 17
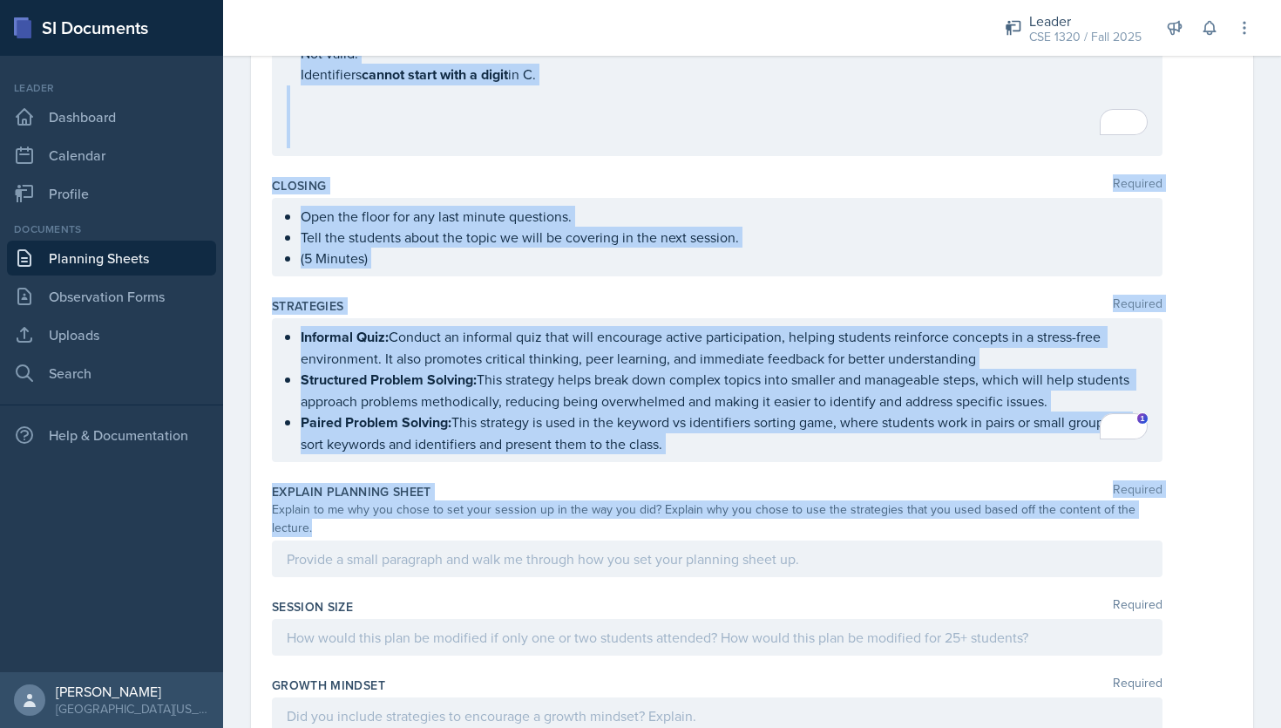
scroll to position [1829, 0]
drag, startPoint x: 271, startPoint y: 242, endPoint x: 685, endPoint y: 533, distance: 505.6
copy div "Content Required Intro to C: C is a general-purpose, procedural programming lan…"
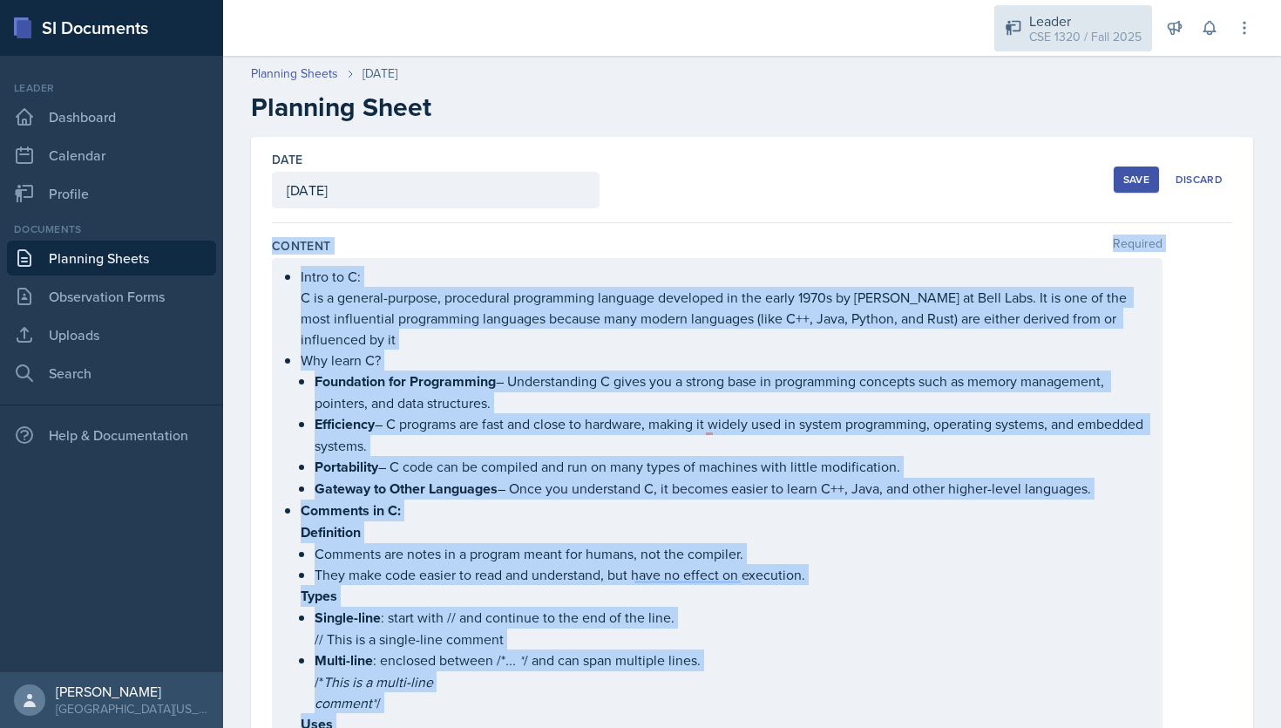
scroll to position [1829, 0]
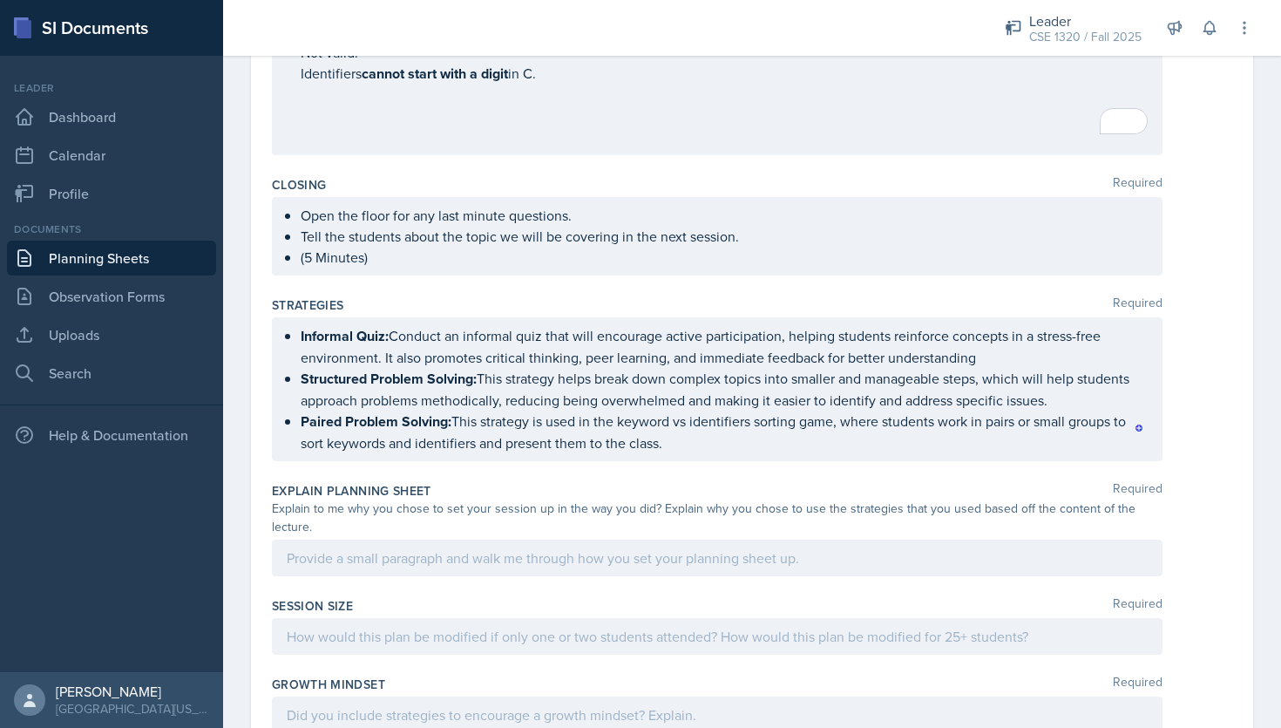
click at [363, 539] on div at bounding box center [717, 557] width 891 height 37
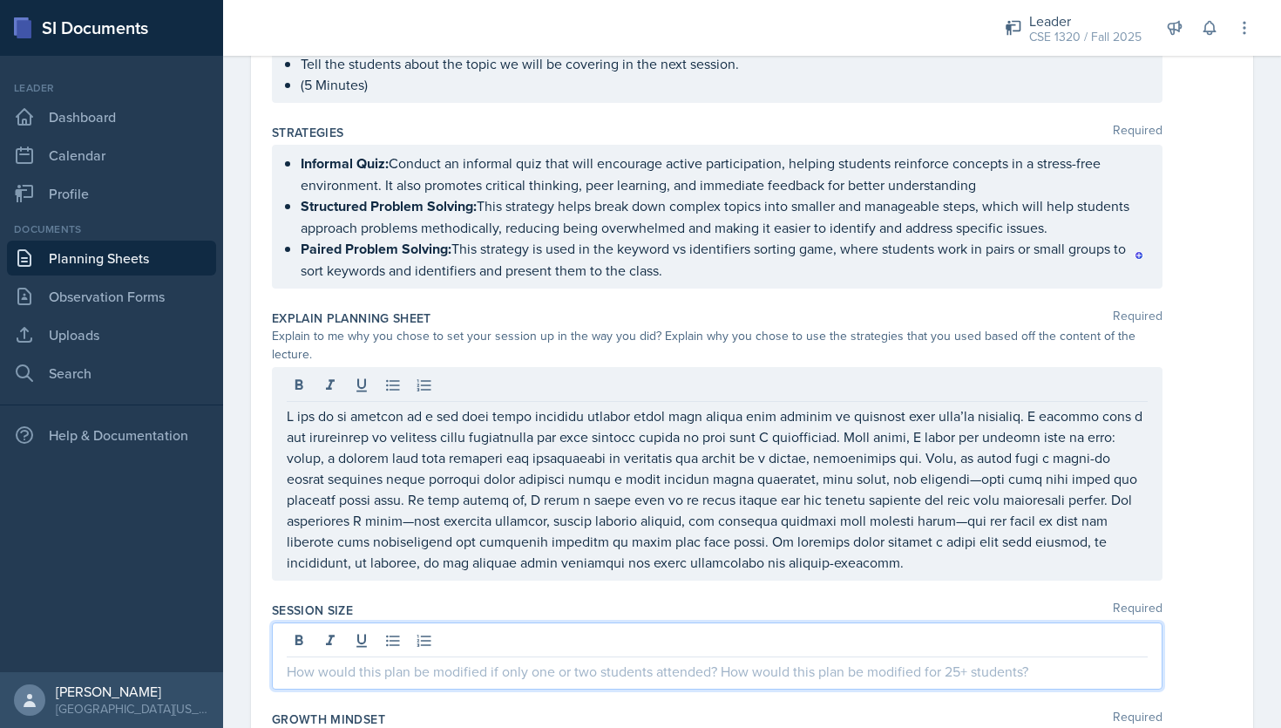
click at [404, 661] on p at bounding box center [717, 671] width 861 height 21
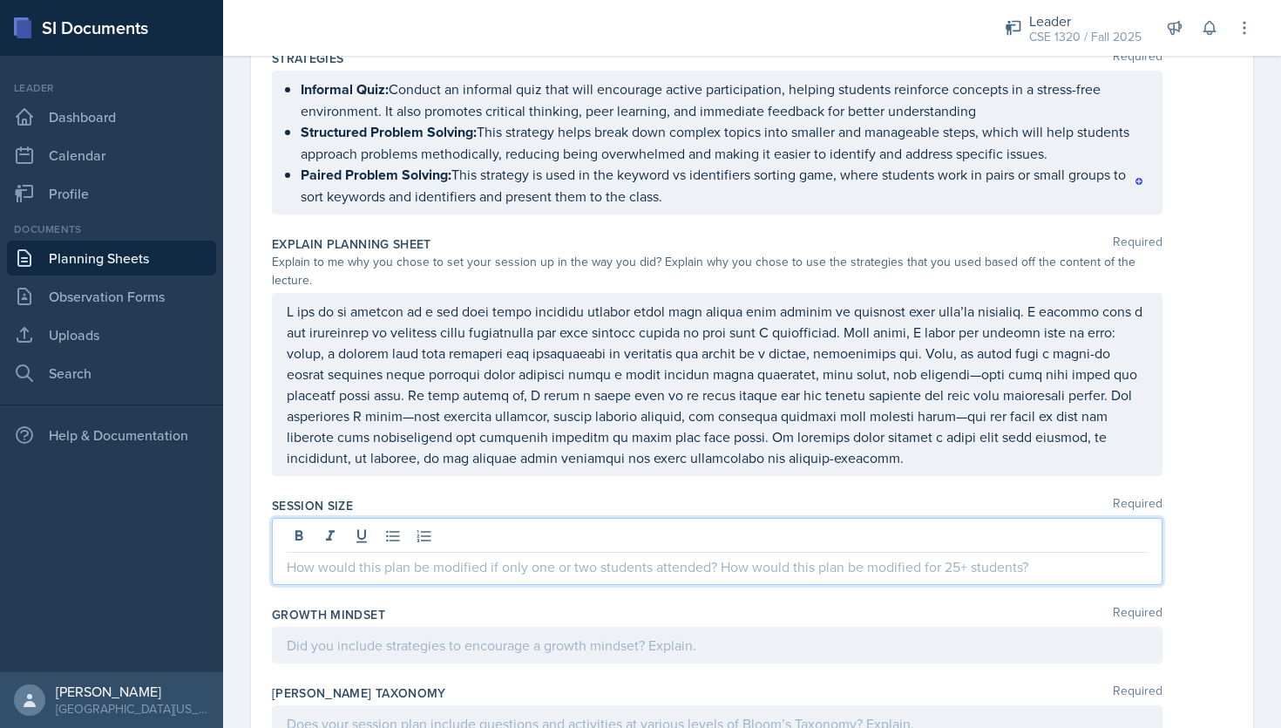
scroll to position [2137, 0]
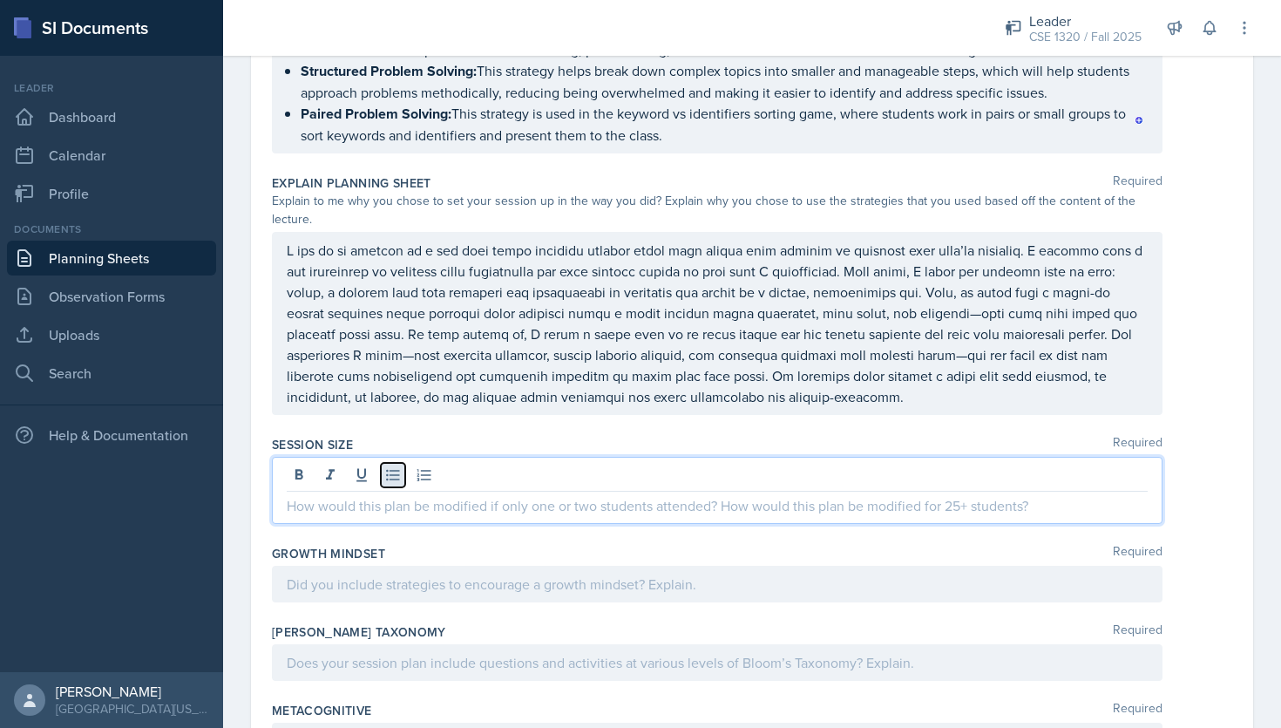
click at [397, 466] on icon at bounding box center [392, 474] width 17 height 17
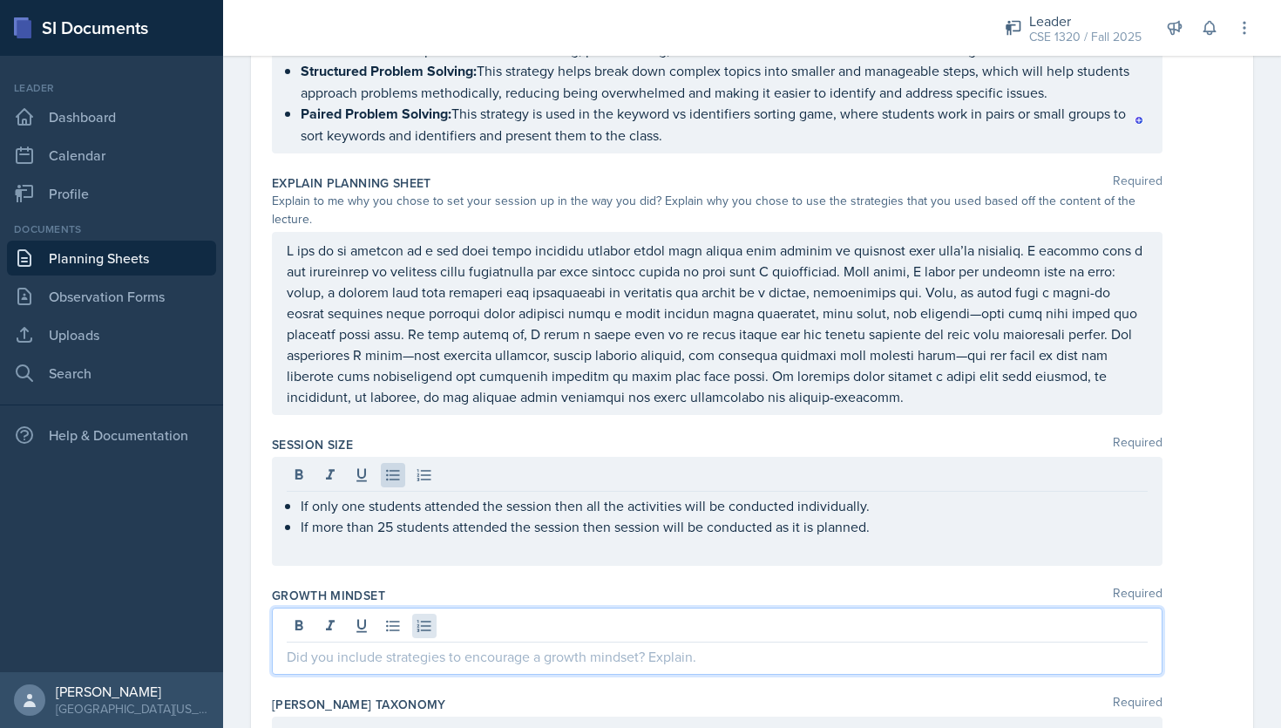
click at [416, 607] on div at bounding box center [717, 640] width 891 height 67
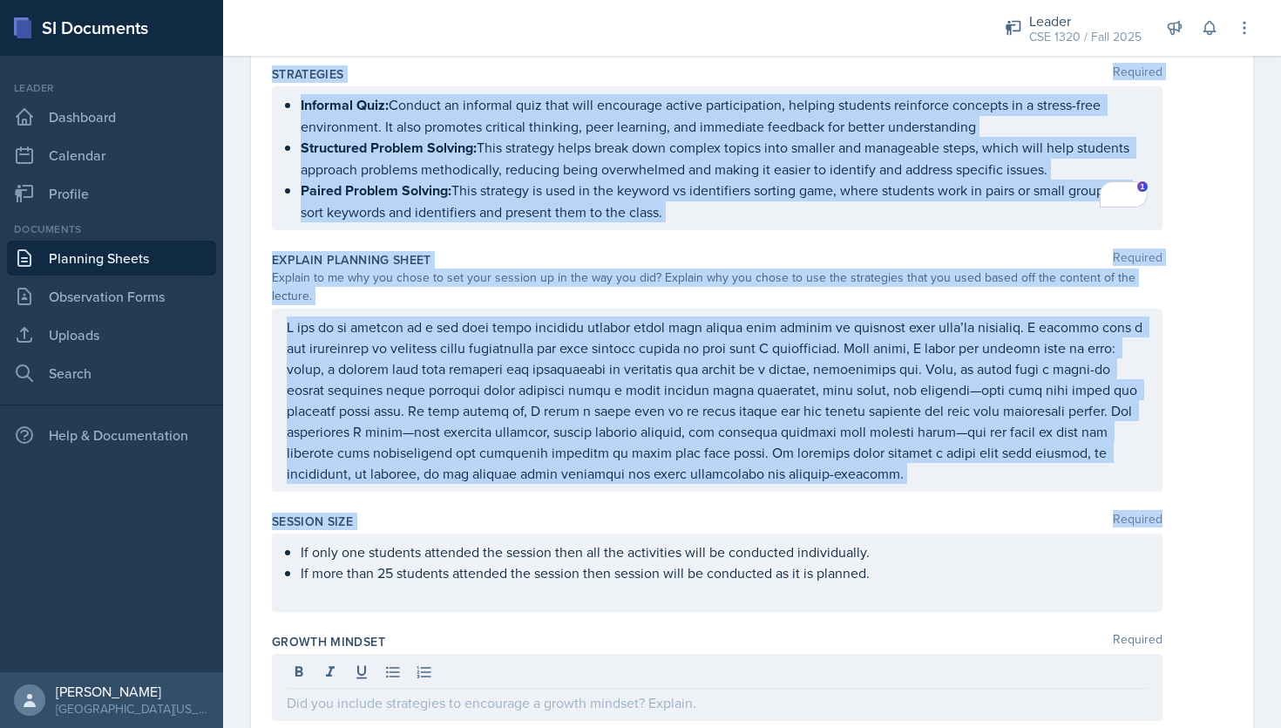
scroll to position [2142, 0]
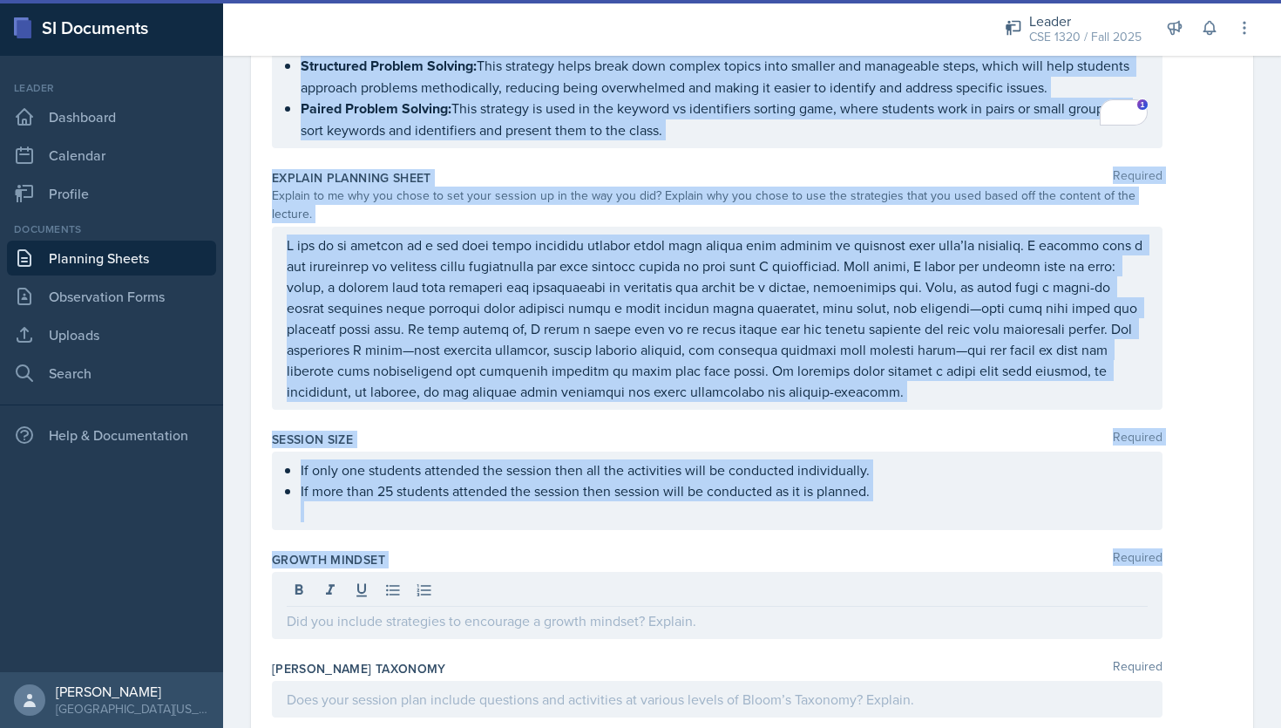
drag, startPoint x: 271, startPoint y: 155, endPoint x: 520, endPoint y: 561, distance: 476.5
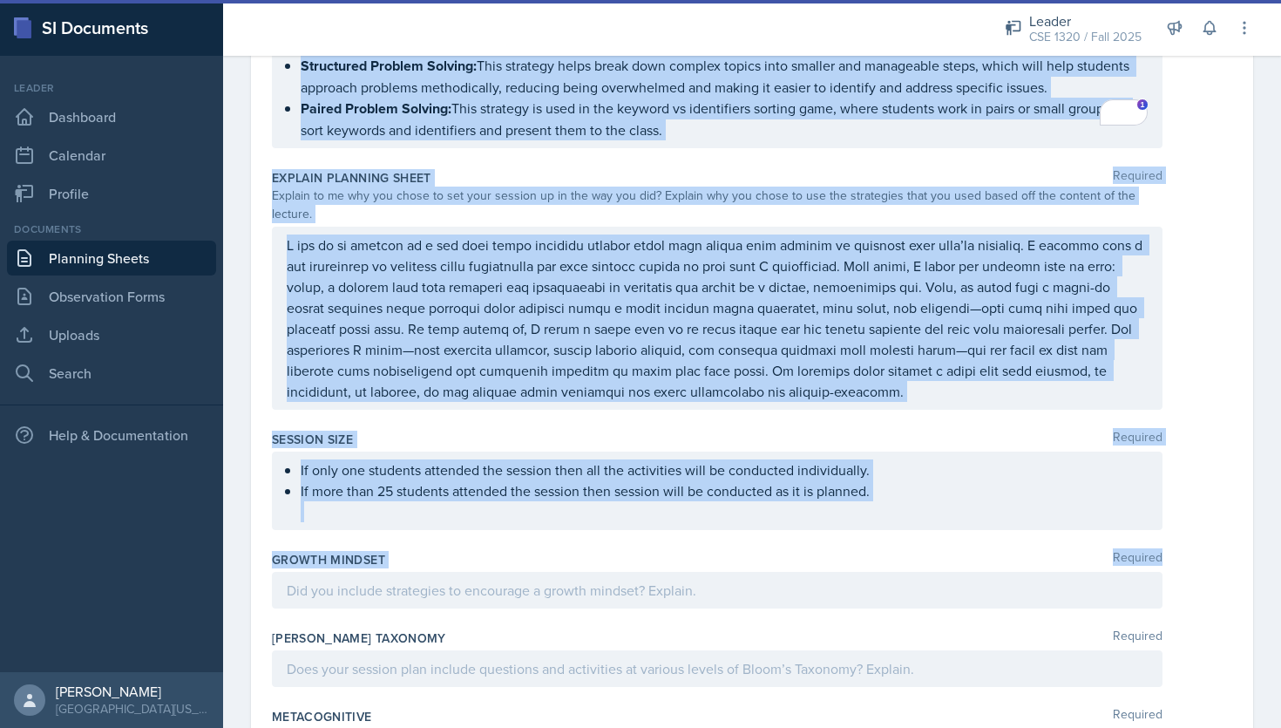
copy div "Date August 2025 27 28 29 30 31 1 2 3 4 5 6 7 8 9 10 11 12 13 14 15 16 17 18 19…"
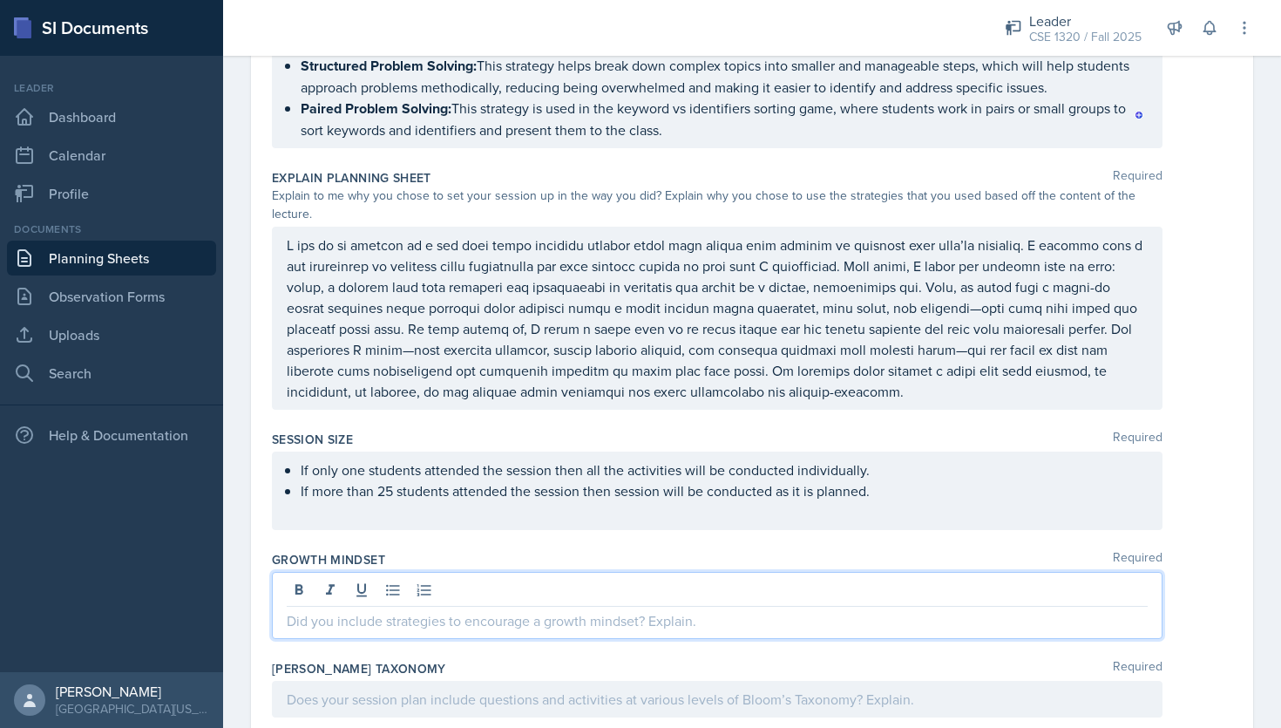
click at [445, 572] on div at bounding box center [717, 605] width 891 height 67
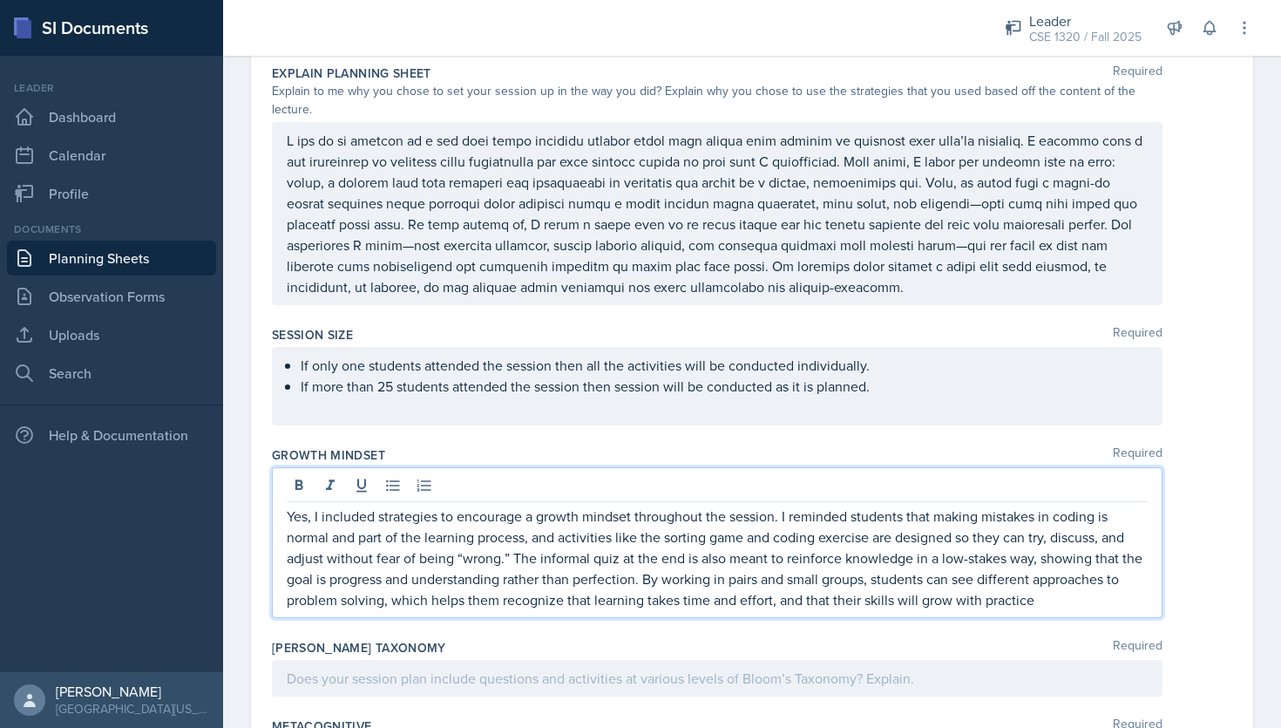
scroll to position [2319, 0]
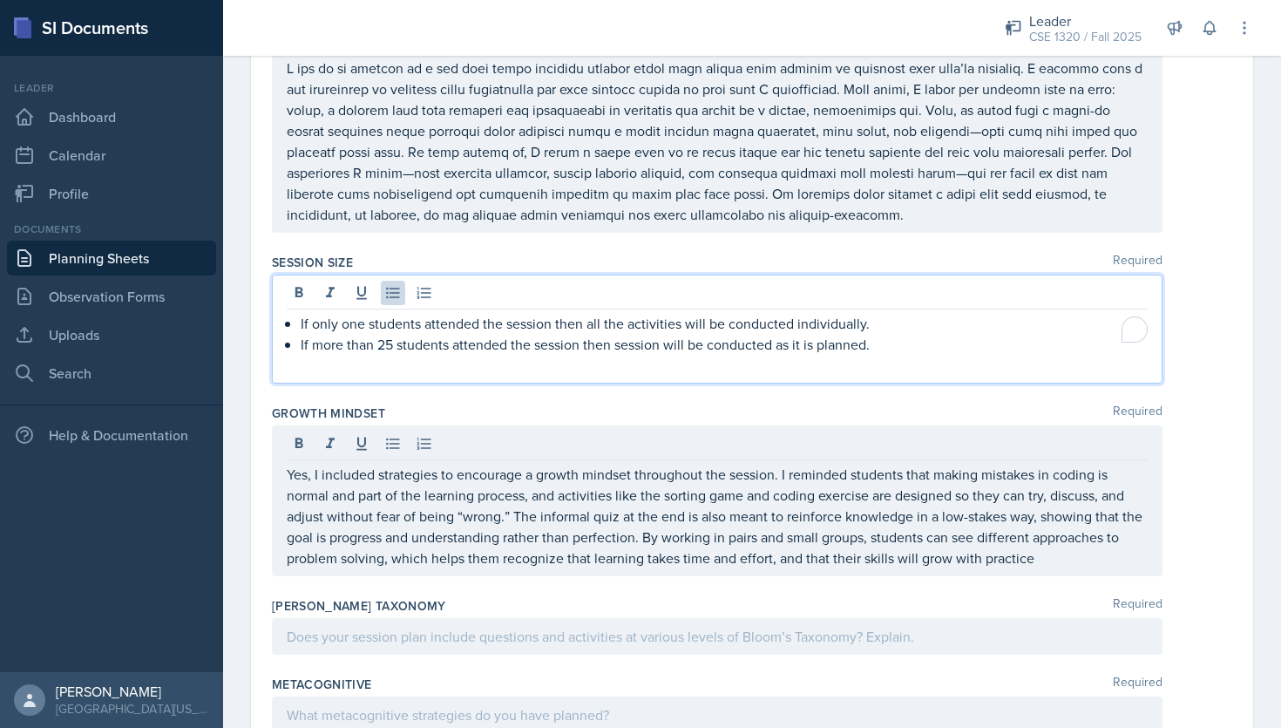
click at [1035, 355] on p "To enrich screen reader interactions, please activate Accessibility in Grammarl…" at bounding box center [724, 365] width 847 height 21
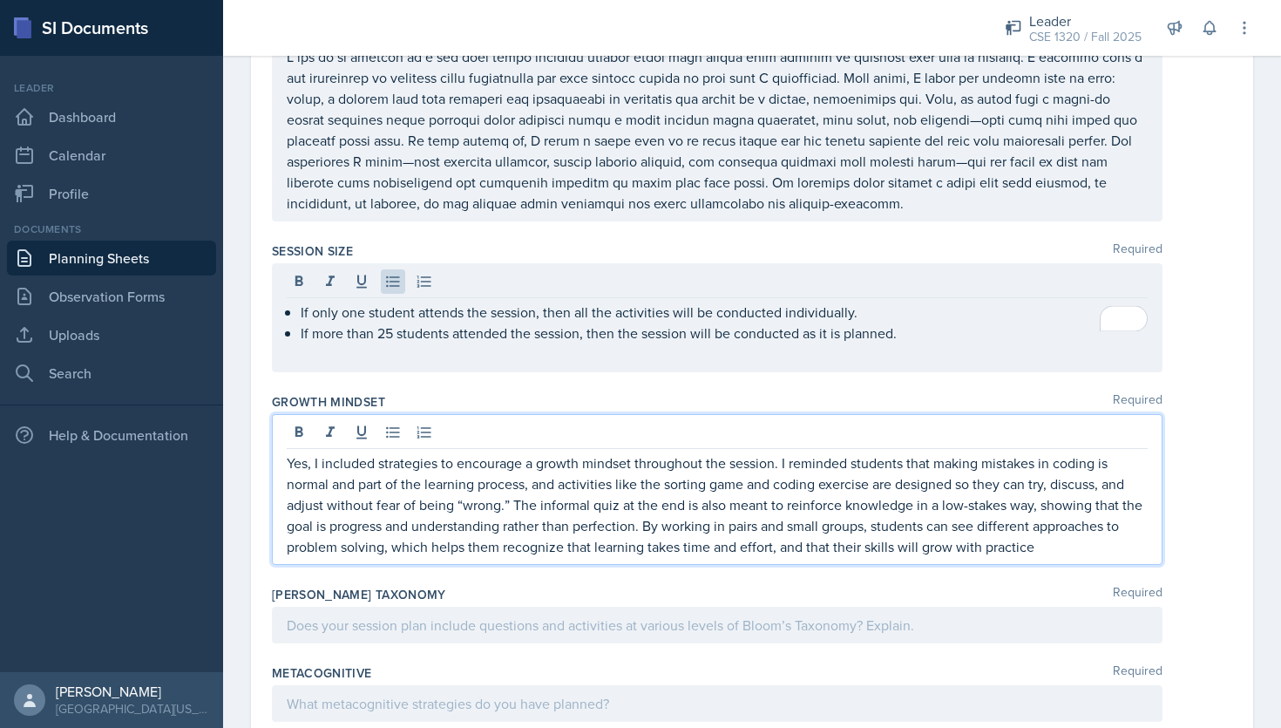
click at [1045, 478] on p "Yes, I included strategies to encourage a growth mindset throughout the session…" at bounding box center [717, 504] width 861 height 105
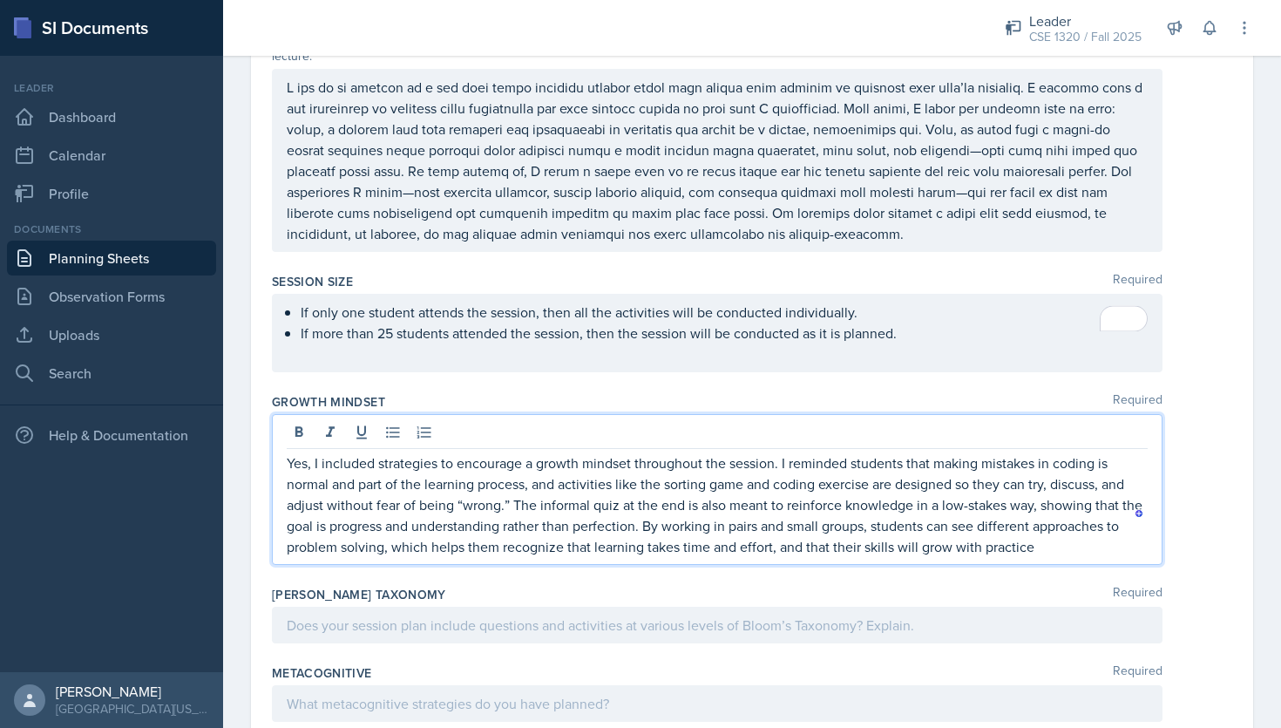
click at [1038, 519] on p "Yes, I included strategies to encourage a growth mindset throughout the session…" at bounding box center [717, 504] width 861 height 105
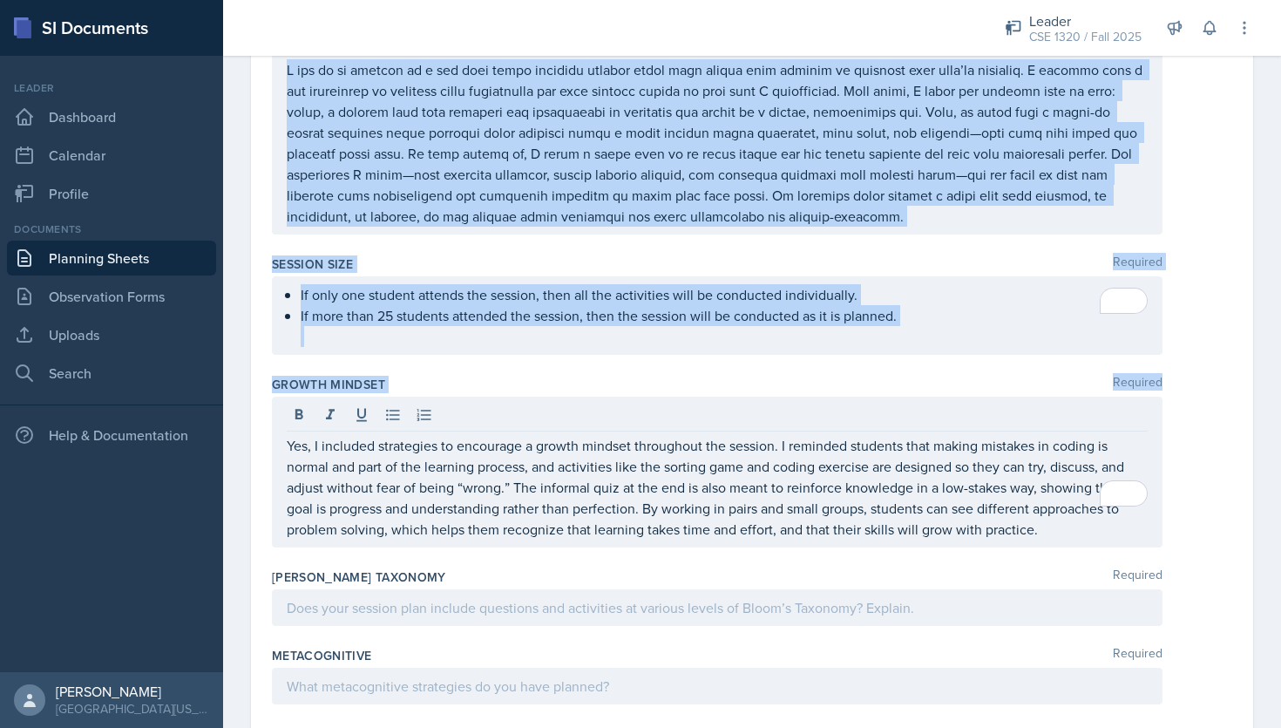
scroll to position [2331, 0]
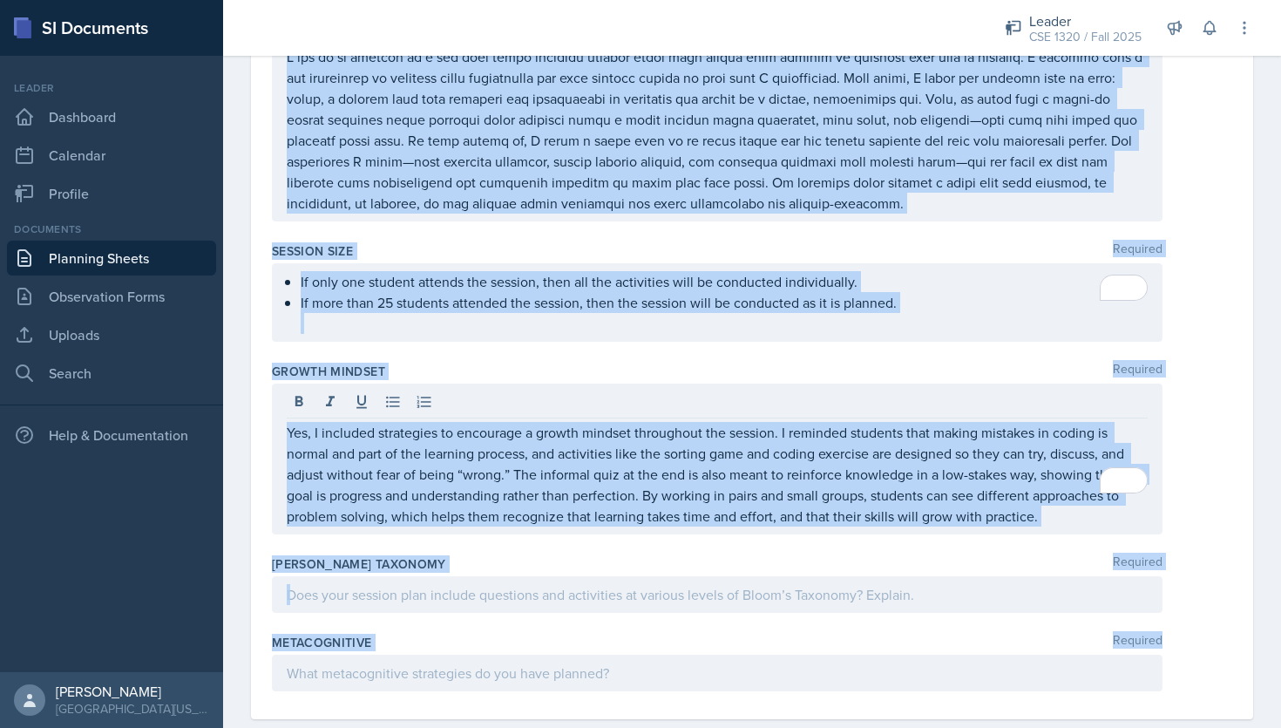
drag, startPoint x: 271, startPoint y: 151, endPoint x: 594, endPoint y: 647, distance: 592.0
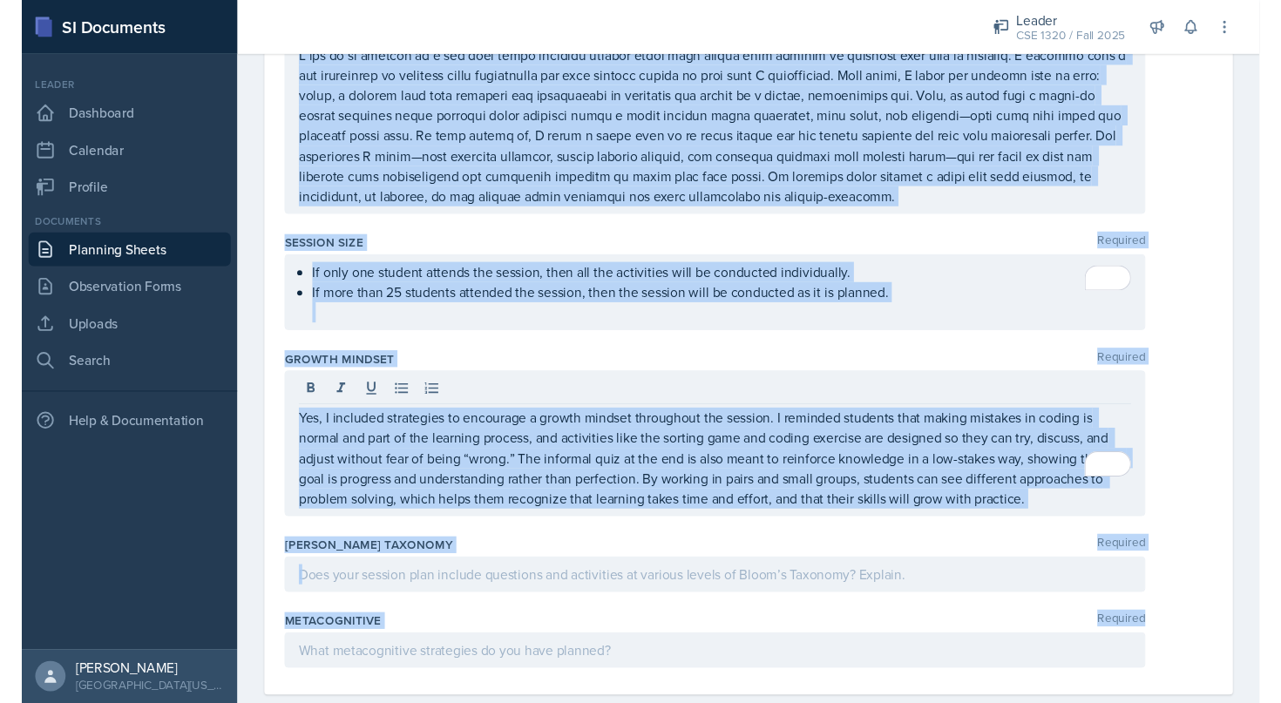
scroll to position [2300, 0]
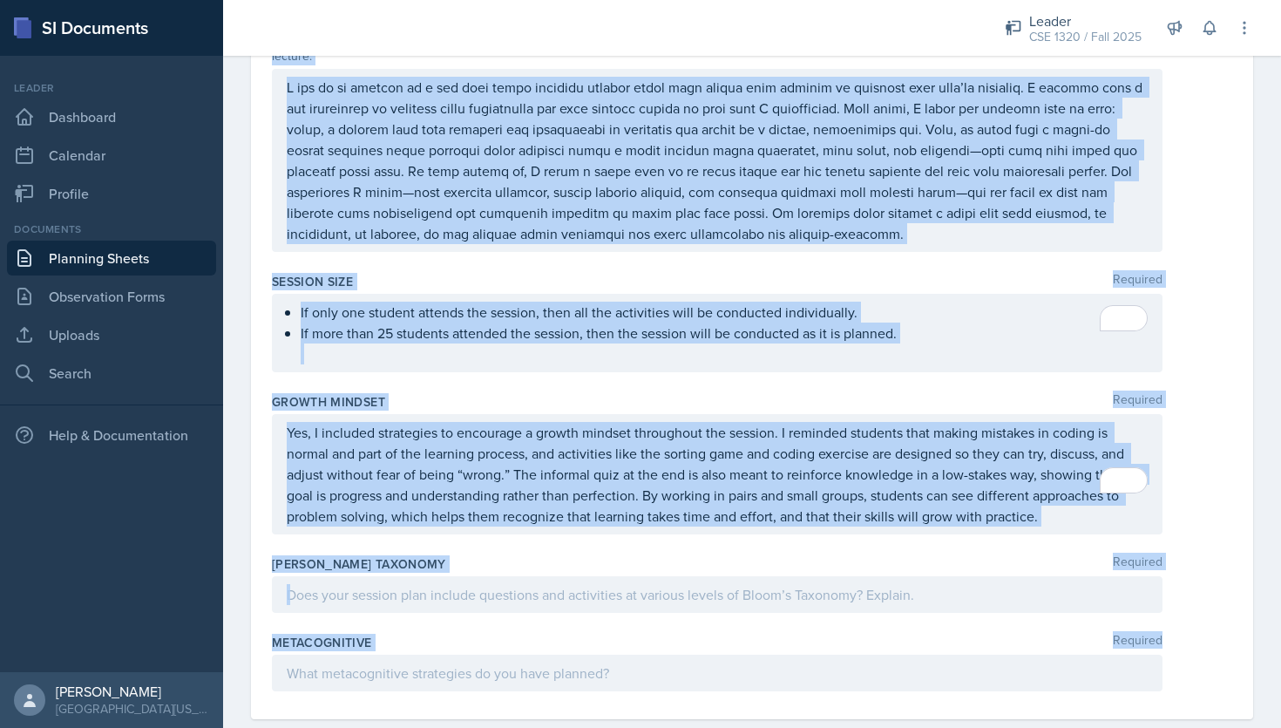
copy div "Date August 2025 27 28 29 30 31 1 2 3 4 5 6 7 8 9 10 11 12 13 14 15 16 17 18 19…"
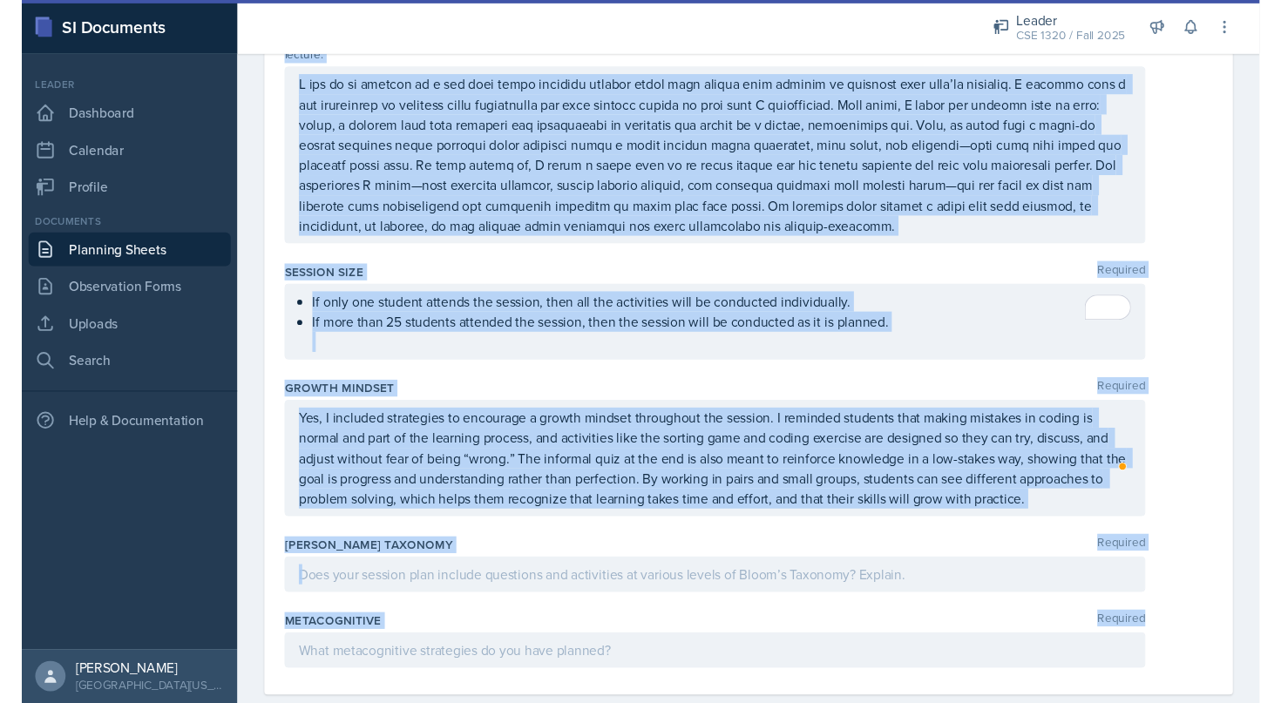
scroll to position [2324, 0]
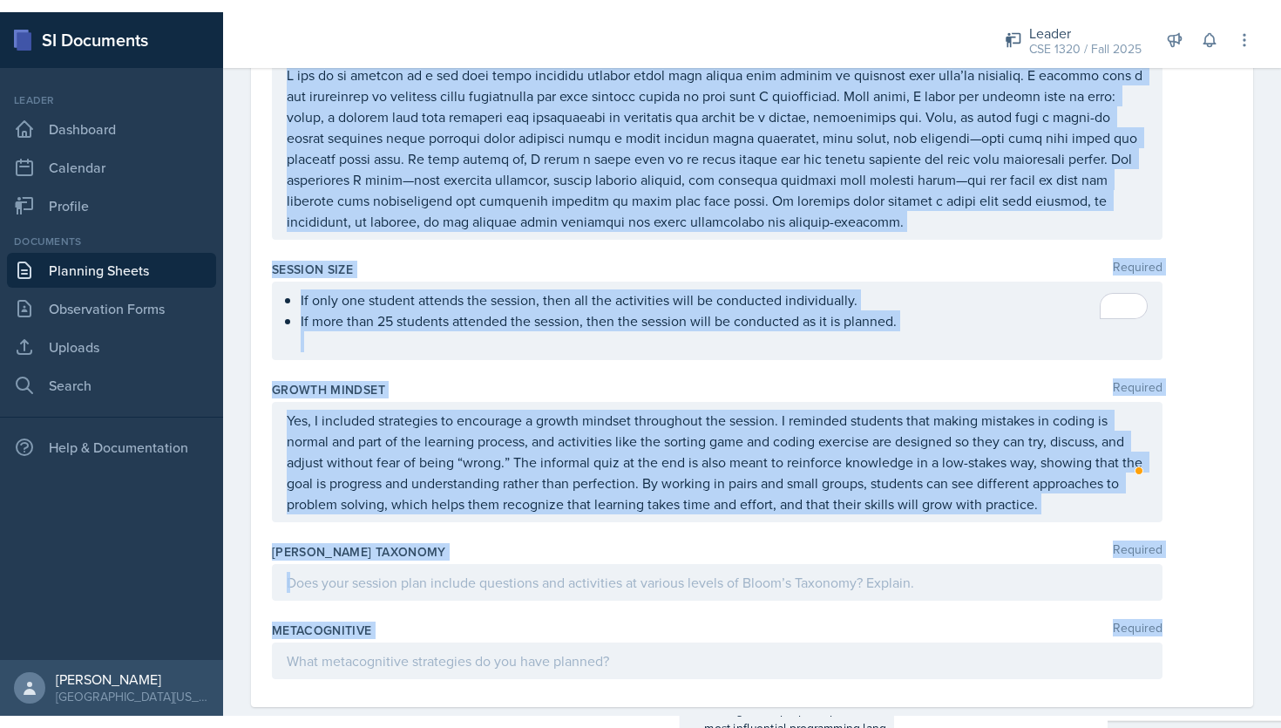
scroll to position [2300, 0]
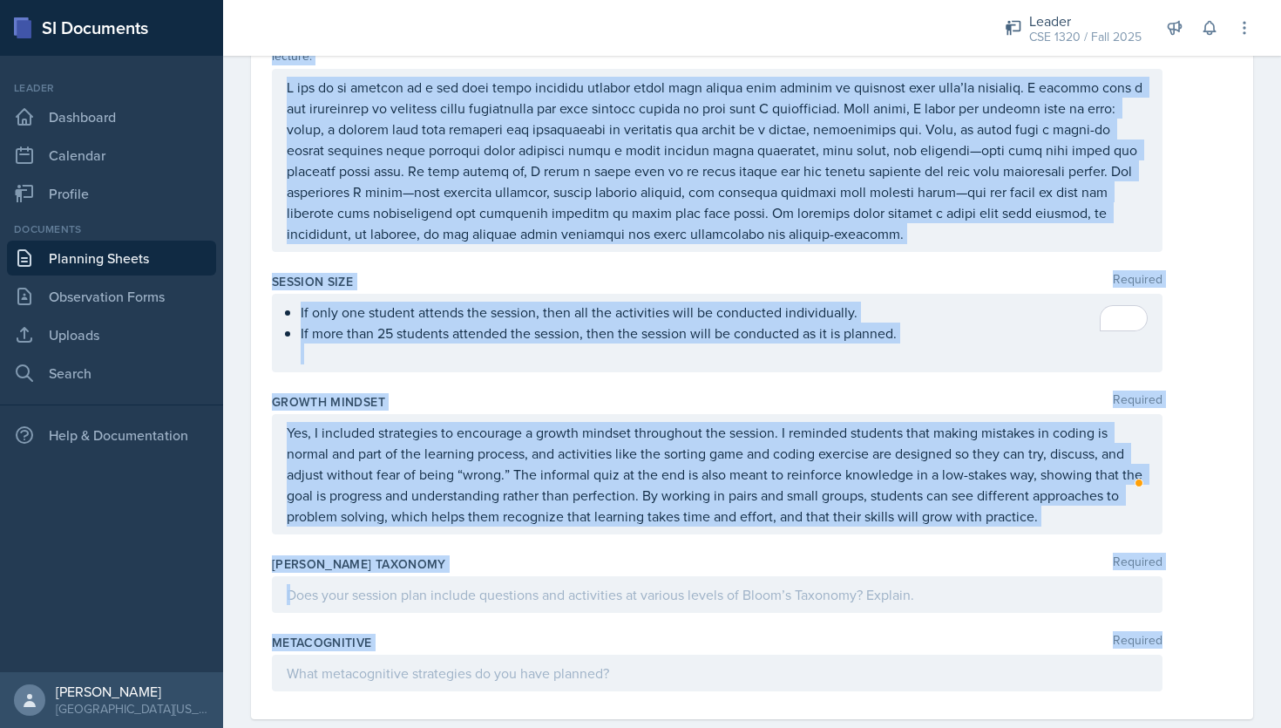
click at [429, 584] on p at bounding box center [717, 594] width 861 height 21
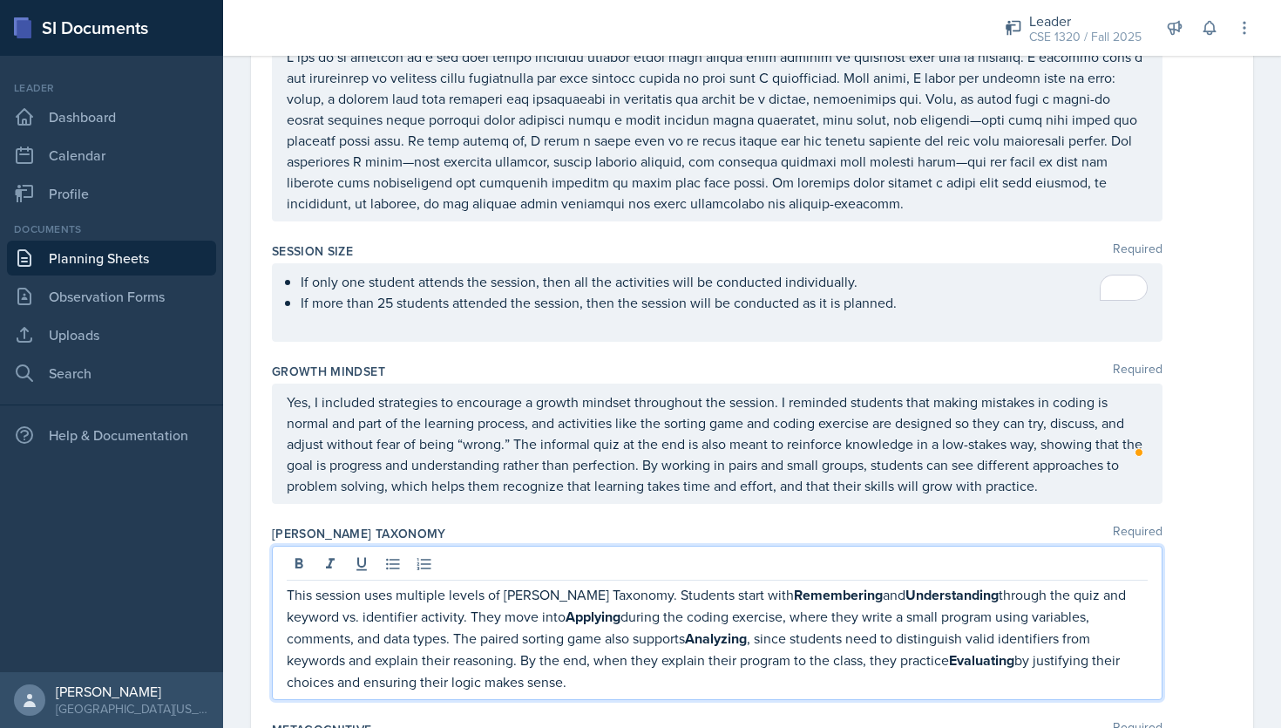
scroll to position [2351, 0]
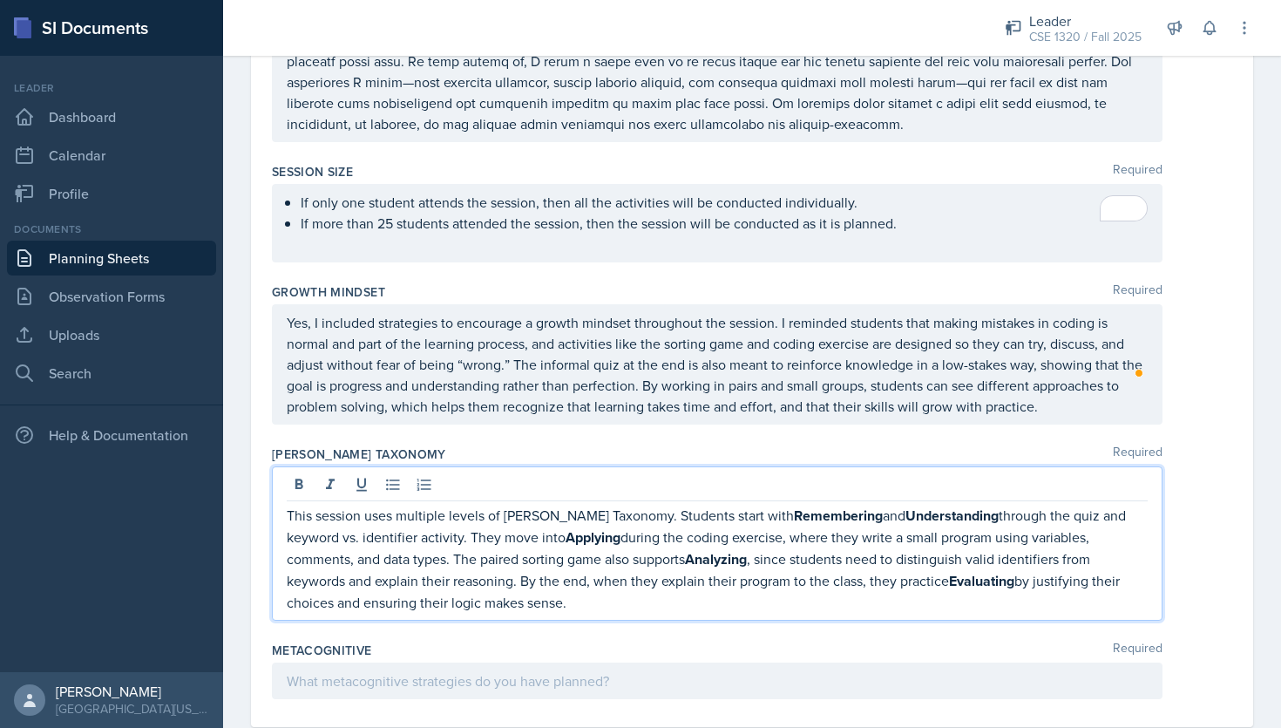
click at [465, 670] on p at bounding box center [717, 680] width 861 height 21
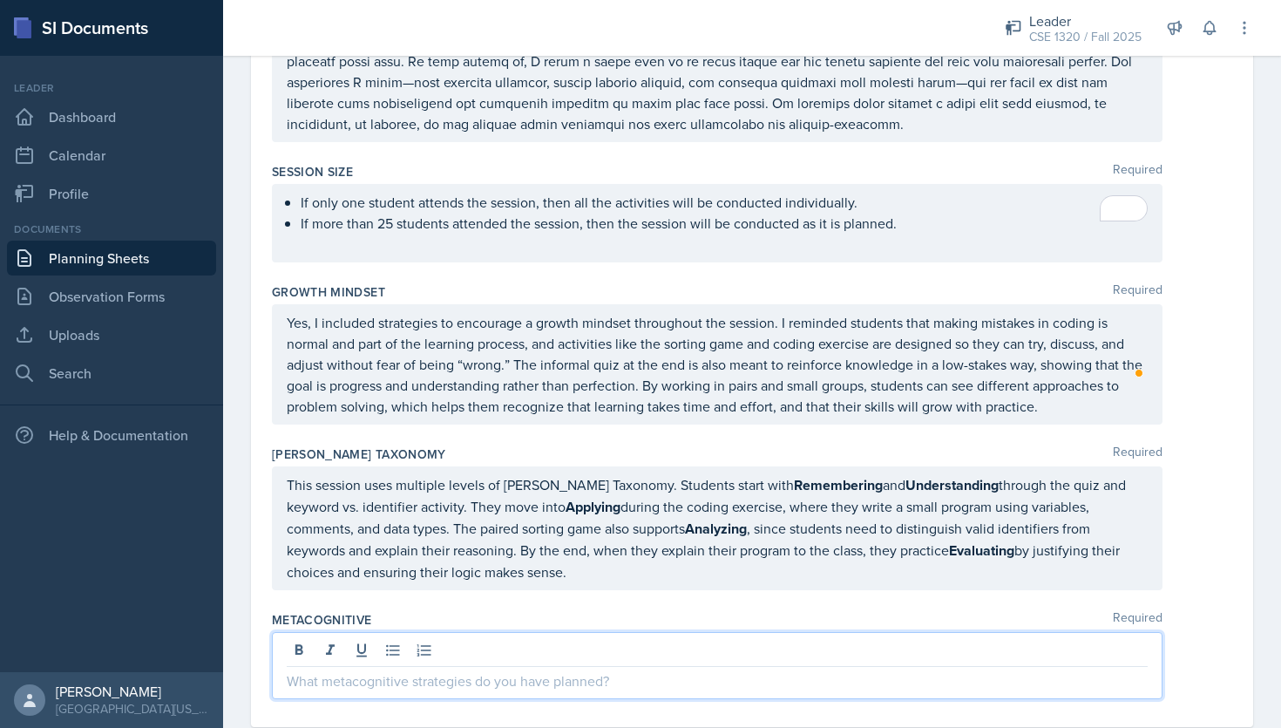
click at [340, 670] on p at bounding box center [717, 680] width 861 height 21
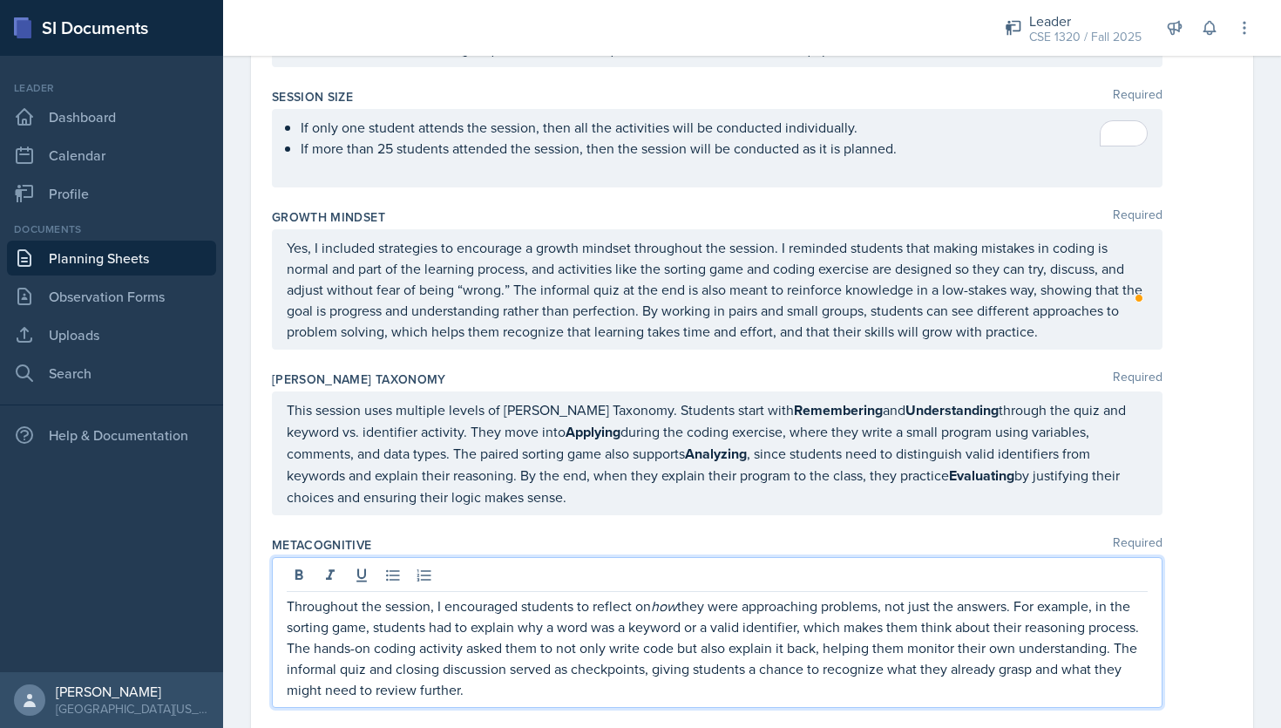
scroll to position [2500, 0]
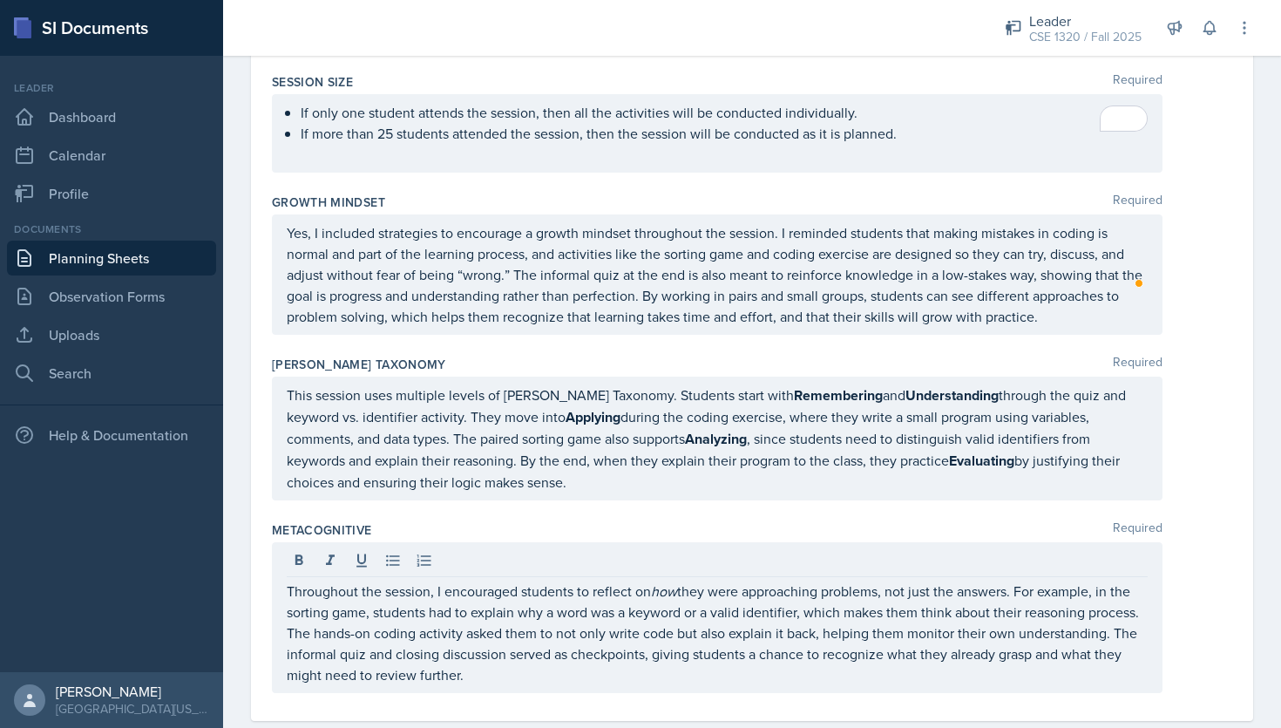
click at [486, 650] on div "Throughout the session, I encouraged students to reflect on how they were appro…" at bounding box center [717, 617] width 891 height 151
